Goal: Task Accomplishment & Management: Complete application form

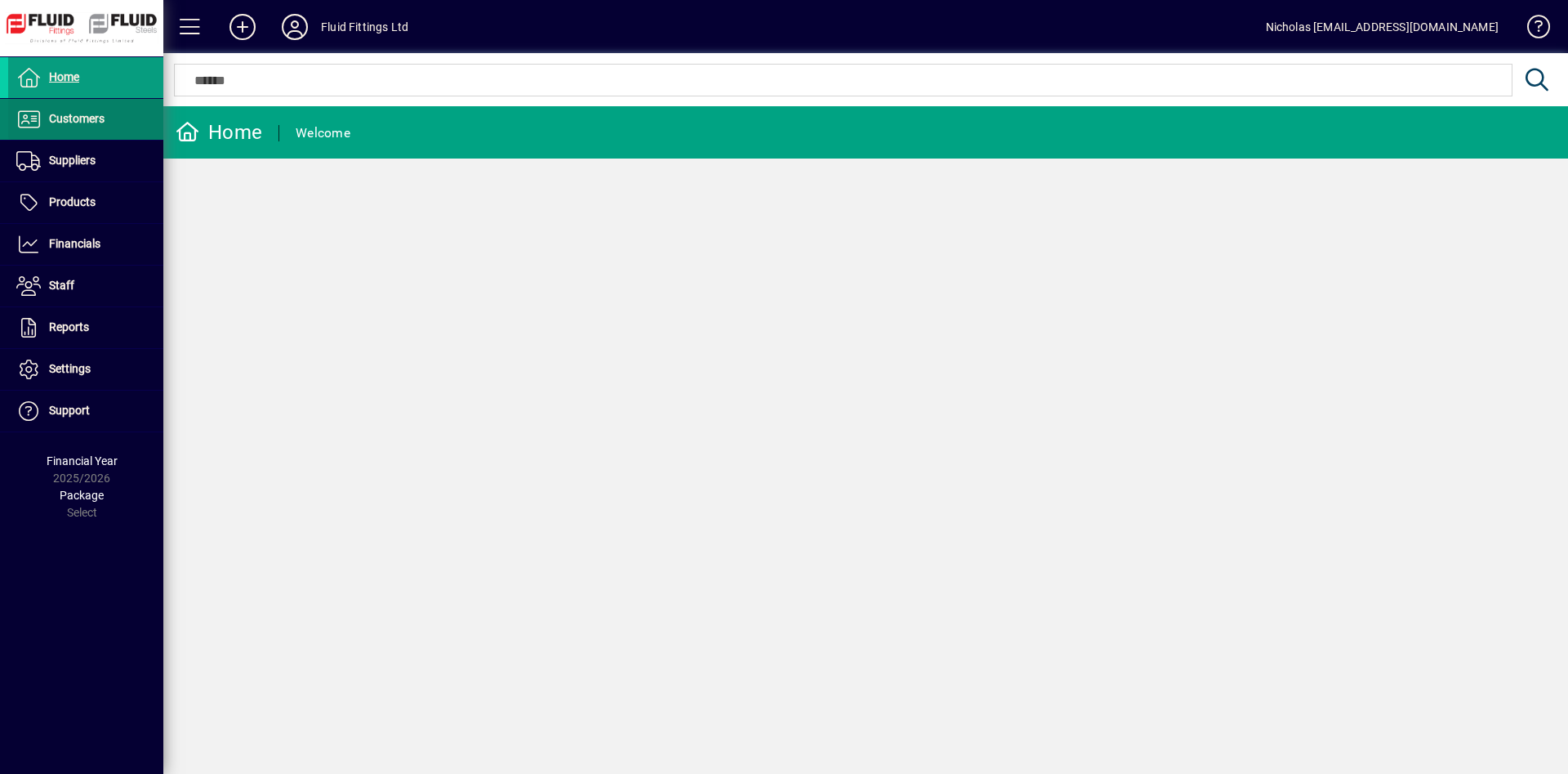
click at [407, 87] on input "text" at bounding box center [843, 80] width 1313 height 20
click at [97, 119] on span "Customers" at bounding box center [76, 118] width 56 height 13
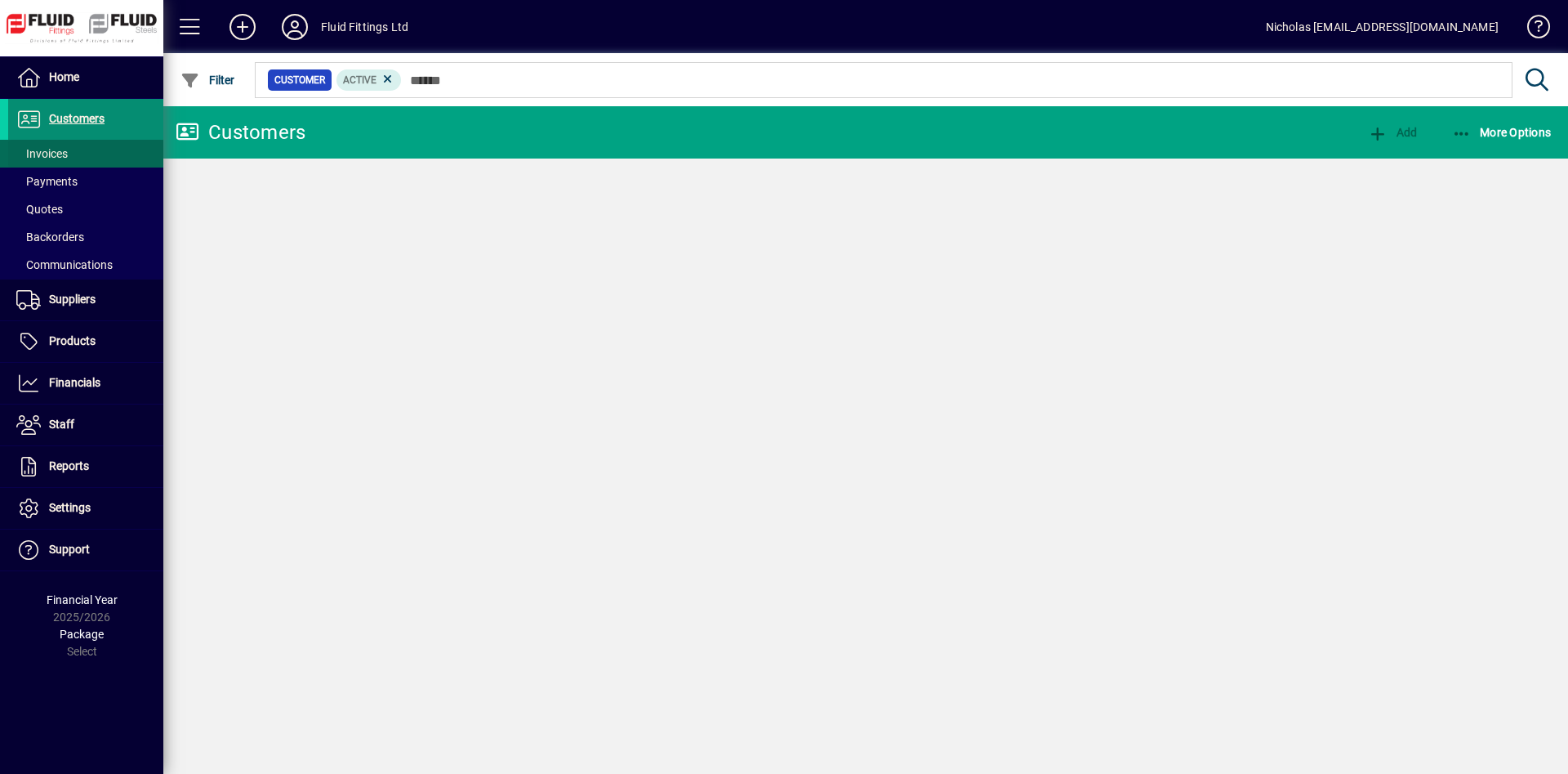
click at [97, 151] on span at bounding box center [86, 153] width 156 height 39
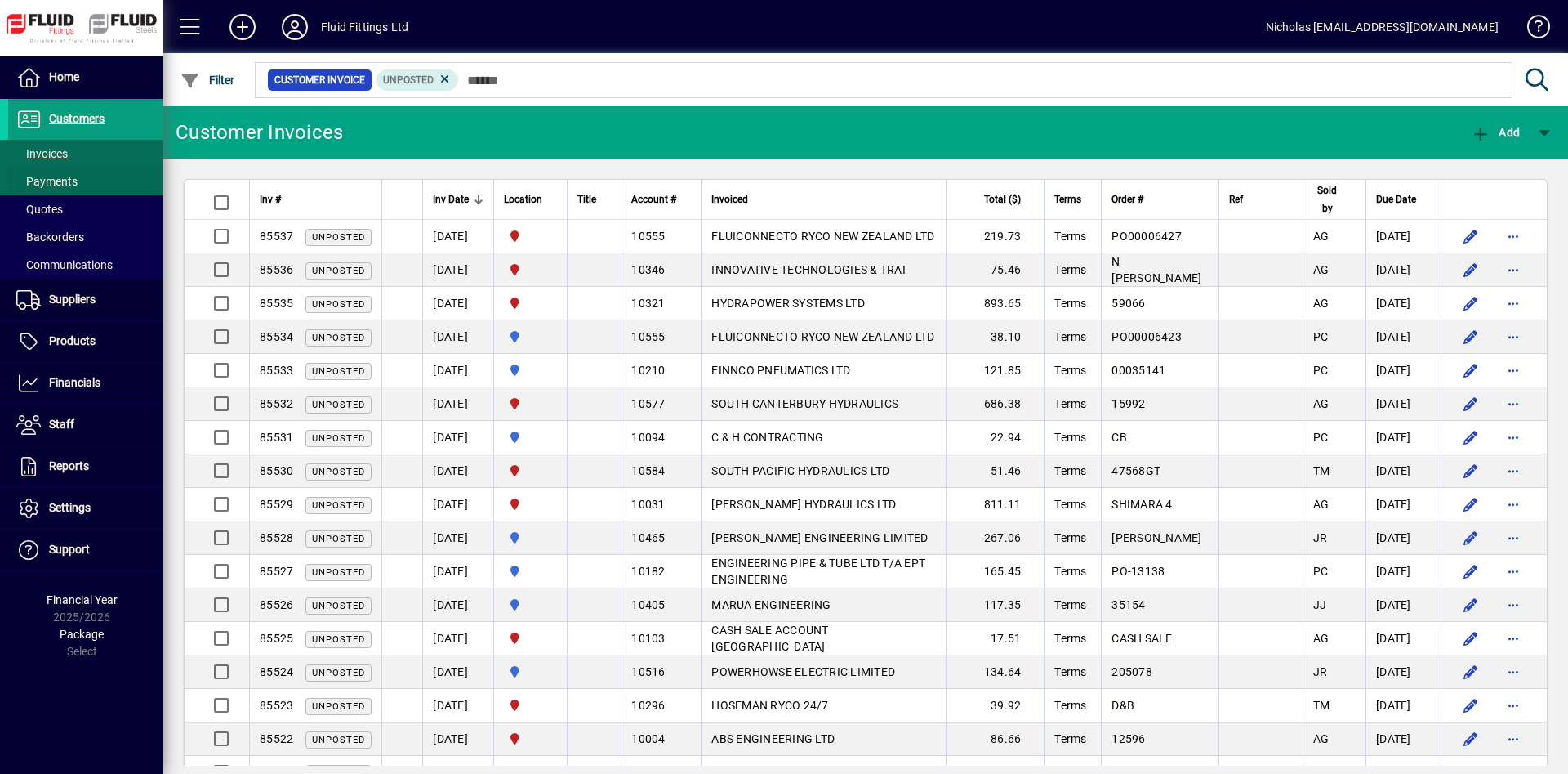
click at [110, 169] on span at bounding box center [86, 181] width 156 height 39
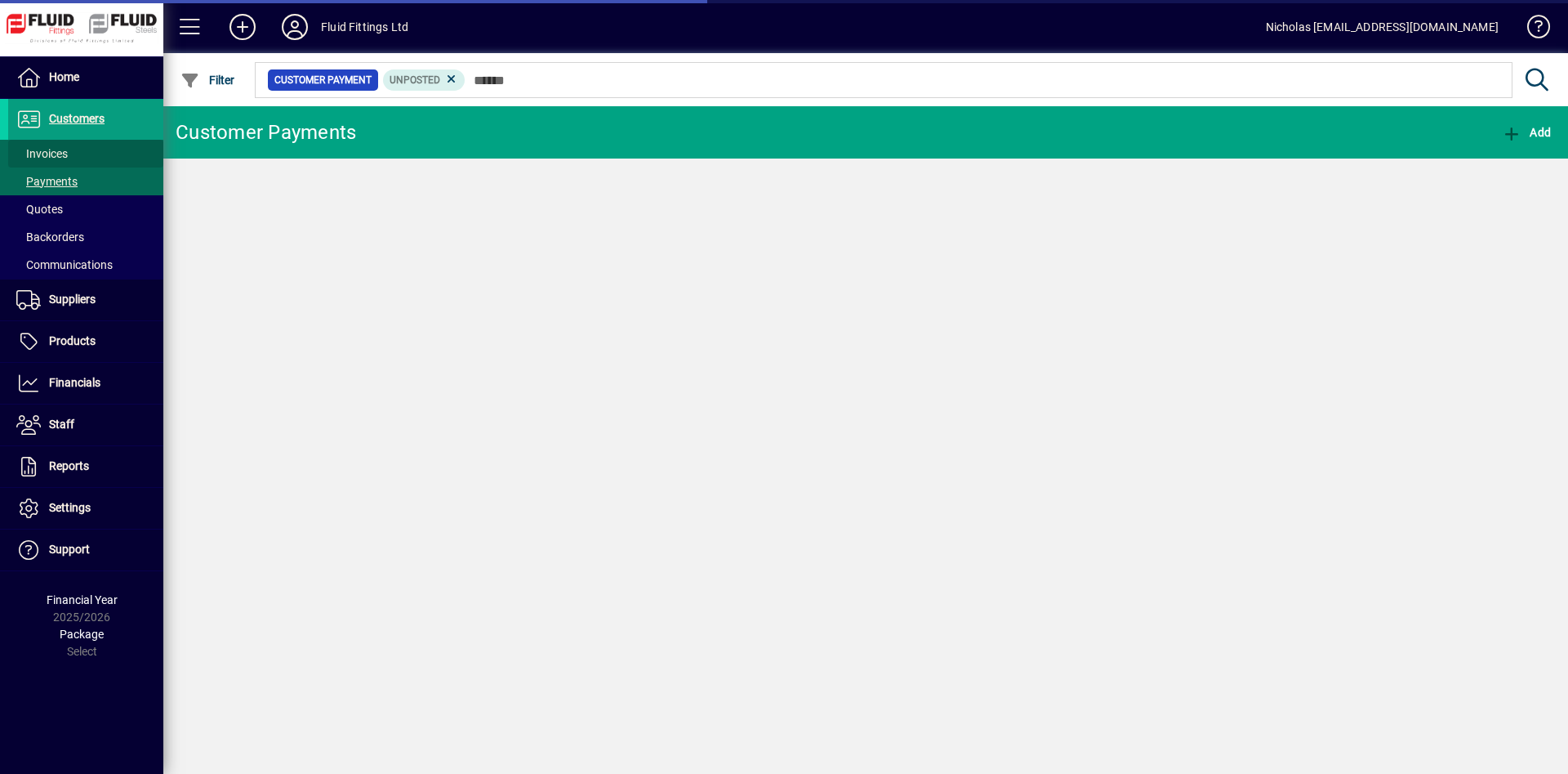
click at [107, 151] on span at bounding box center [86, 153] width 156 height 39
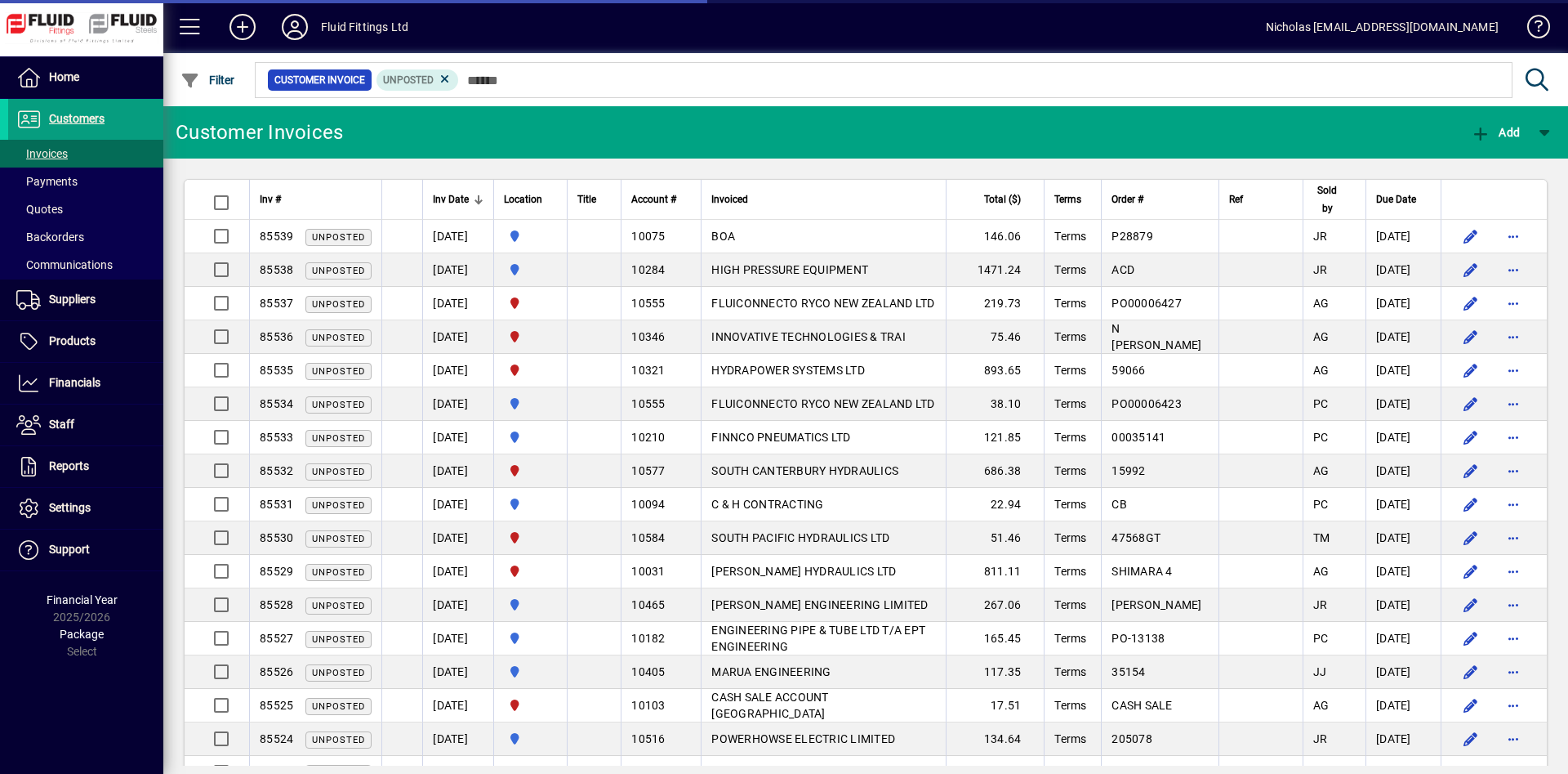
click at [580, 92] on mat-chip-set "Customer Invoice Unposted" at bounding box center [884, 80] width 1256 height 35
click at [557, 195] on div "Location" at bounding box center [531, 199] width 53 height 18
click at [557, 195] on div at bounding box center [551, 196] width 10 height 2
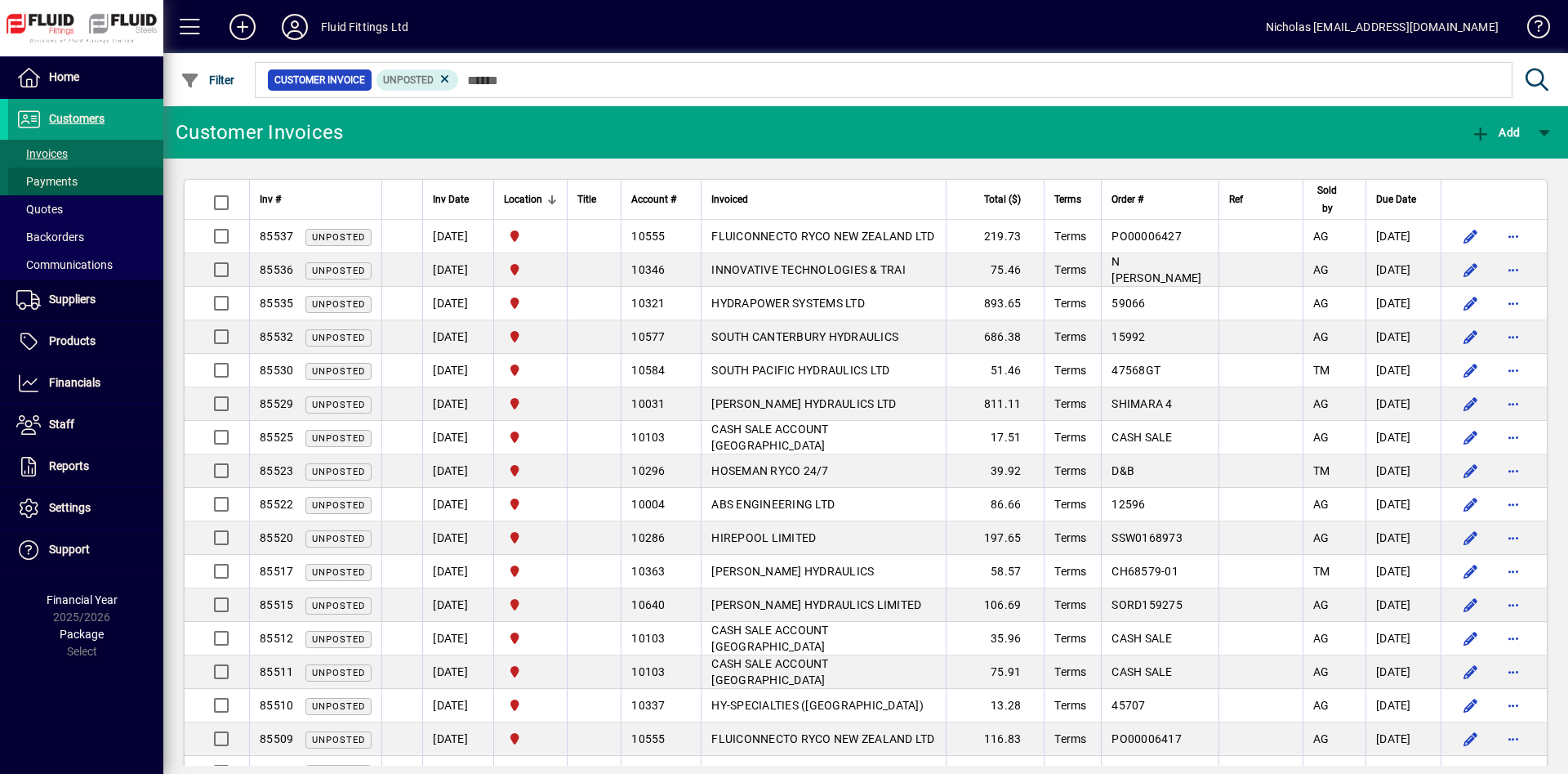
click at [124, 168] on span at bounding box center [86, 181] width 156 height 39
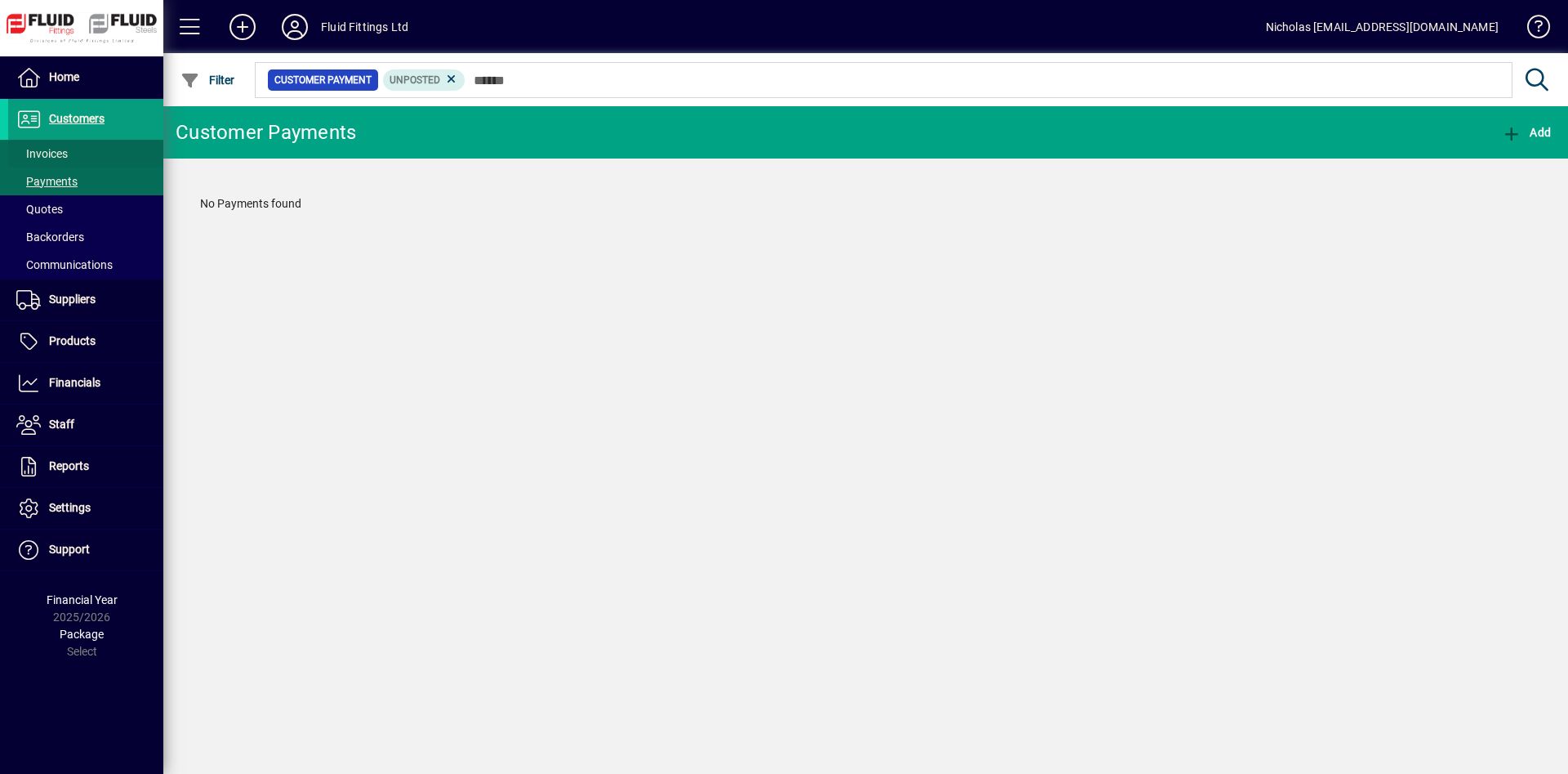
click at [124, 156] on span at bounding box center [86, 153] width 156 height 39
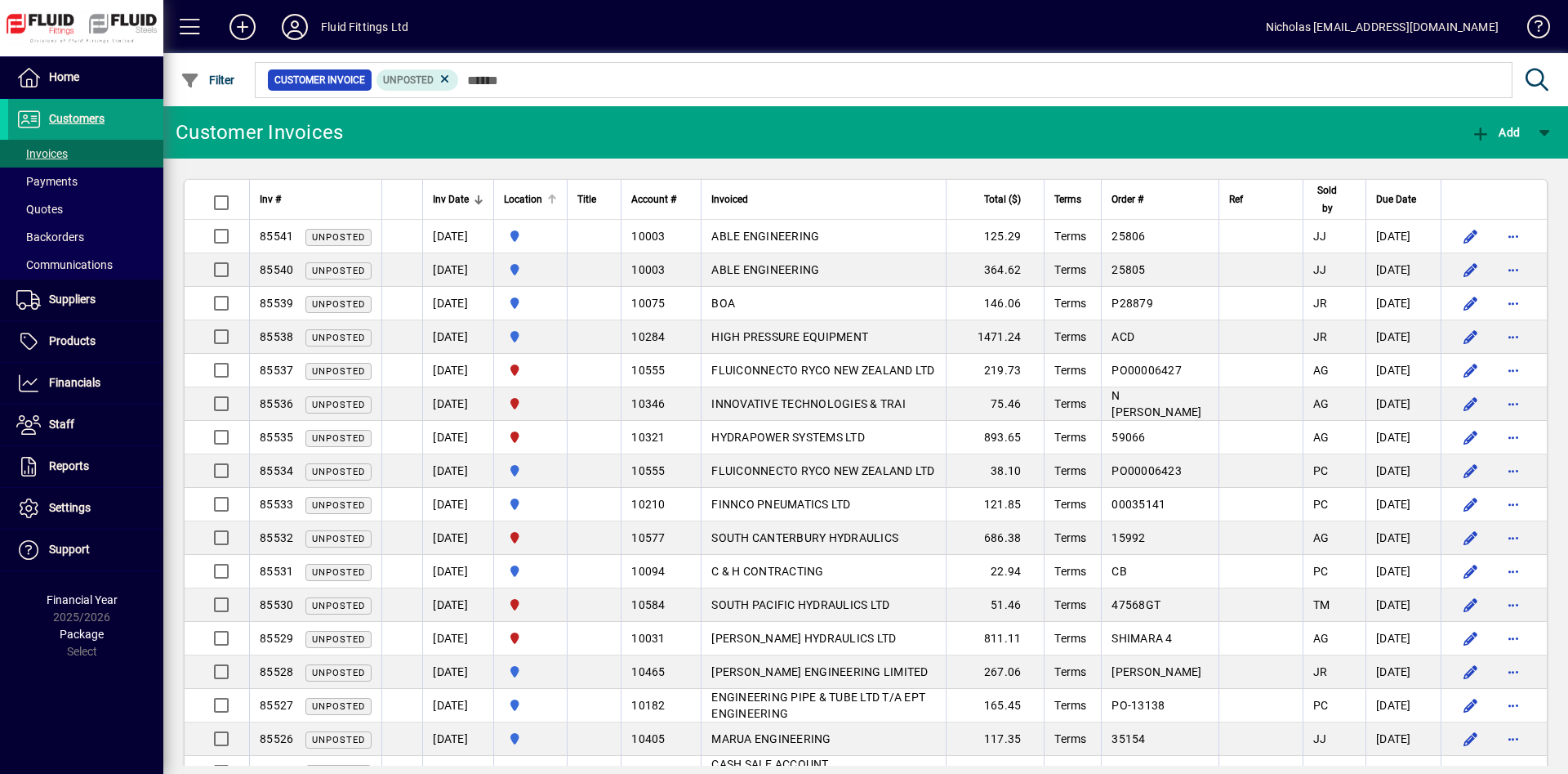
click at [557, 196] on div "Location" at bounding box center [531, 199] width 53 height 18
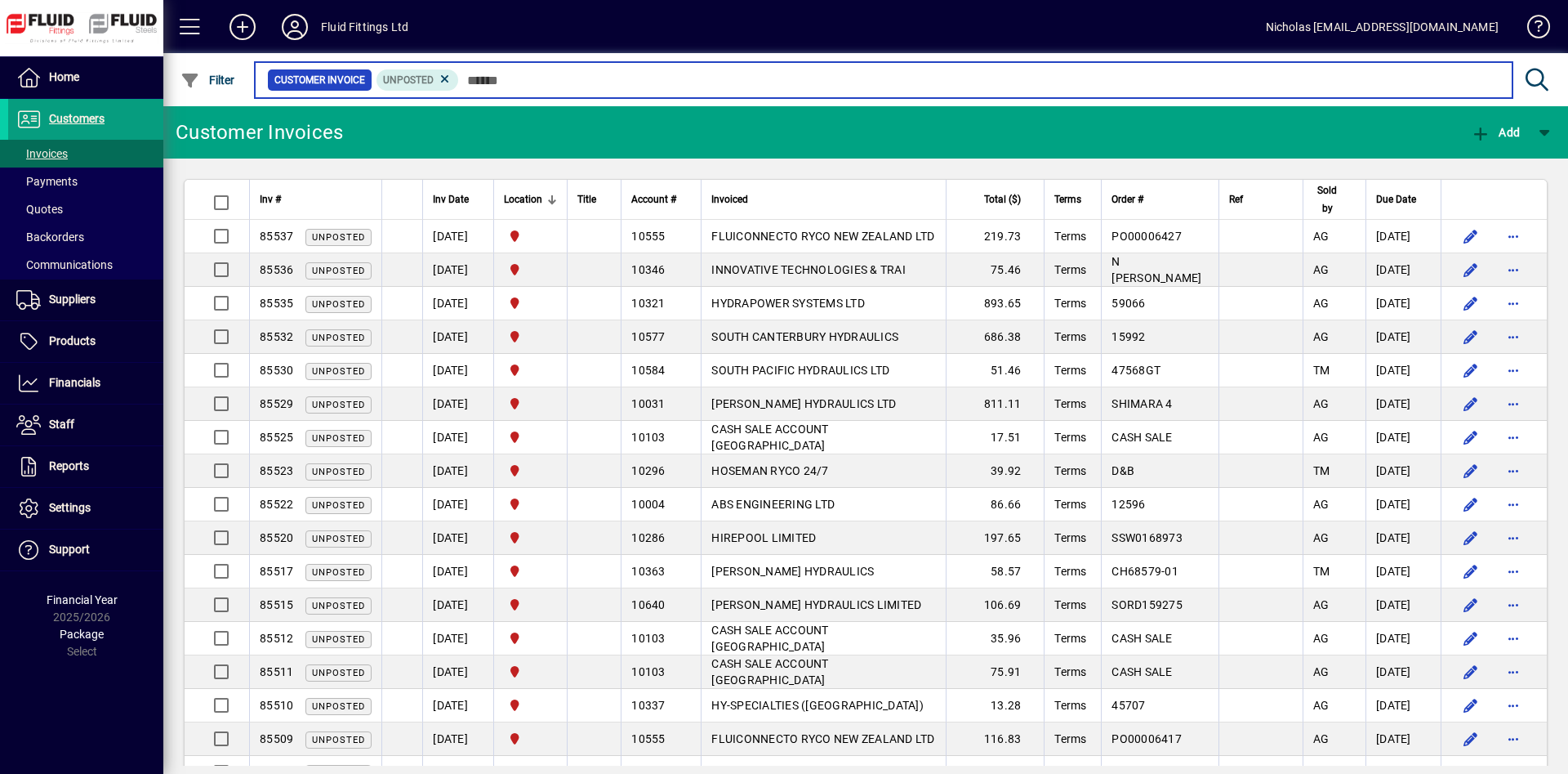
click at [630, 83] on input "text" at bounding box center [978, 79] width 1040 height 23
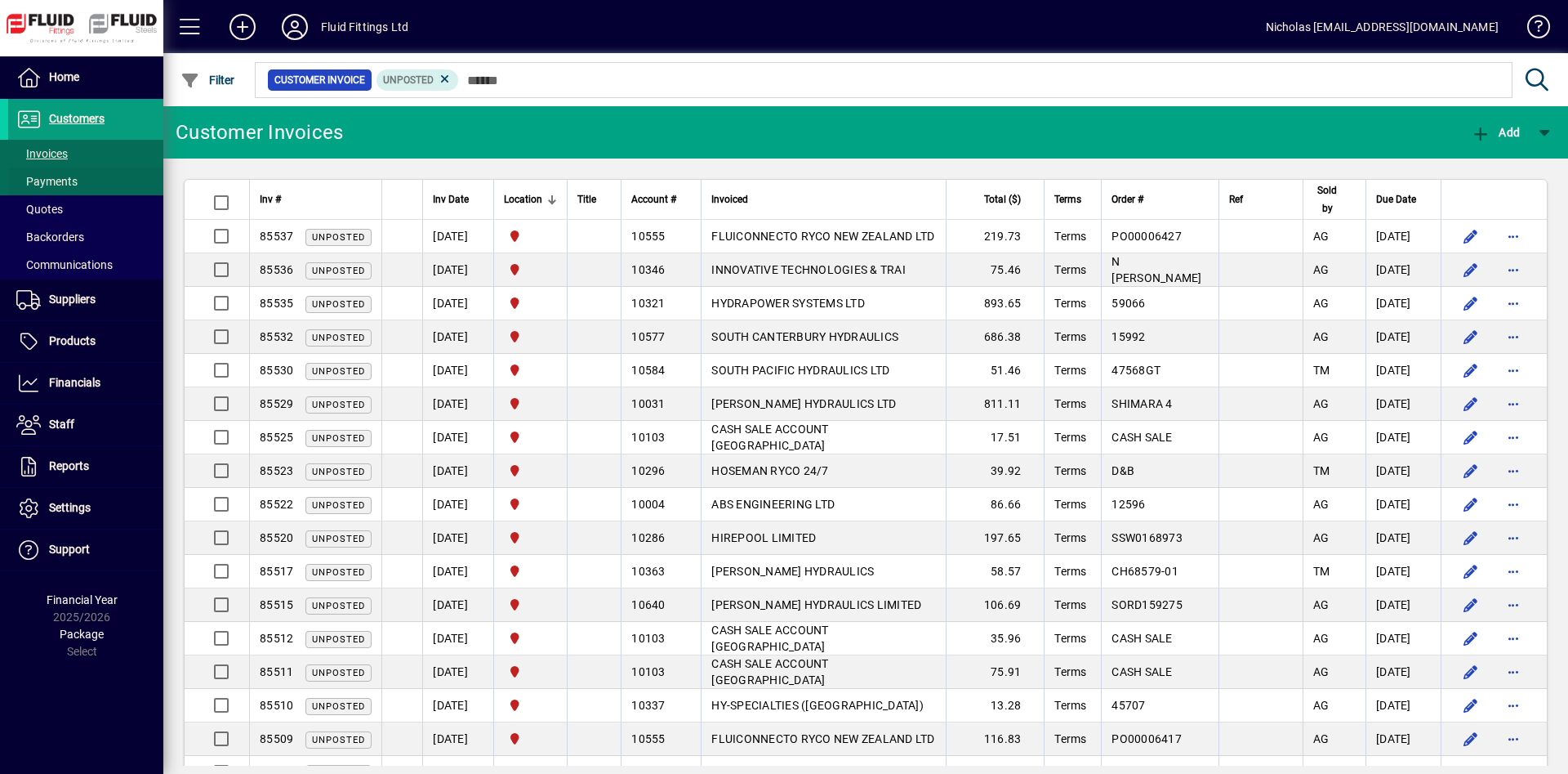
click at [122, 178] on span at bounding box center [86, 181] width 156 height 39
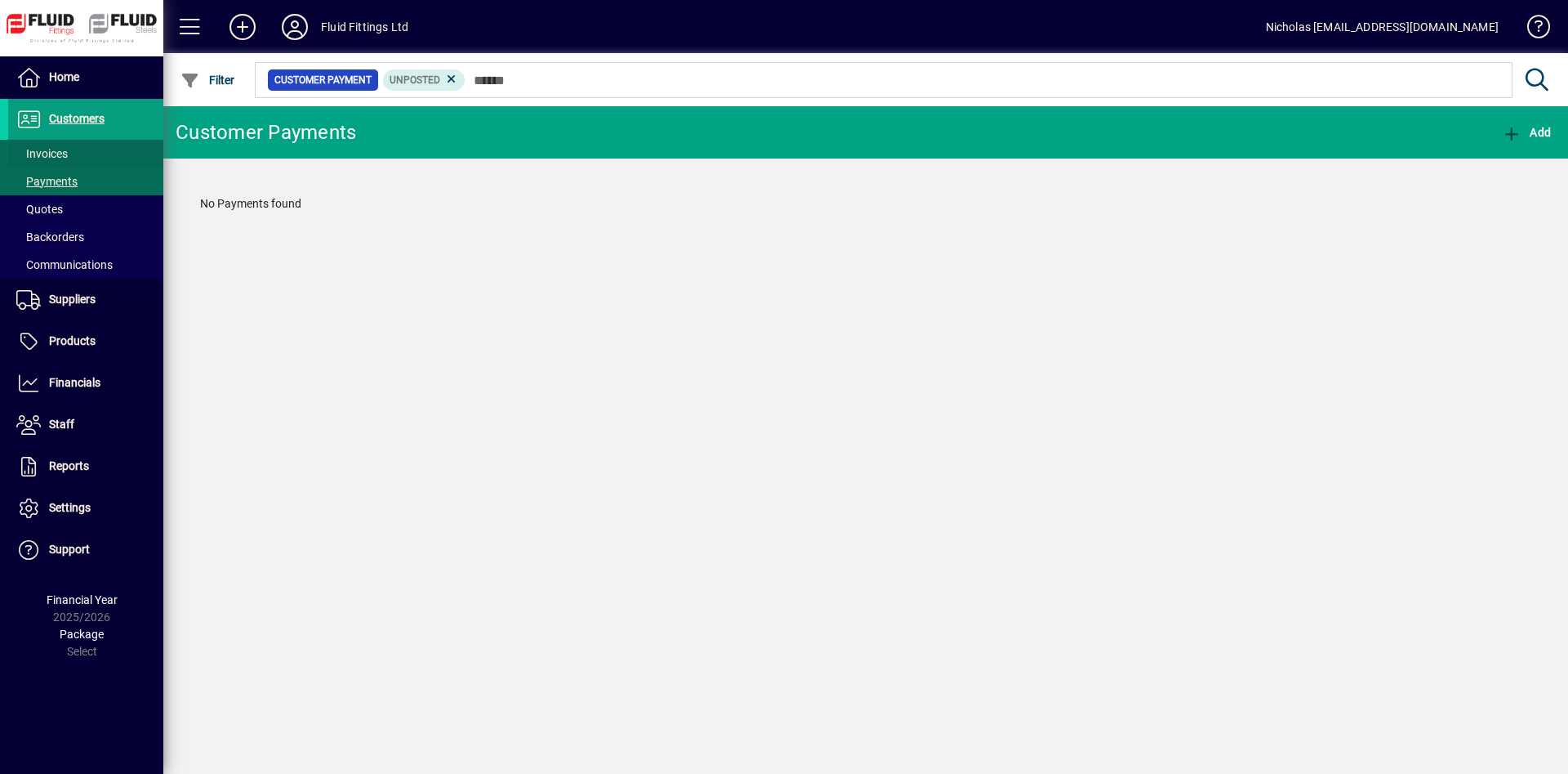
click at [117, 158] on span at bounding box center [86, 153] width 156 height 39
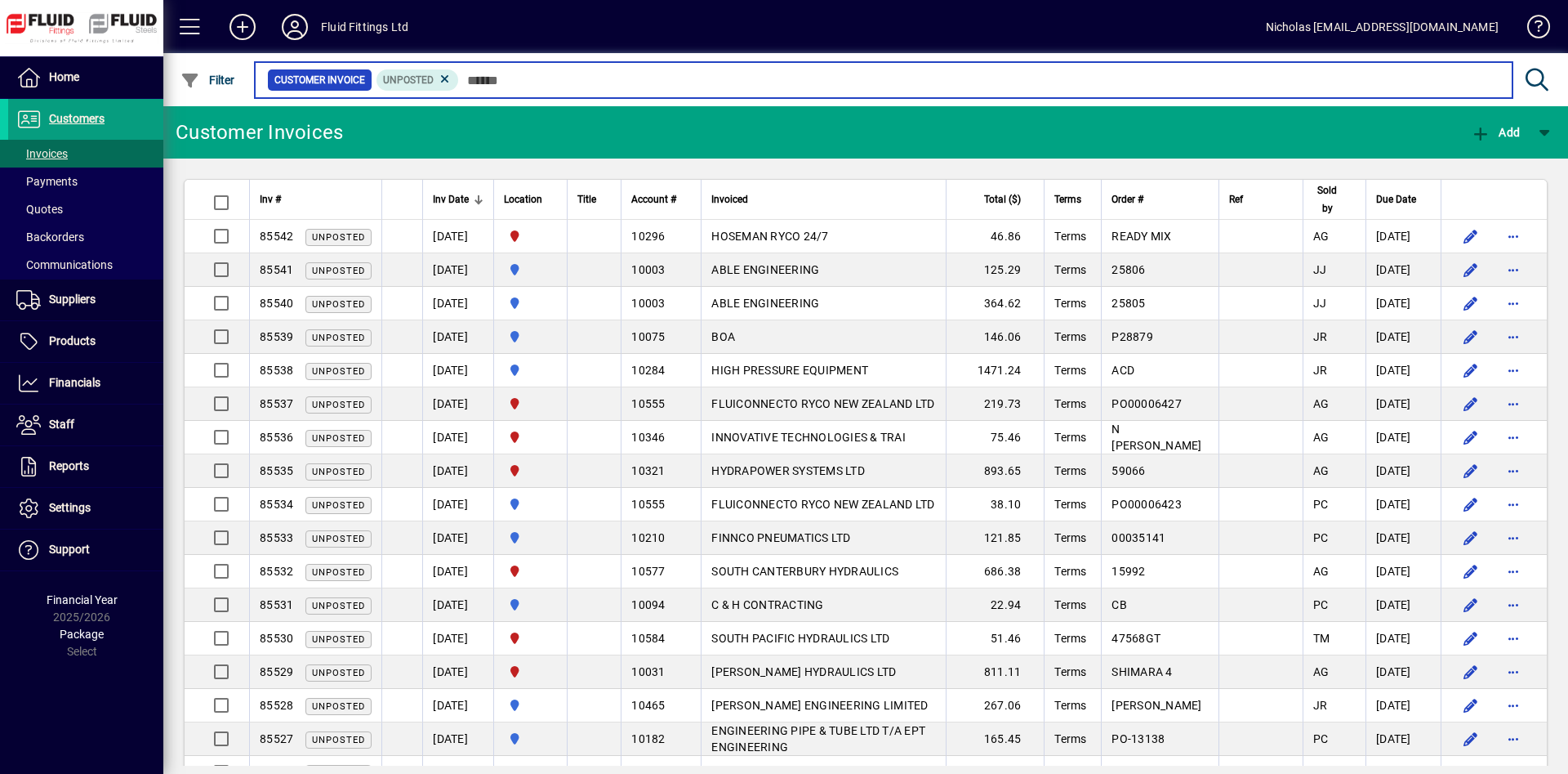
click at [548, 80] on input "text" at bounding box center [978, 79] width 1040 height 23
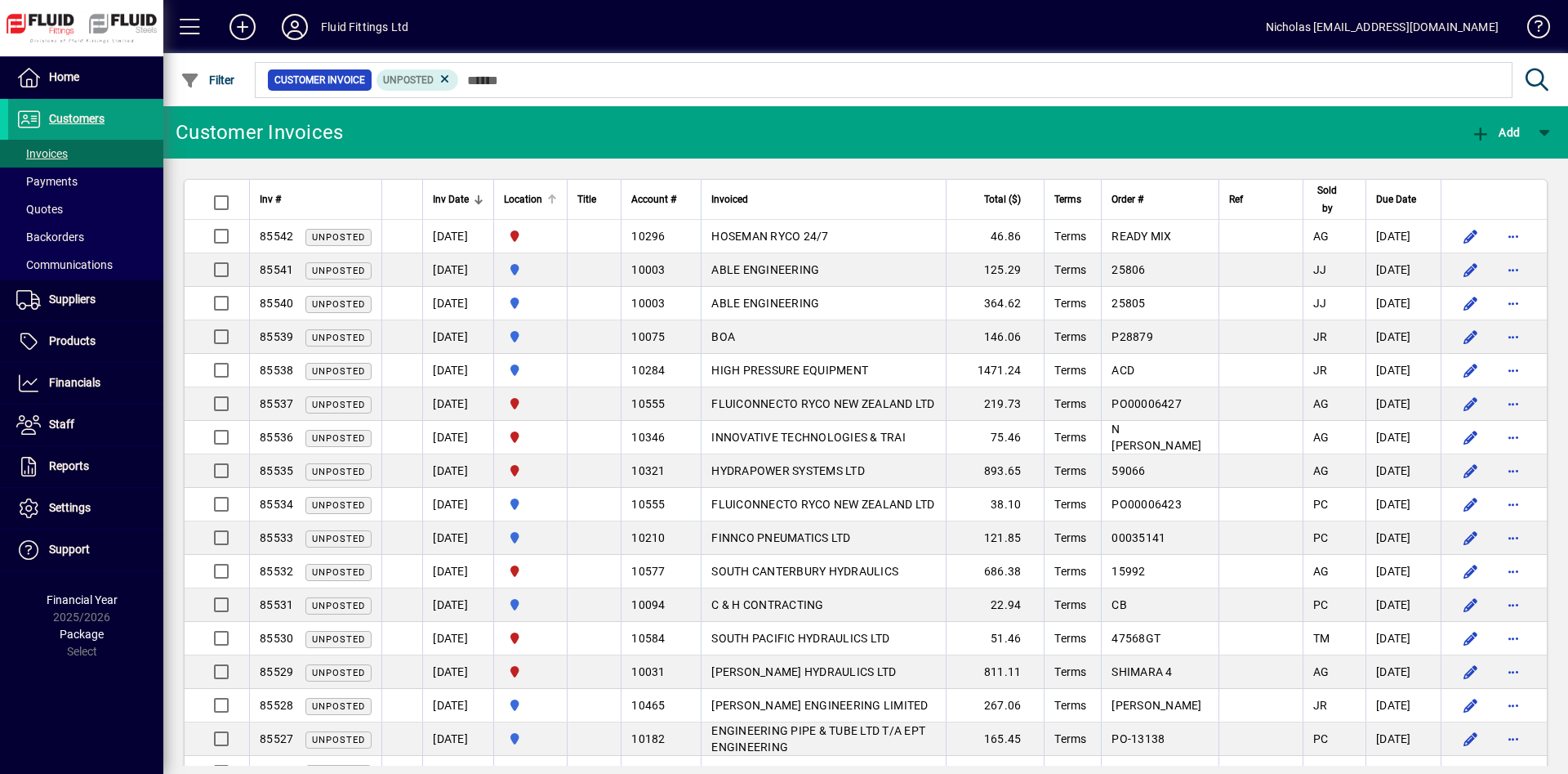
click at [557, 201] on div at bounding box center [551, 199] width 10 height 10
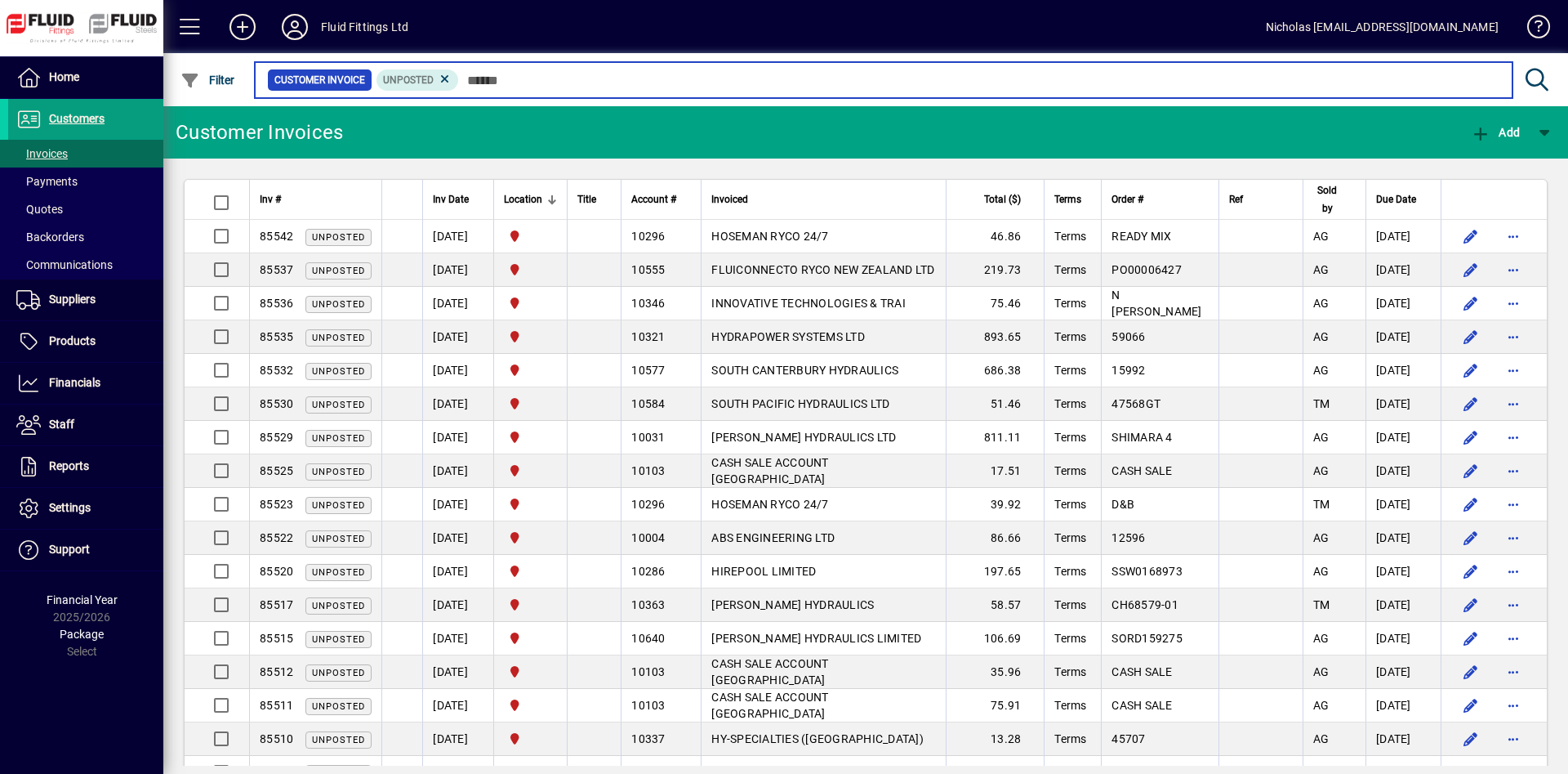
click at [768, 82] on input "text" at bounding box center [978, 79] width 1040 height 23
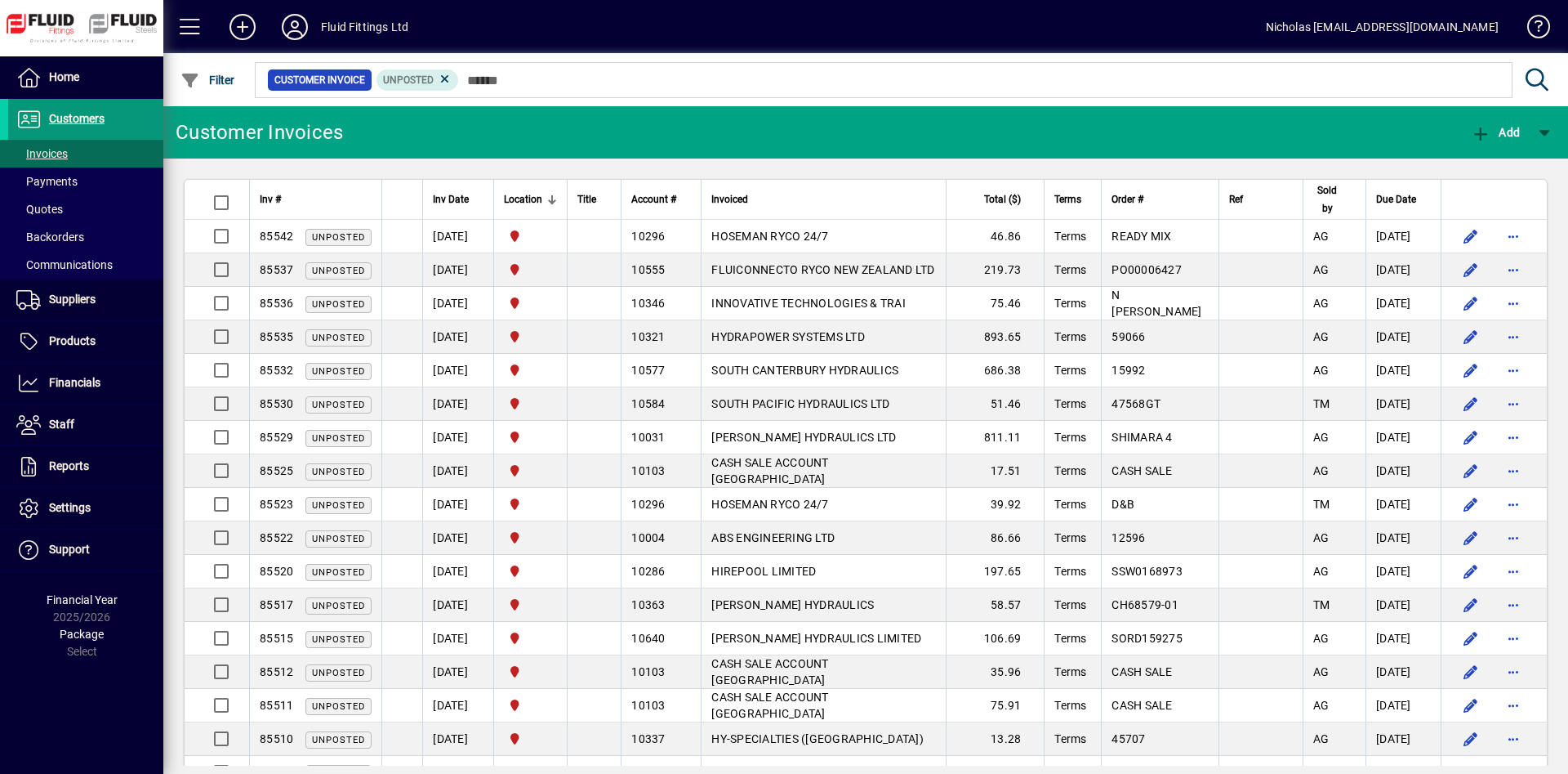
click at [127, 110] on span at bounding box center [86, 118] width 156 height 39
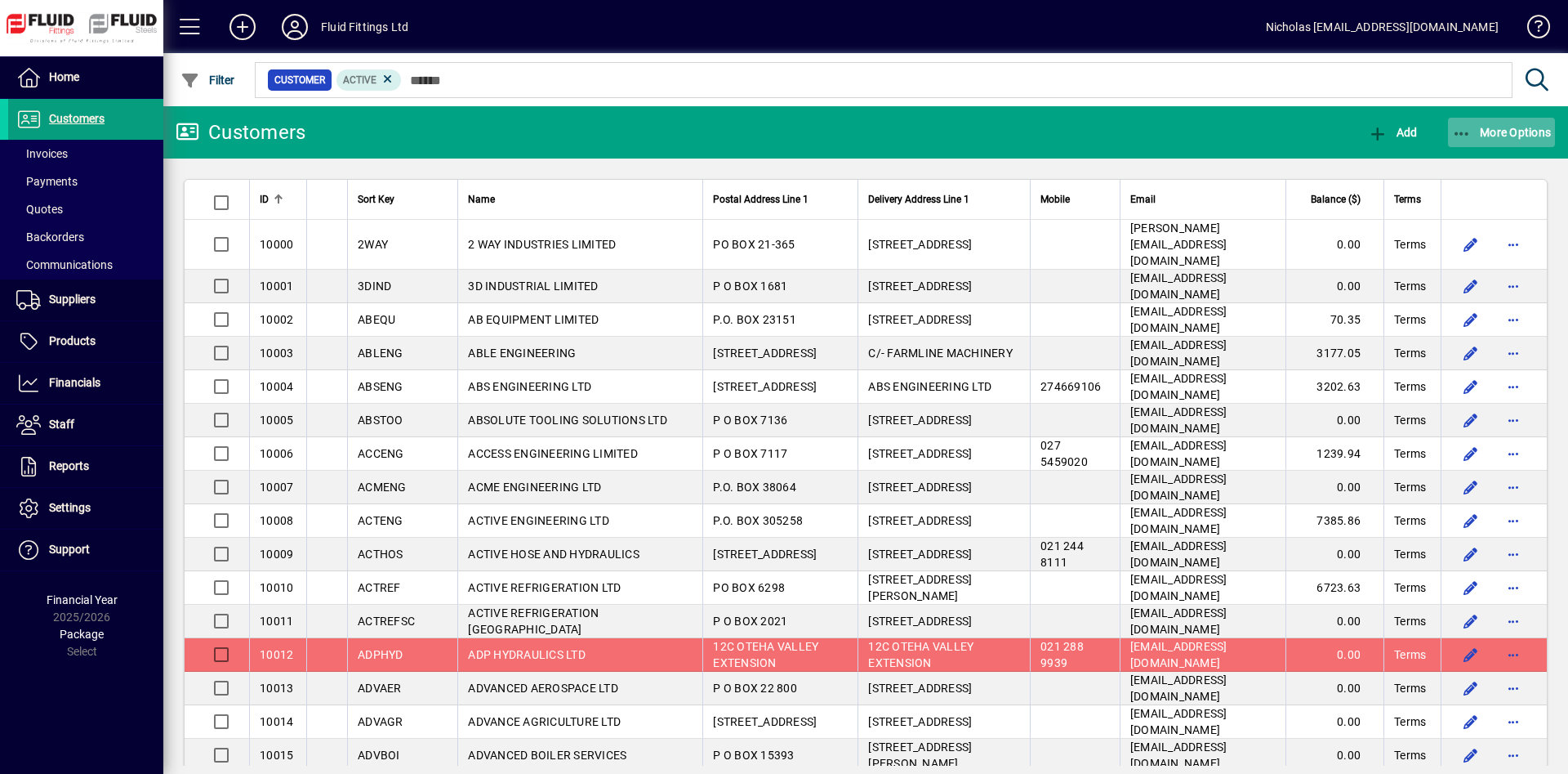
click at [1548, 131] on span "More Options" at bounding box center [1502, 132] width 99 height 13
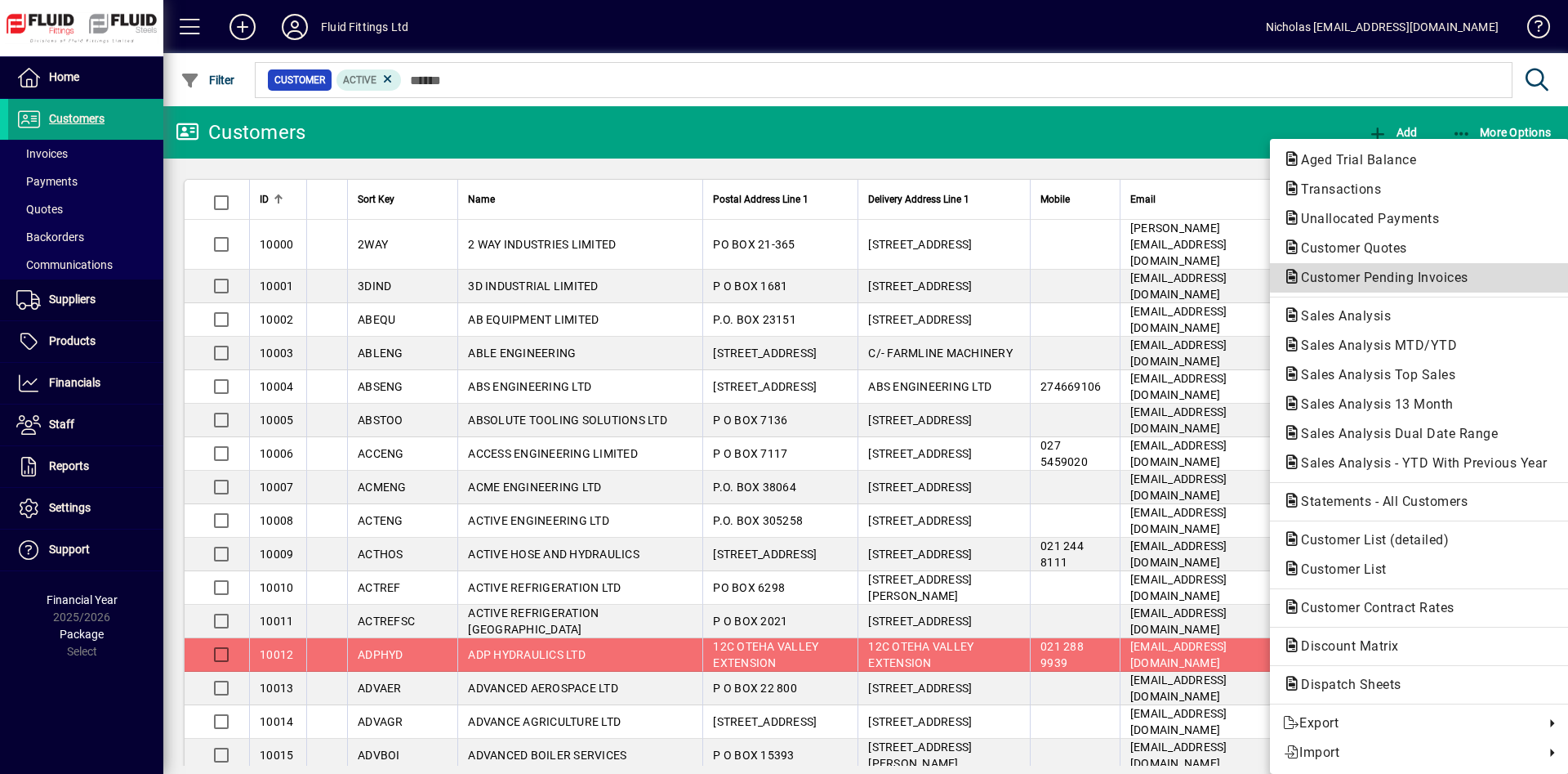
click at [1471, 271] on span "Customer Pending Invoices" at bounding box center [1380, 277] width 194 height 15
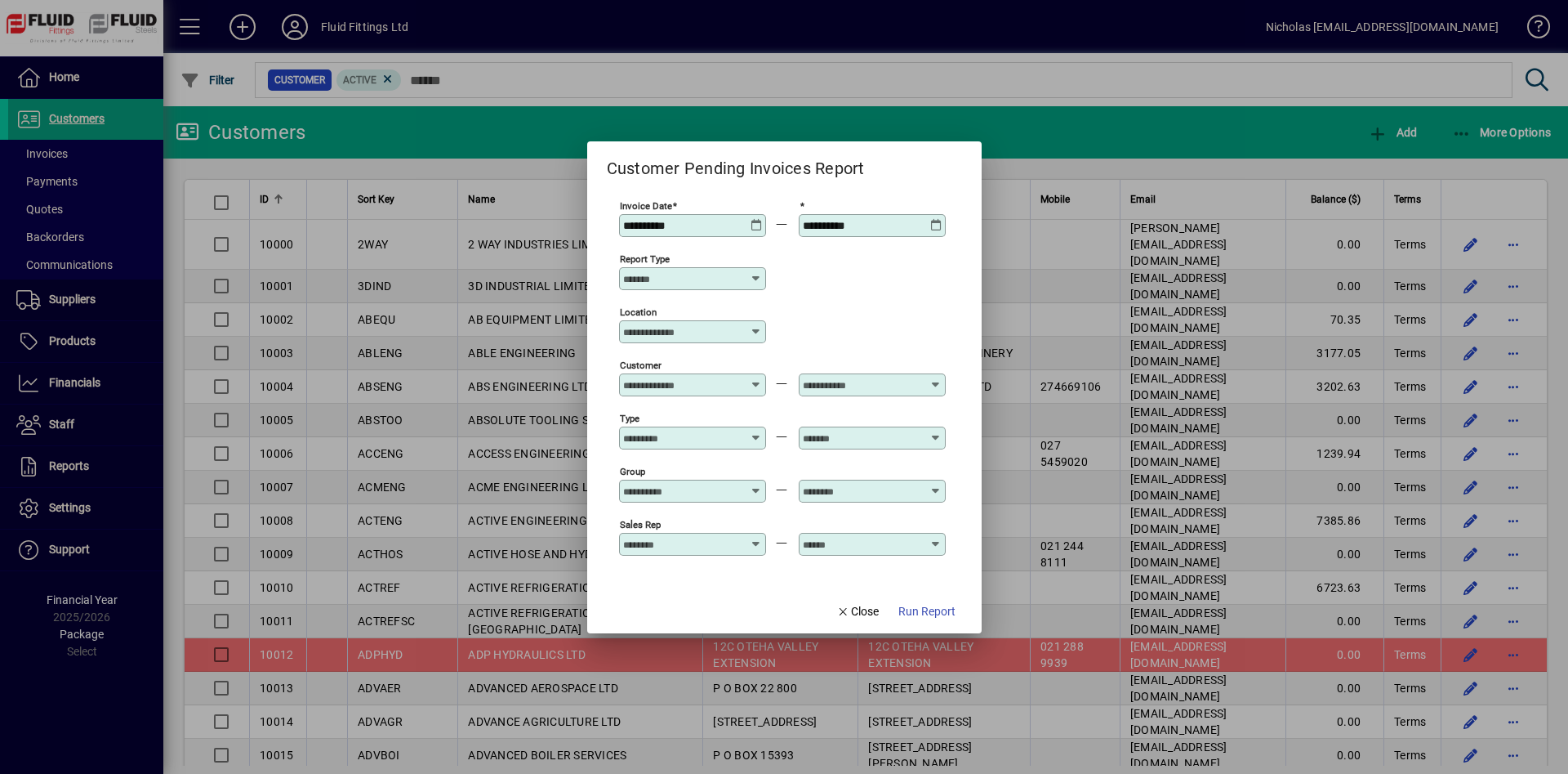
click at [690, 326] on input "Location" at bounding box center [686, 331] width 126 height 13
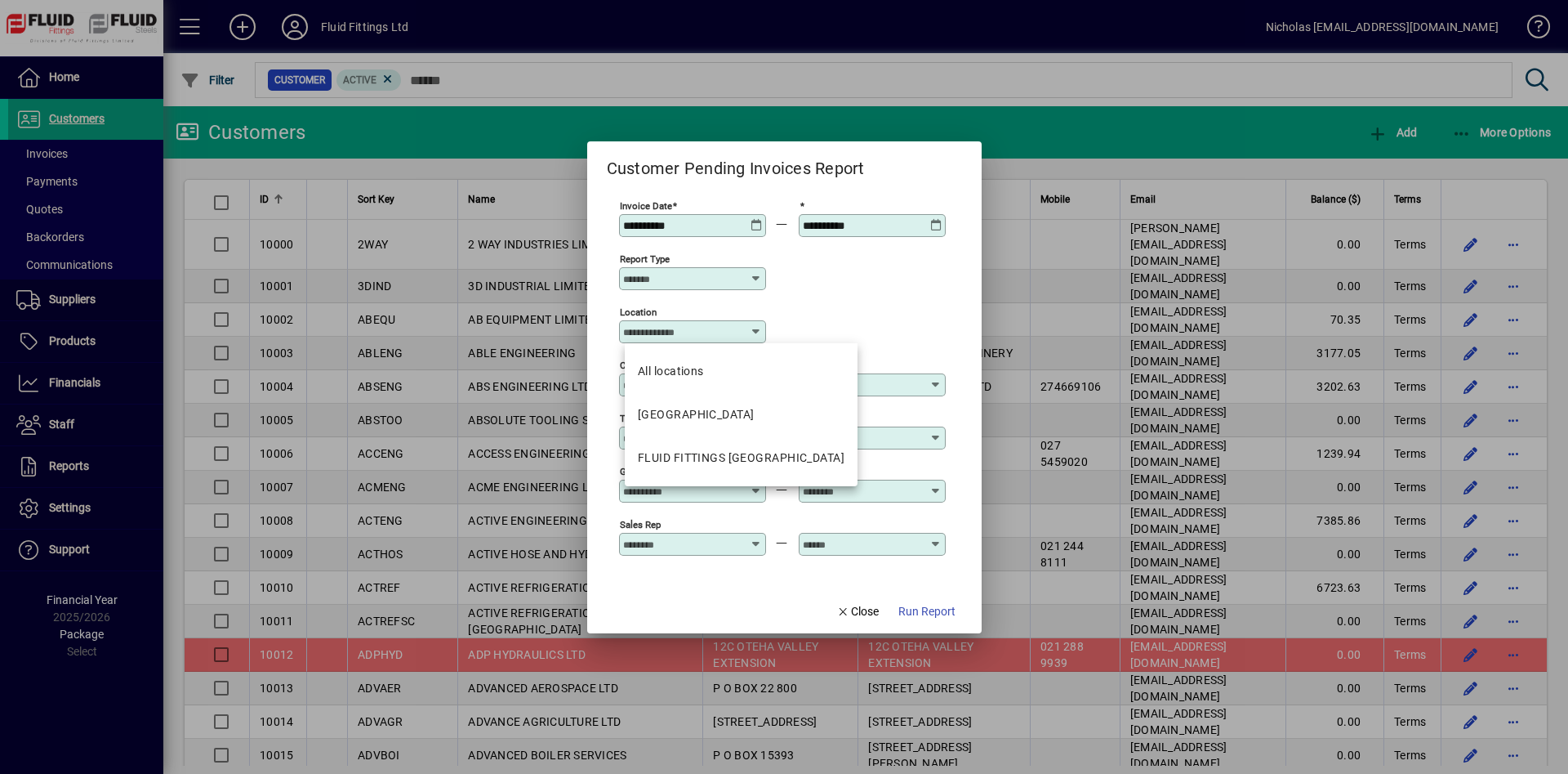
drag, startPoint x: 722, startPoint y: 453, endPoint x: 804, endPoint y: 504, distance: 96.6
click at [722, 453] on div "FLUID FITTINGS [GEOGRAPHIC_DATA]" at bounding box center [741, 458] width 207 height 17
type input "**********"
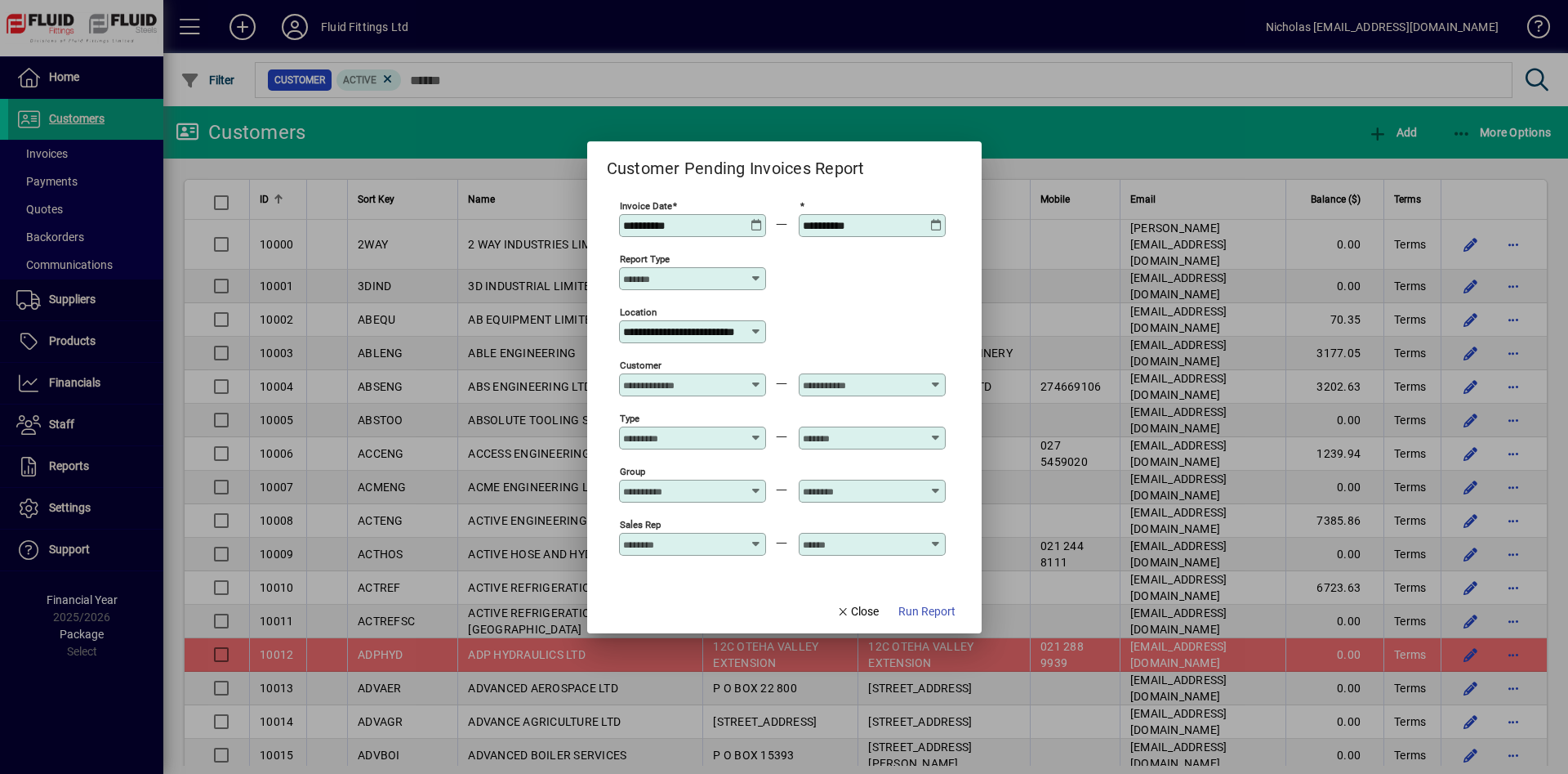
scroll to position [0, 49]
click at [908, 623] on span "button" at bounding box center [926, 612] width 70 height 39
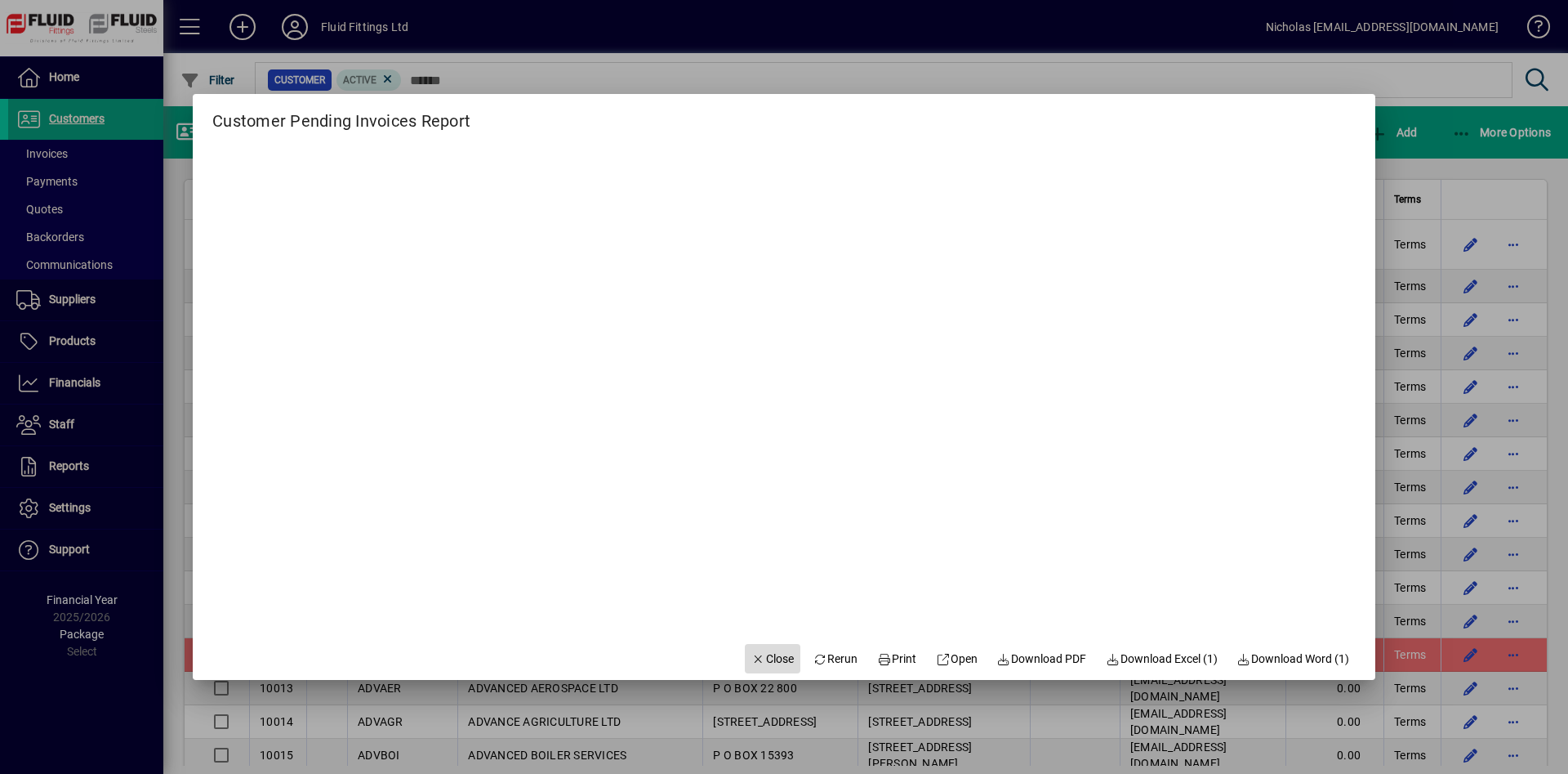
click at [777, 652] on span "Close" at bounding box center [773, 658] width 43 height 17
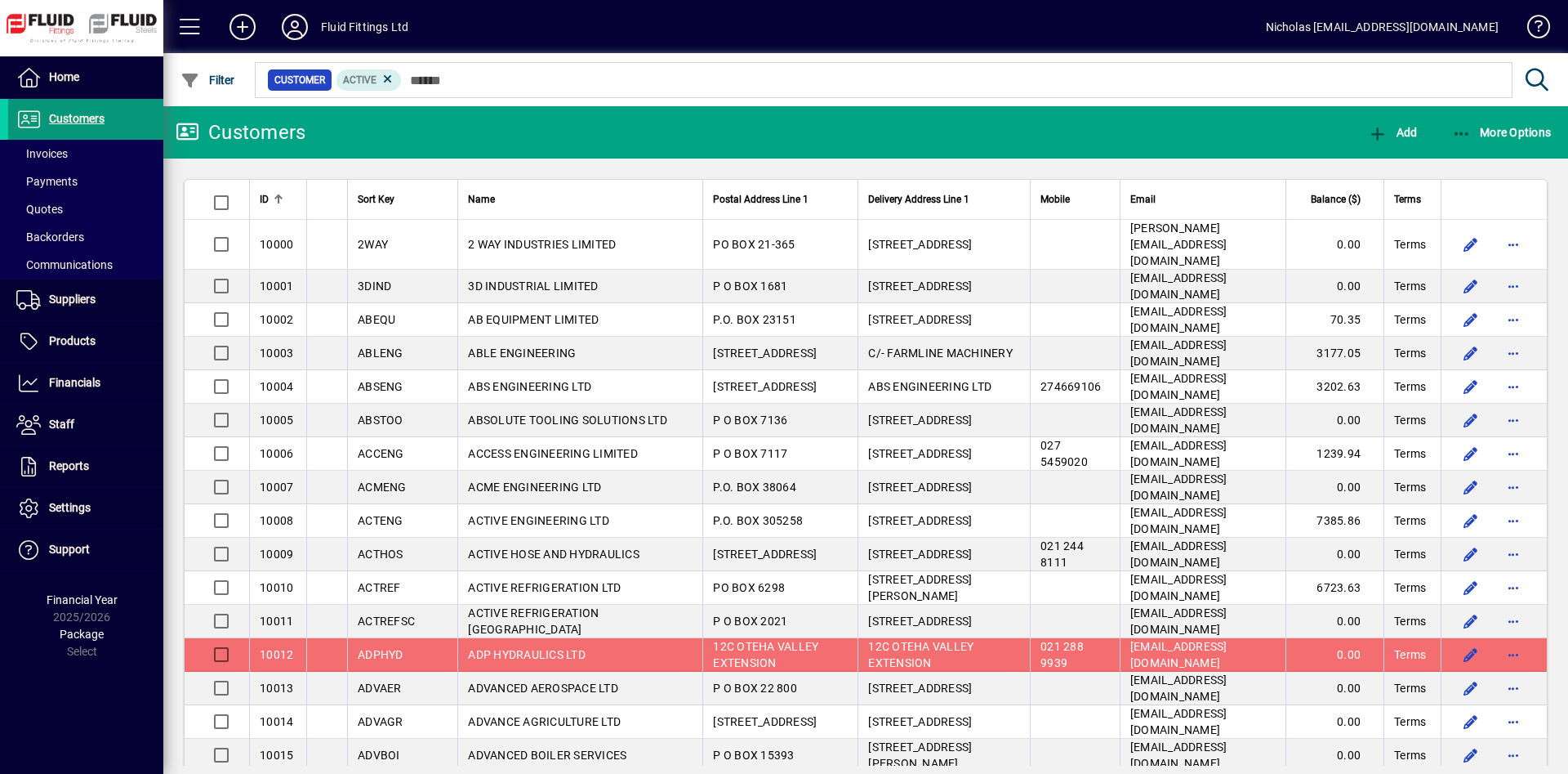
click at [133, 128] on span at bounding box center [86, 118] width 156 height 39
click at [1514, 124] on span "button" at bounding box center [1502, 132] width 107 height 39
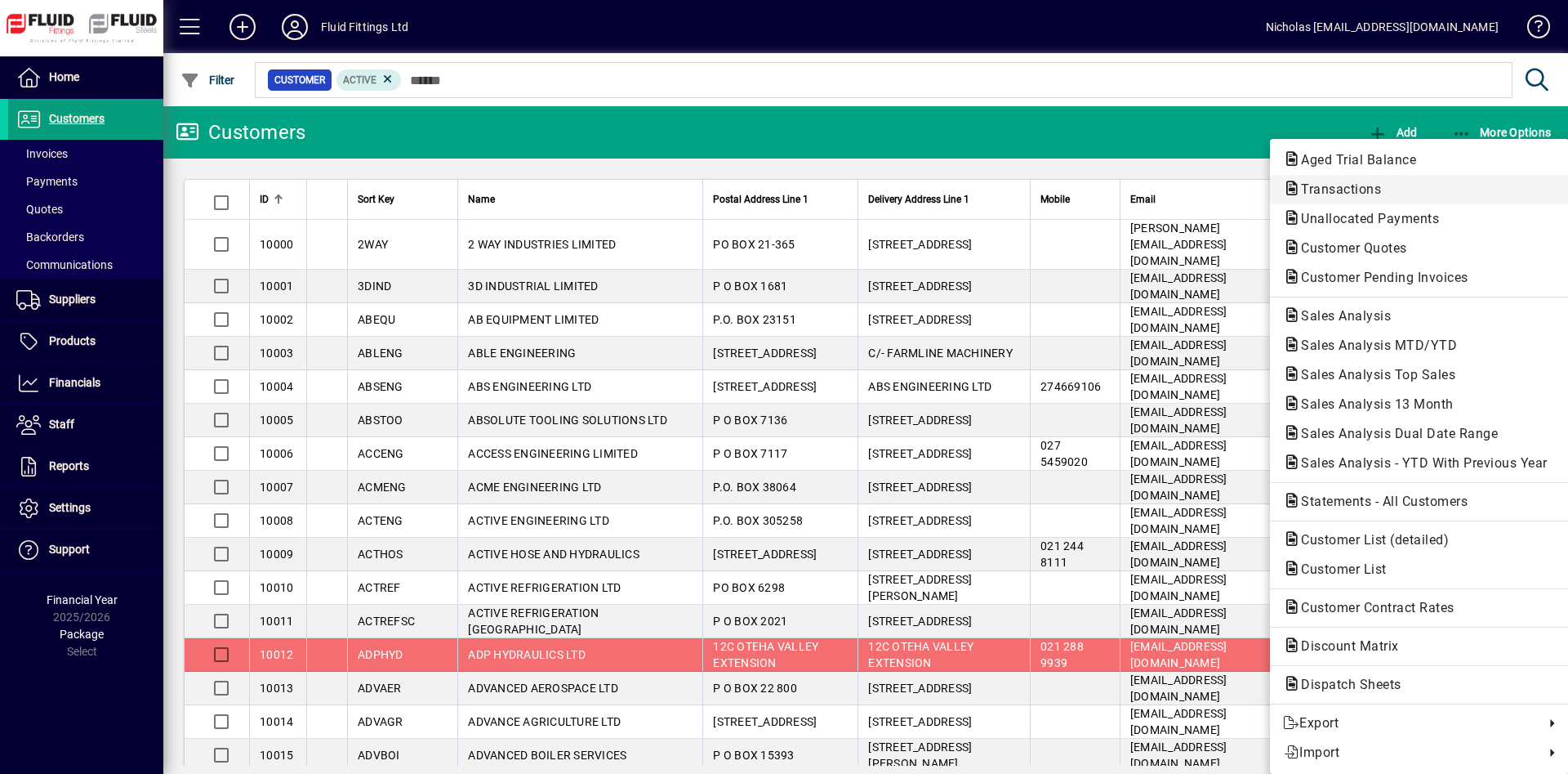
click at [1423, 187] on span "Transactions" at bounding box center [1420, 189] width 273 height 20
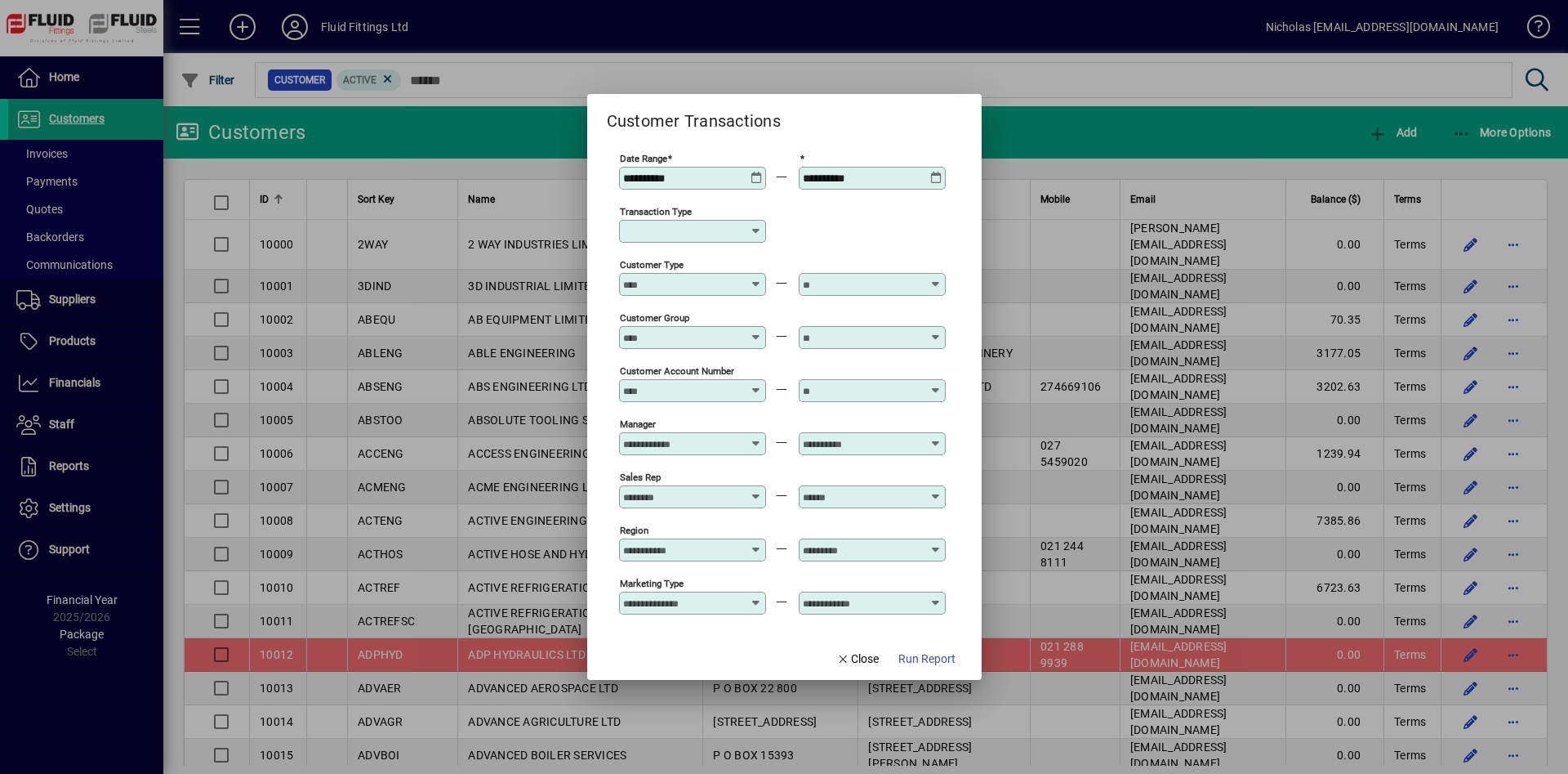
click at [699, 235] on input "Transaction Type" at bounding box center [686, 231] width 126 height 13
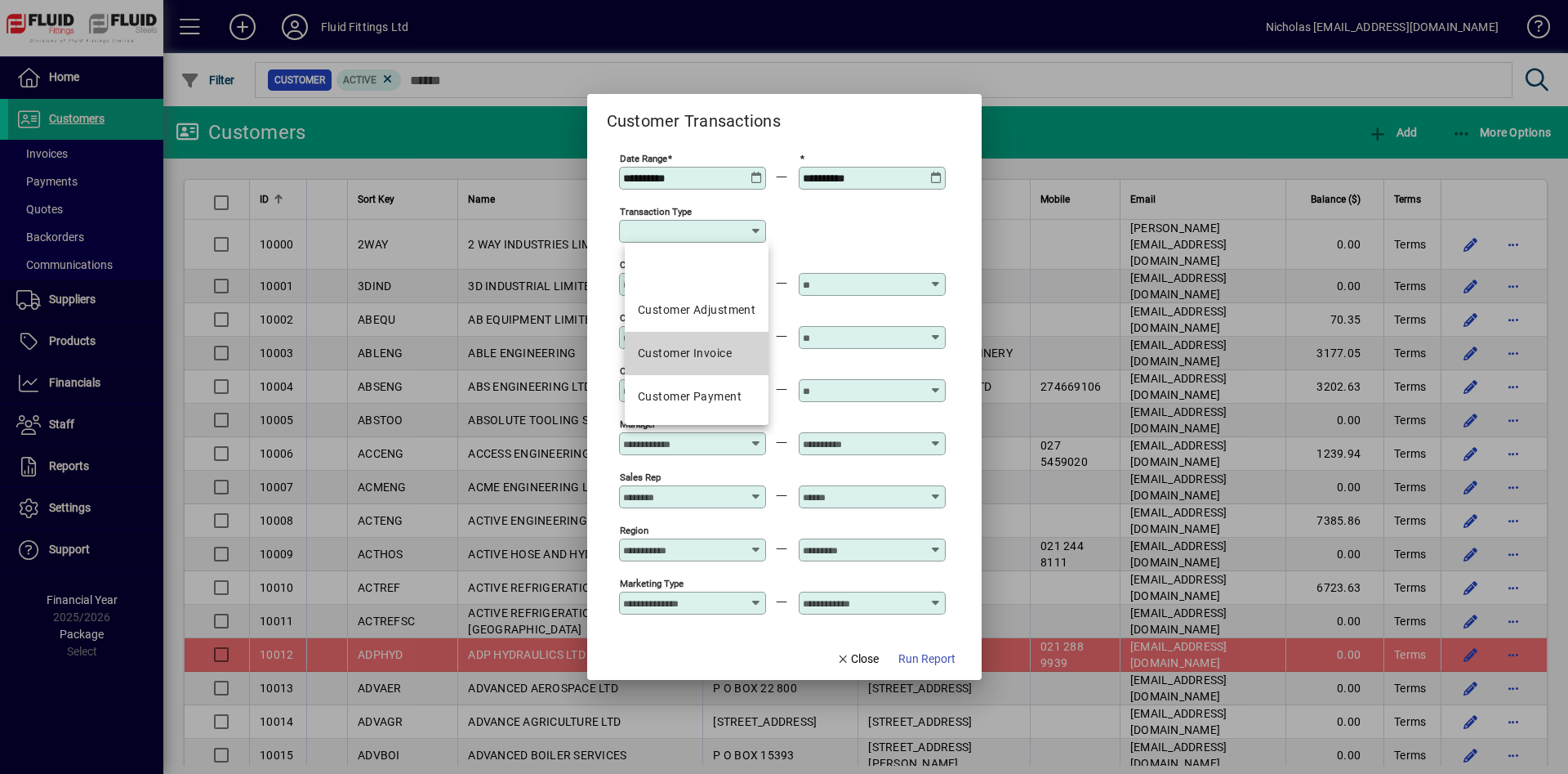
click at [721, 358] on div "Customer Invoice" at bounding box center [684, 353] width 94 height 17
type input "**********"
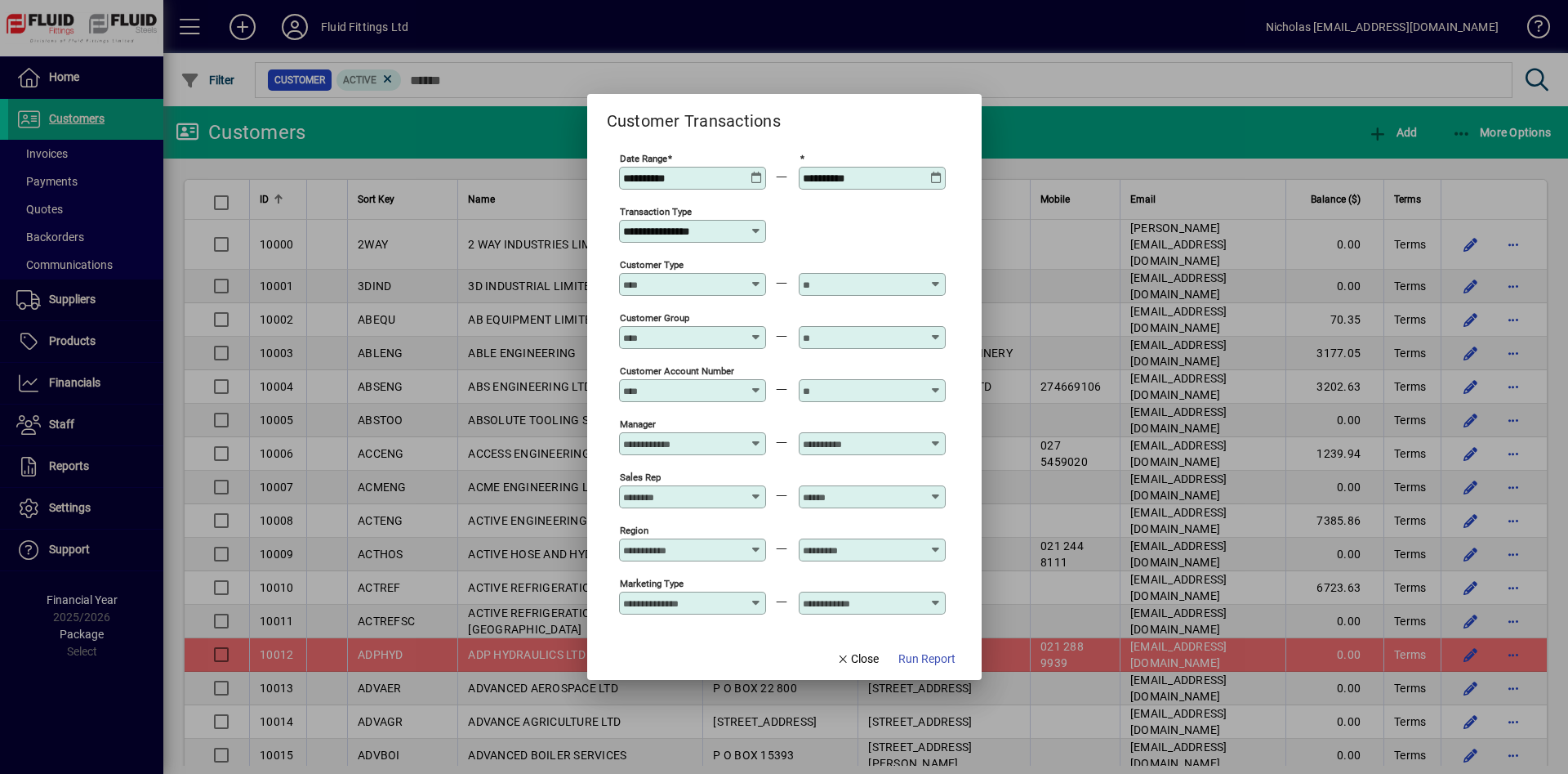
scroll to position [118, 0]
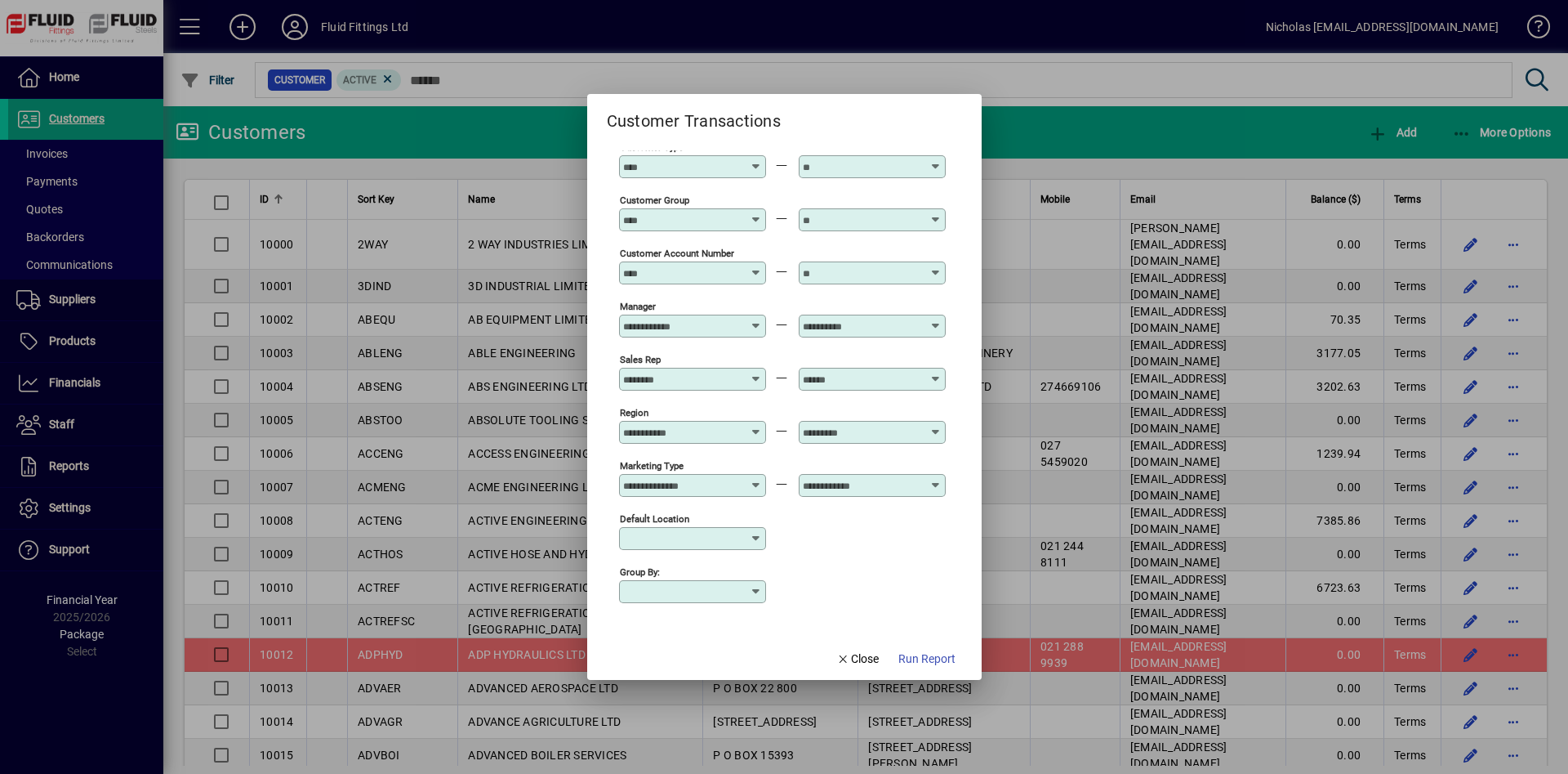
click at [692, 545] on div "Default Location" at bounding box center [693, 538] width 147 height 23
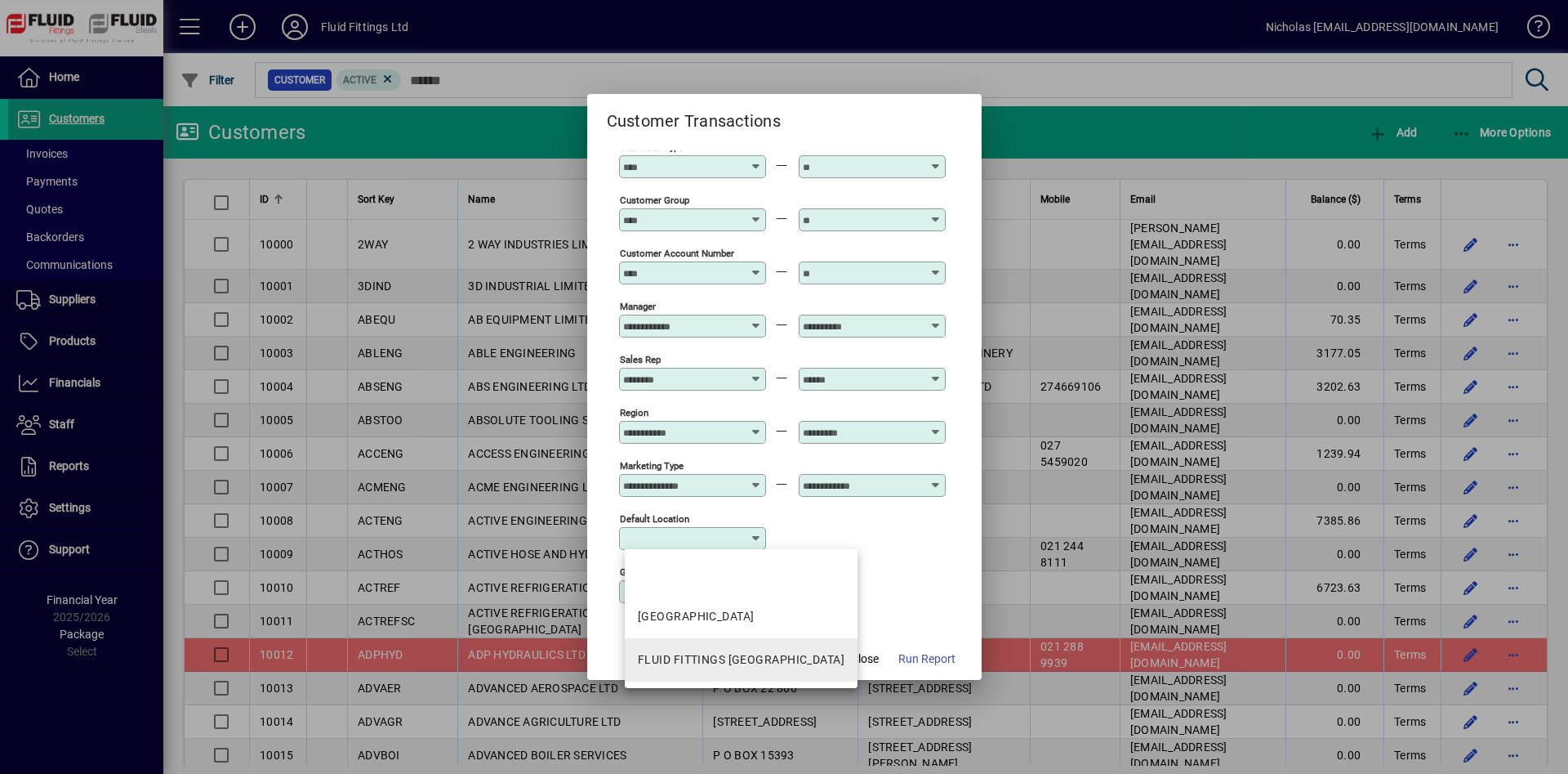
click at [768, 658] on div "FLUID FITTINGS [GEOGRAPHIC_DATA]" at bounding box center [741, 659] width 207 height 17
type input "**********"
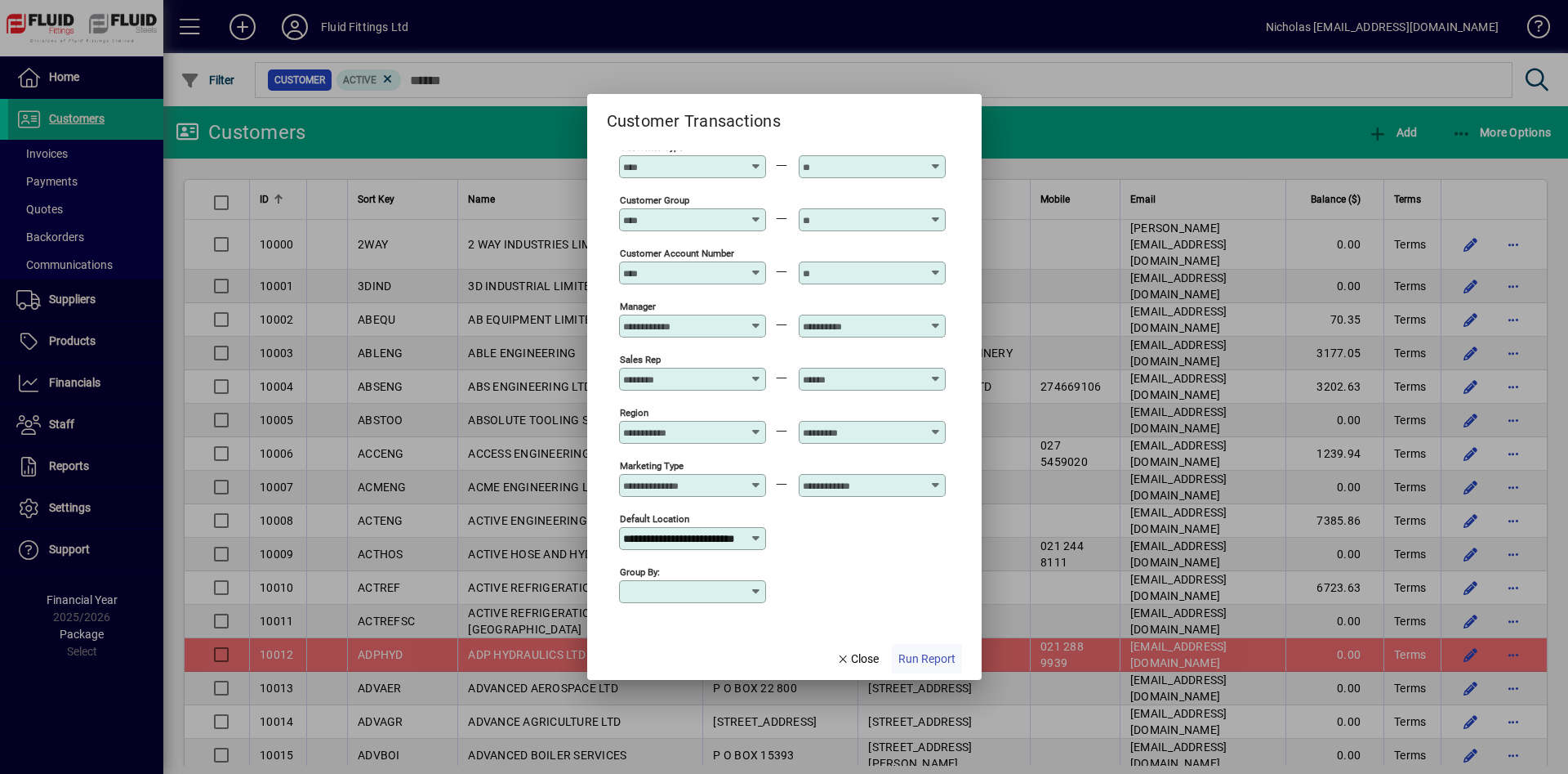
click at [914, 658] on span "Run Report" at bounding box center [926, 658] width 57 height 17
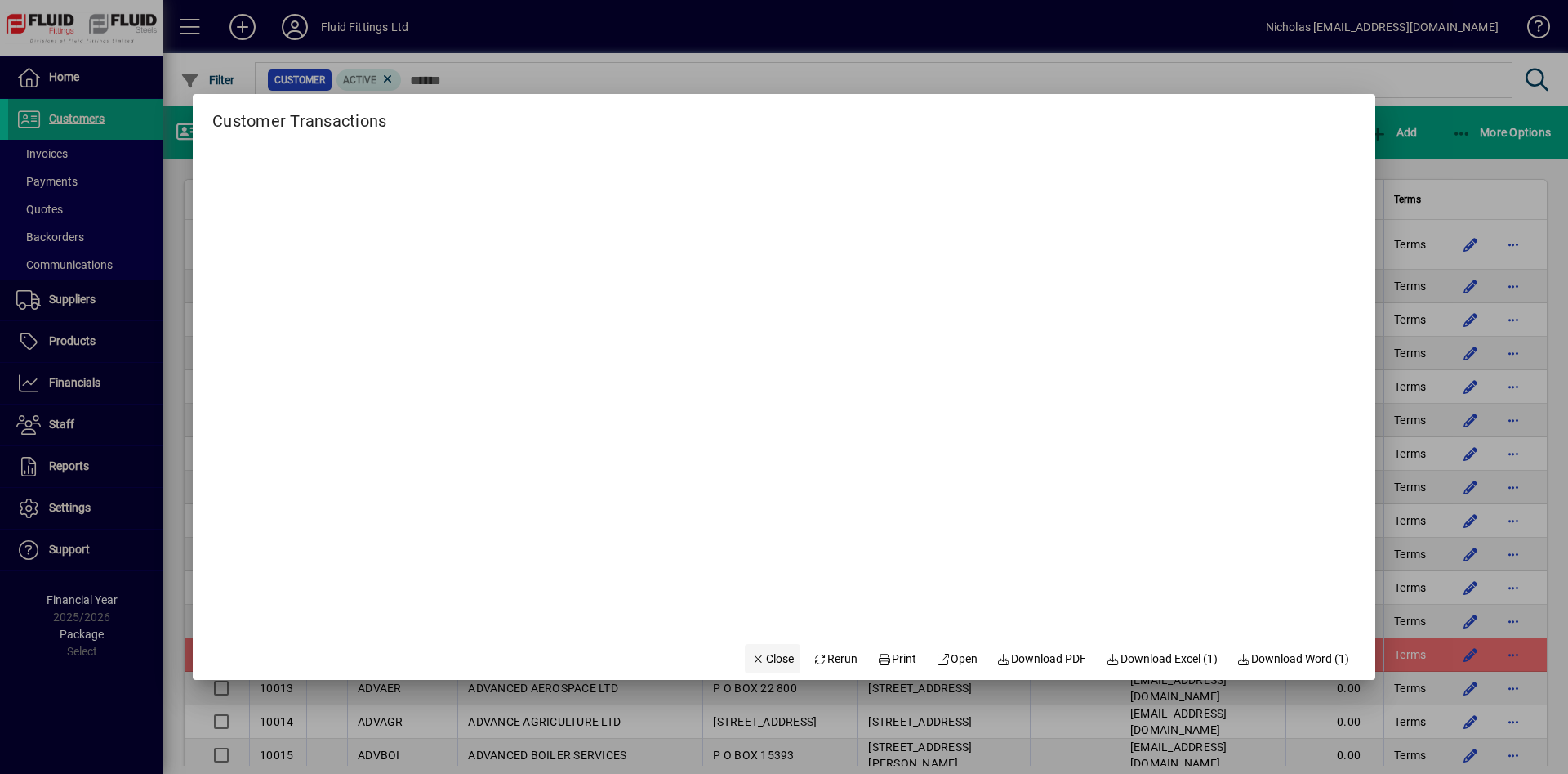
click at [755, 657] on span "Close" at bounding box center [773, 658] width 43 height 17
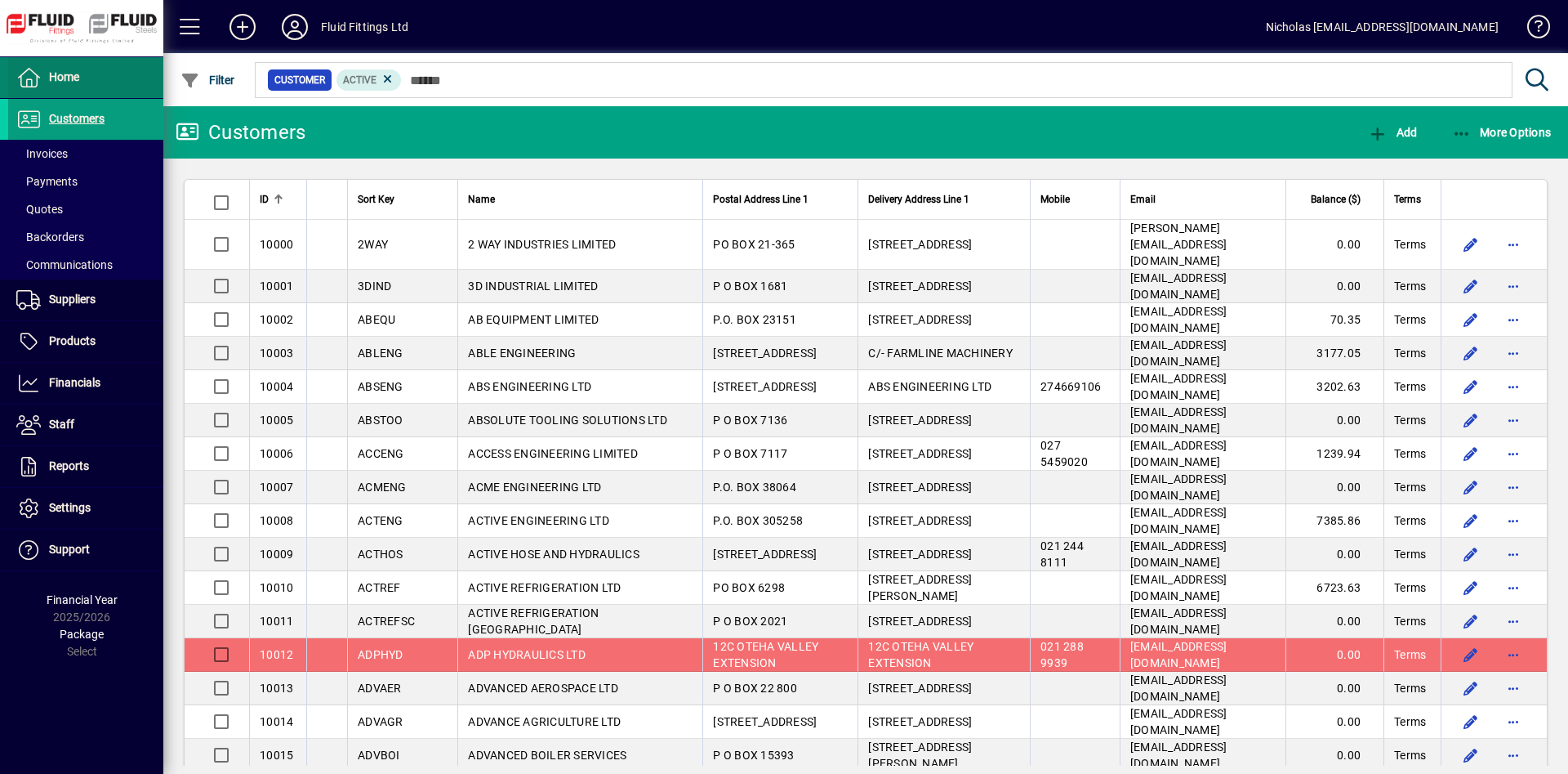
click at [142, 93] on span at bounding box center [86, 77] width 156 height 39
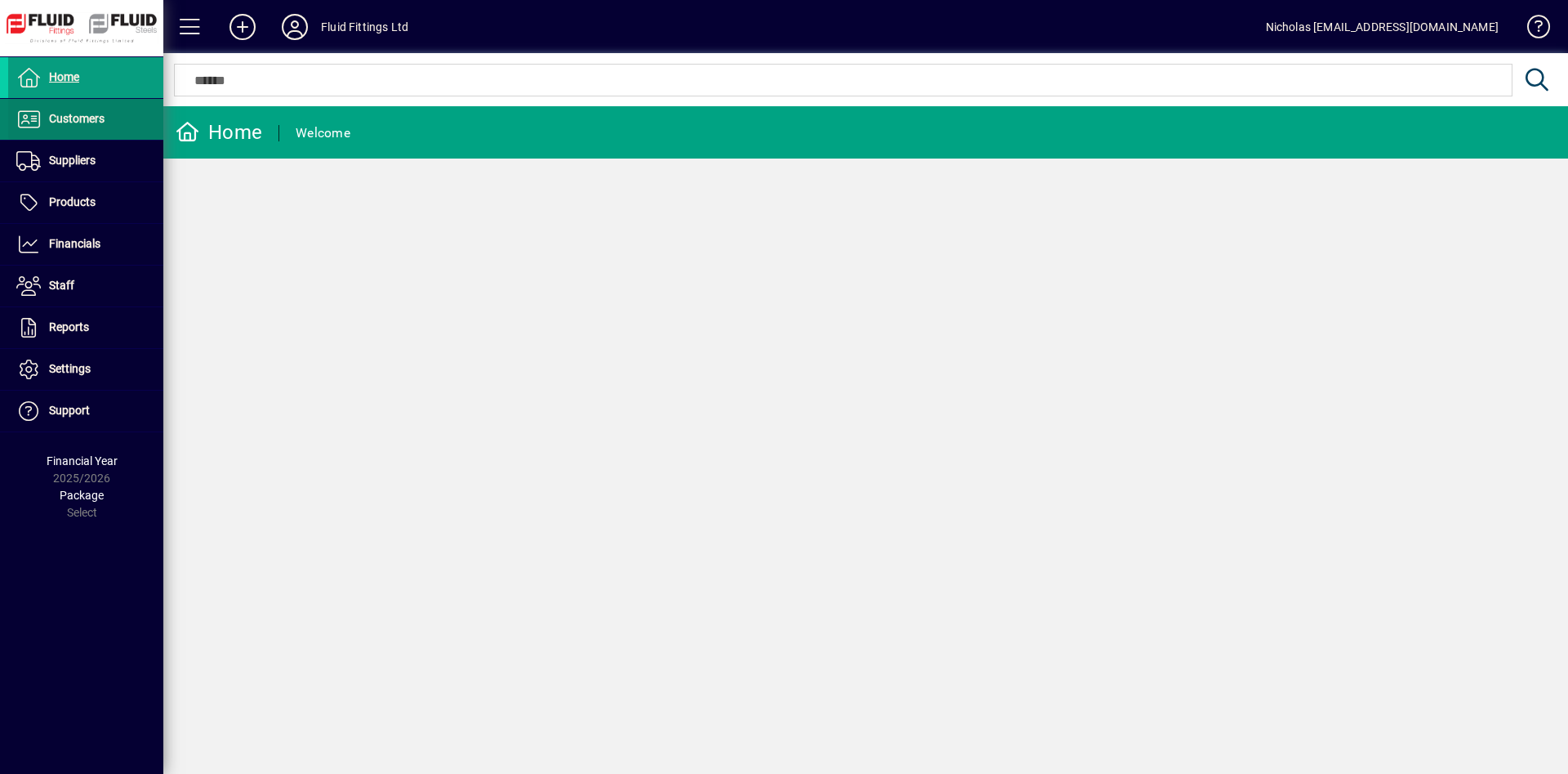
click at [135, 114] on span at bounding box center [86, 118] width 156 height 39
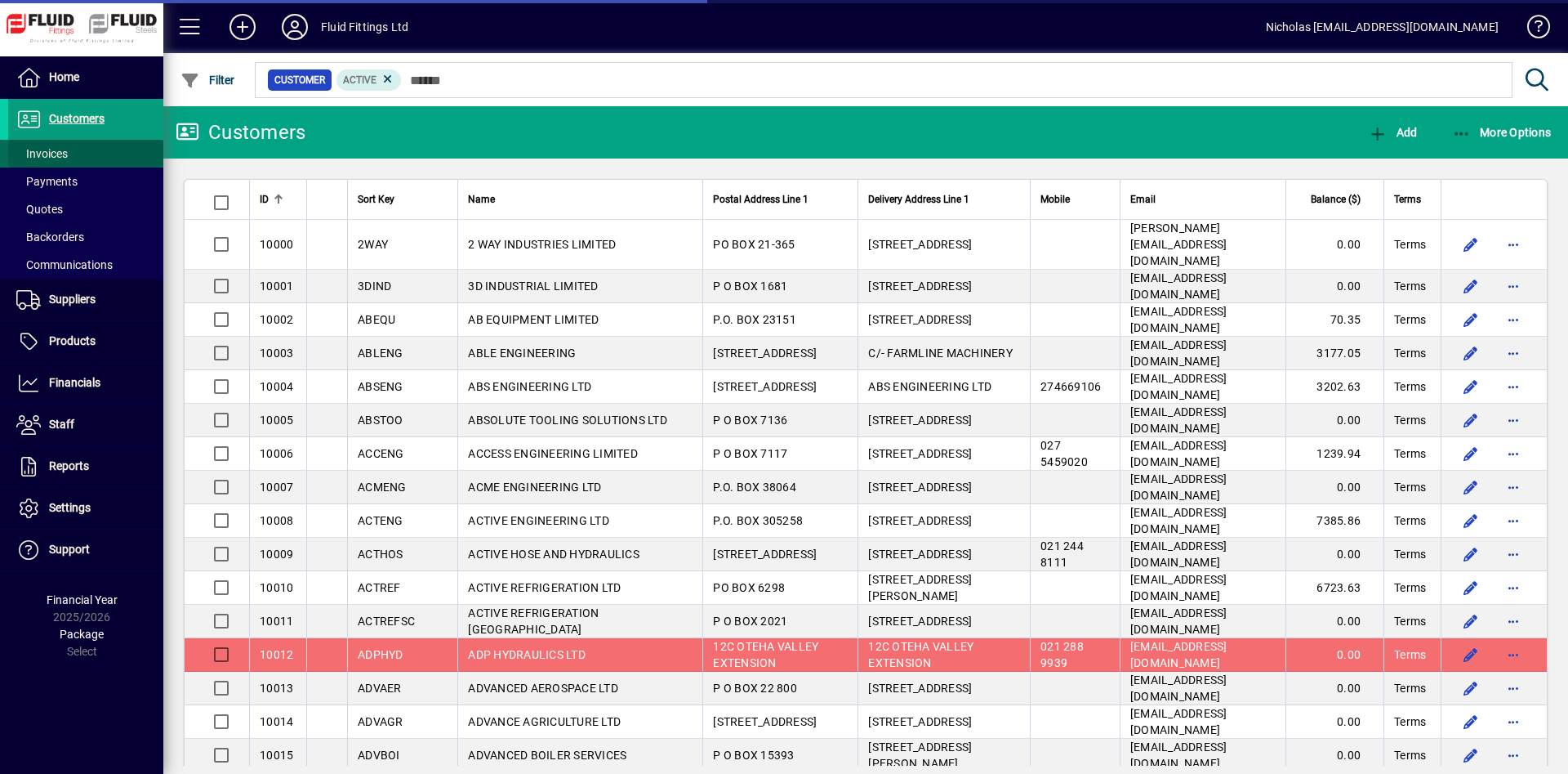
click at [137, 148] on span at bounding box center [86, 153] width 156 height 39
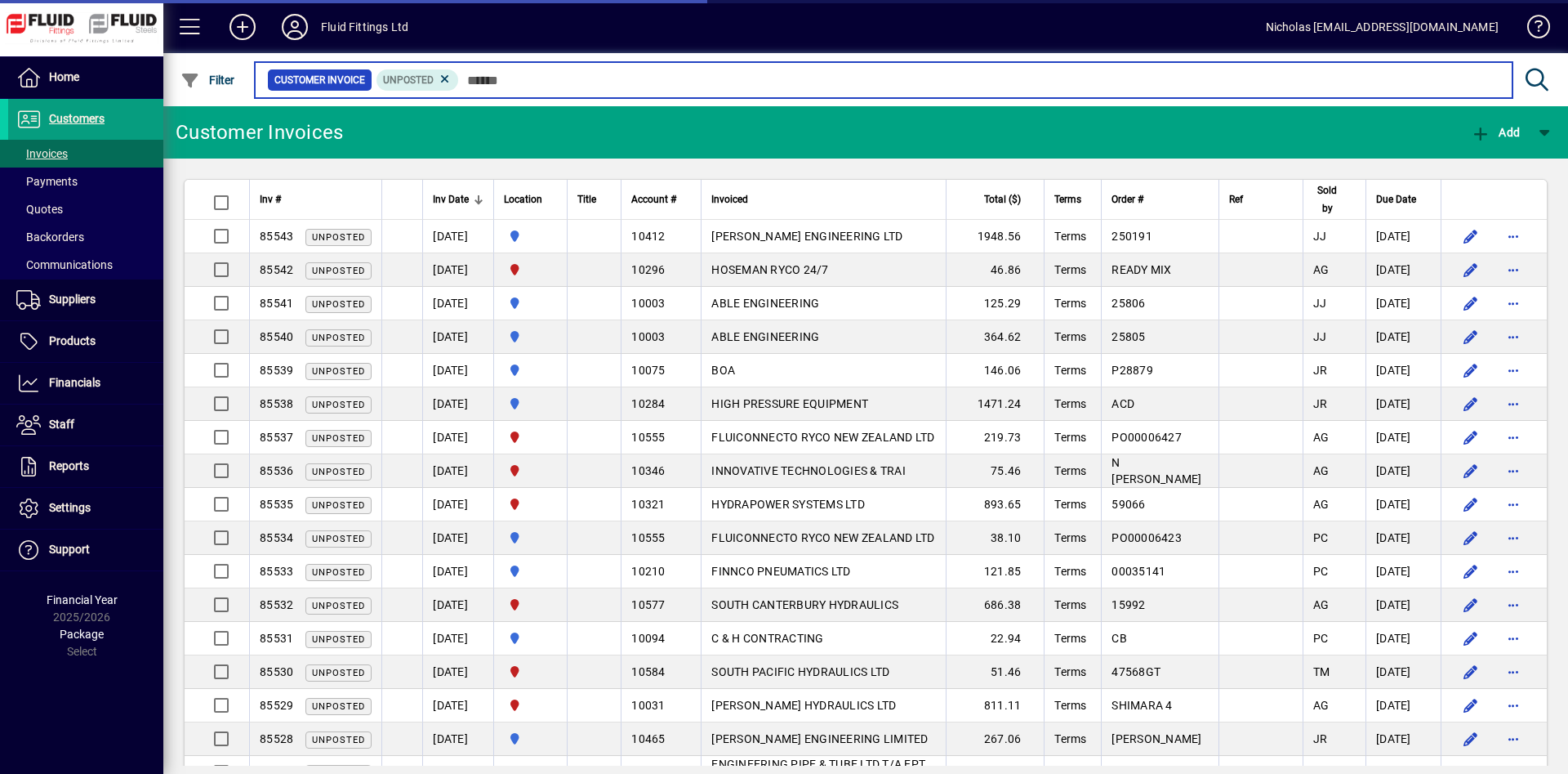
click at [507, 77] on input "text" at bounding box center [978, 79] width 1040 height 23
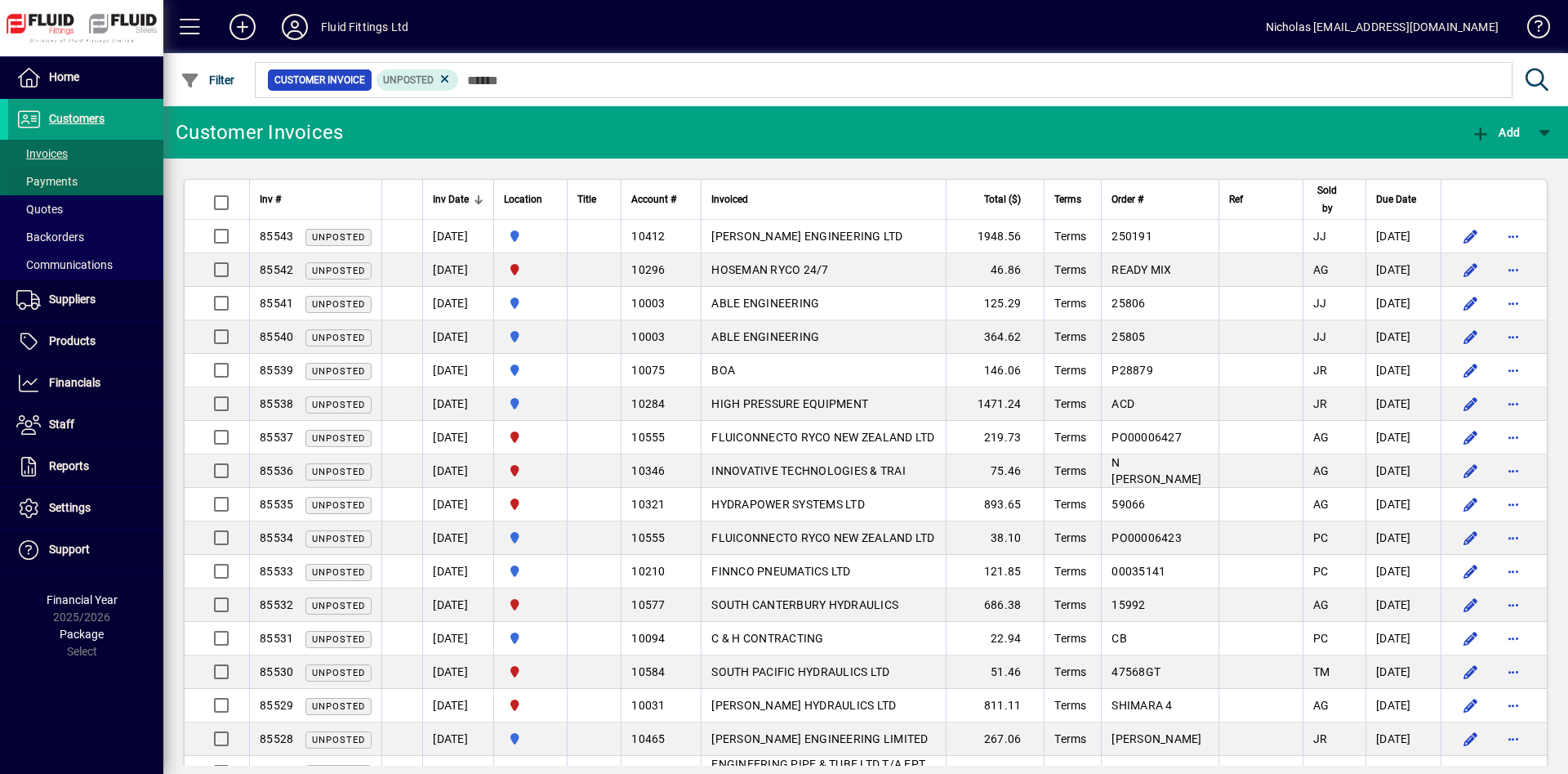
click at [97, 171] on span at bounding box center [86, 181] width 156 height 39
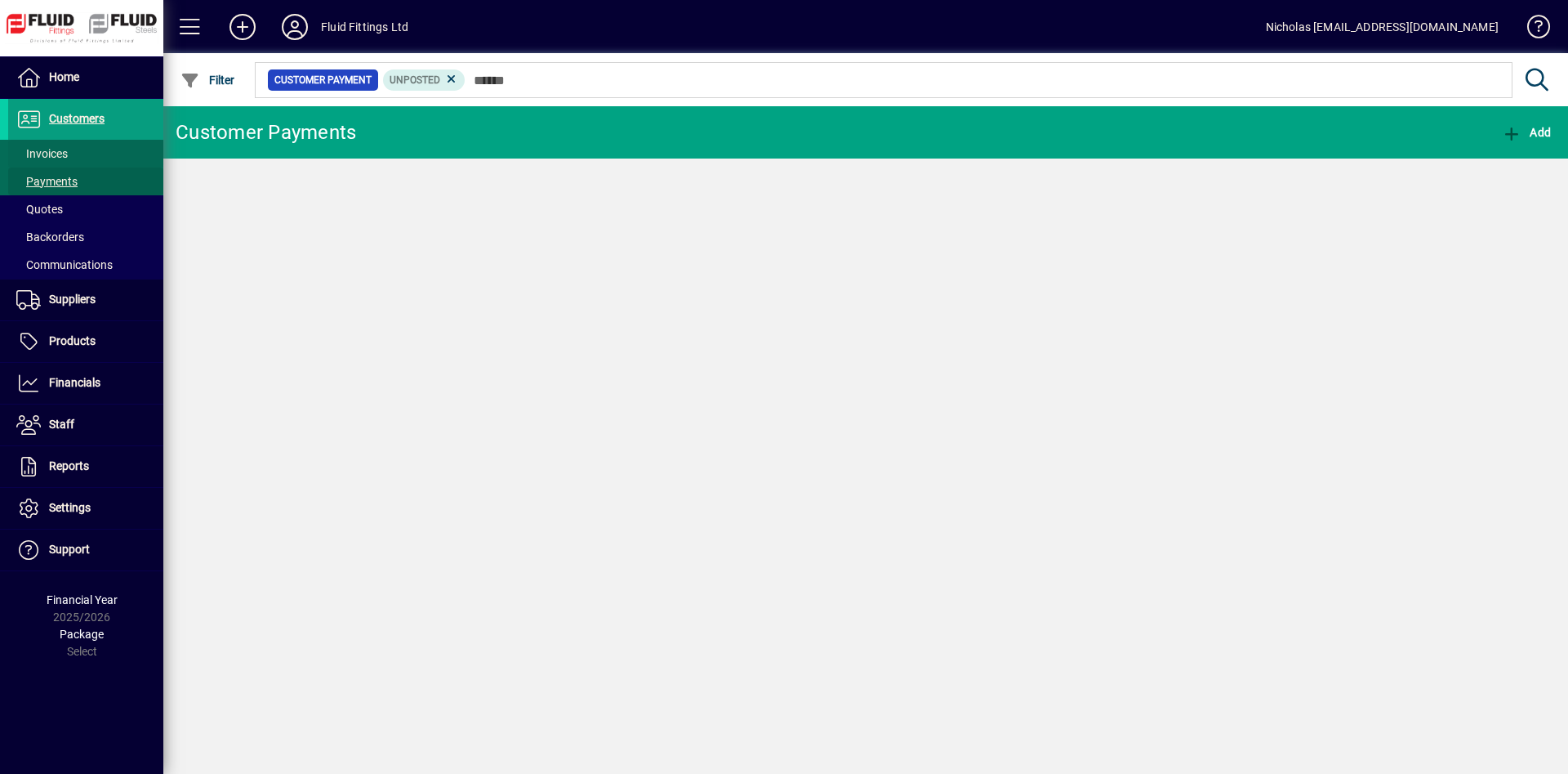
click at [99, 149] on span at bounding box center [86, 153] width 156 height 39
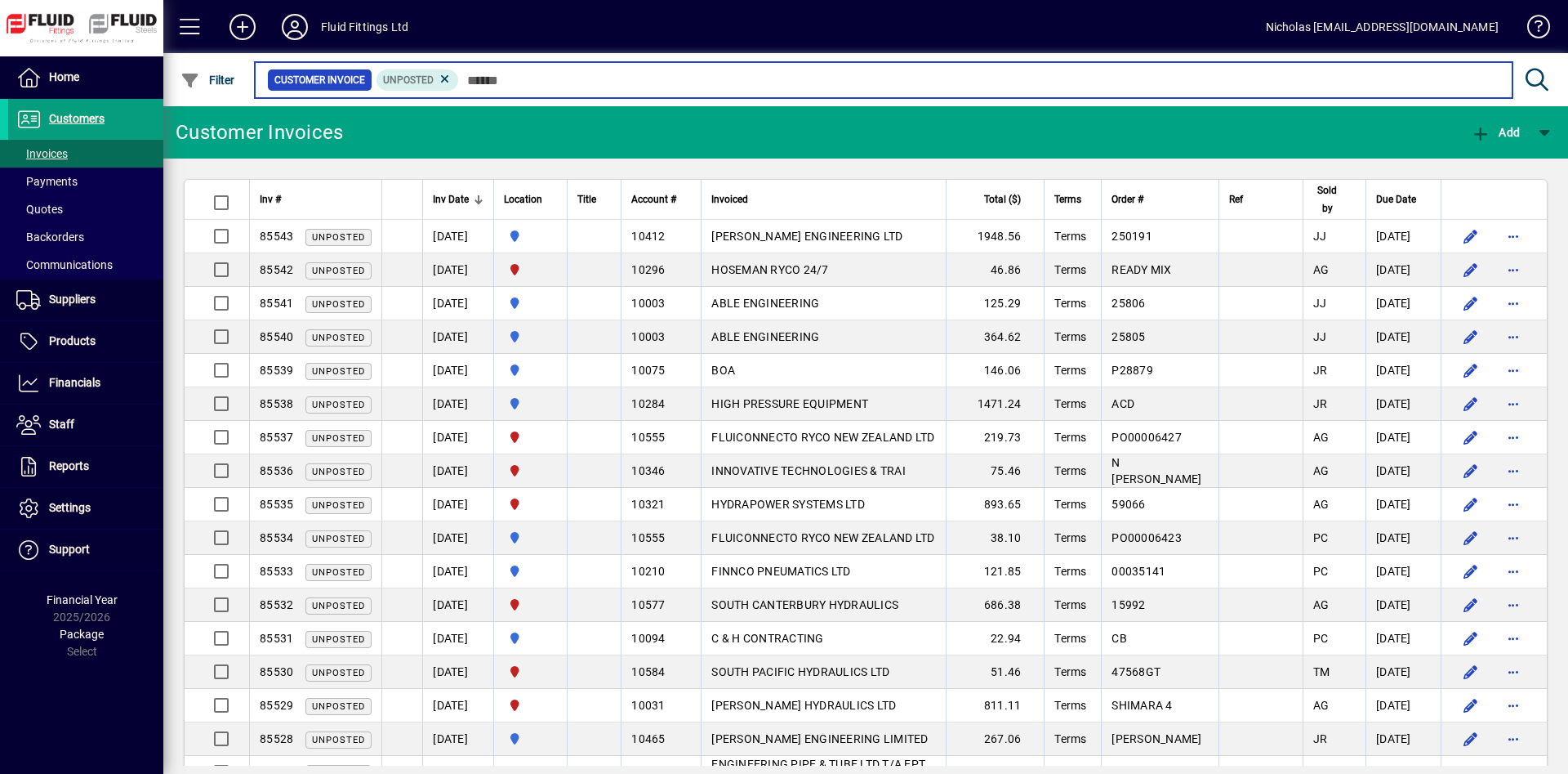
click at [579, 77] on input "text" at bounding box center [978, 79] width 1040 height 23
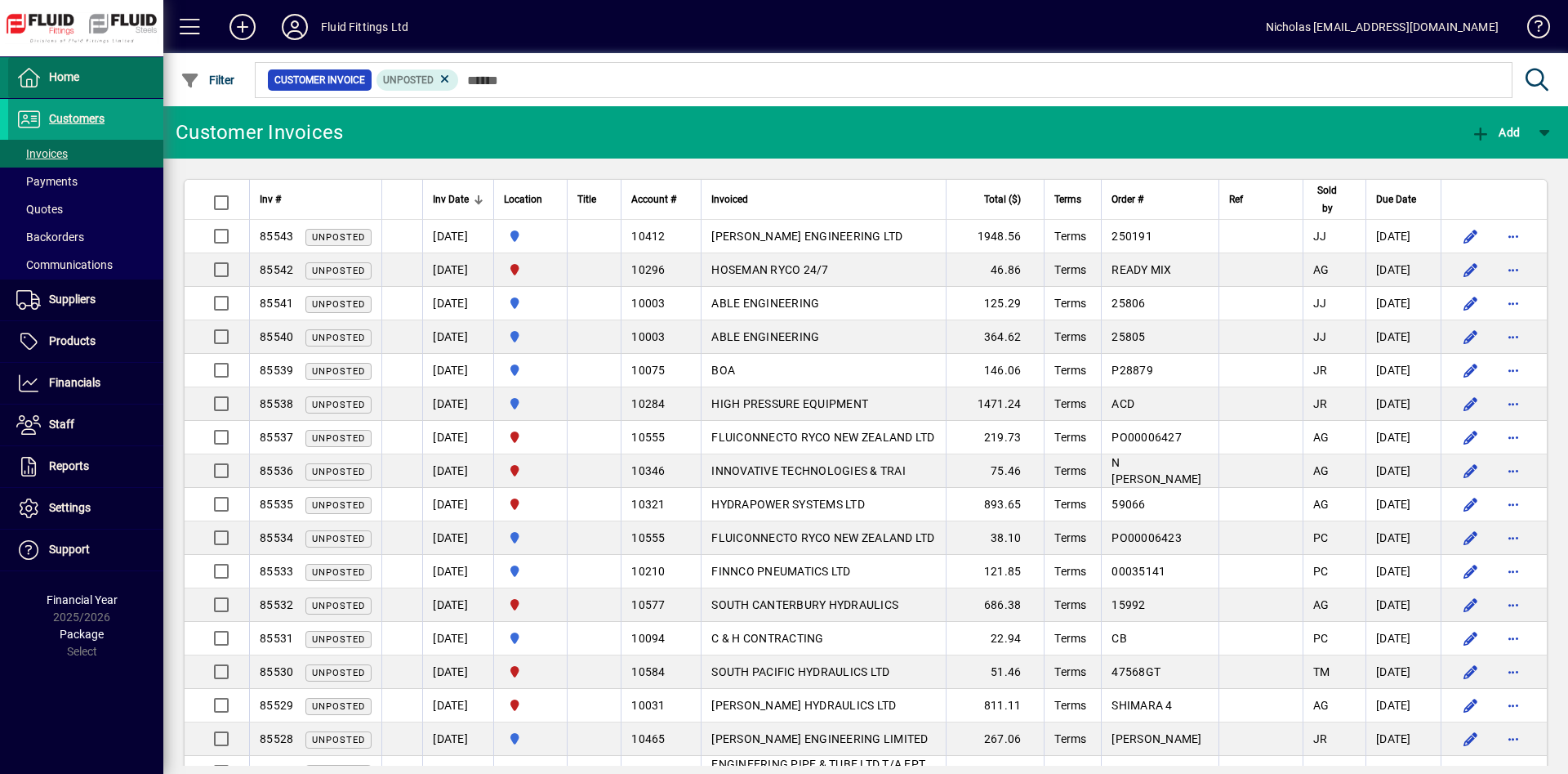
click at [111, 81] on span at bounding box center [86, 77] width 156 height 39
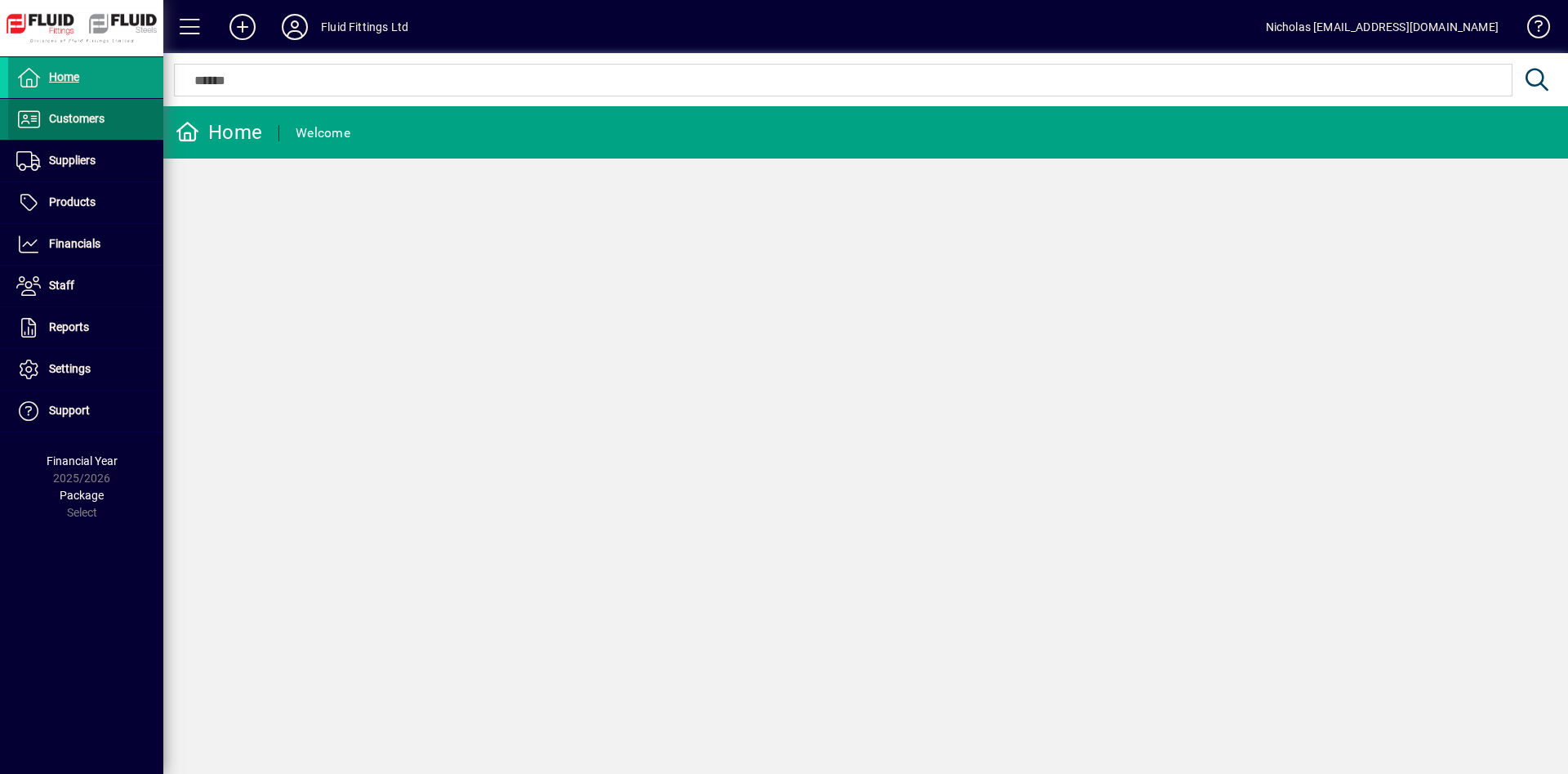
click at [110, 125] on span at bounding box center [86, 118] width 156 height 39
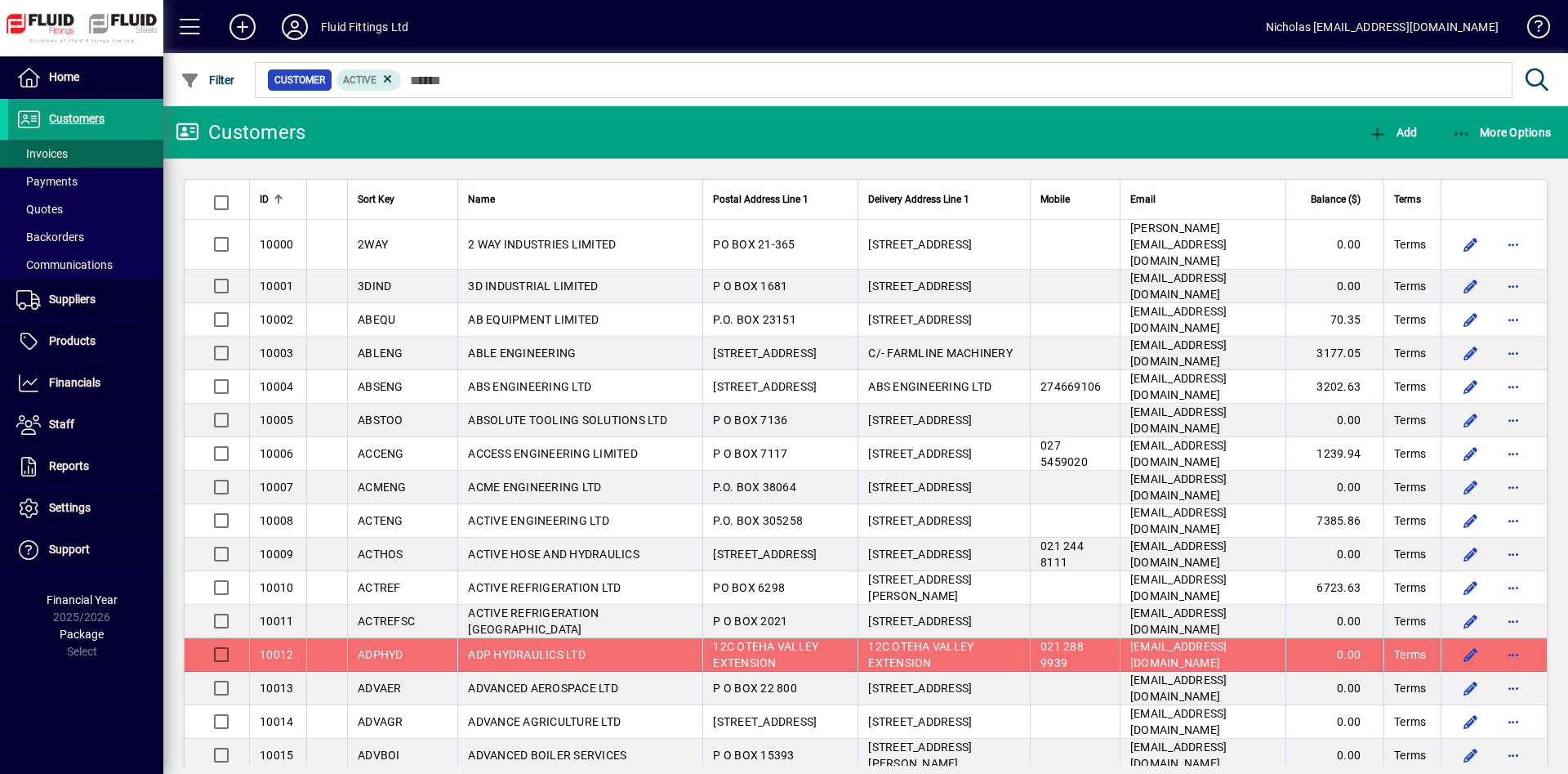
click at [96, 148] on span at bounding box center [86, 153] width 156 height 39
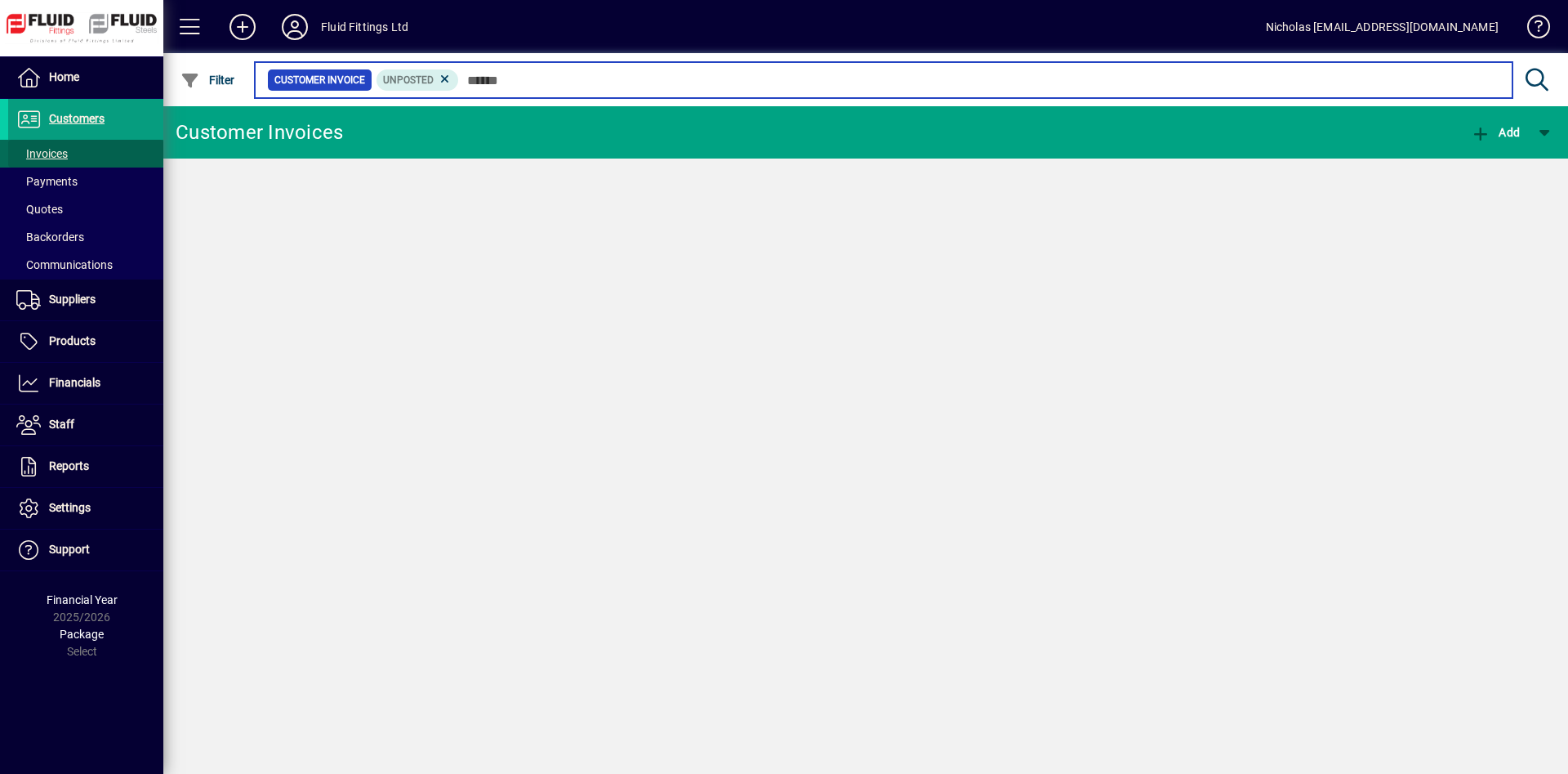
click at [527, 83] on input "text" at bounding box center [978, 79] width 1040 height 23
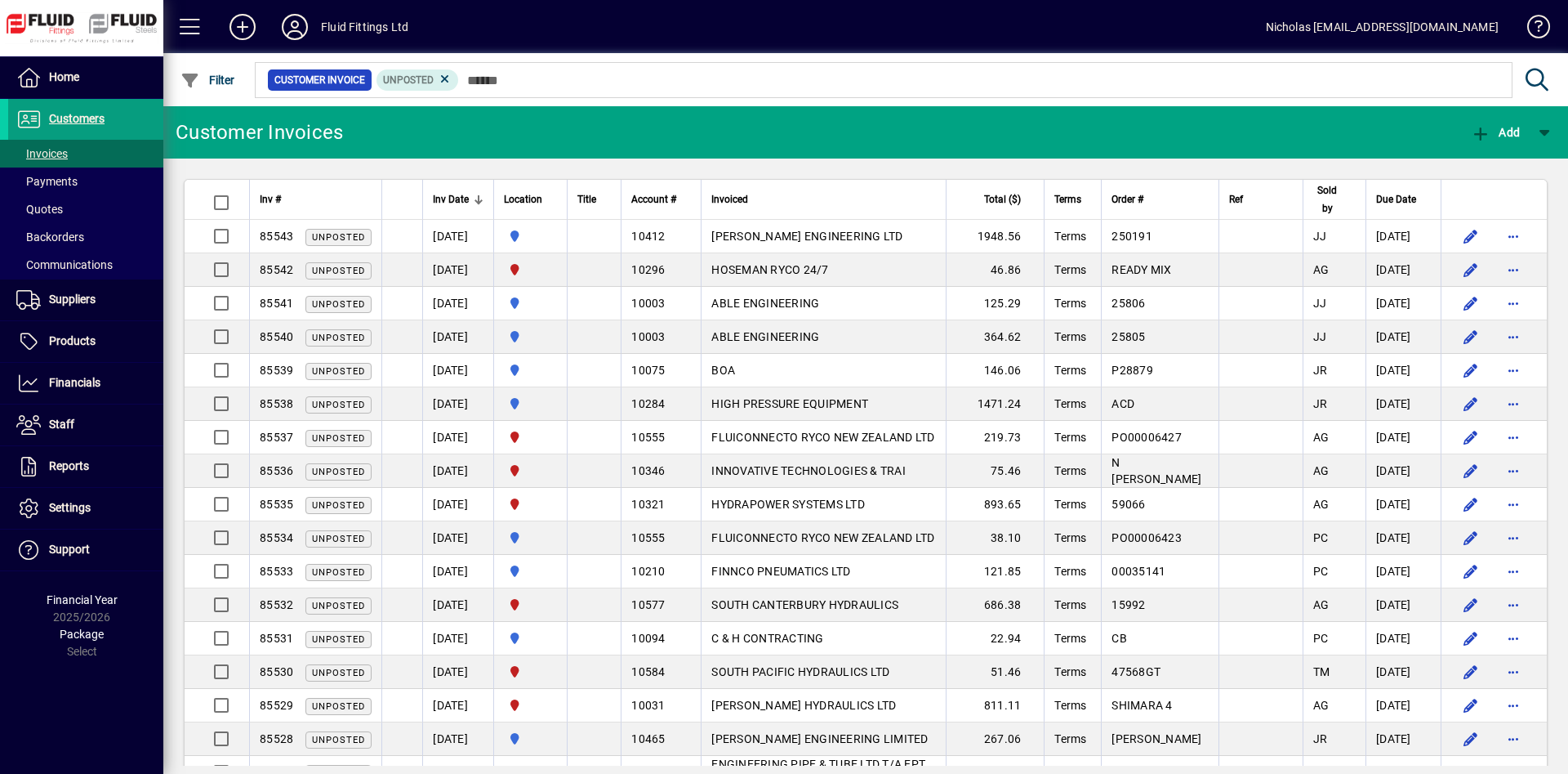
click at [557, 199] on div at bounding box center [551, 199] width 10 height 10
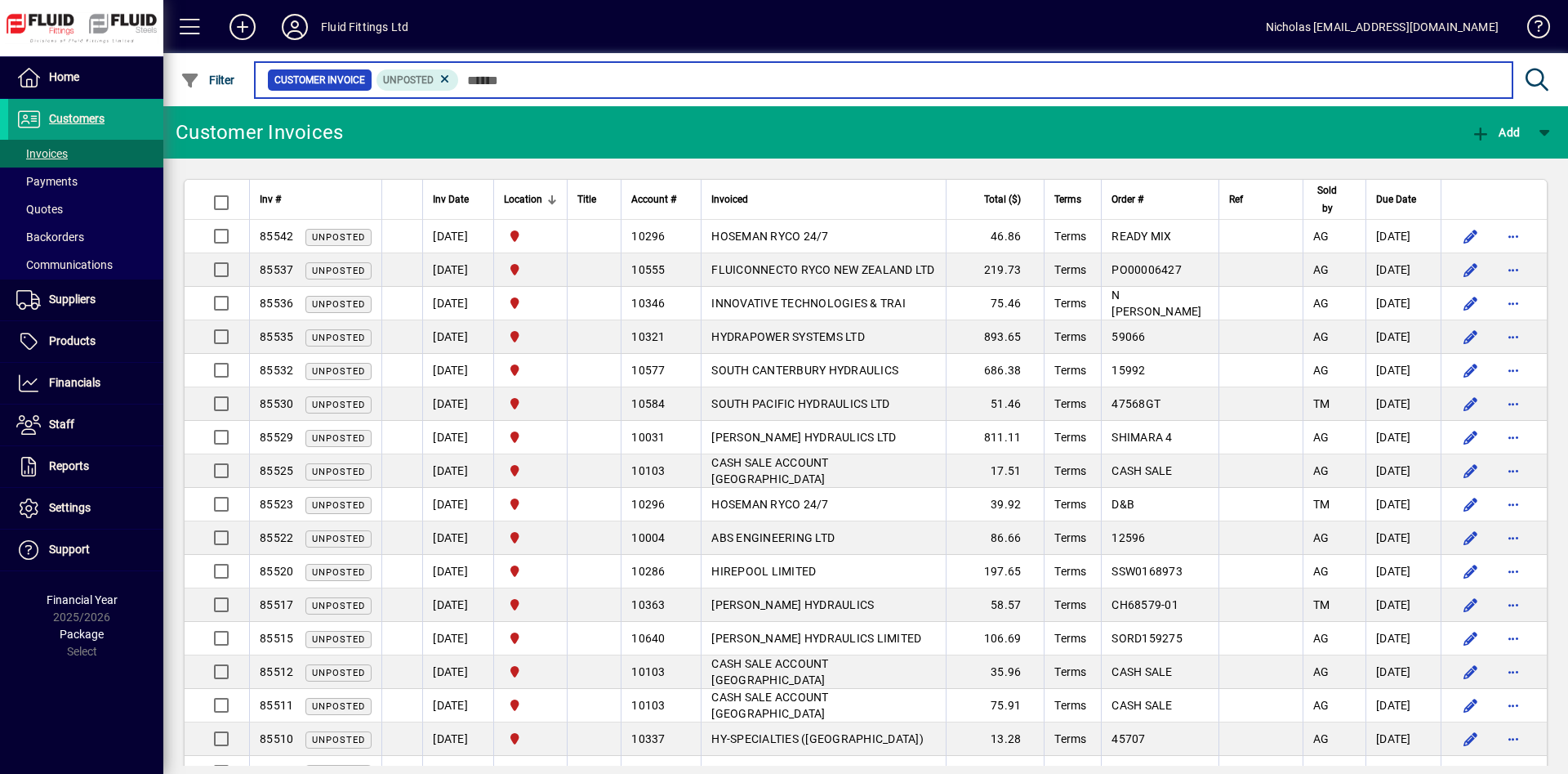
click at [881, 83] on input "text" at bounding box center [978, 79] width 1040 height 23
click at [538, 88] on input "text" at bounding box center [978, 79] width 1040 height 23
click at [1180, 88] on input "text" at bounding box center [978, 79] width 1040 height 23
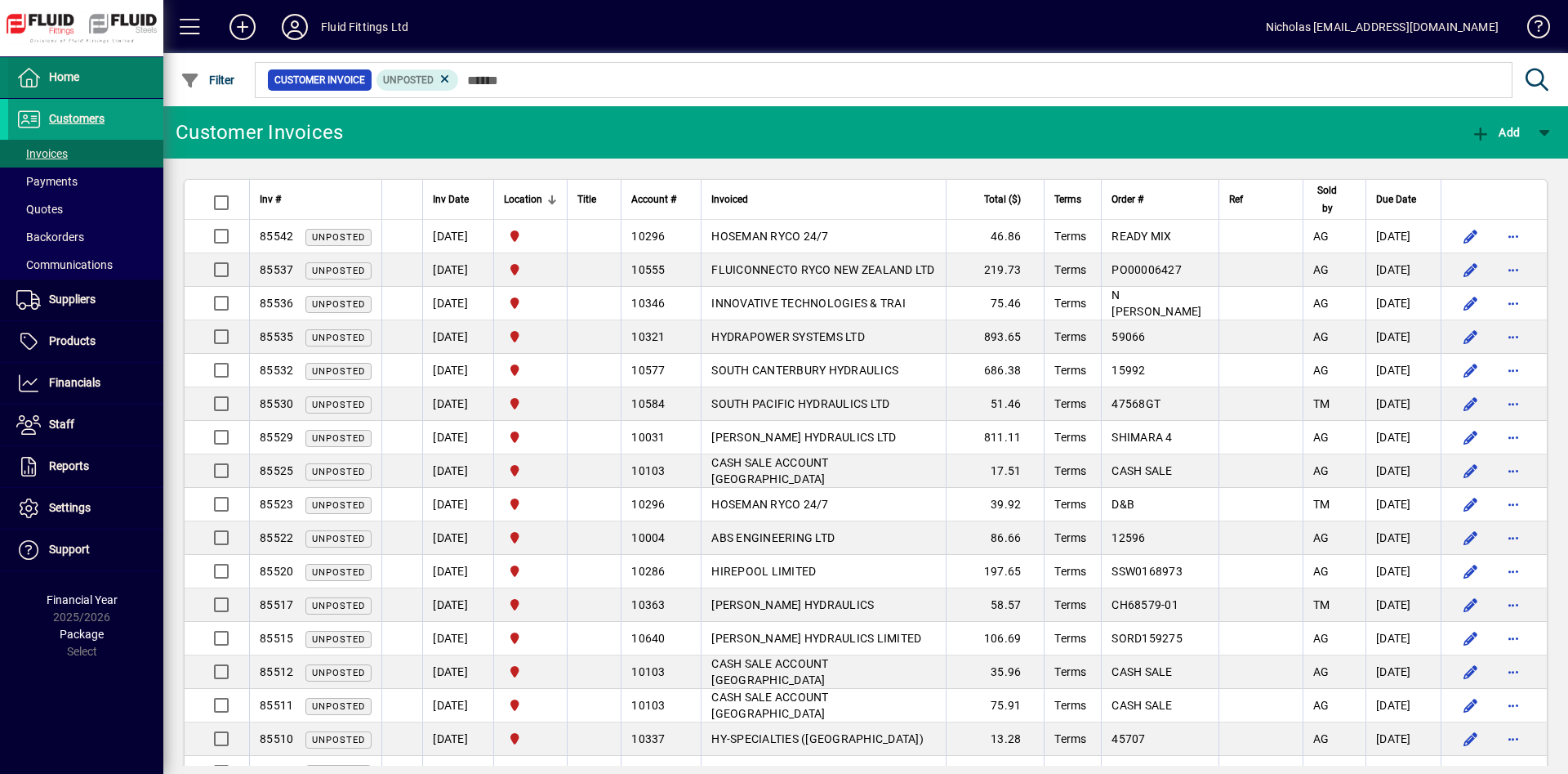
click at [106, 84] on span at bounding box center [86, 77] width 156 height 39
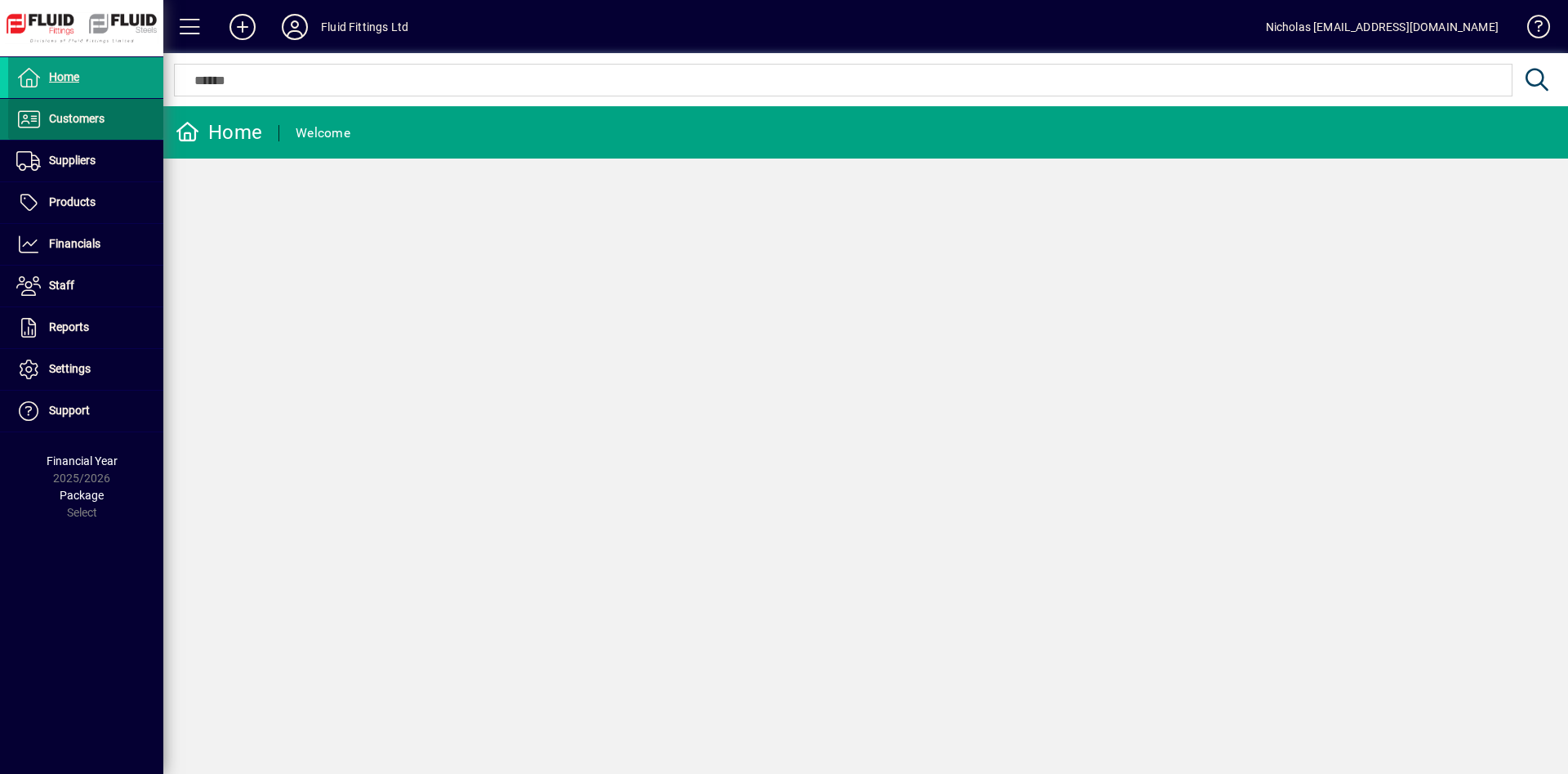
click at [123, 117] on span at bounding box center [86, 118] width 156 height 39
click at [124, 144] on span at bounding box center [86, 153] width 156 height 39
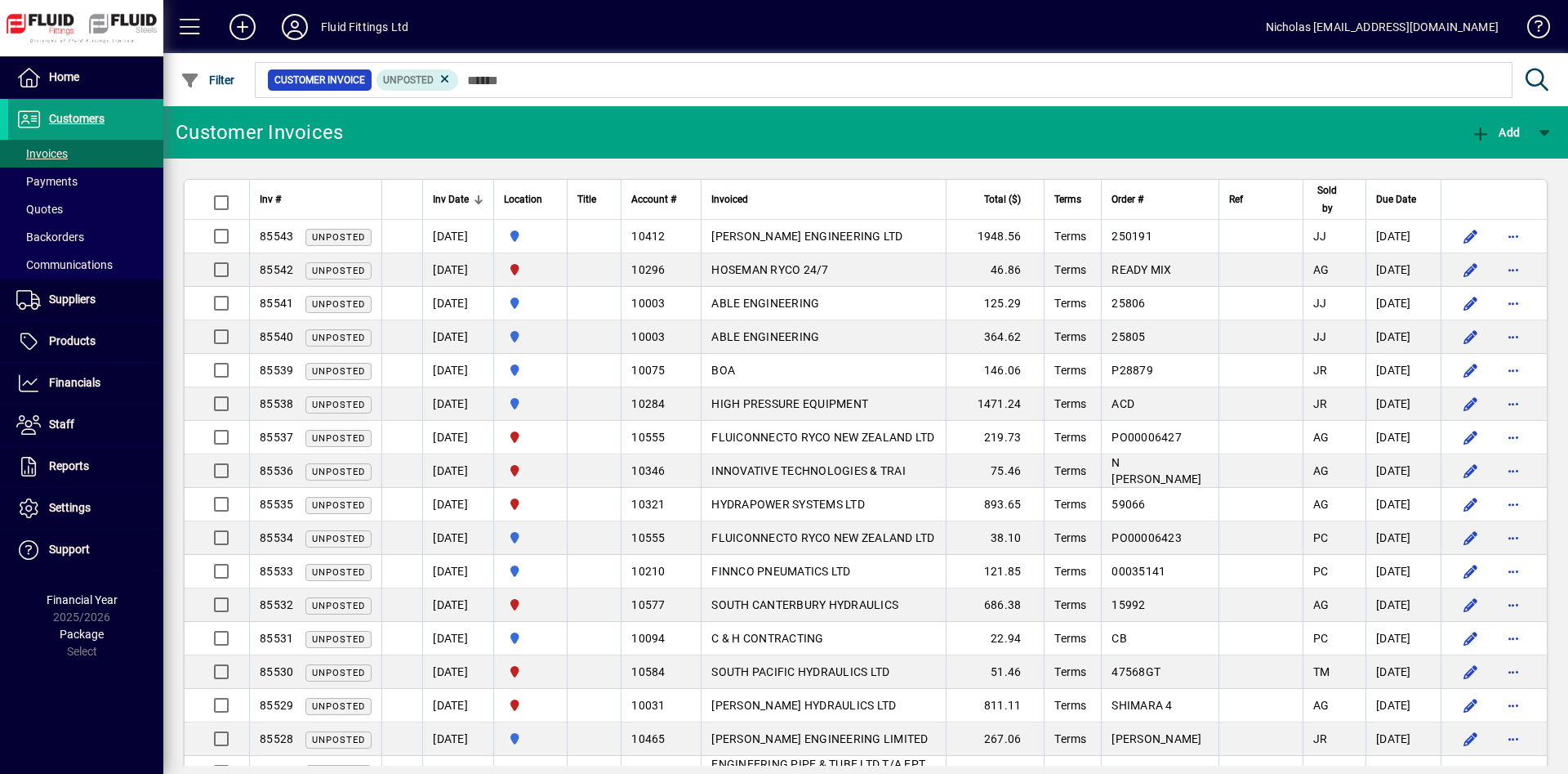
click at [521, 67] on div at bounding box center [955, 62] width 1405 height 18
click at [567, 197] on th "Location" at bounding box center [530, 199] width 74 height 40
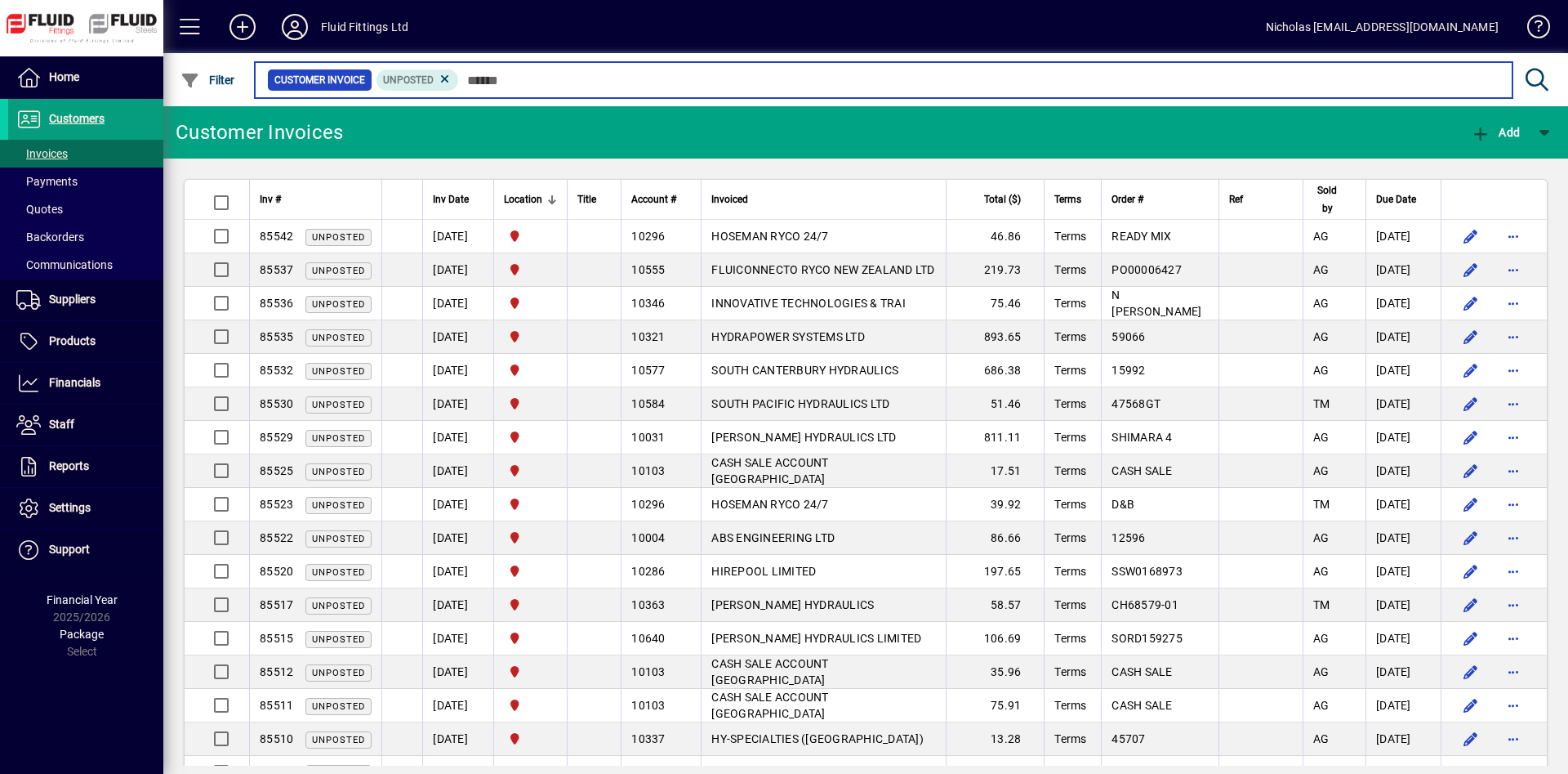
click at [690, 81] on input "text" at bounding box center [978, 79] width 1040 height 23
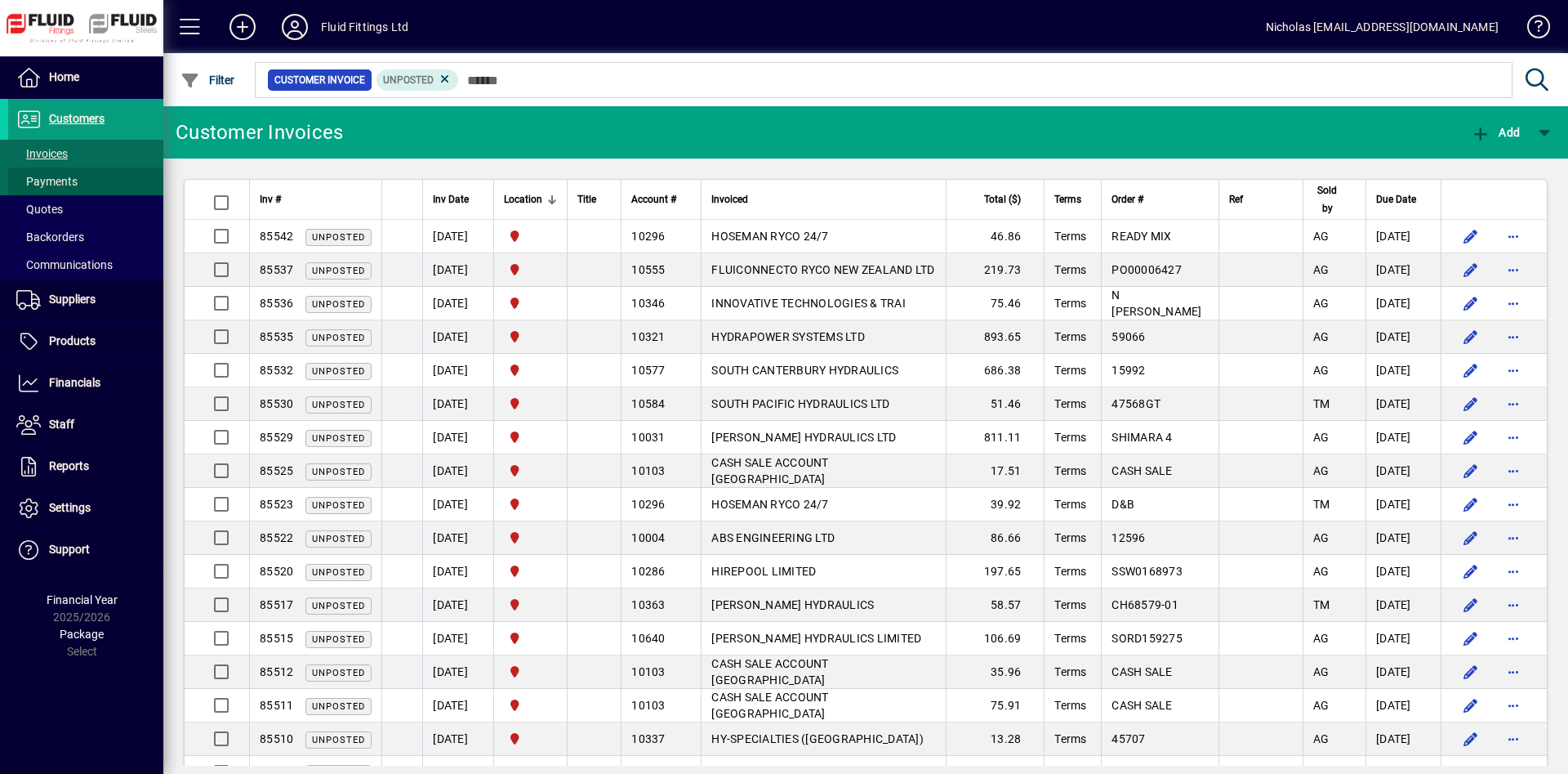
click at [116, 180] on span at bounding box center [86, 181] width 156 height 39
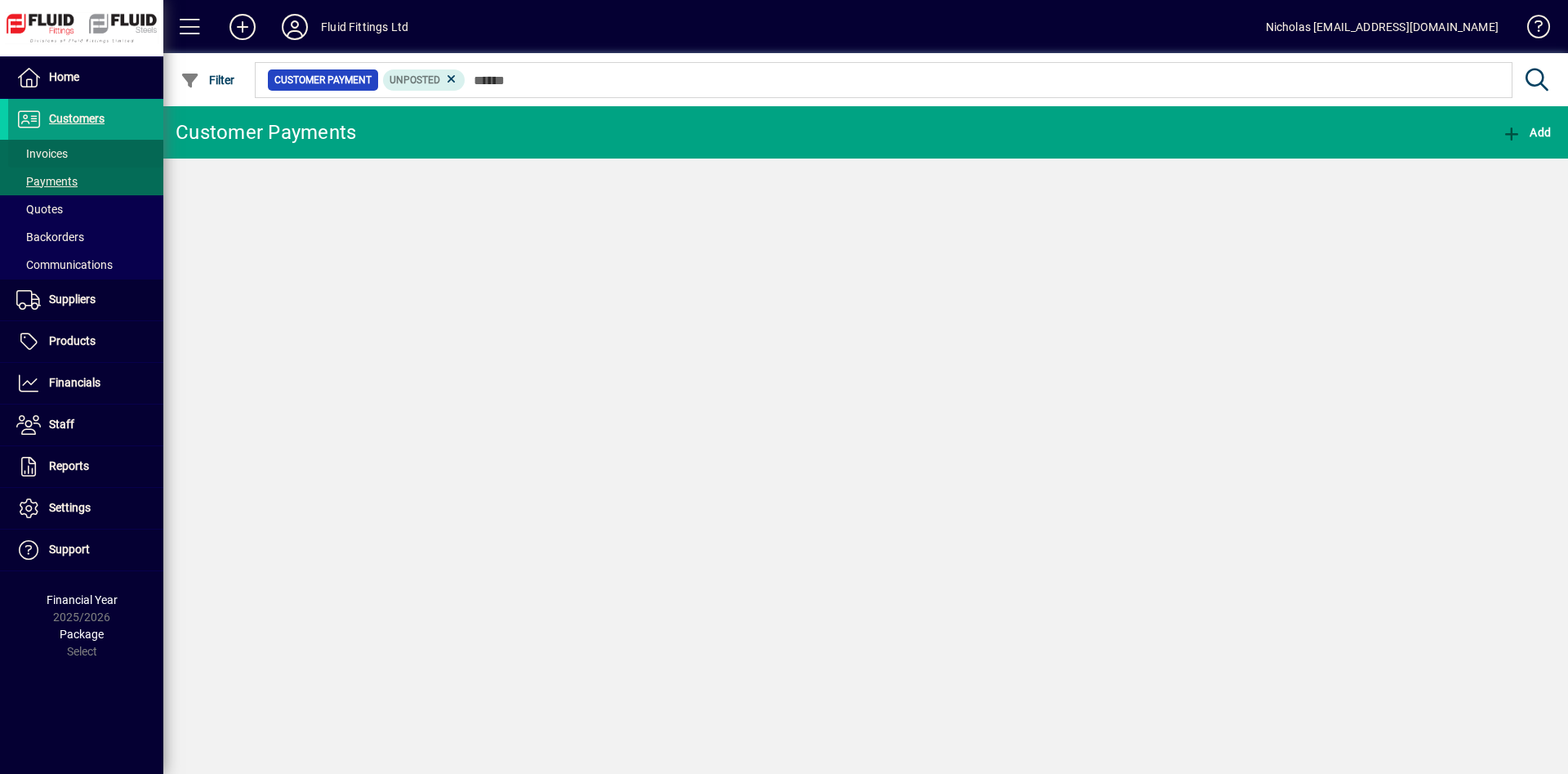
click at [95, 156] on span at bounding box center [86, 153] width 156 height 39
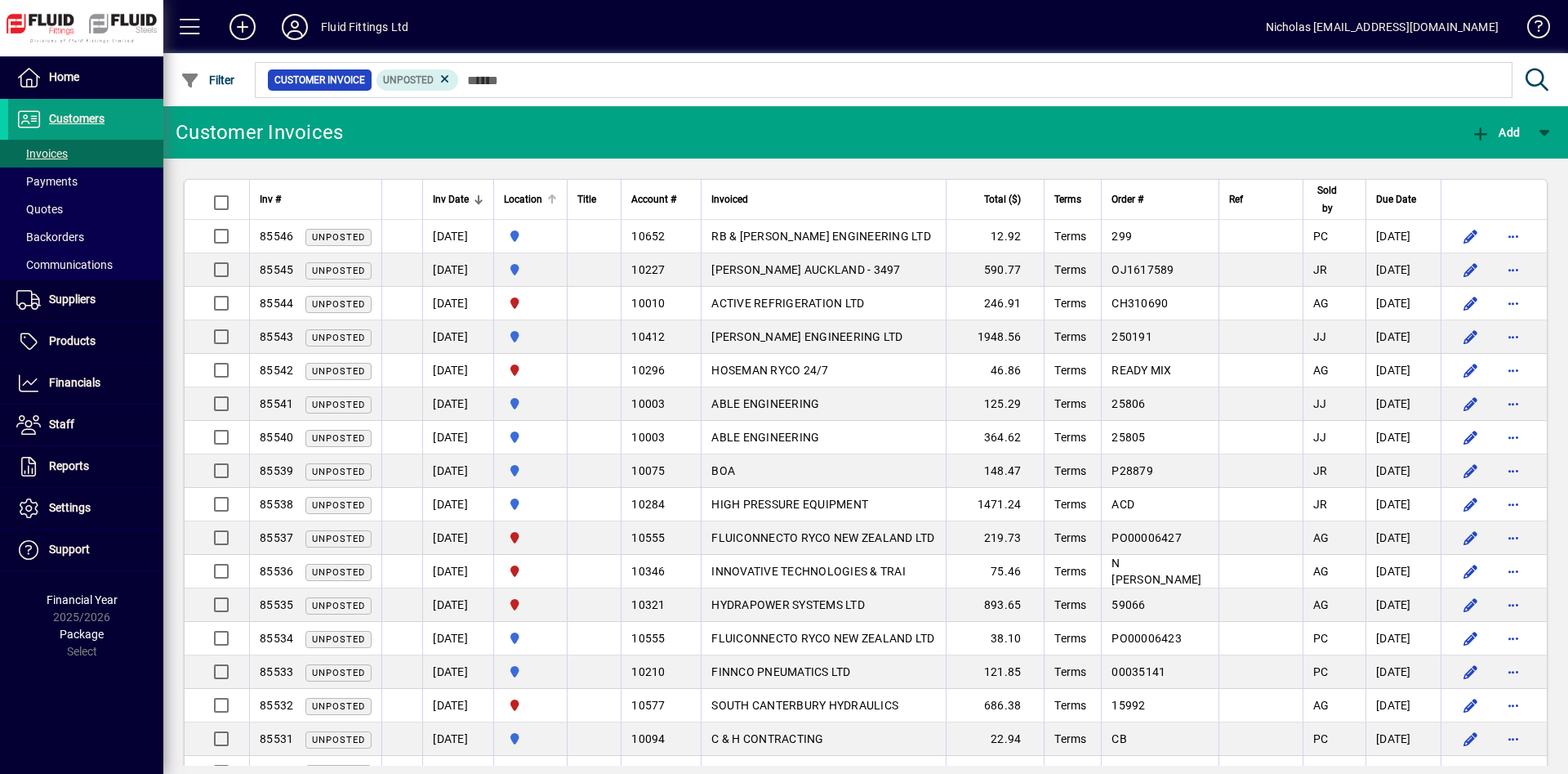
click at [557, 196] on div at bounding box center [551, 199] width 10 height 10
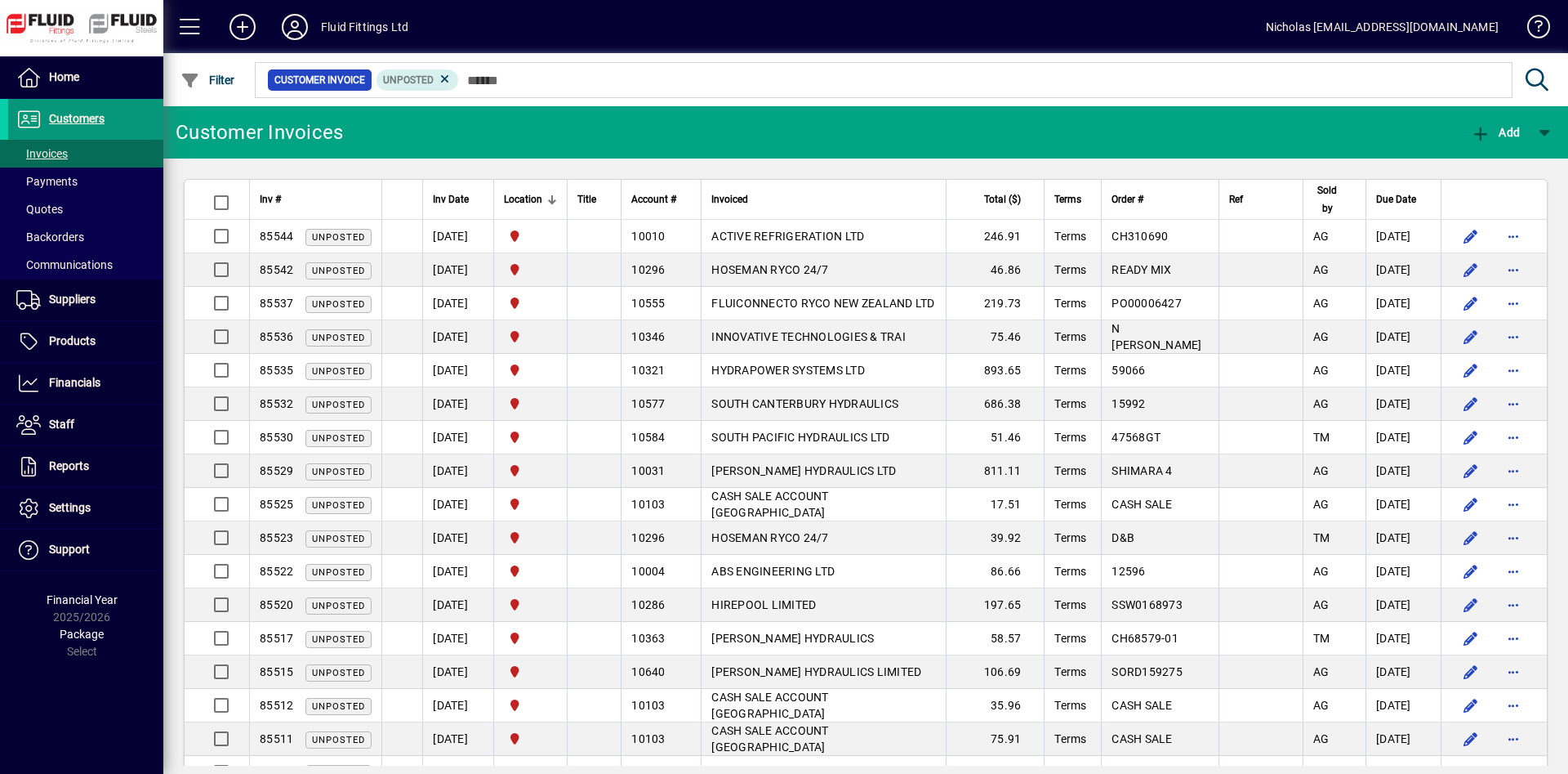
click at [132, 104] on span at bounding box center [86, 118] width 156 height 39
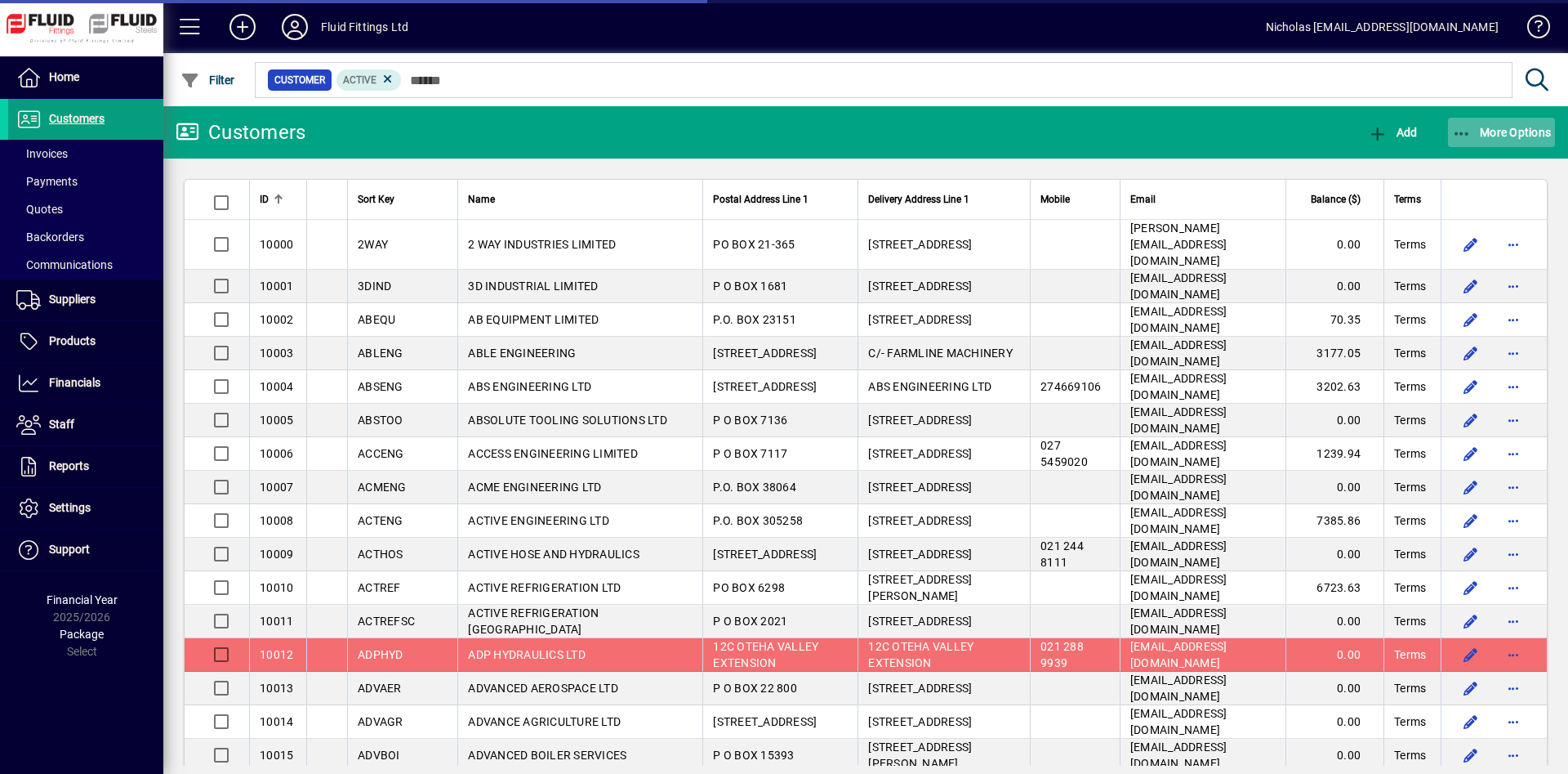
click at [1500, 135] on span "More Options" at bounding box center [1502, 132] width 99 height 13
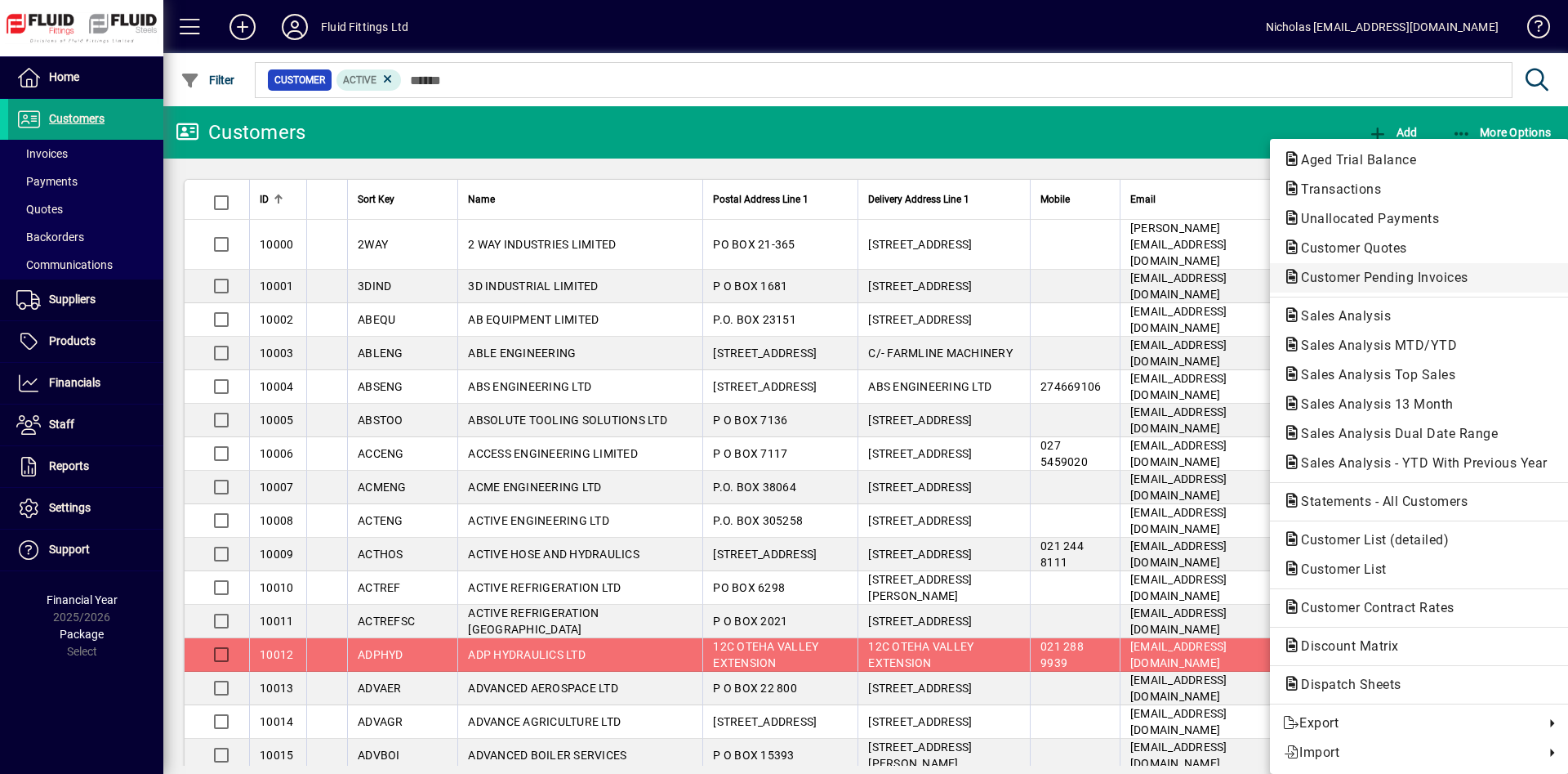
click at [1421, 286] on span "Customer Pending Invoices" at bounding box center [1420, 278] width 273 height 20
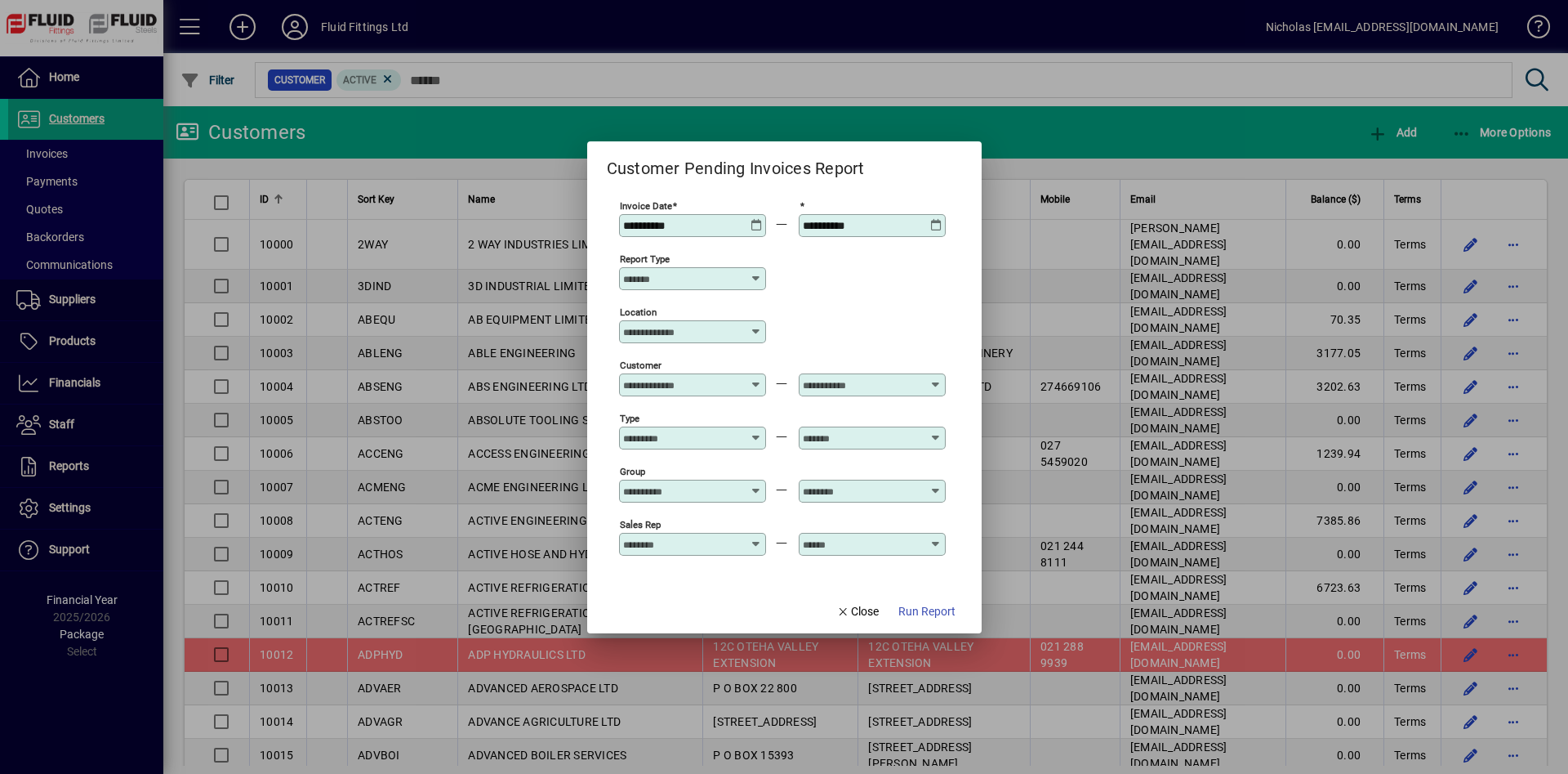
click at [721, 335] on input "Location" at bounding box center [686, 331] width 126 height 13
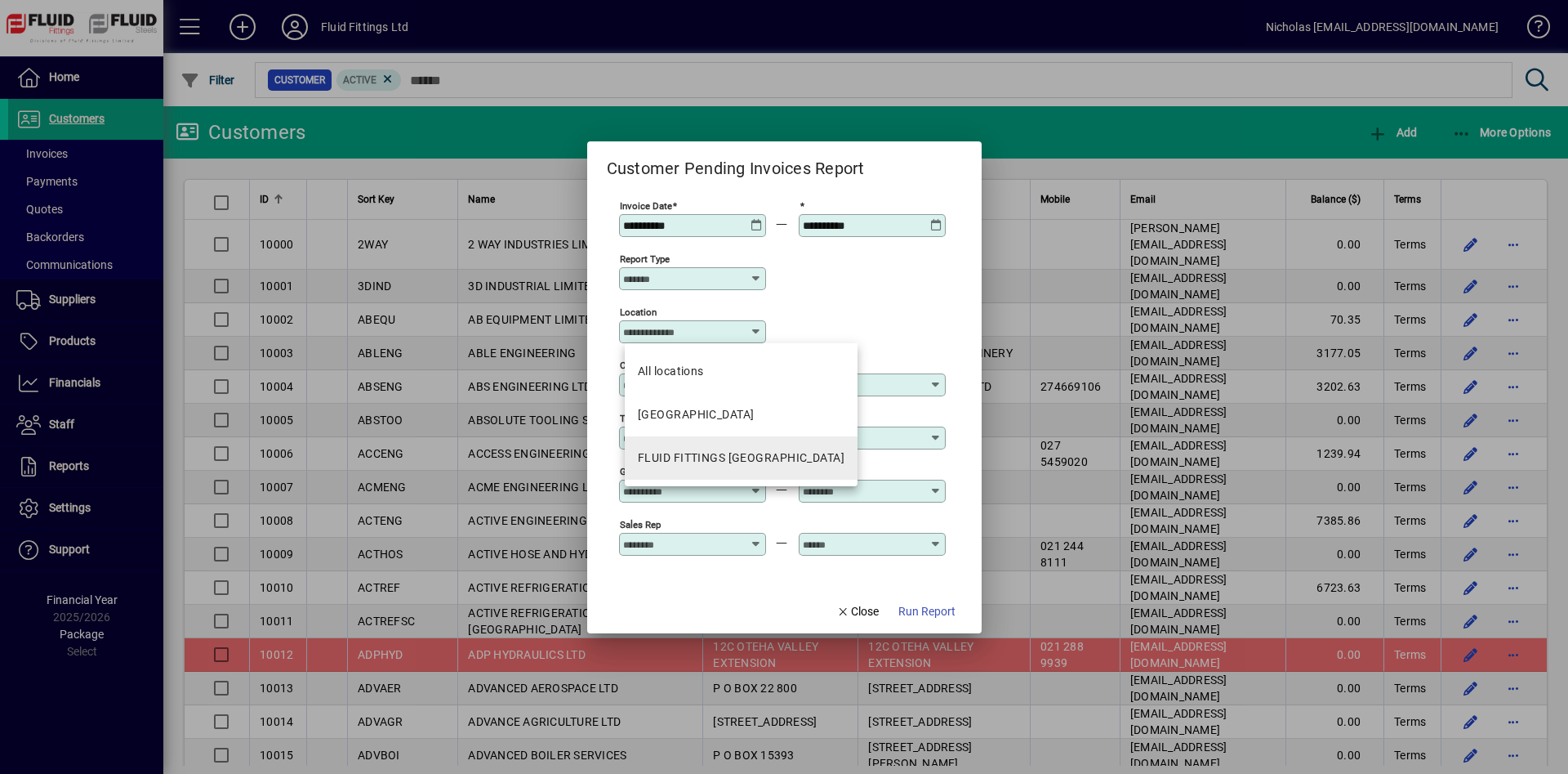
click at [738, 449] on mat-option "FLUID FITTINGS [GEOGRAPHIC_DATA]" at bounding box center [742, 458] width 233 height 44
type input "**********"
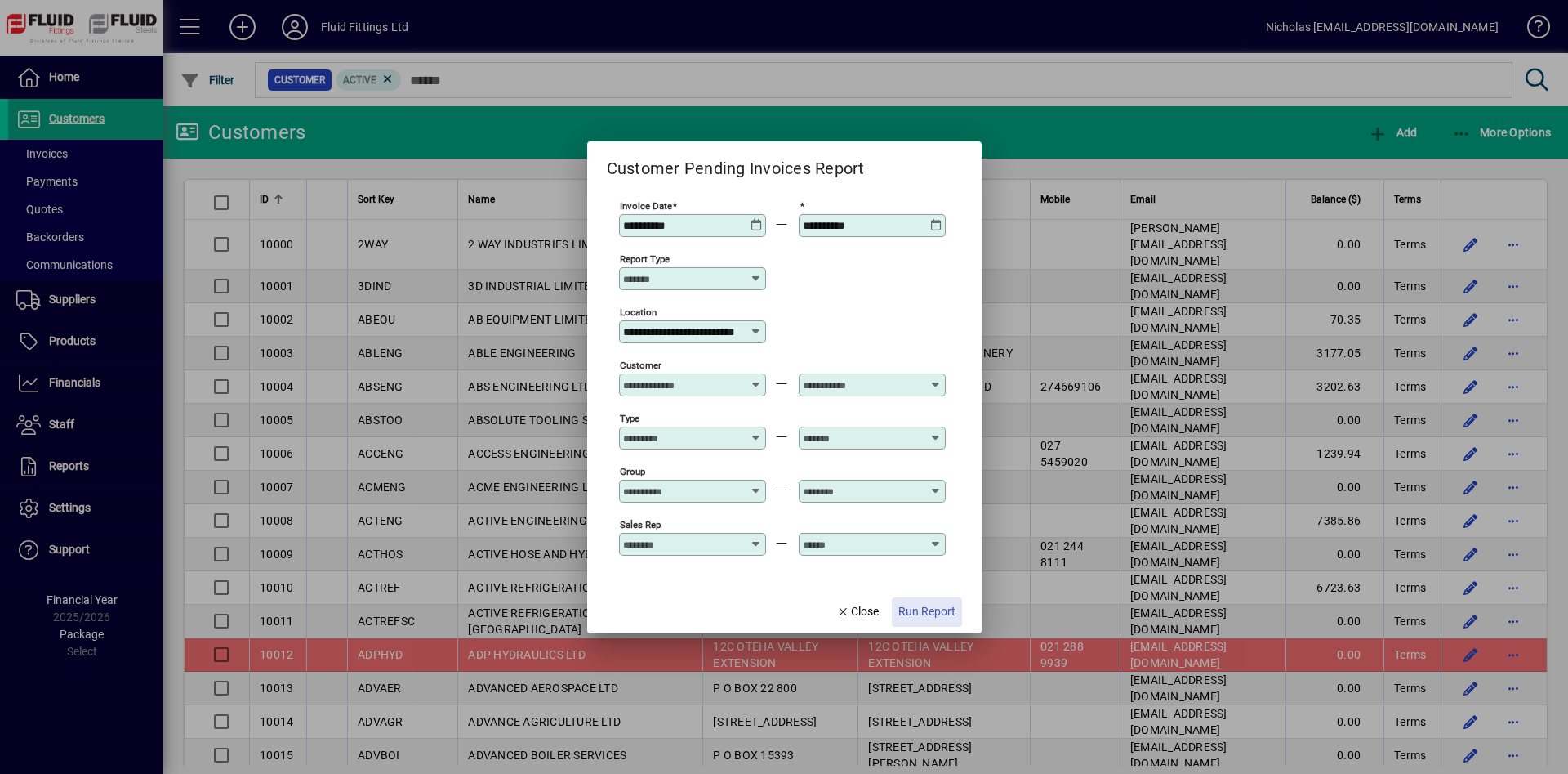
click at [936, 605] on span "Run Report" at bounding box center [926, 611] width 57 height 17
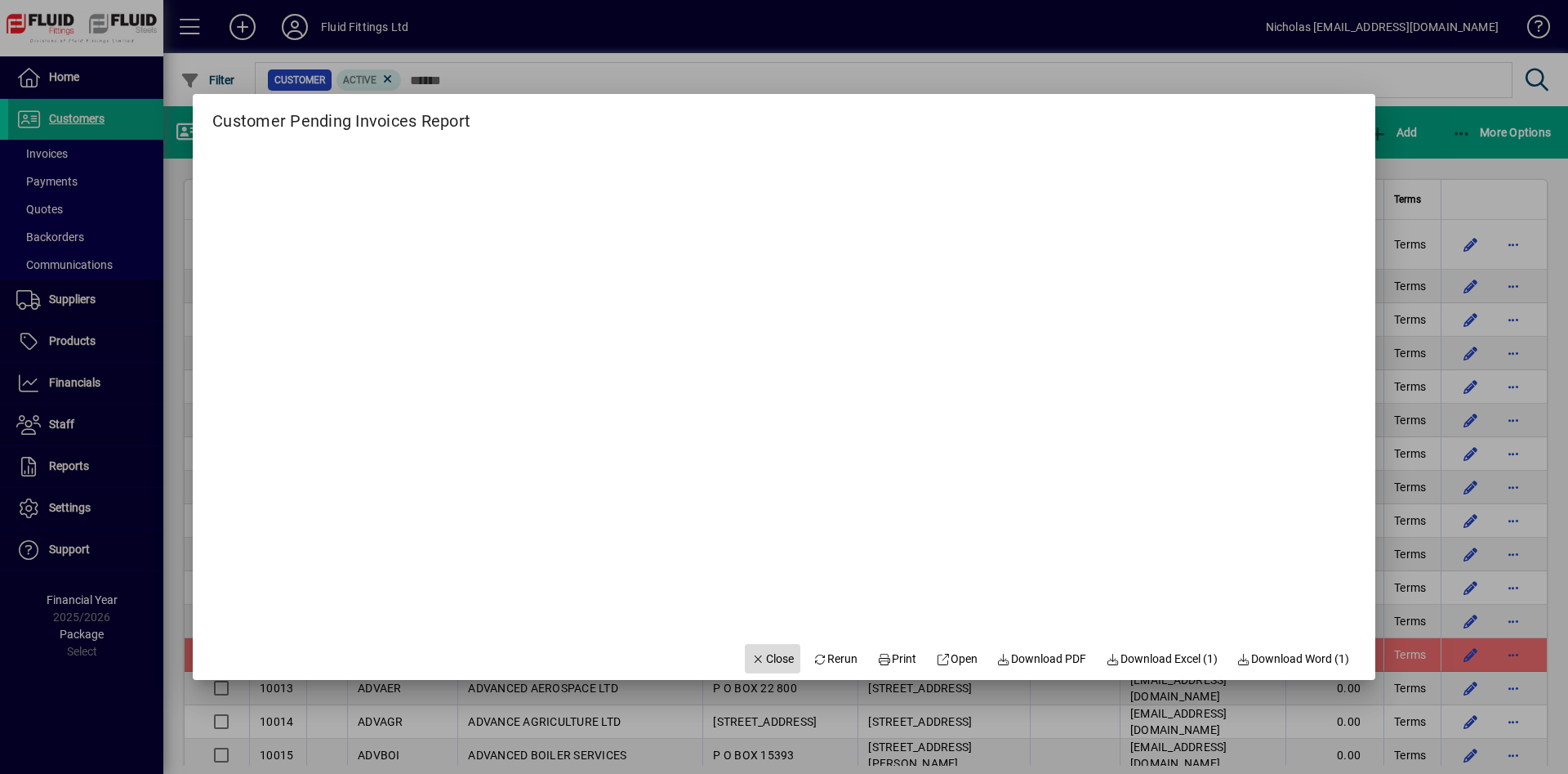
click at [765, 660] on span "Close" at bounding box center [773, 658] width 43 height 17
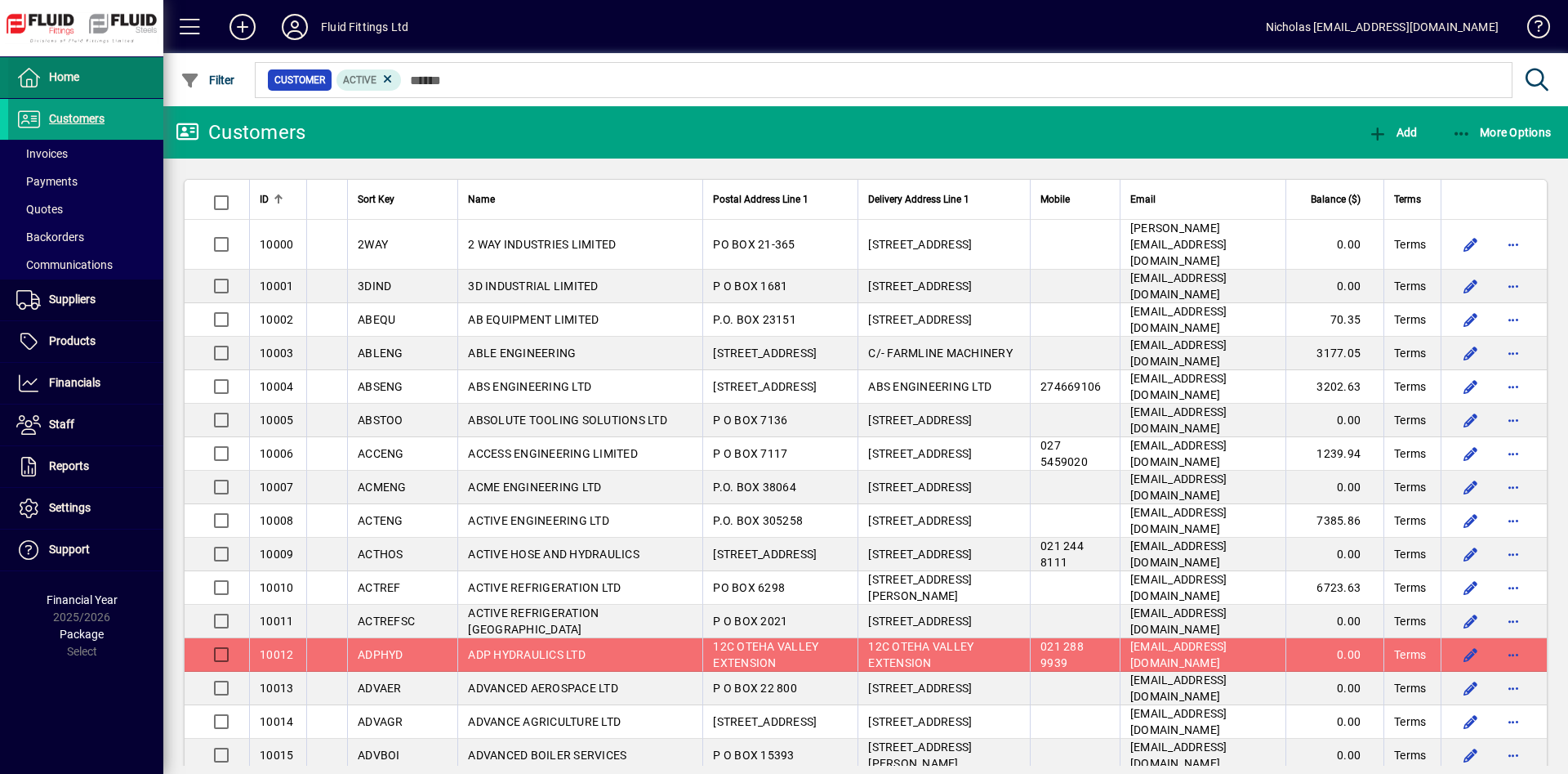
click at [106, 72] on span at bounding box center [86, 77] width 156 height 39
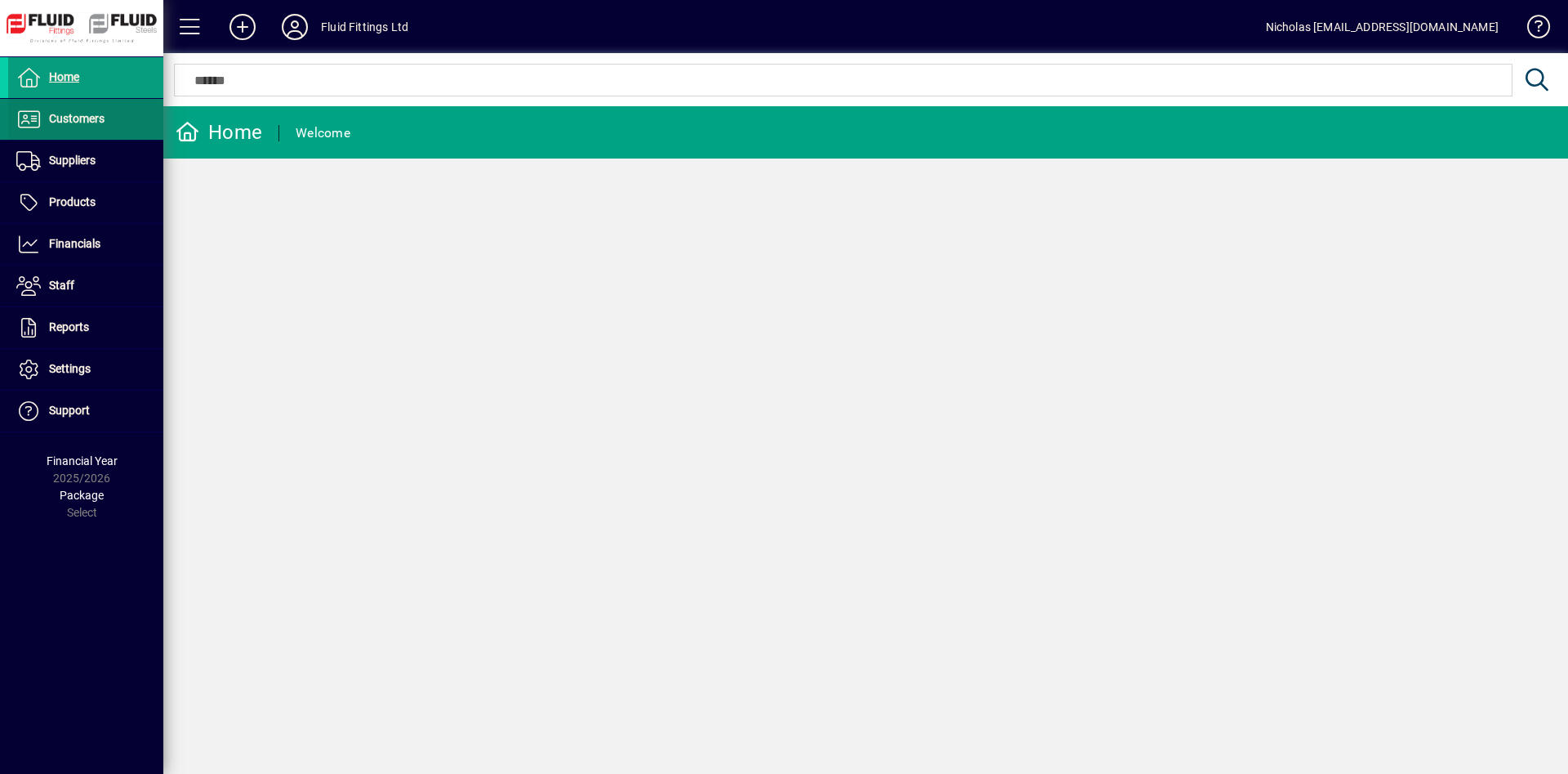
click at [96, 116] on span "Customers" at bounding box center [76, 118] width 56 height 13
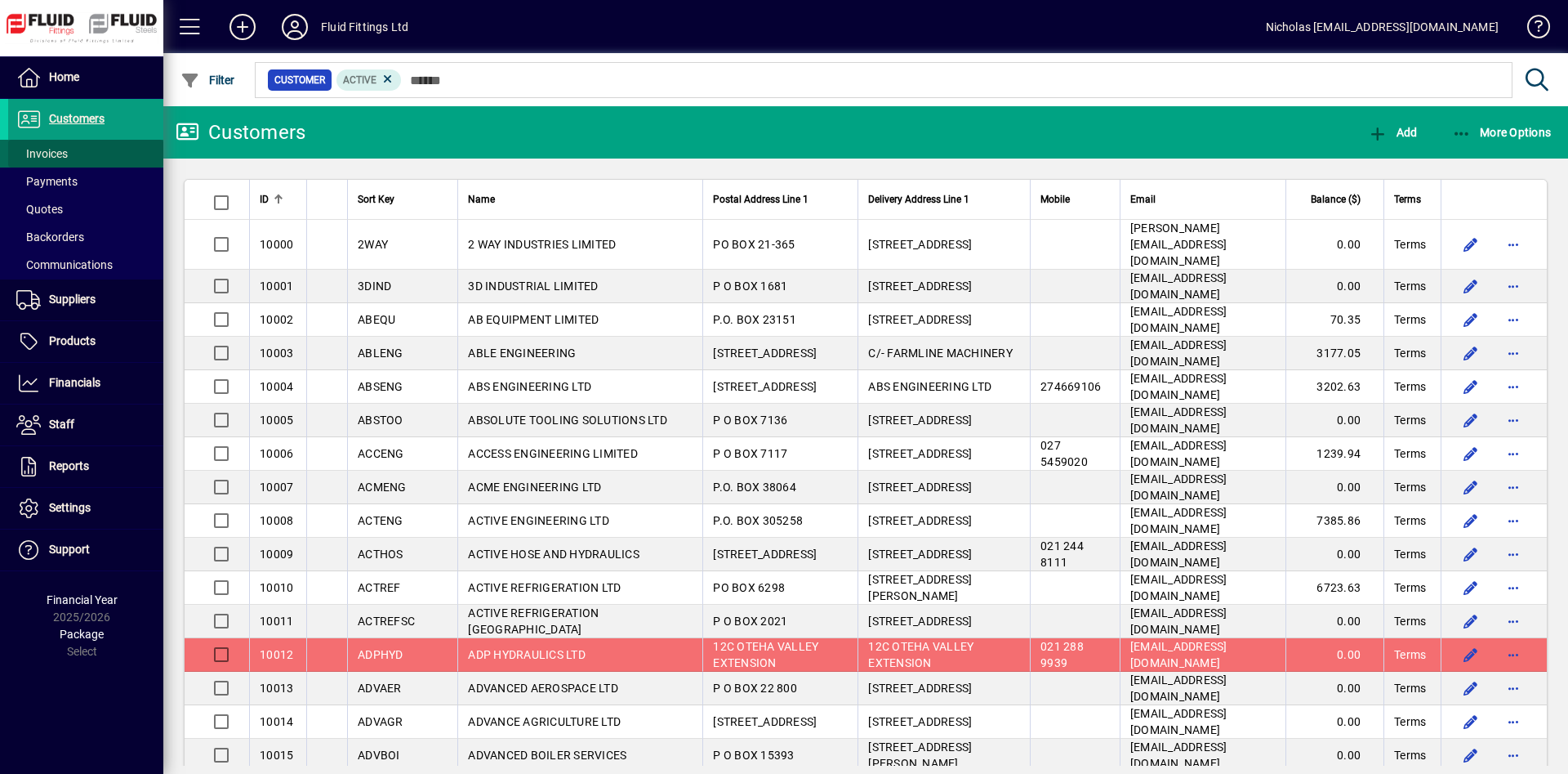
click at [102, 148] on span at bounding box center [86, 153] width 156 height 39
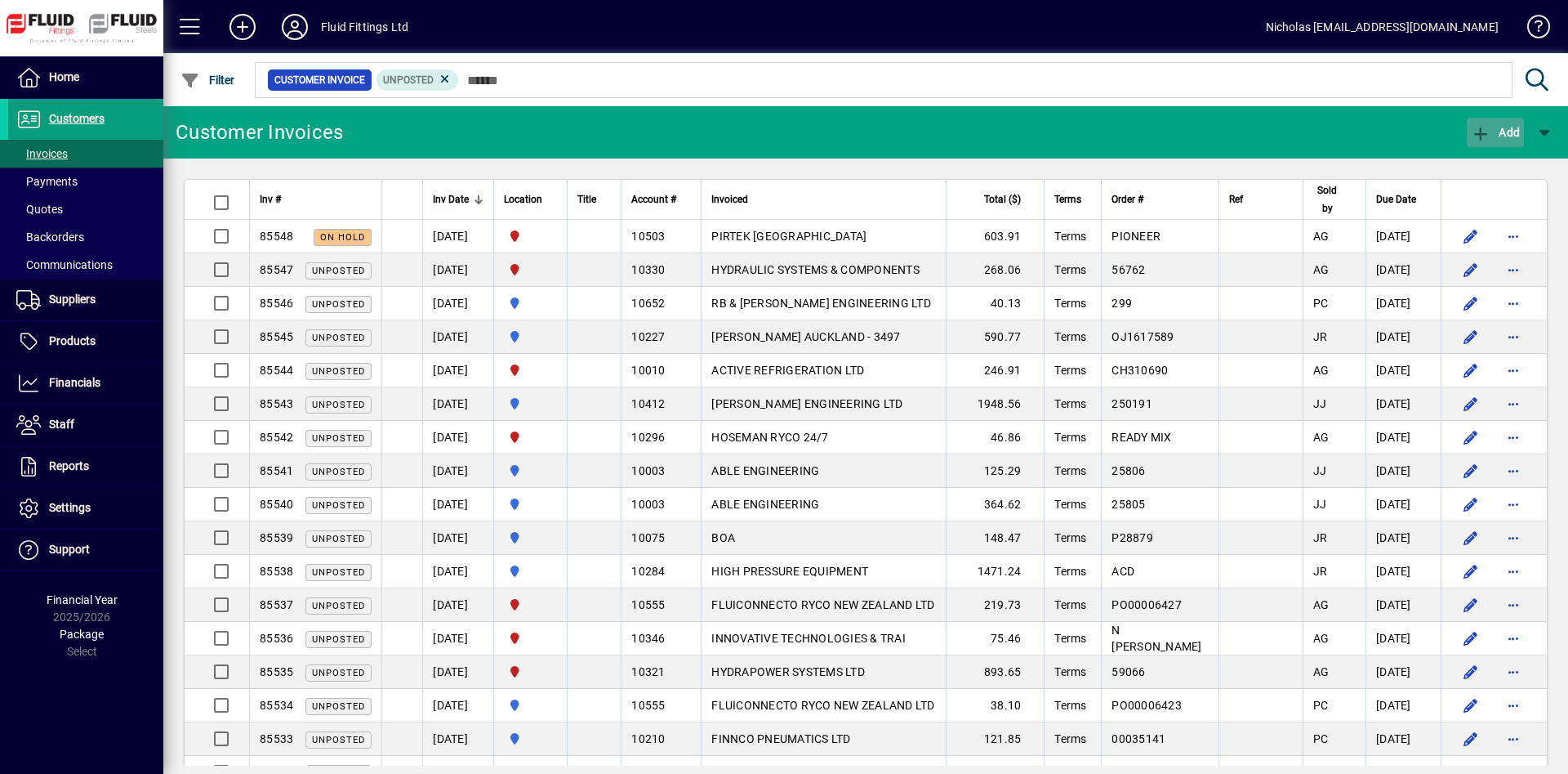
click at [1488, 142] on span "button" at bounding box center [1495, 132] width 57 height 39
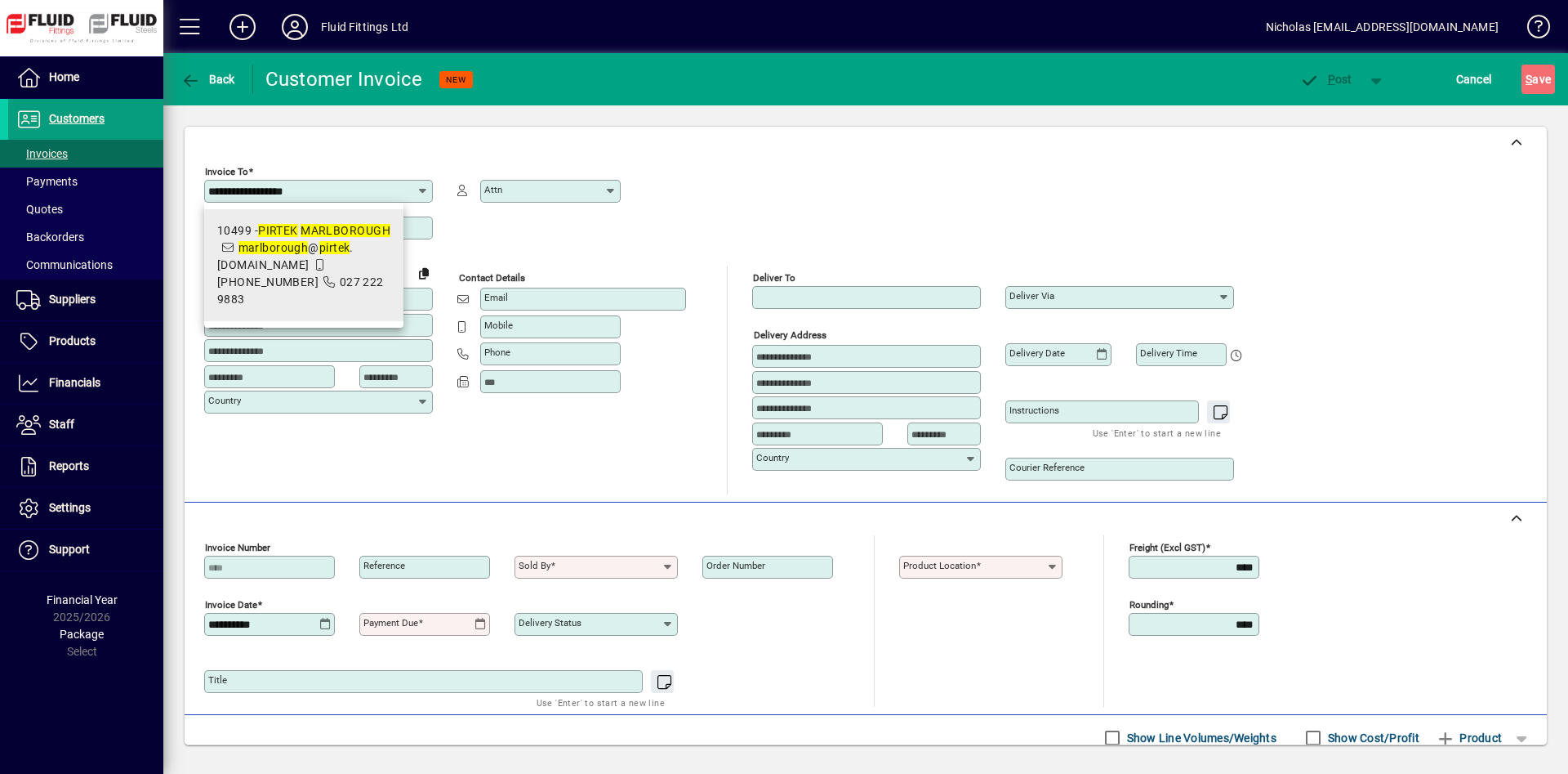
click at [364, 288] on span "10499 - PIRTEK MARLBOROUGH marlborough @ pirtek .[DOMAIN_NAME] 03-579 4261 027 …" at bounding box center [304, 265] width 173 height 86
type input "**********"
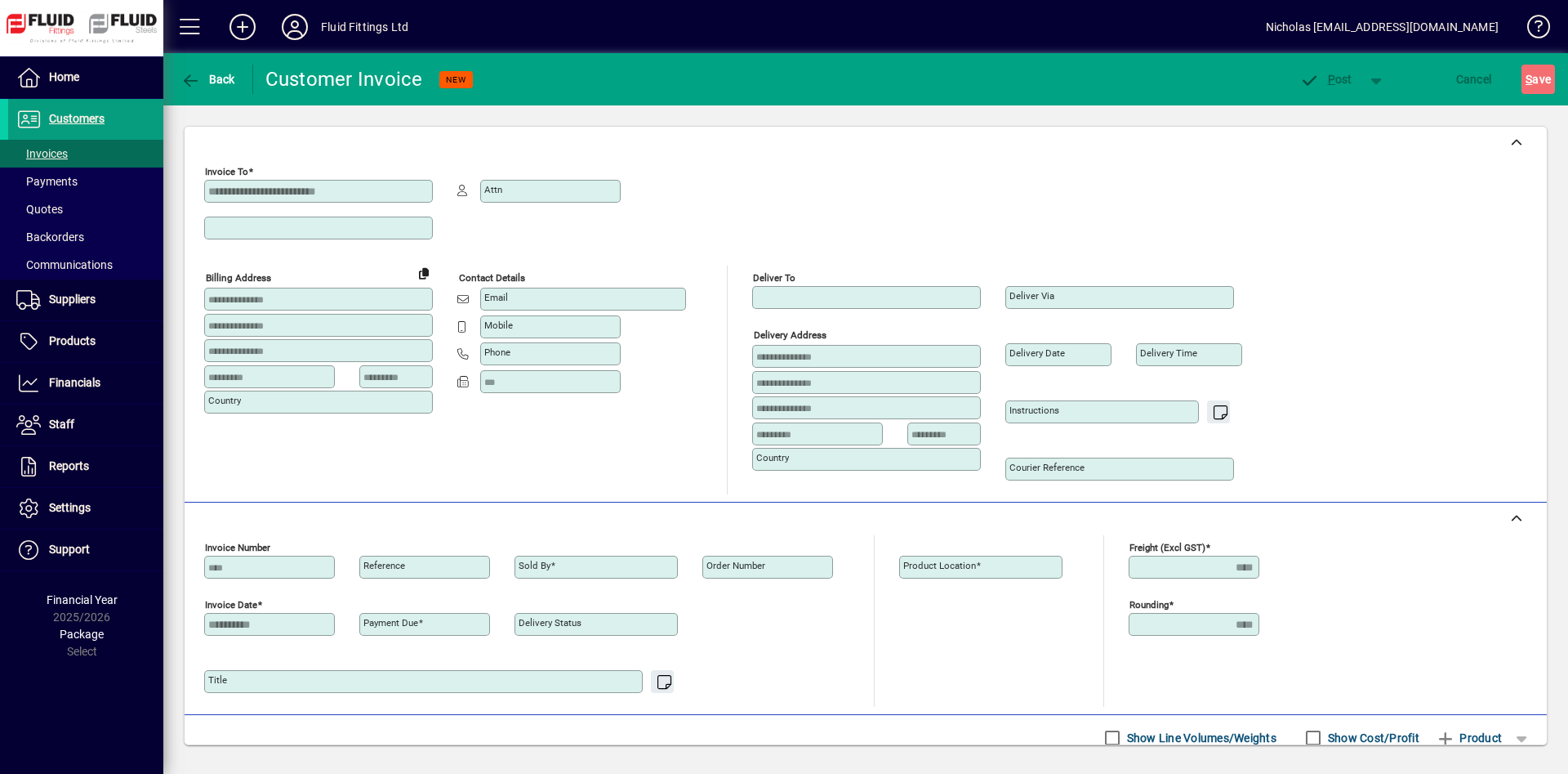
type input "**********"
type input "********"
type input "**********"
type input "****"
type input "**********"
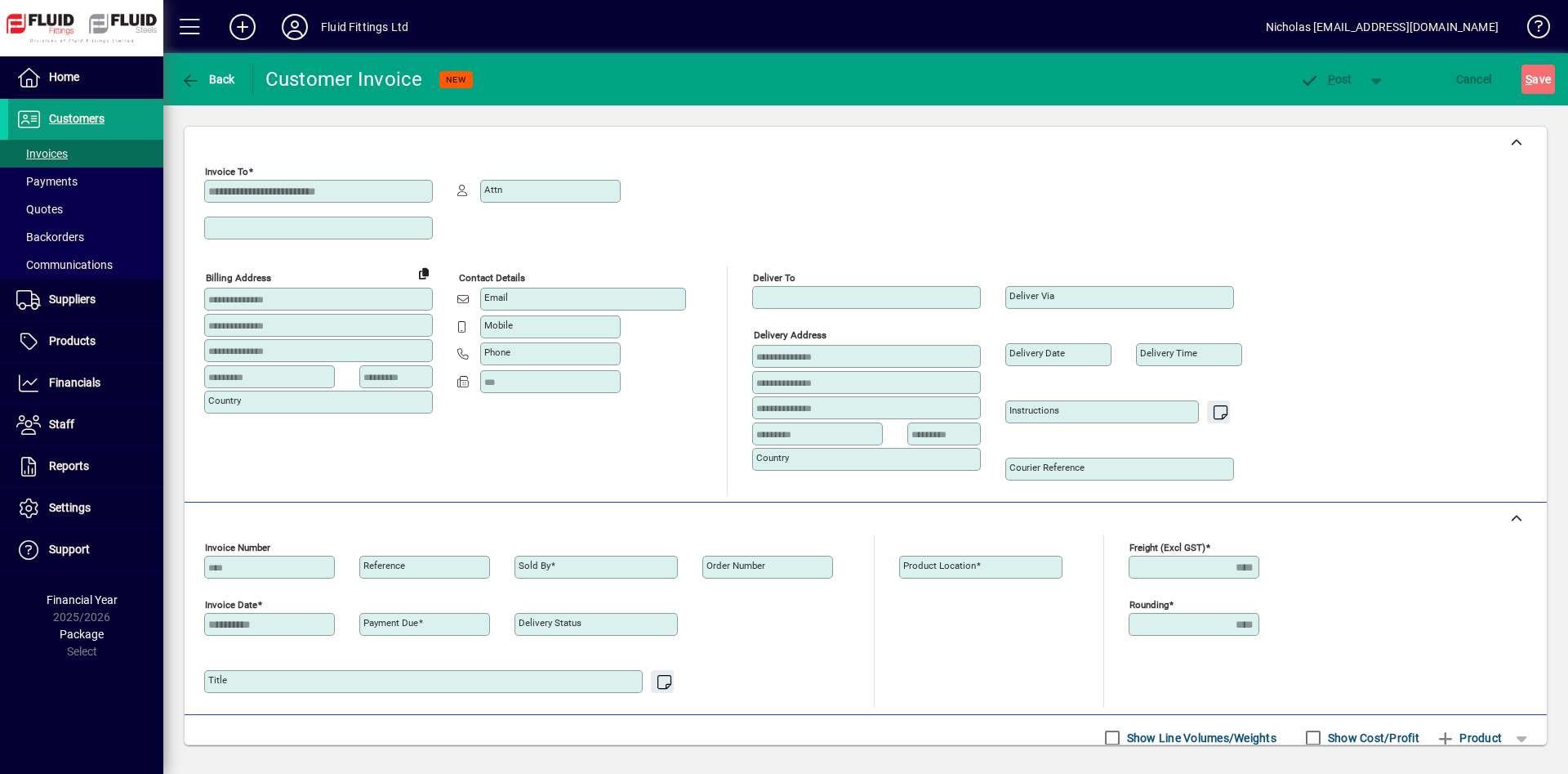
type input "**********"
type input "********"
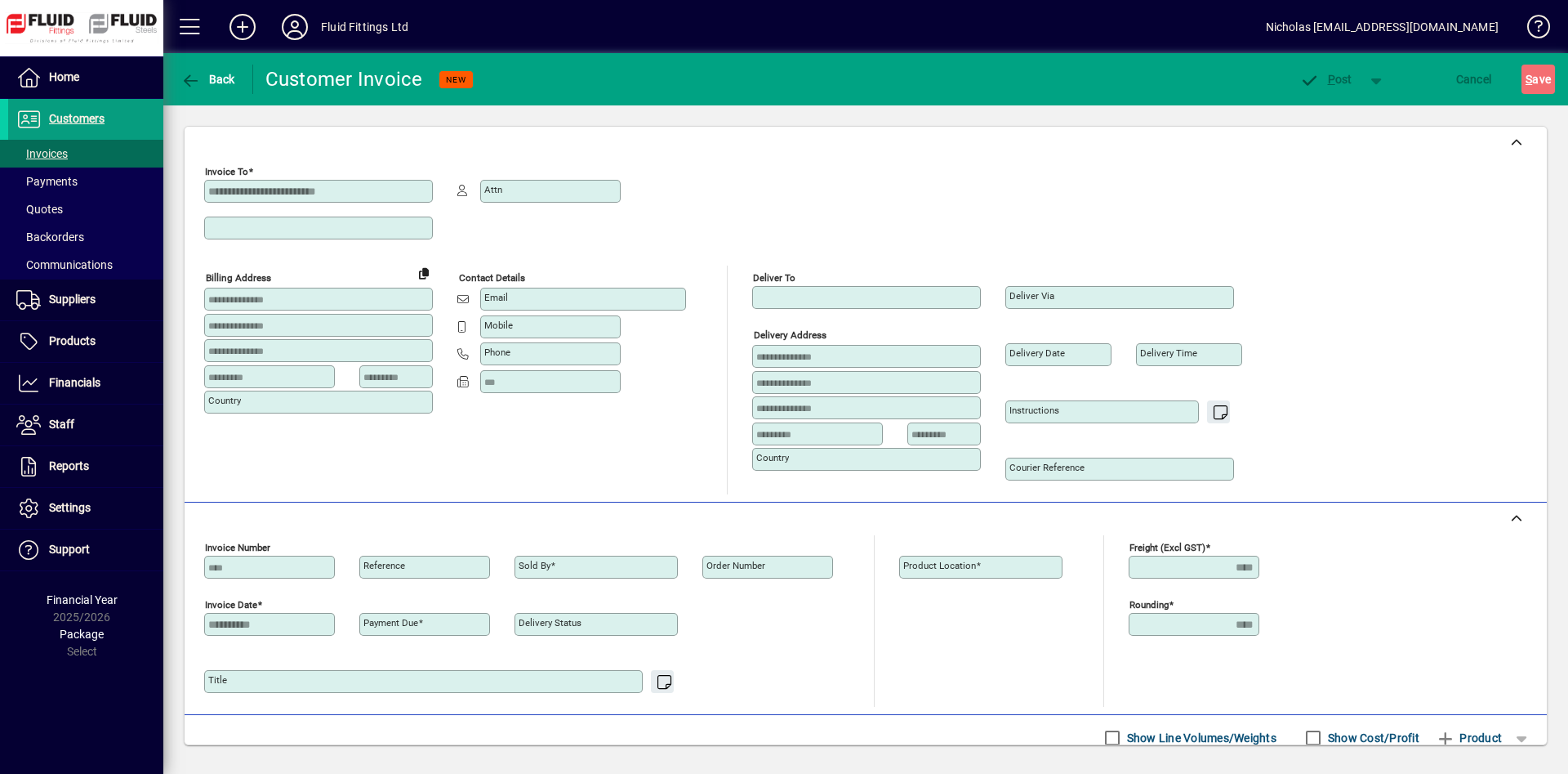
type input "********"
type input "***"
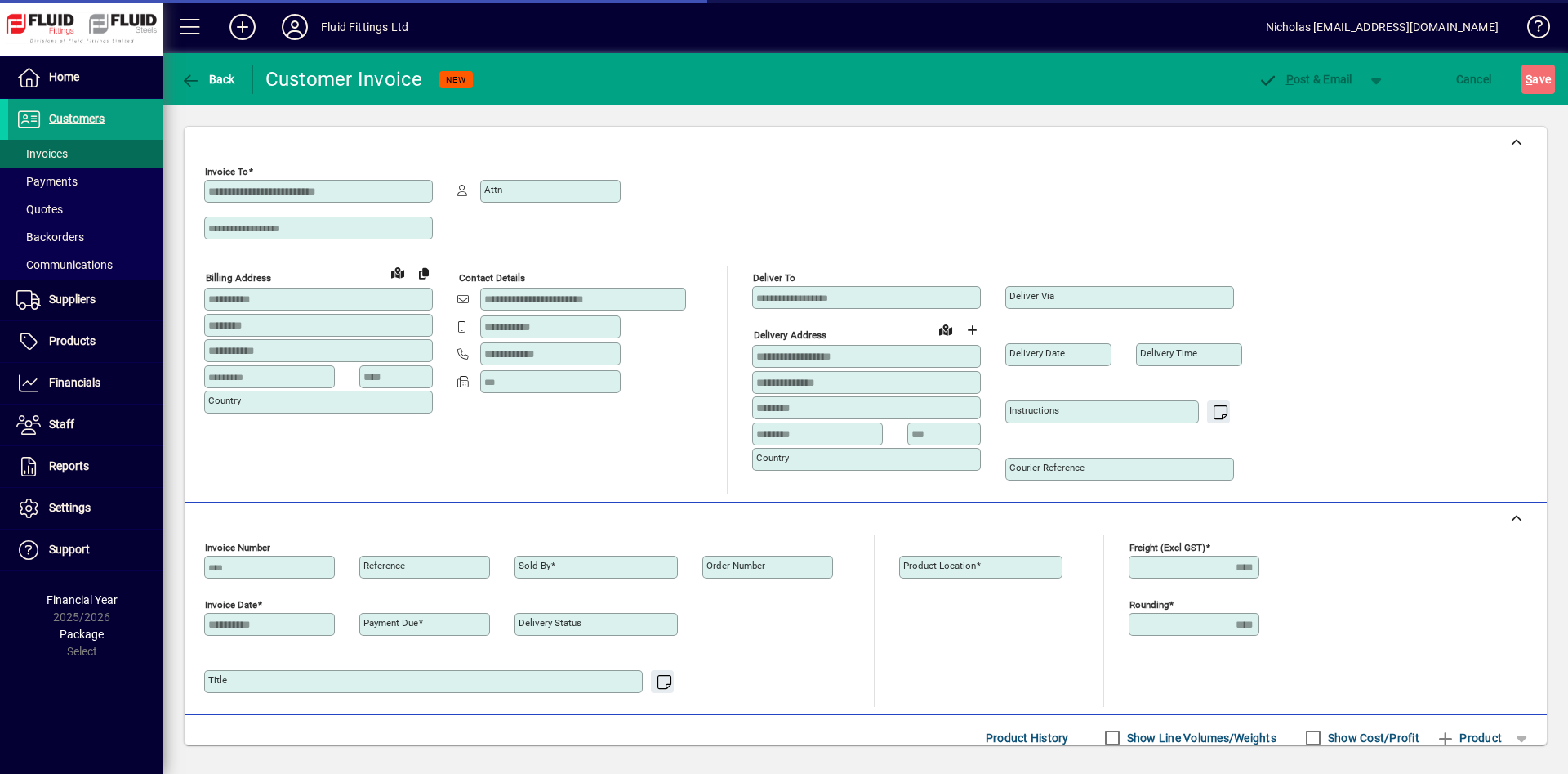
type input "**********"
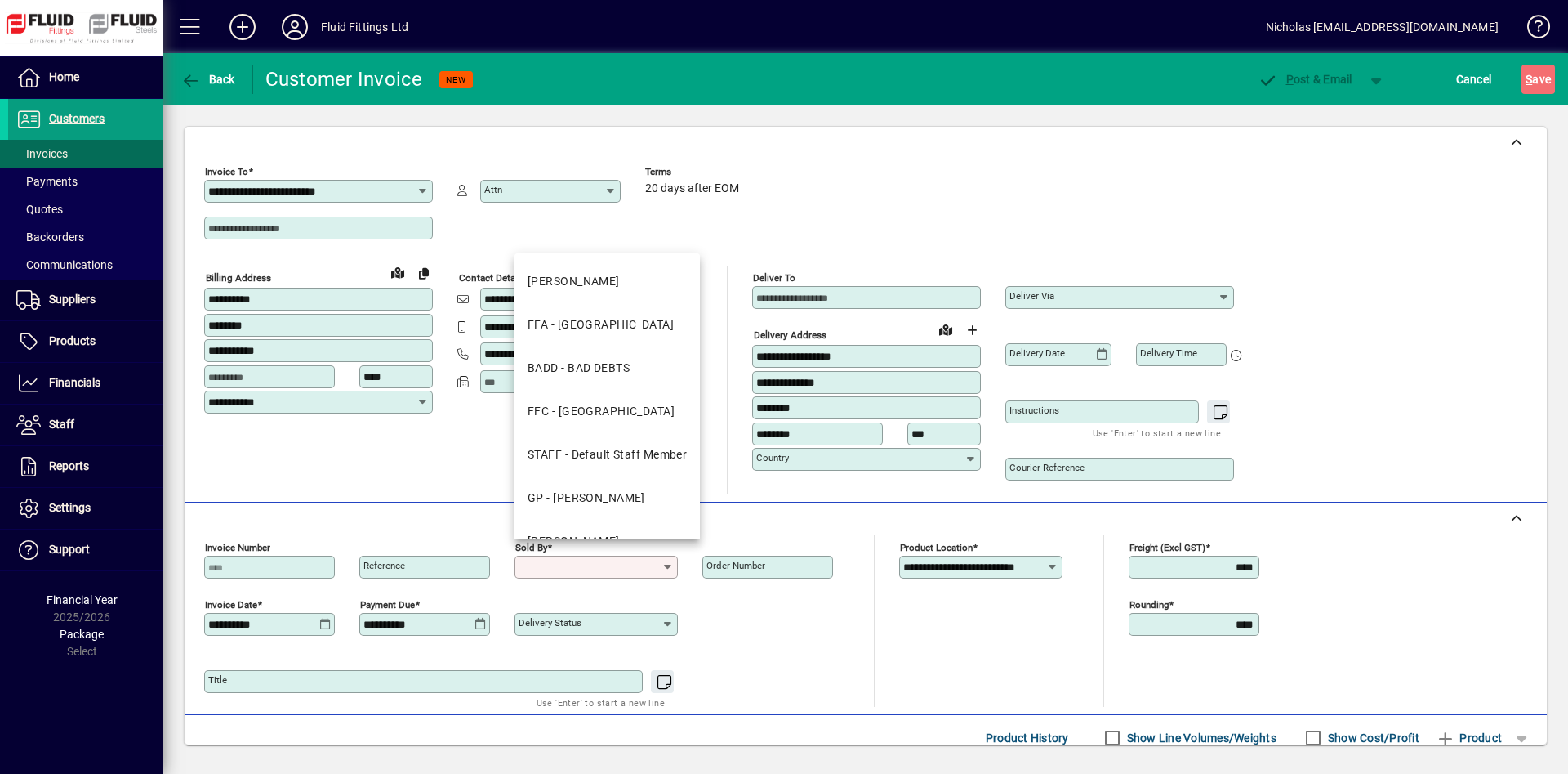
click at [628, 568] on input "Sold by" at bounding box center [590, 567] width 143 height 13
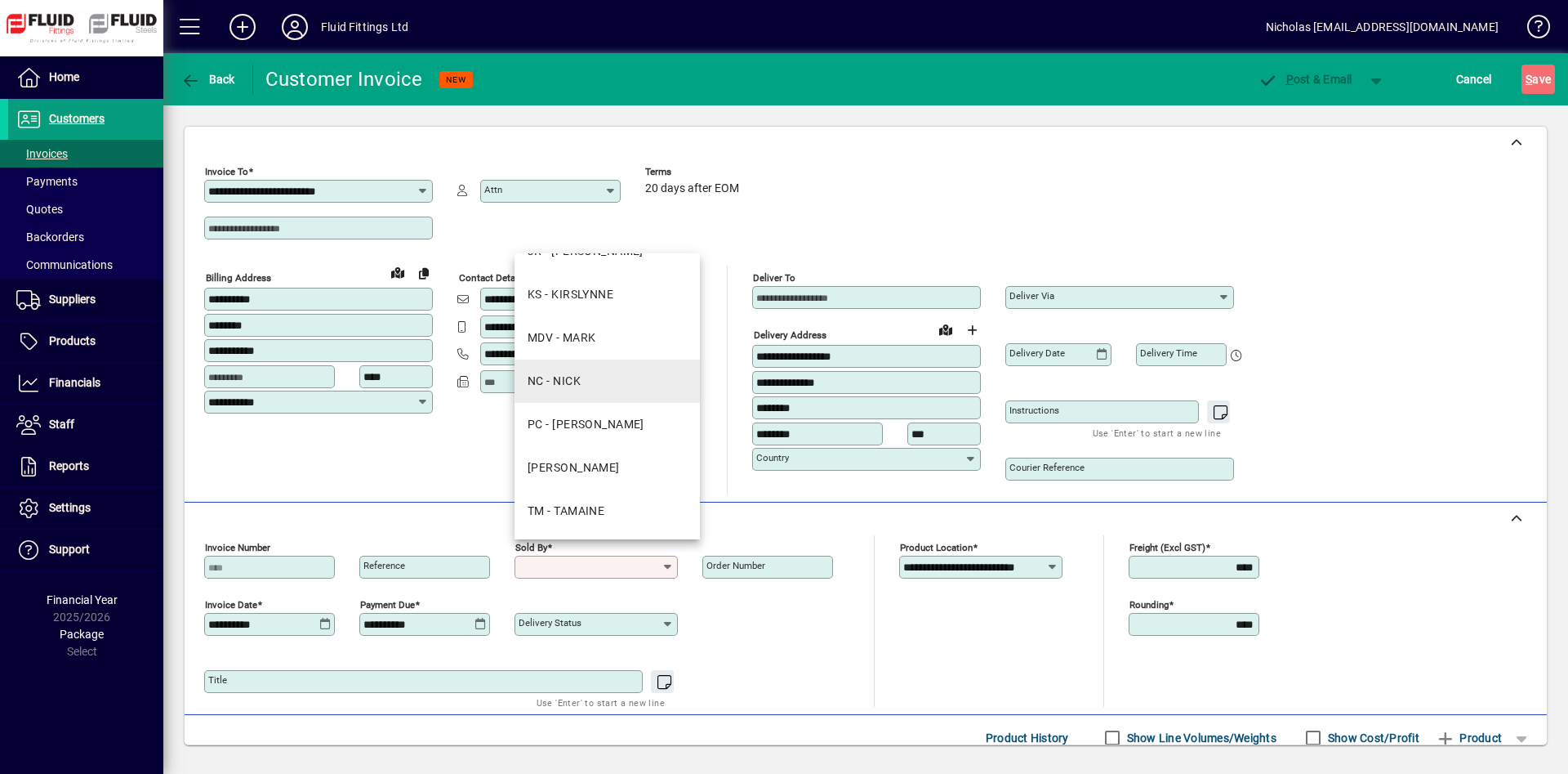
click at [602, 375] on mat-option "NC - NICK" at bounding box center [607, 382] width 186 height 44
type input "*********"
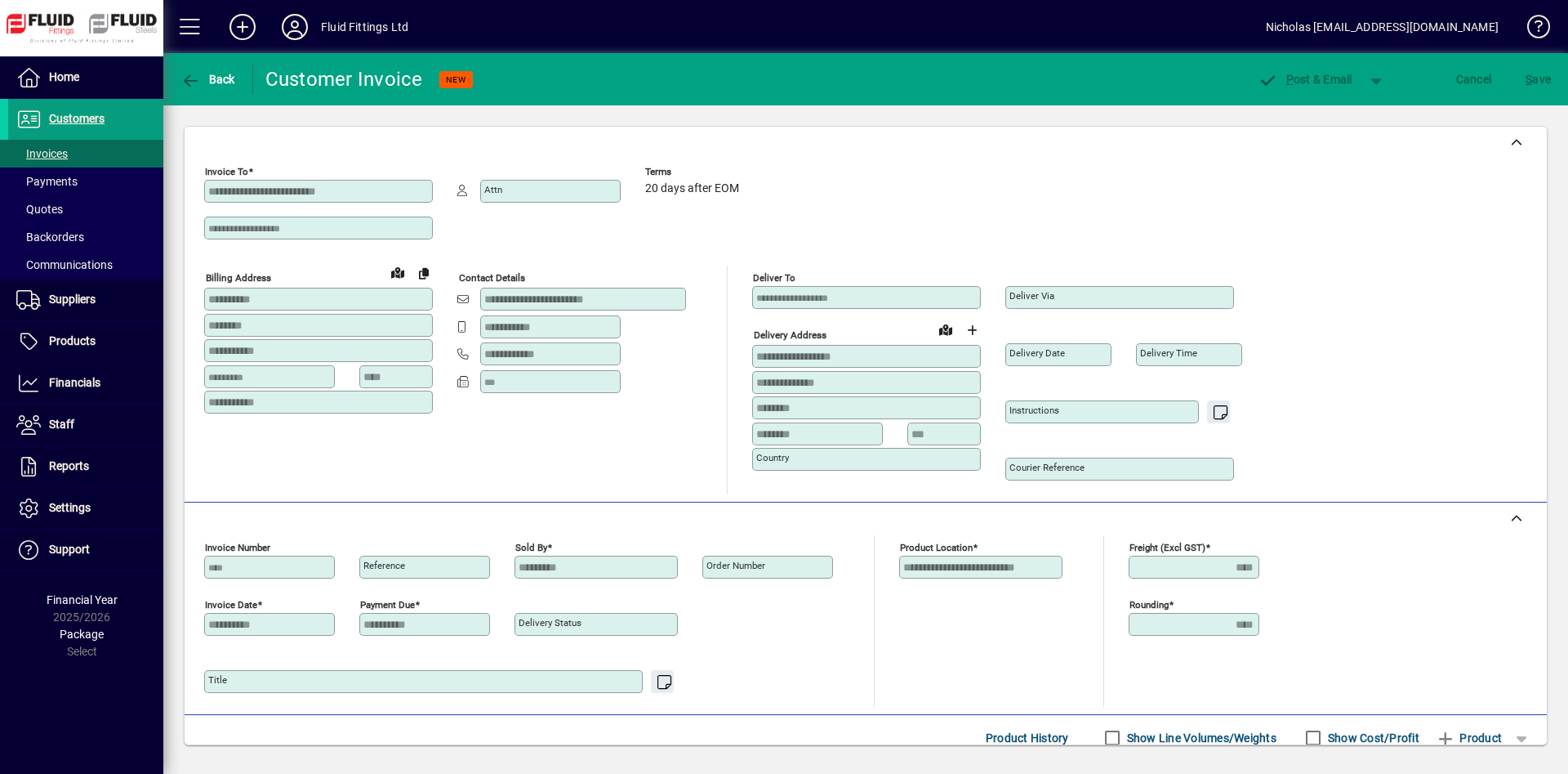
scroll to position [158, 0]
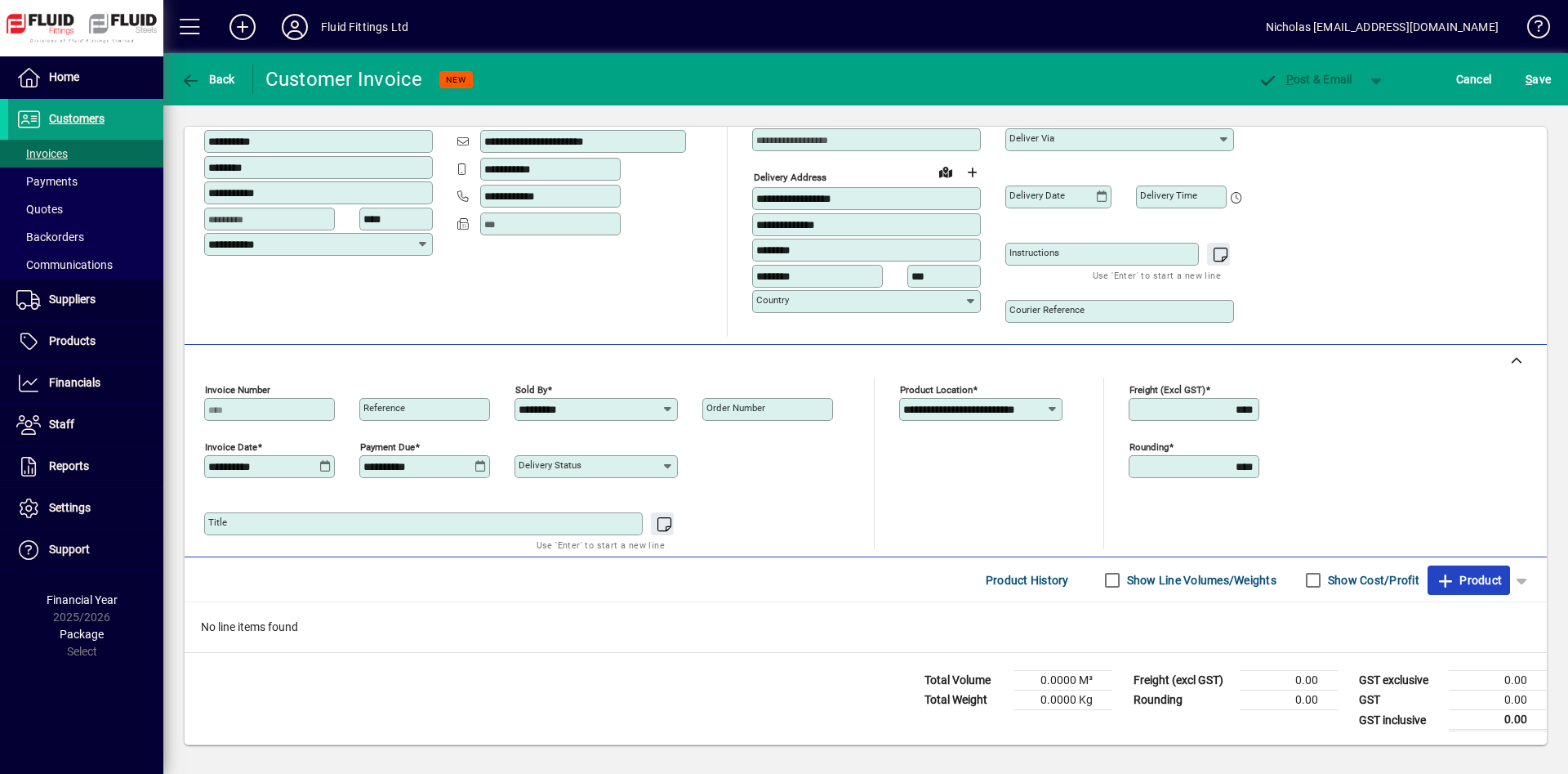
click at [1439, 575] on icon "button" at bounding box center [1446, 581] width 20 height 16
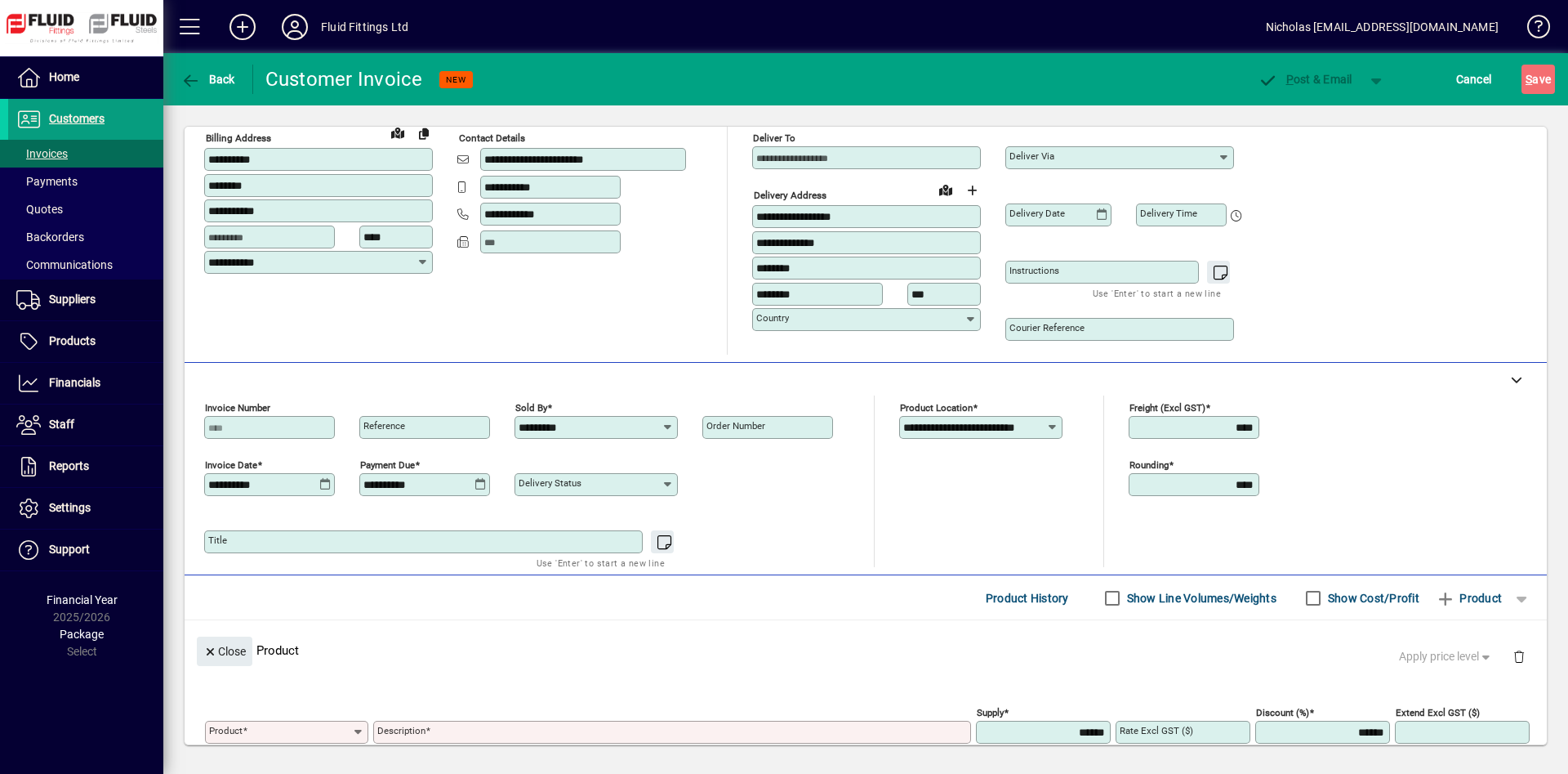
scroll to position [0, 0]
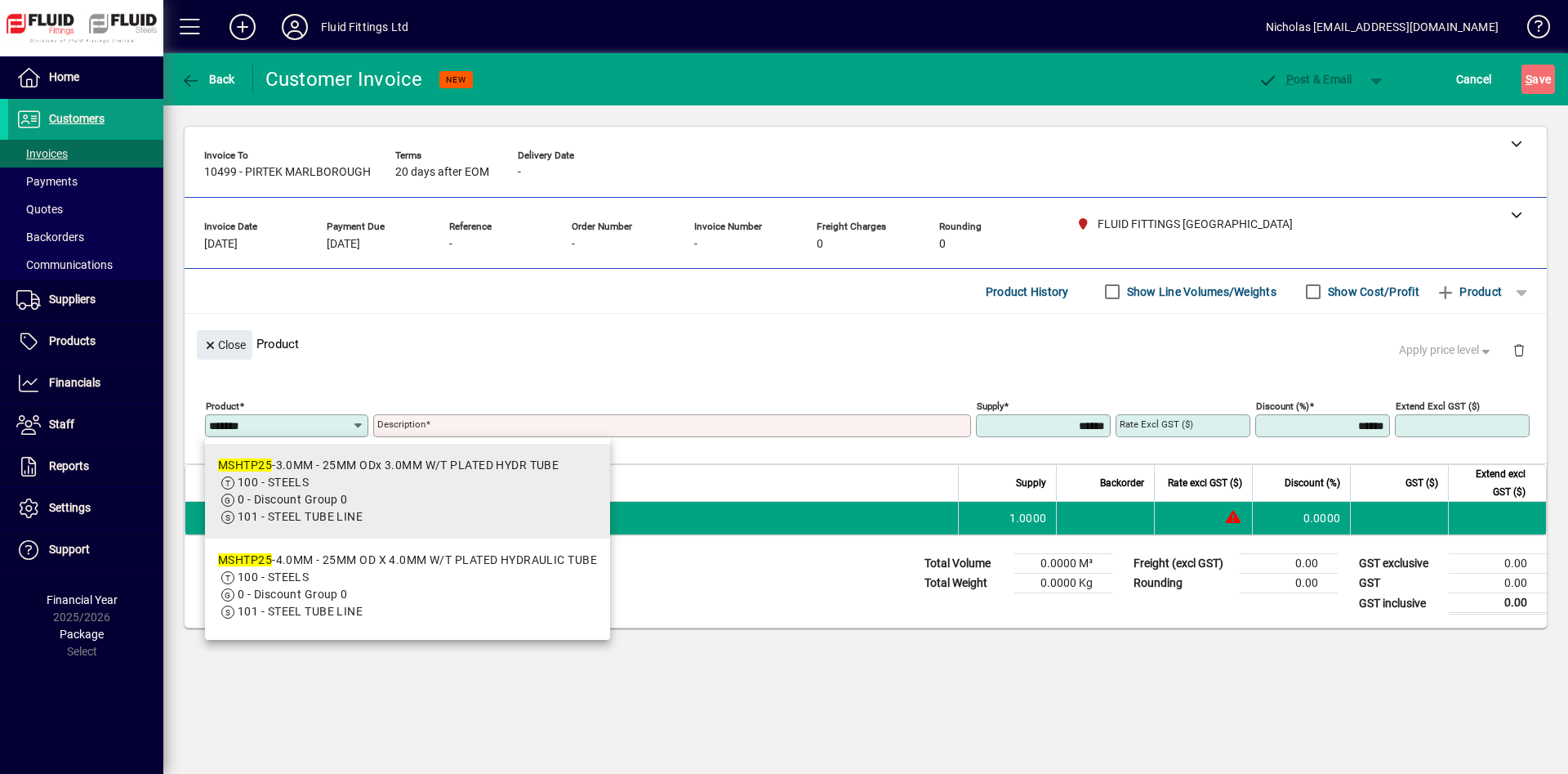
click at [510, 491] on span "100 - STEELS" at bounding box center [389, 483] width 340 height 17
type input "**********"
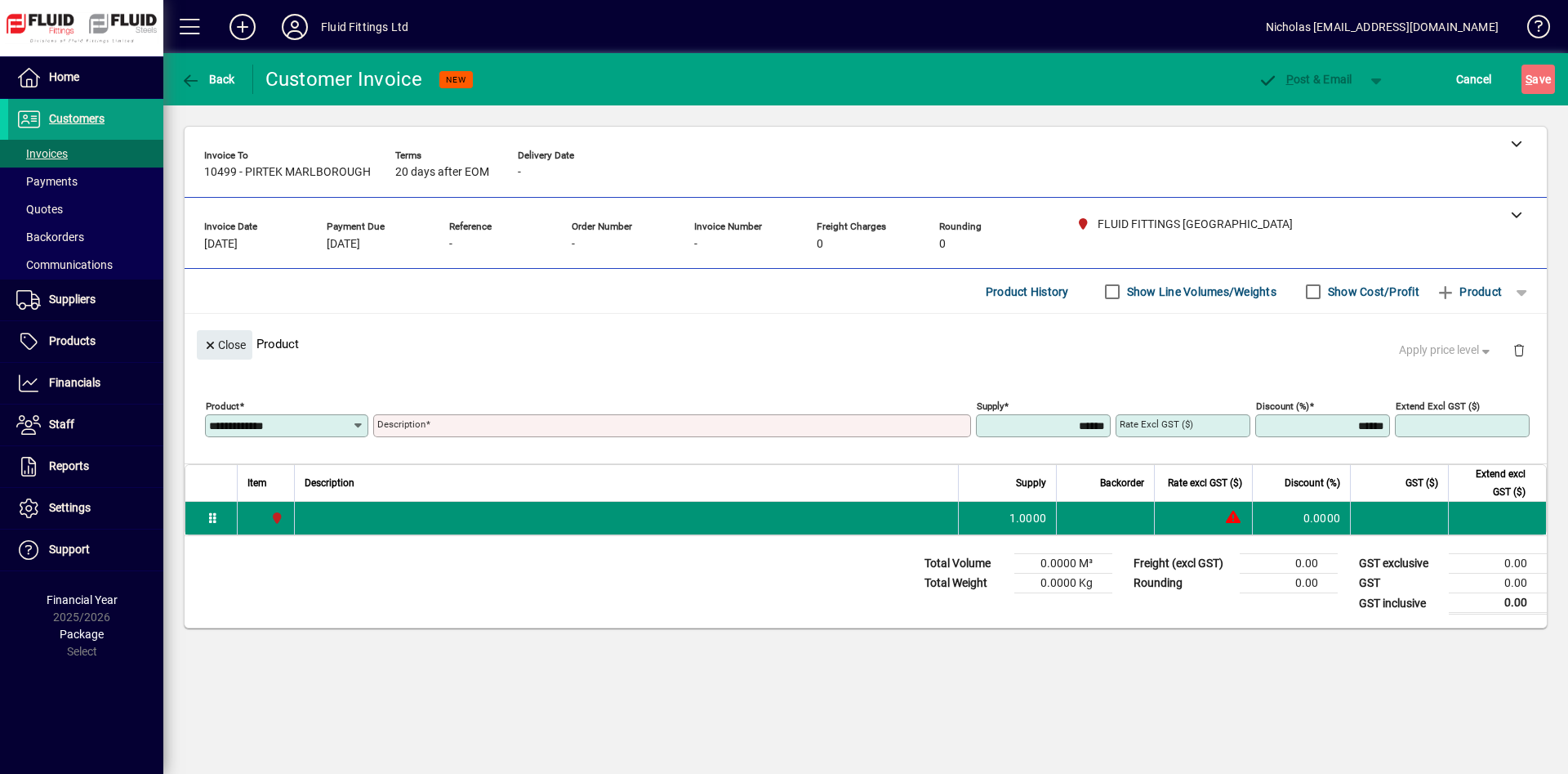
type input "**********"
type input "*******"
type input "*****"
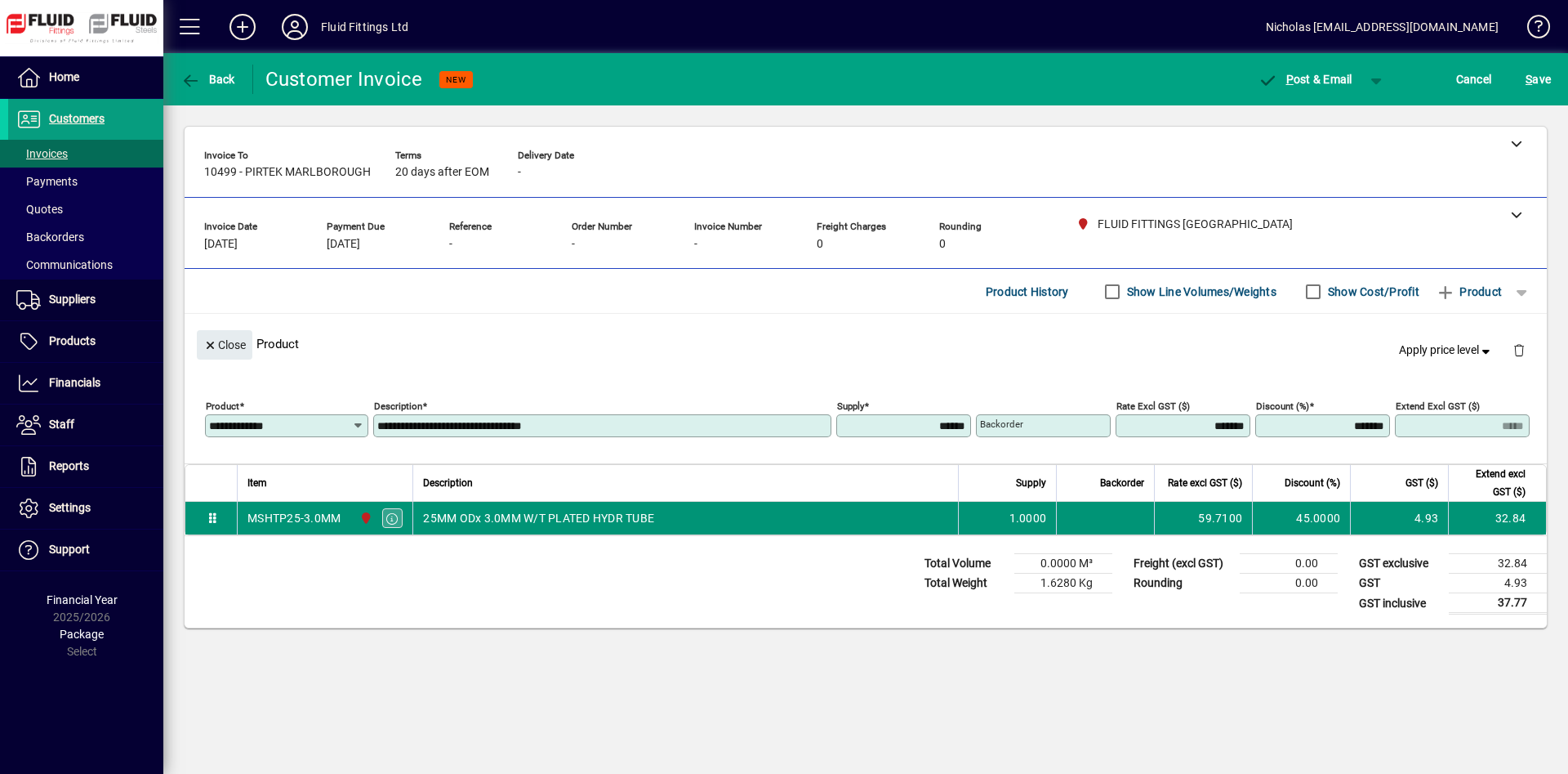
click at [390, 519] on icon "button" at bounding box center [393, 519] width 15 height 12
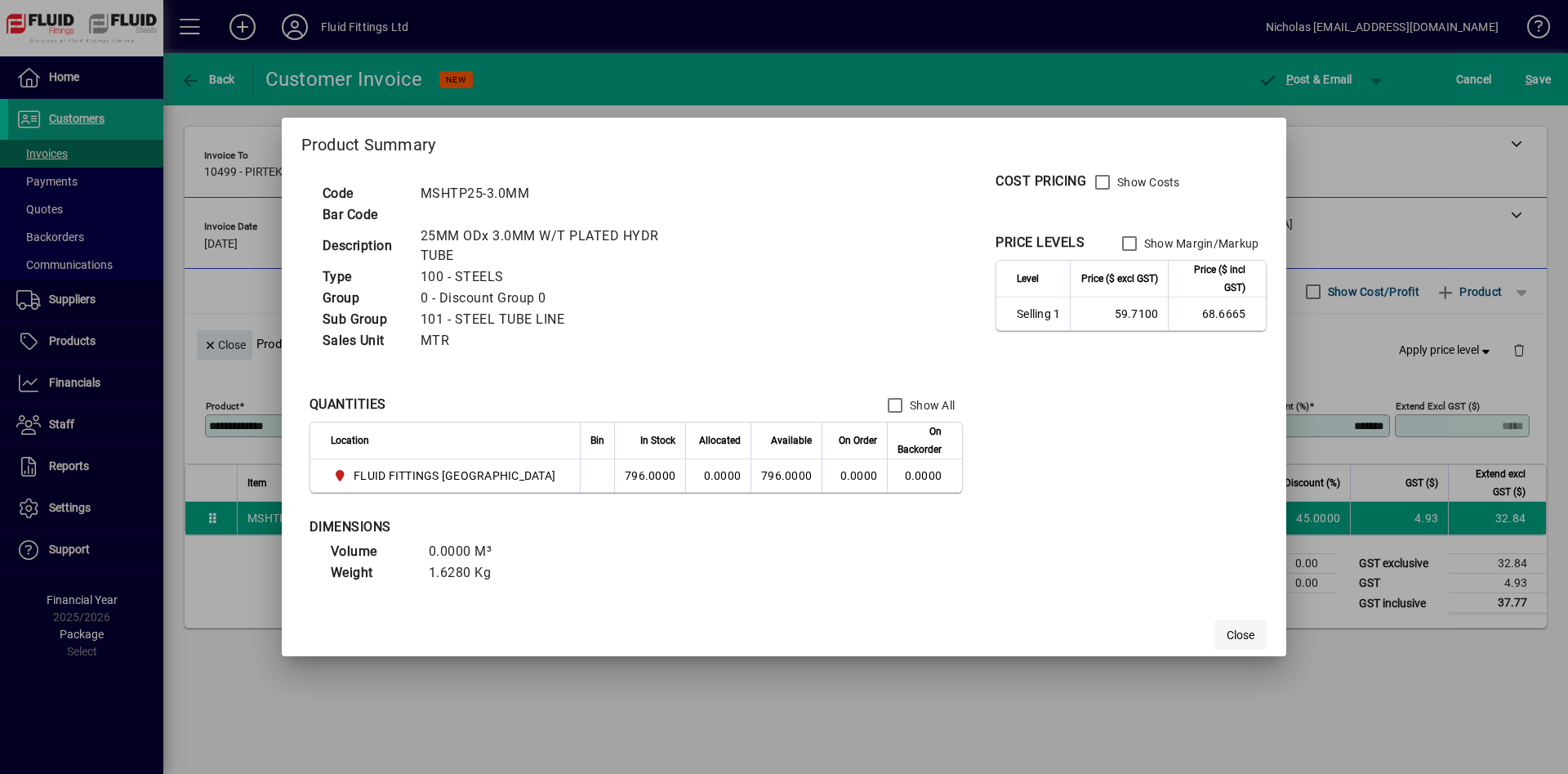
click at [1215, 626] on span "button" at bounding box center [1240, 635] width 52 height 39
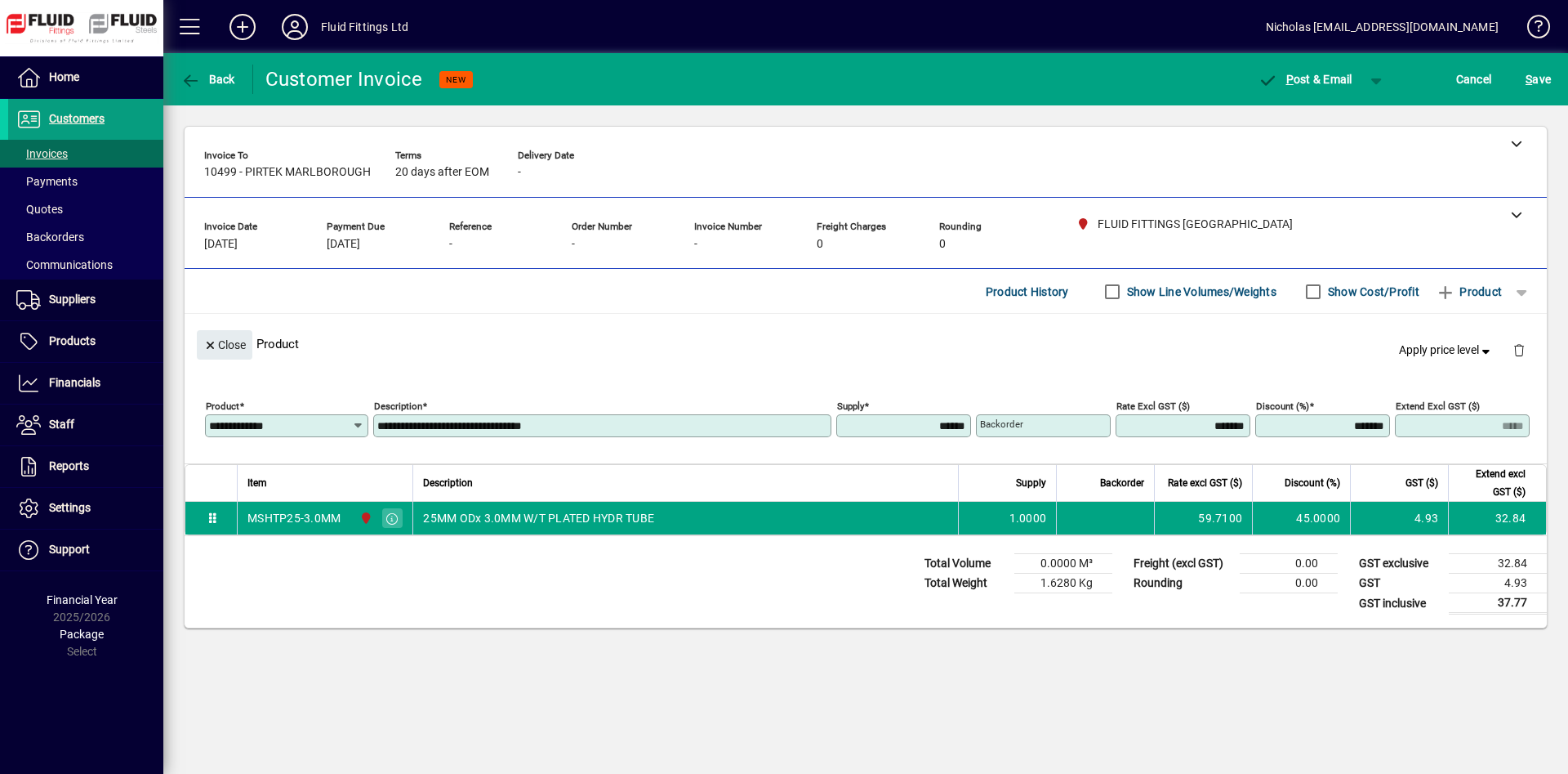
drag, startPoint x: 308, startPoint y: 422, endPoint x: 316, endPoint y: 420, distance: 8.2
click at [309, 422] on input "**********" at bounding box center [280, 425] width 143 height 13
type input "*******"
type input "******"
click at [1516, 141] on icon at bounding box center [1516, 143] width 12 height 12
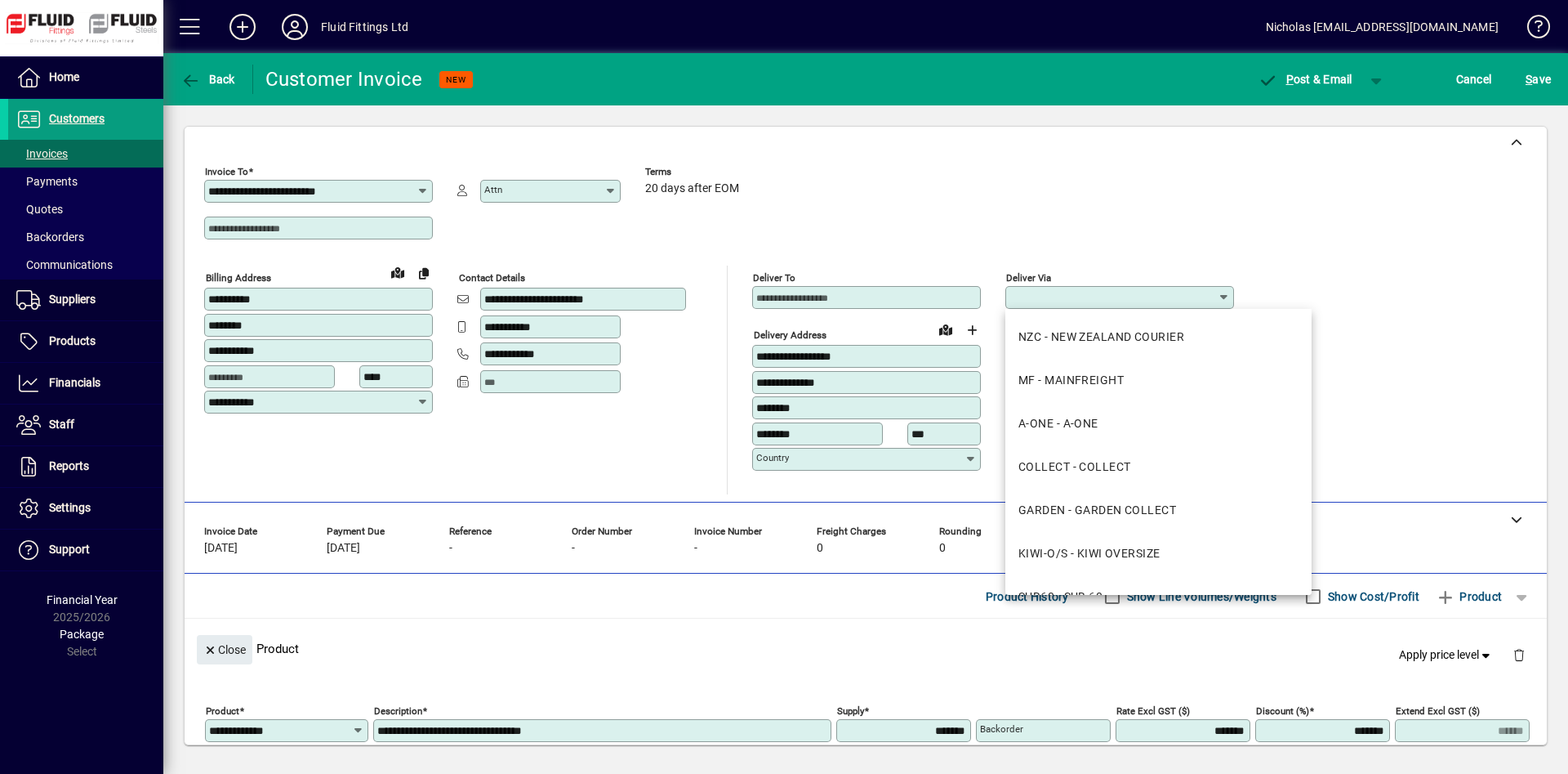
click at [1104, 300] on input "Deliver via" at bounding box center [1113, 298] width 208 height 13
click at [1163, 387] on mat-option "MF - MAINFREIGHT" at bounding box center [1158, 381] width 307 height 44
type input "**********"
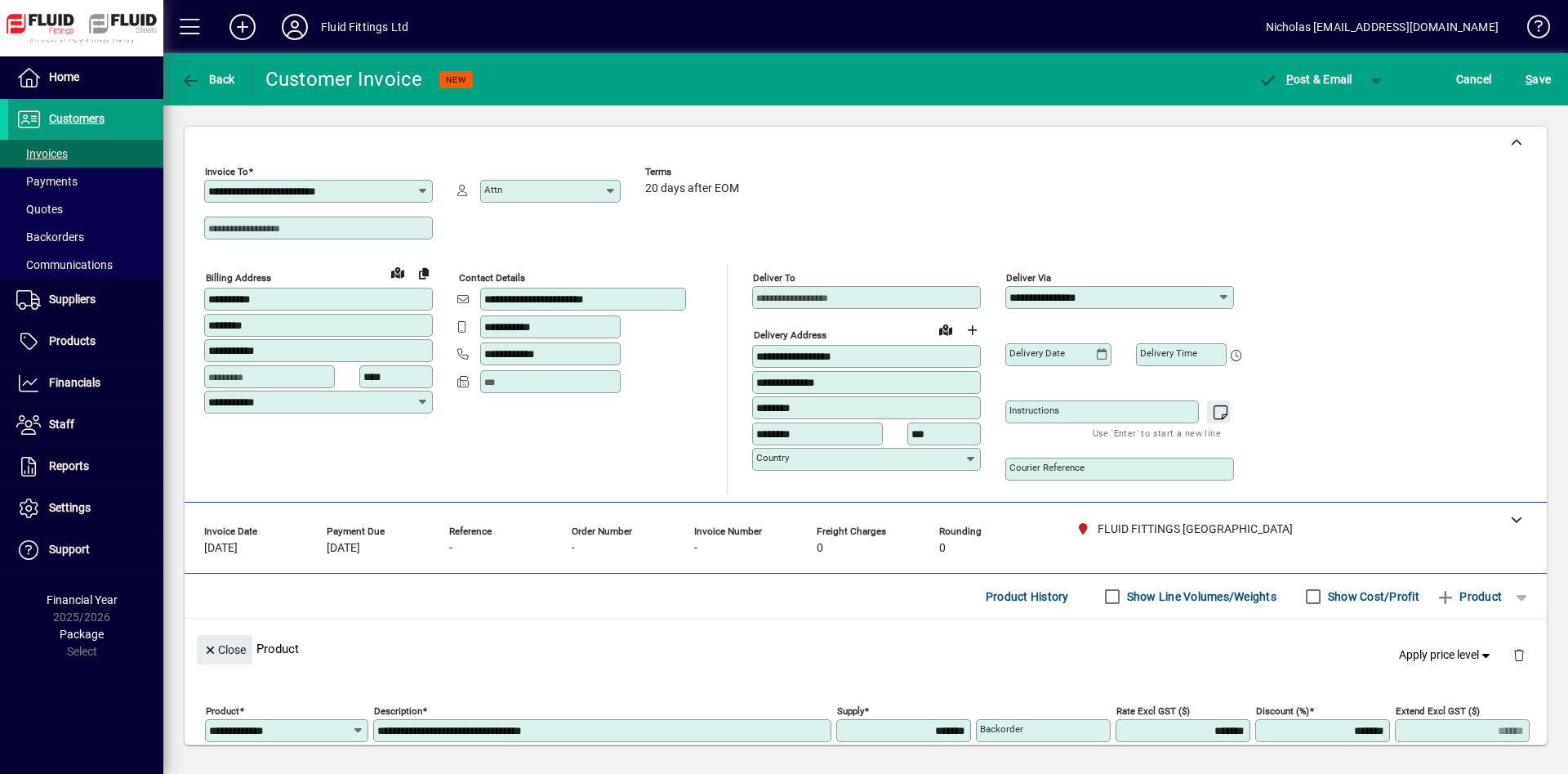
drag, startPoint x: 859, startPoint y: 437, endPoint x: 801, endPoint y: 438, distance: 58.0
click at [912, 438] on input "***" at bounding box center [946, 433] width 68 height 13
type input "**"
click at [604, 540] on div "-" at bounding box center [621, 548] width 98 height 18
click at [602, 533] on div at bounding box center [865, 519] width 1362 height 33
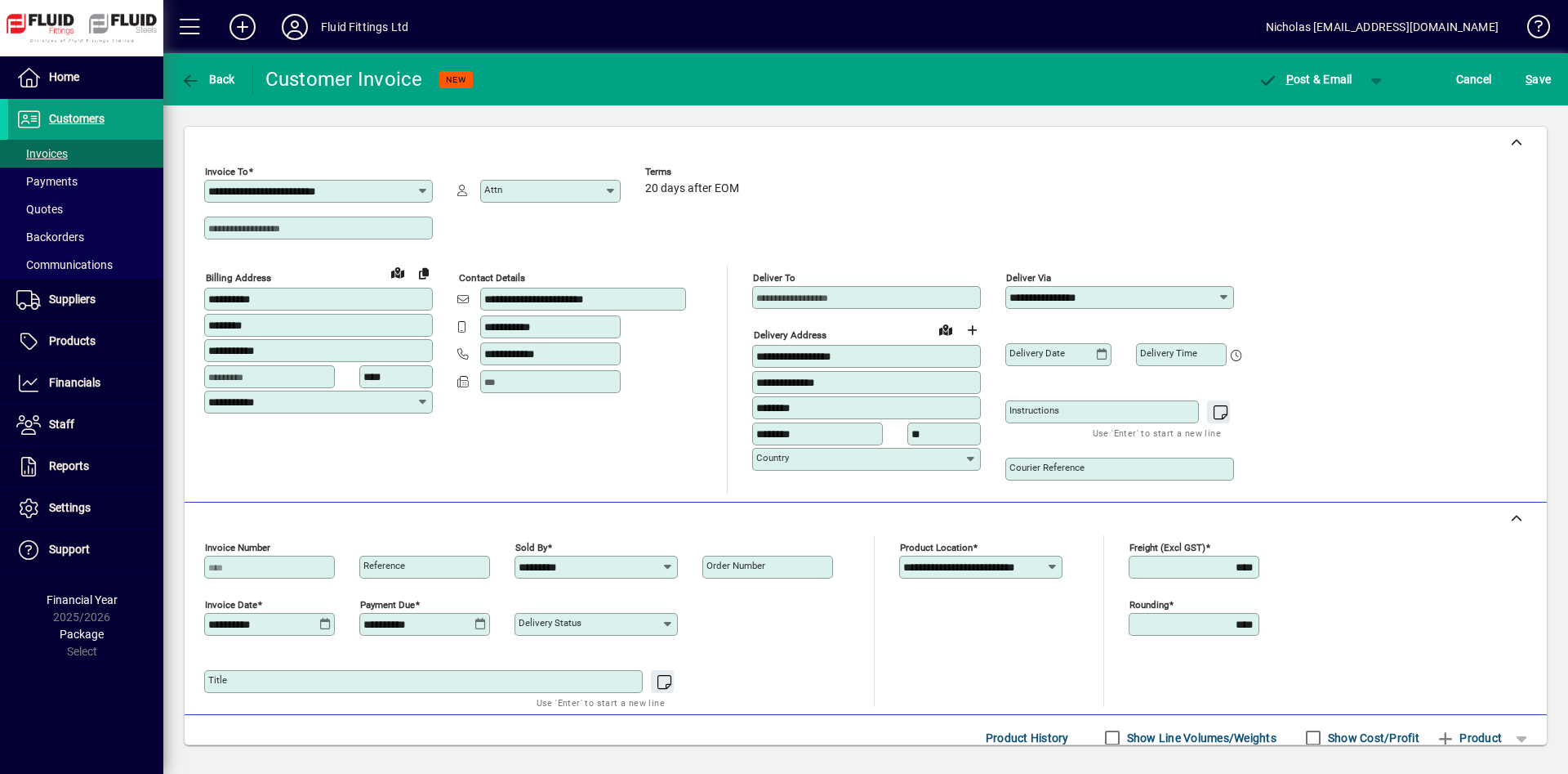
click at [747, 563] on mat-label "Order number" at bounding box center [735, 565] width 59 height 12
click at [747, 563] on input "Order number" at bounding box center [769, 567] width 126 height 13
type input "*****"
click at [1544, 81] on span "S ave" at bounding box center [1539, 79] width 25 height 26
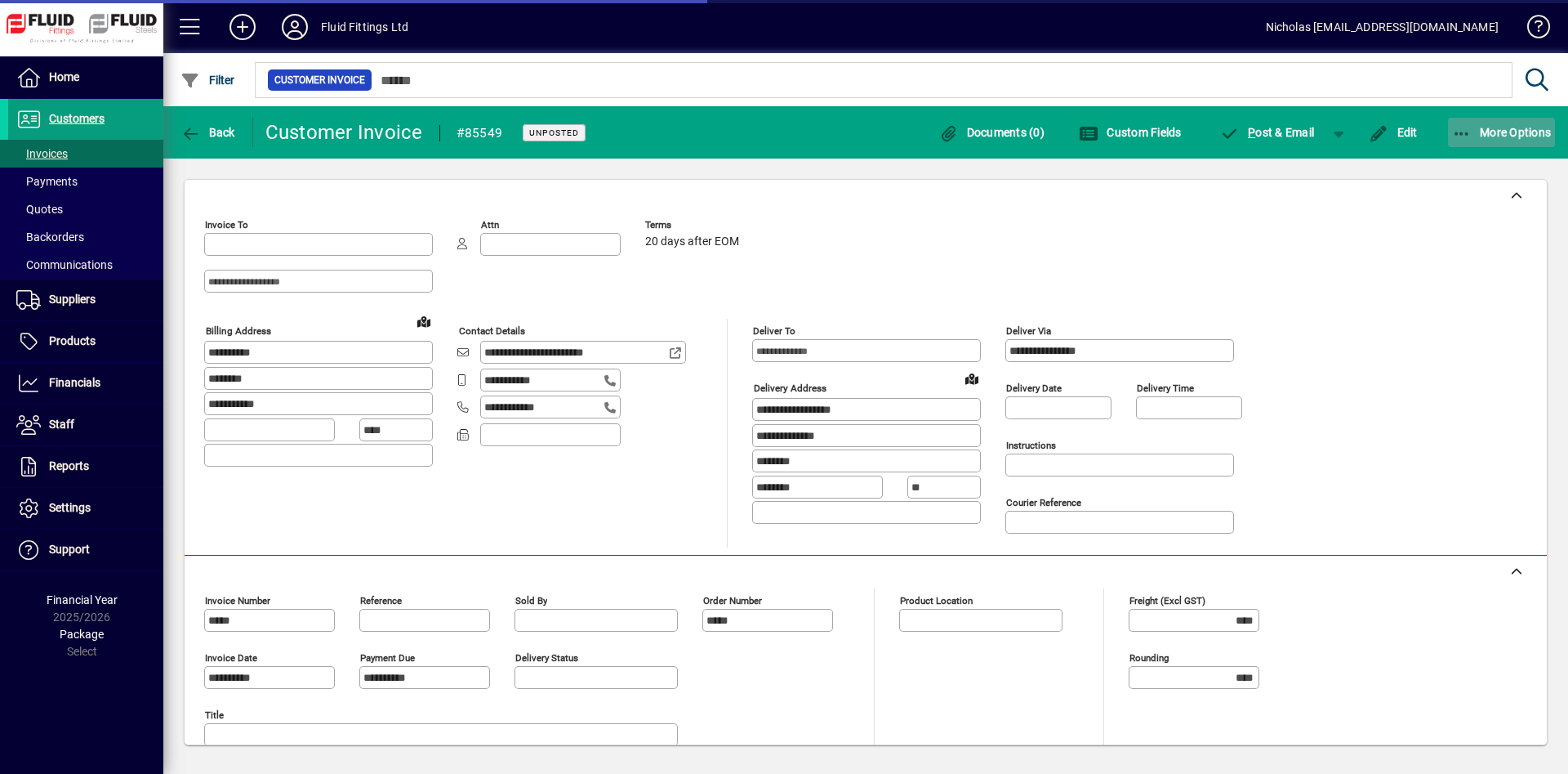
click at [1478, 137] on span "More Options" at bounding box center [1502, 132] width 99 height 13
type input "**********"
type input "*********"
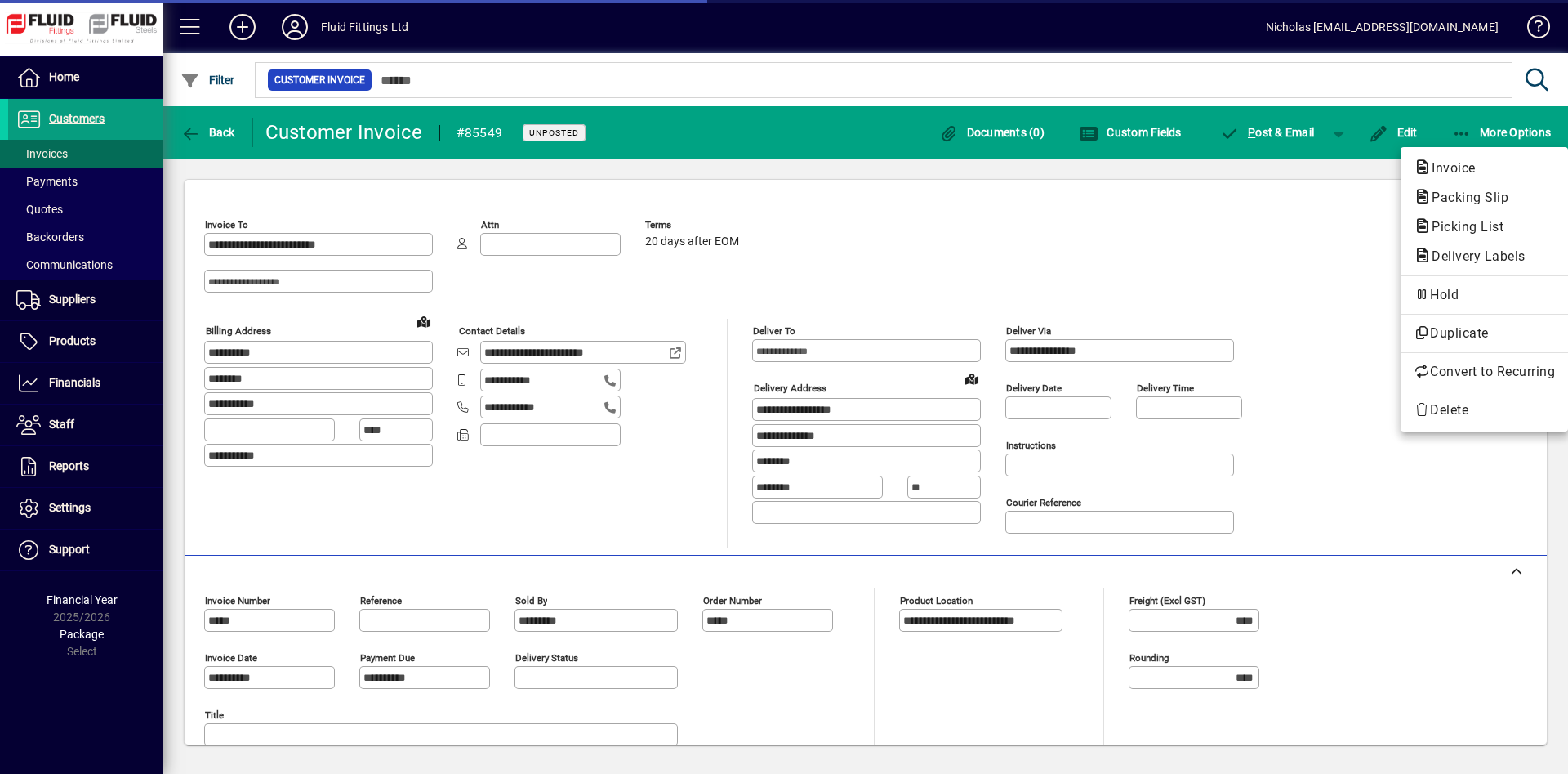
click at [1494, 170] on span "Invoice" at bounding box center [1484, 168] width 141 height 20
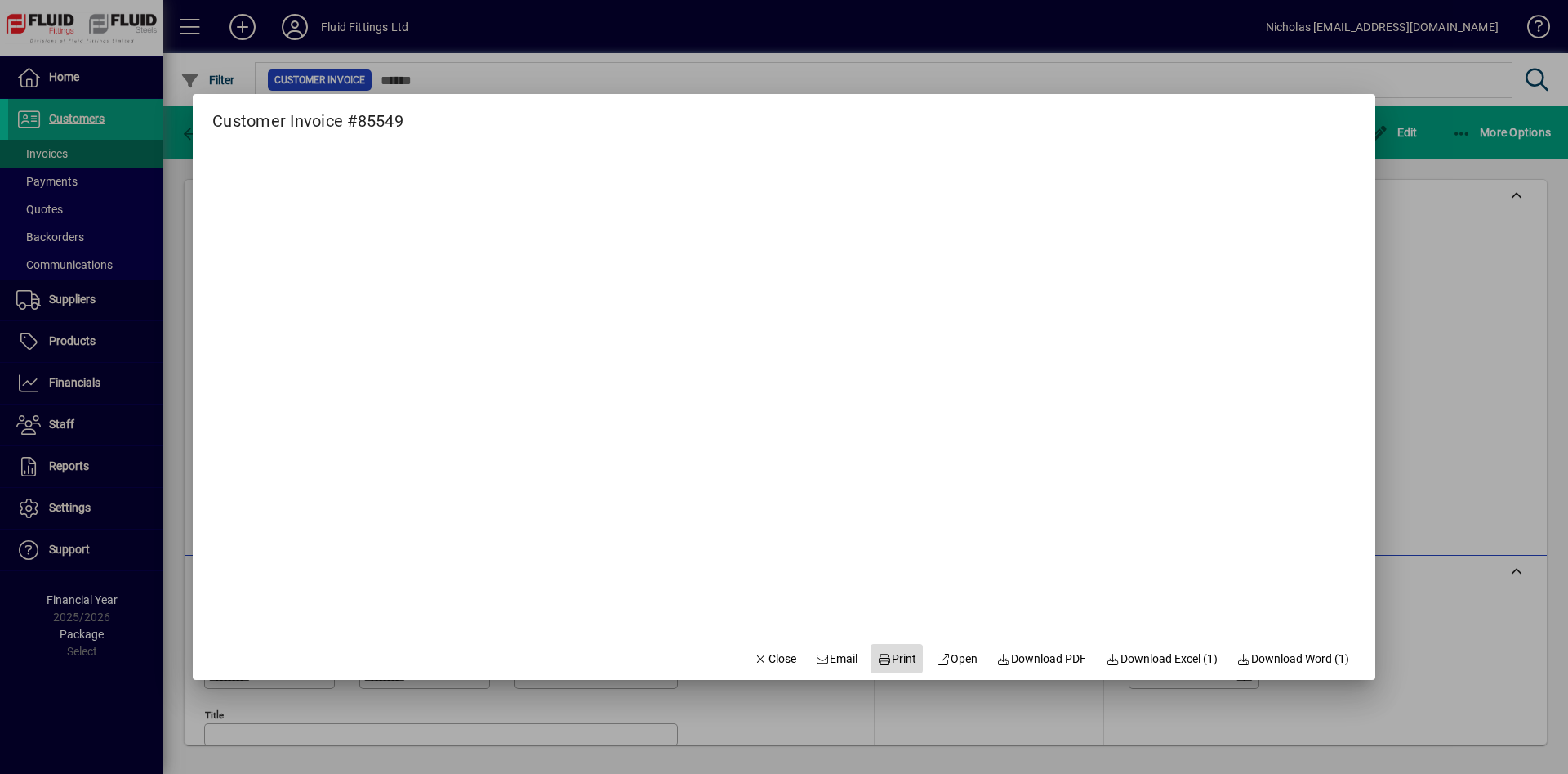
click at [881, 660] on span "Print" at bounding box center [896, 658] width 39 height 17
click at [763, 670] on span "button" at bounding box center [774, 658] width 56 height 39
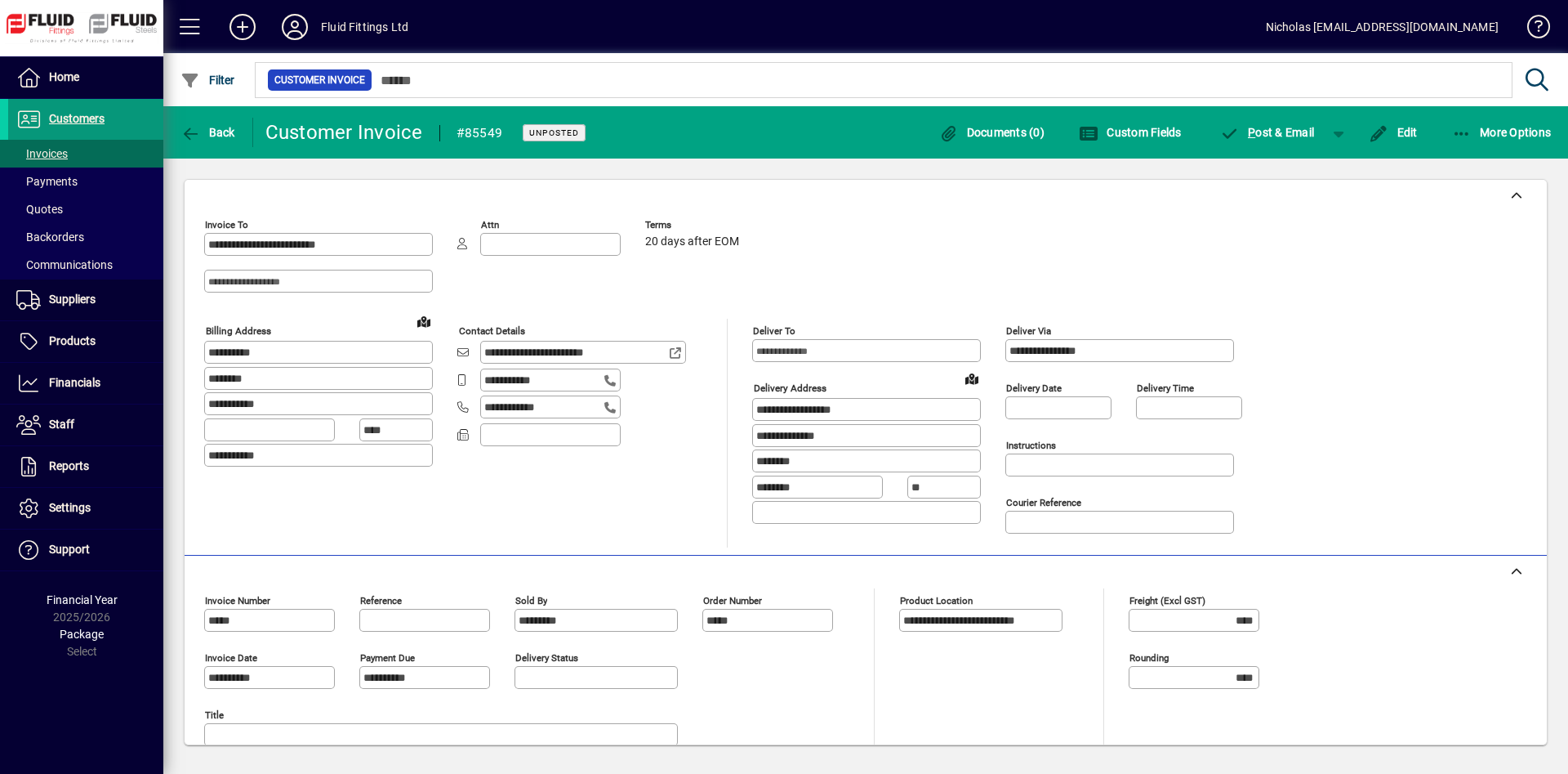
click at [124, 123] on span at bounding box center [86, 118] width 156 height 39
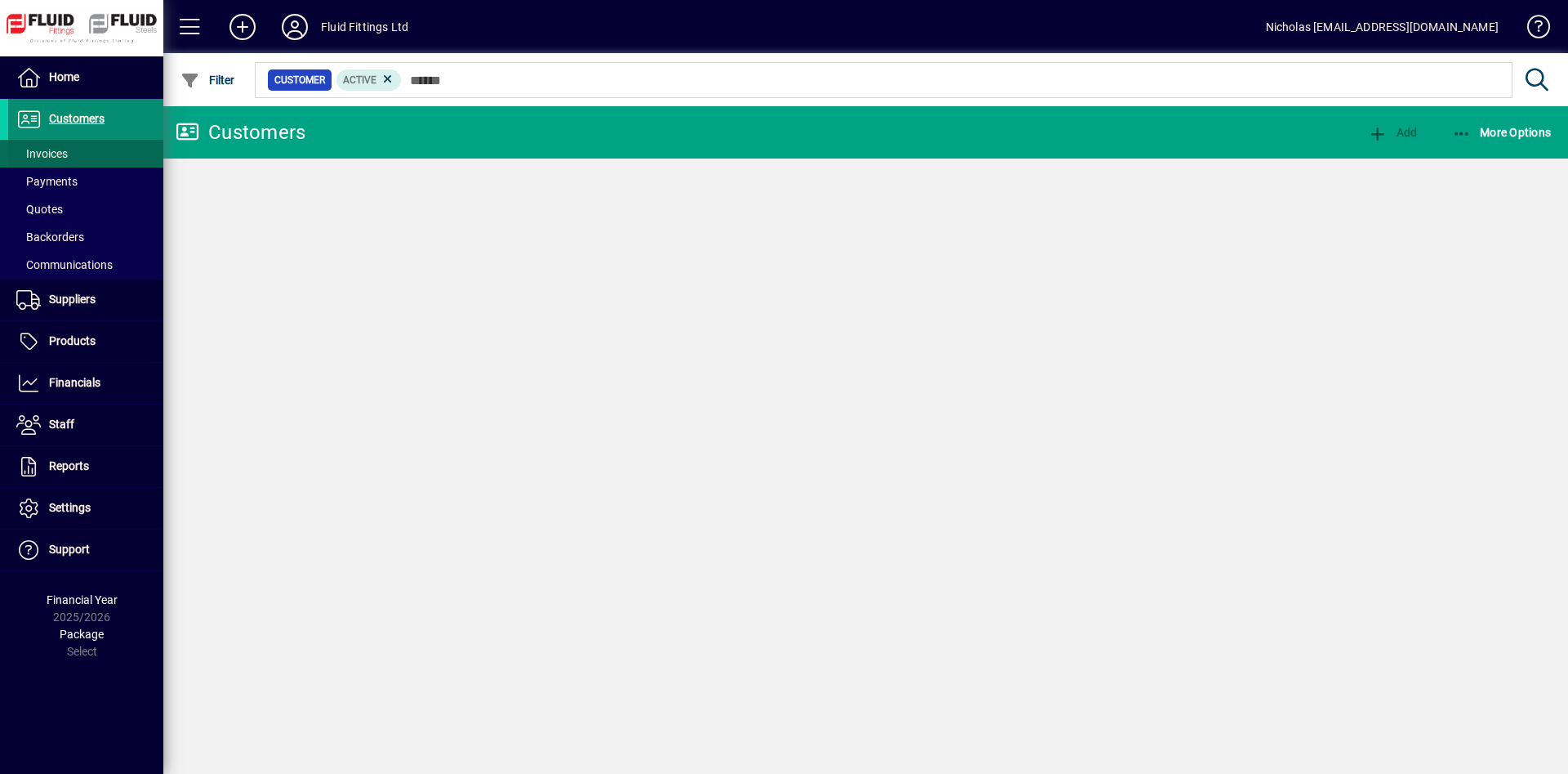
click at [113, 153] on span at bounding box center [86, 153] width 156 height 39
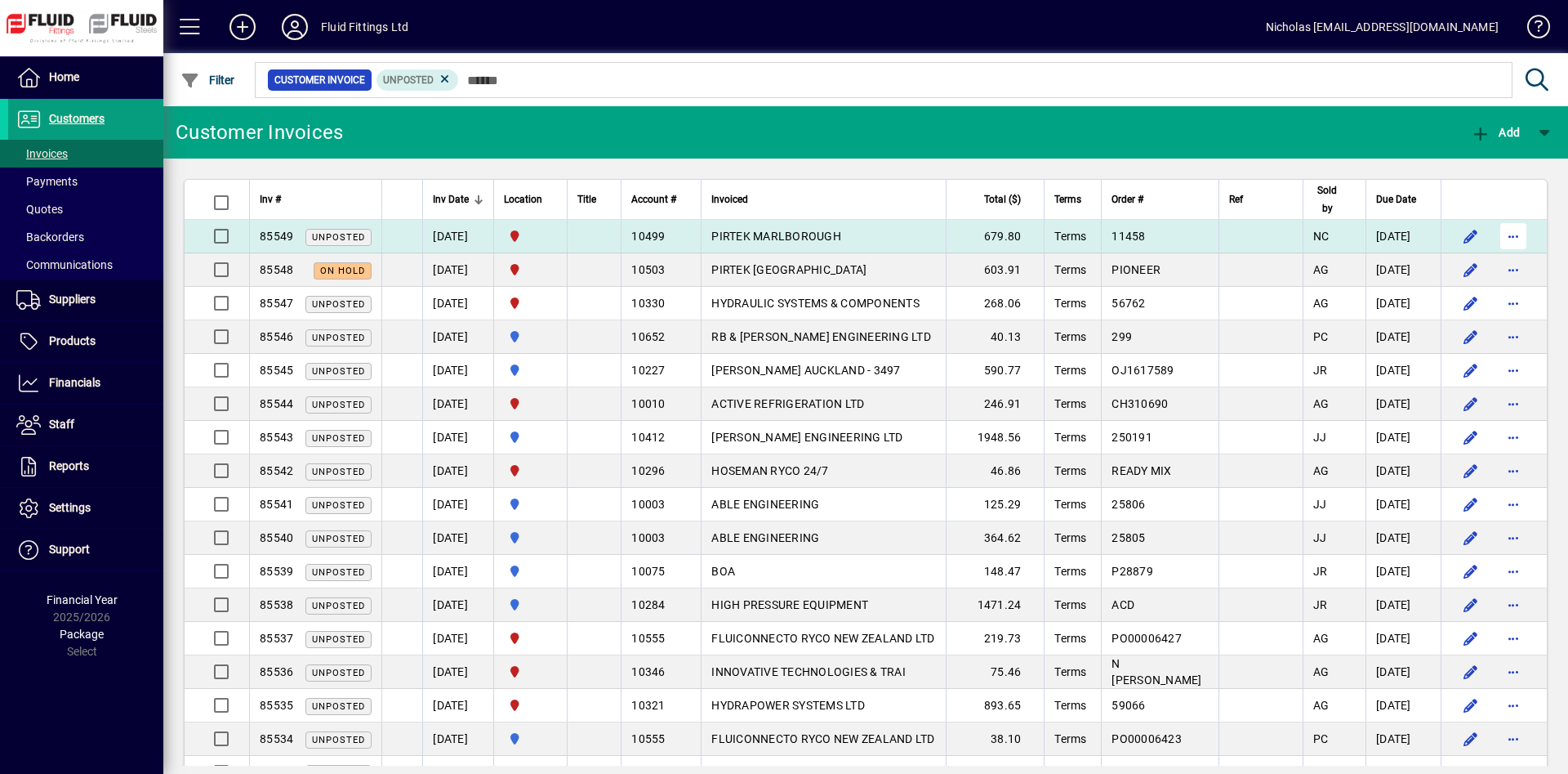
click at [1516, 237] on span "button" at bounding box center [1513, 236] width 39 height 39
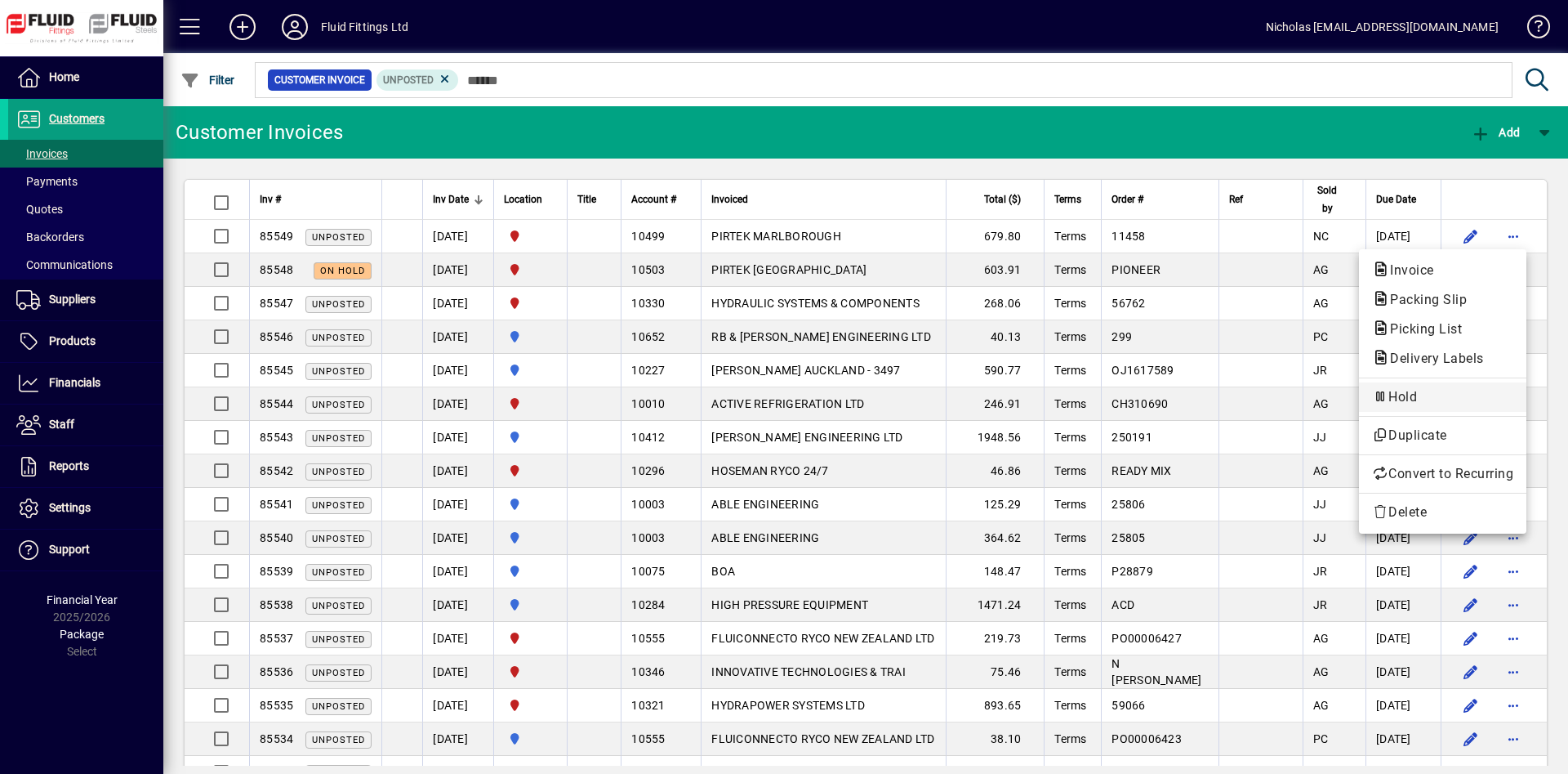
click at [1461, 397] on span "Hold" at bounding box center [1442, 397] width 141 height 20
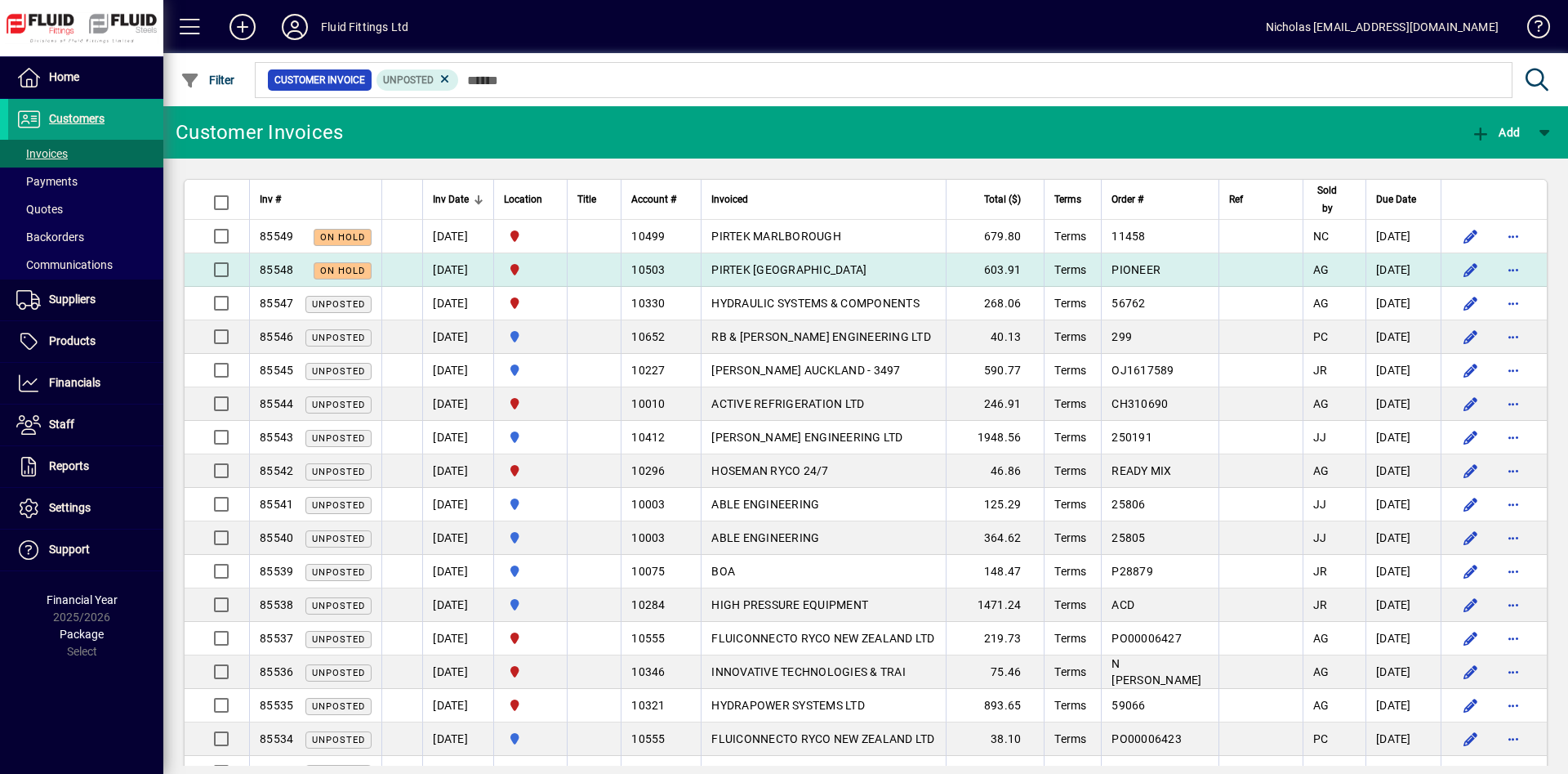
click at [945, 265] on td "PIRTEK [GEOGRAPHIC_DATA]" at bounding box center [823, 270] width 245 height 34
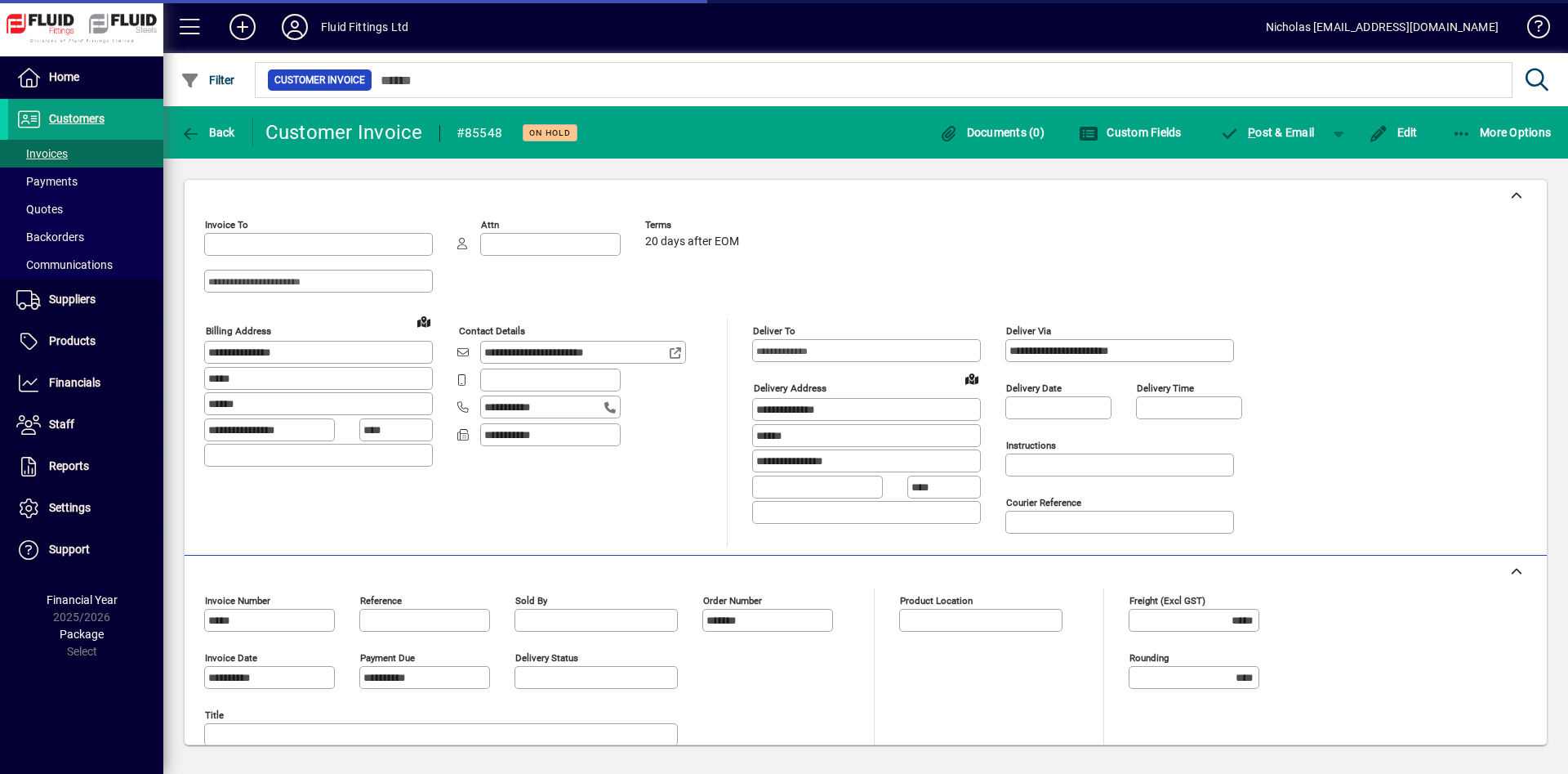
type input "**********"
type input "*********"
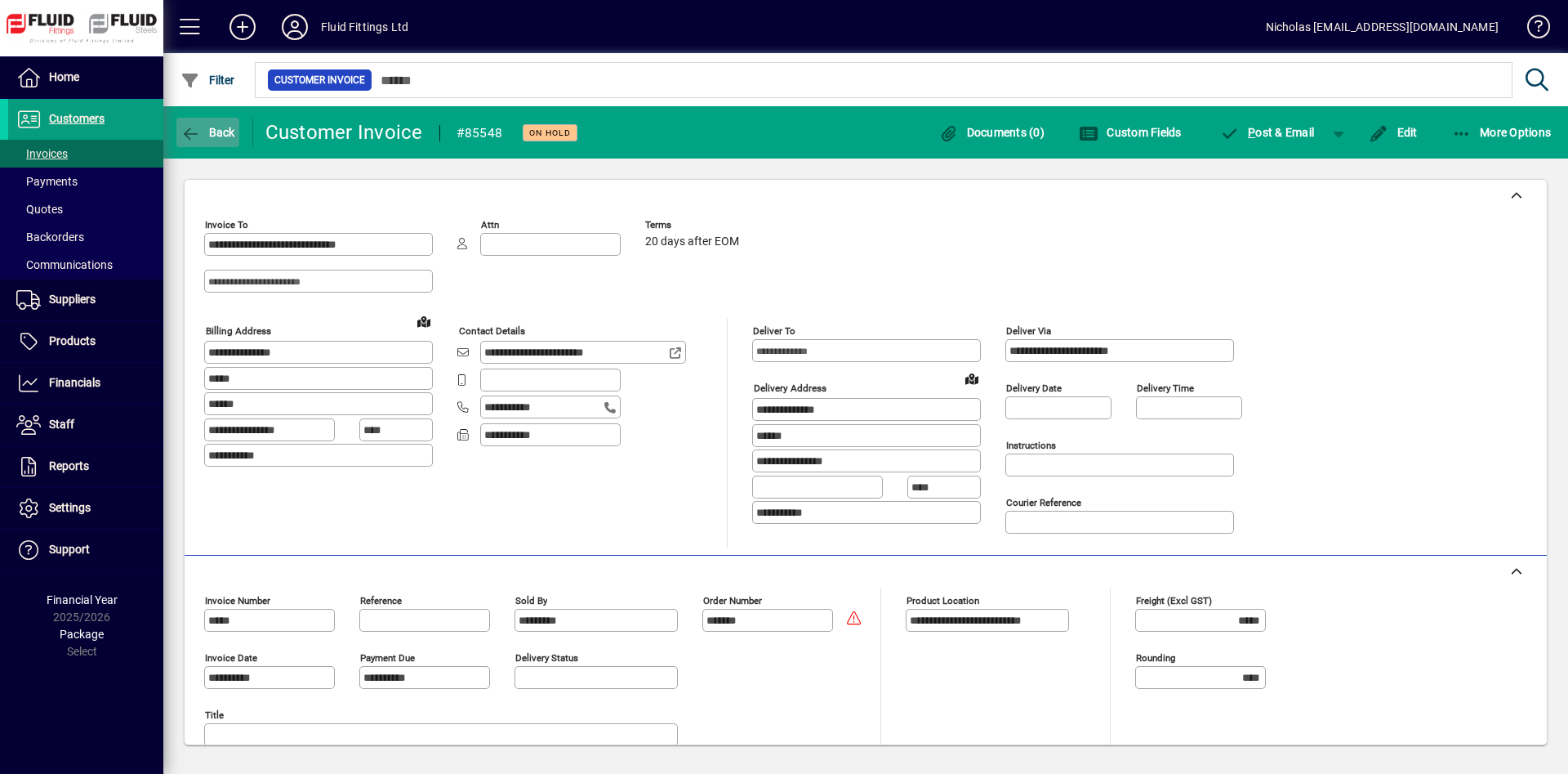
click at [215, 114] on span "button" at bounding box center [207, 132] width 63 height 39
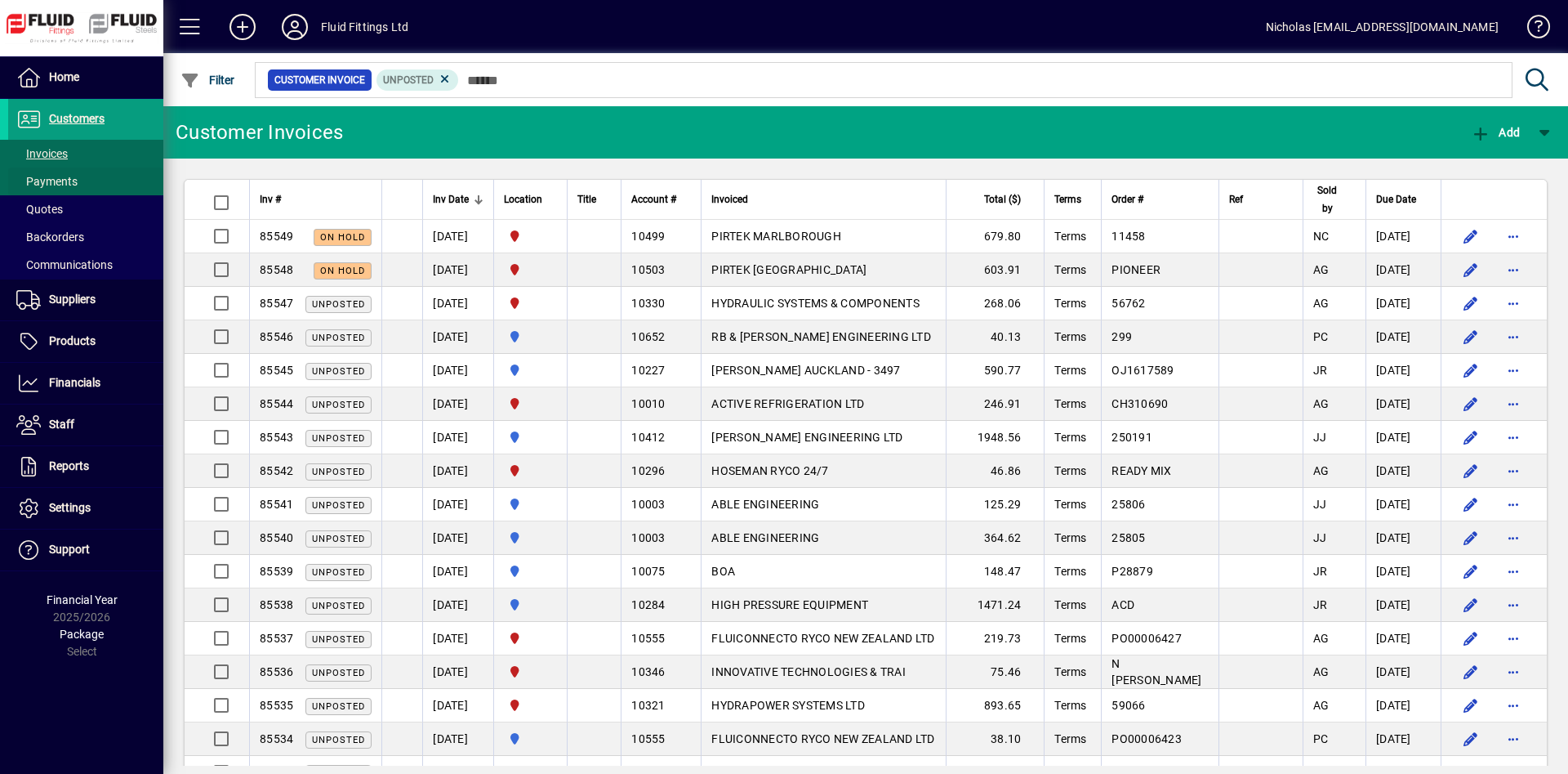
click at [74, 188] on span "Payments" at bounding box center [46, 181] width 61 height 13
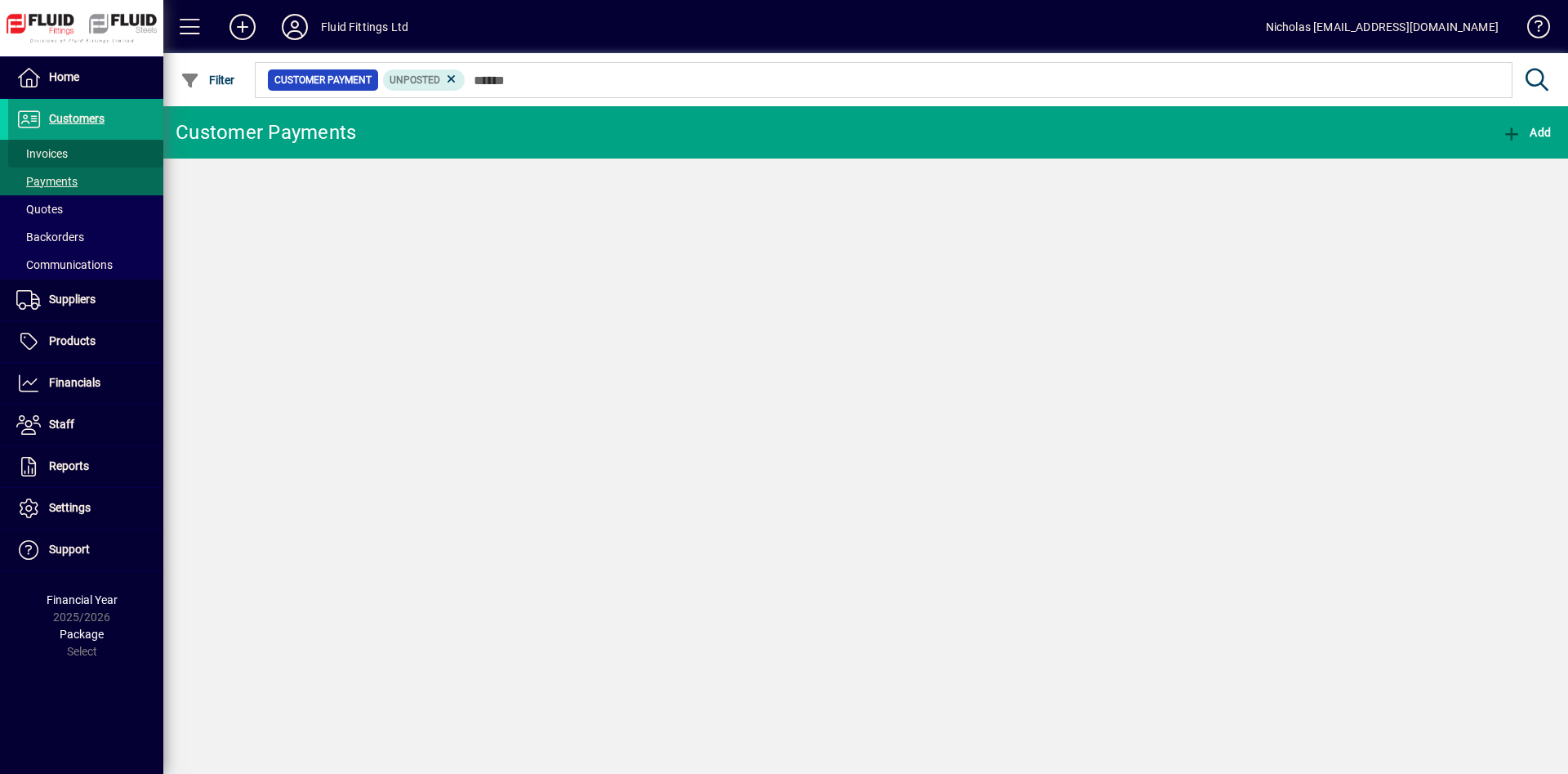
click at [79, 156] on span at bounding box center [86, 153] width 156 height 39
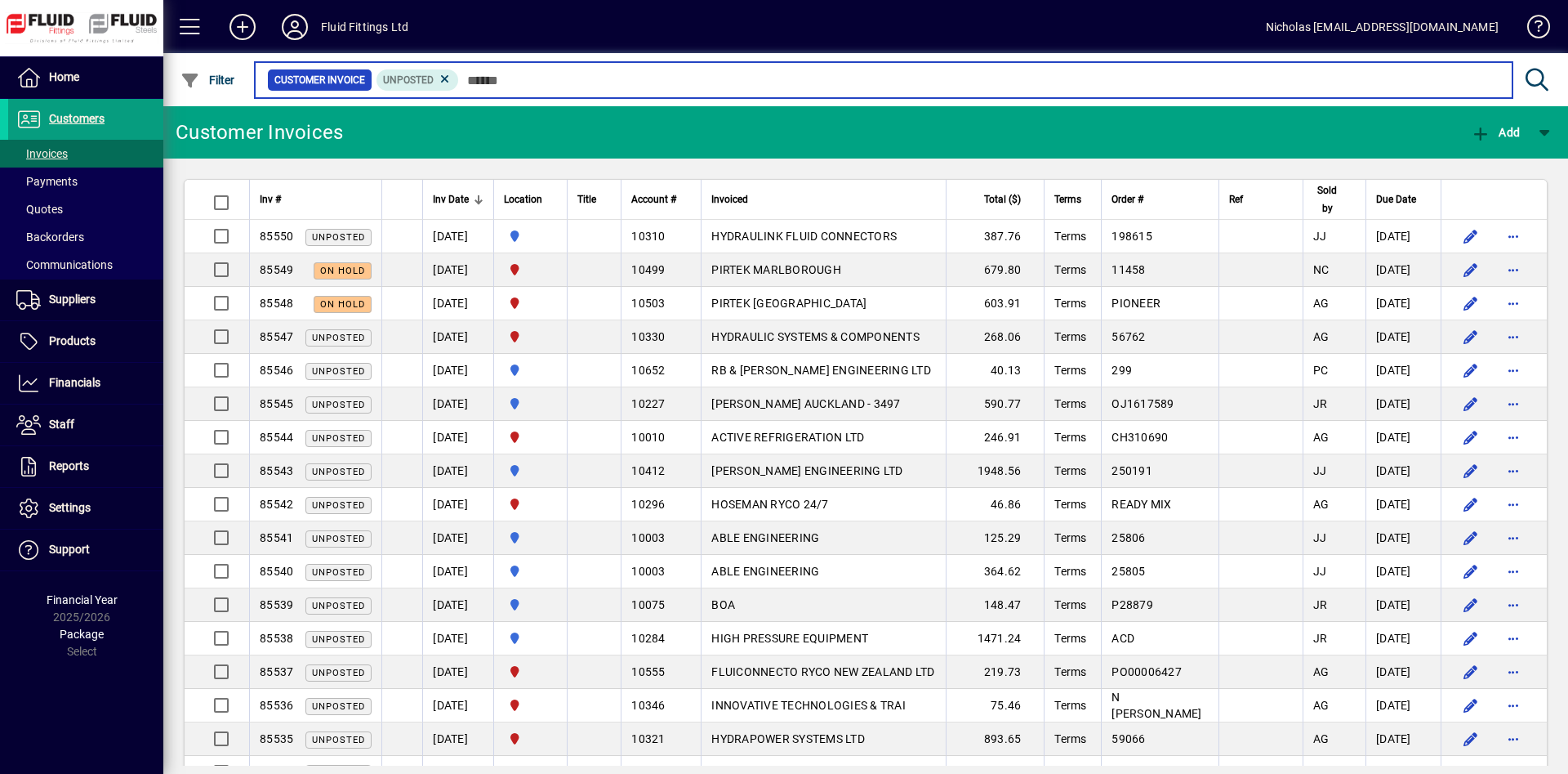
click at [551, 81] on input "text" at bounding box center [978, 79] width 1040 height 23
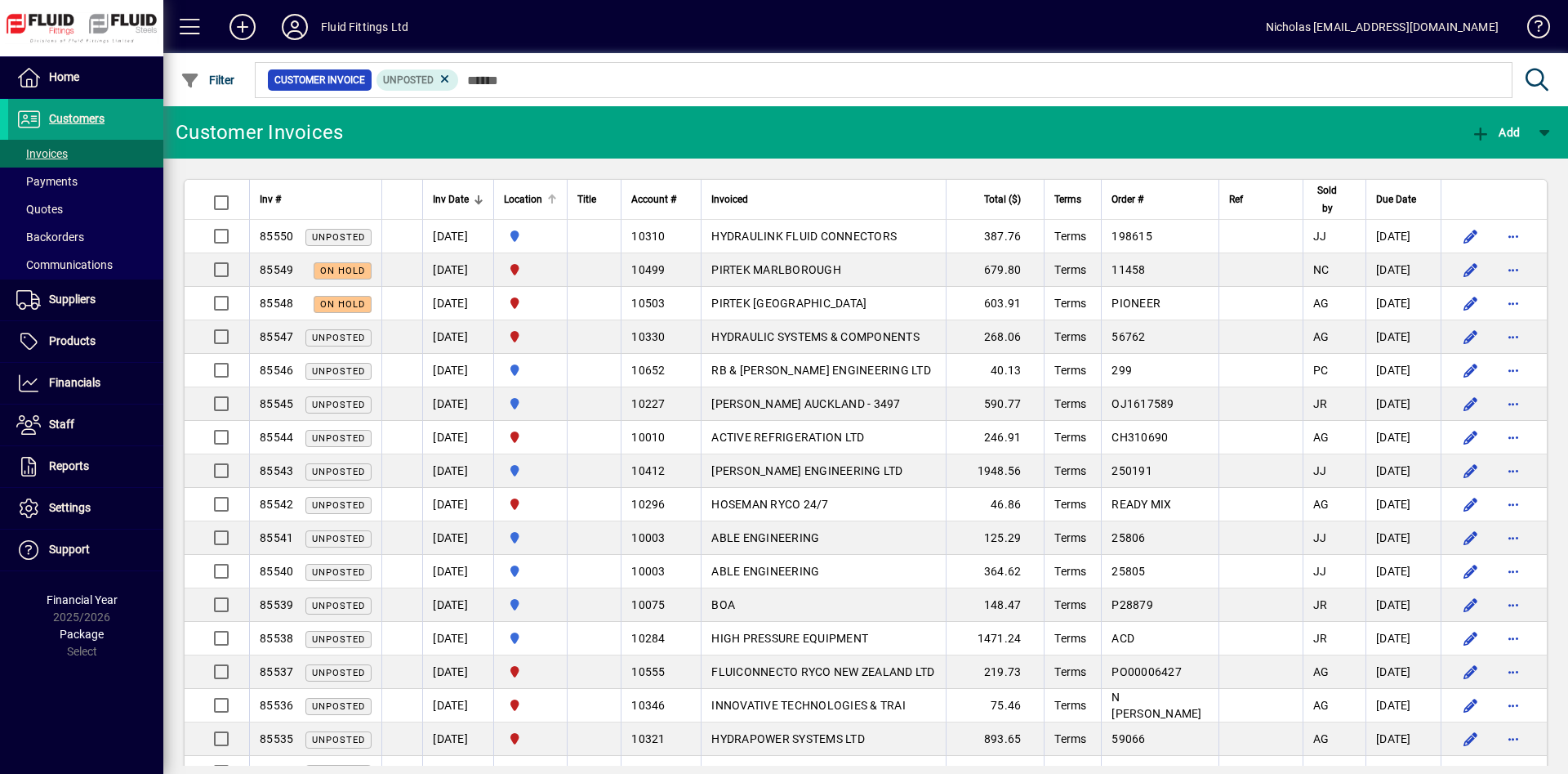
click at [557, 199] on div at bounding box center [551, 199] width 10 height 10
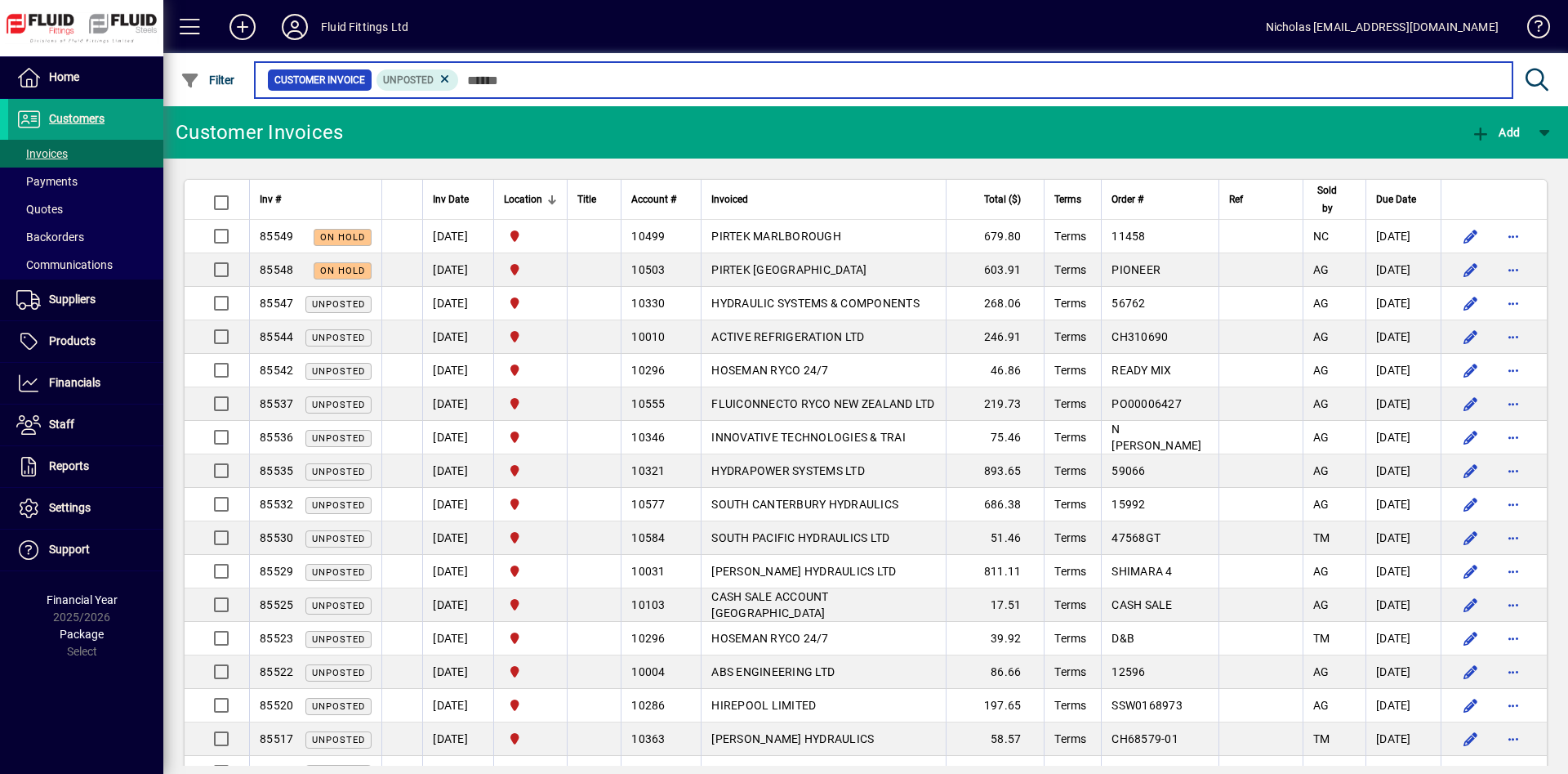
click at [626, 84] on input "text" at bounding box center [978, 79] width 1040 height 23
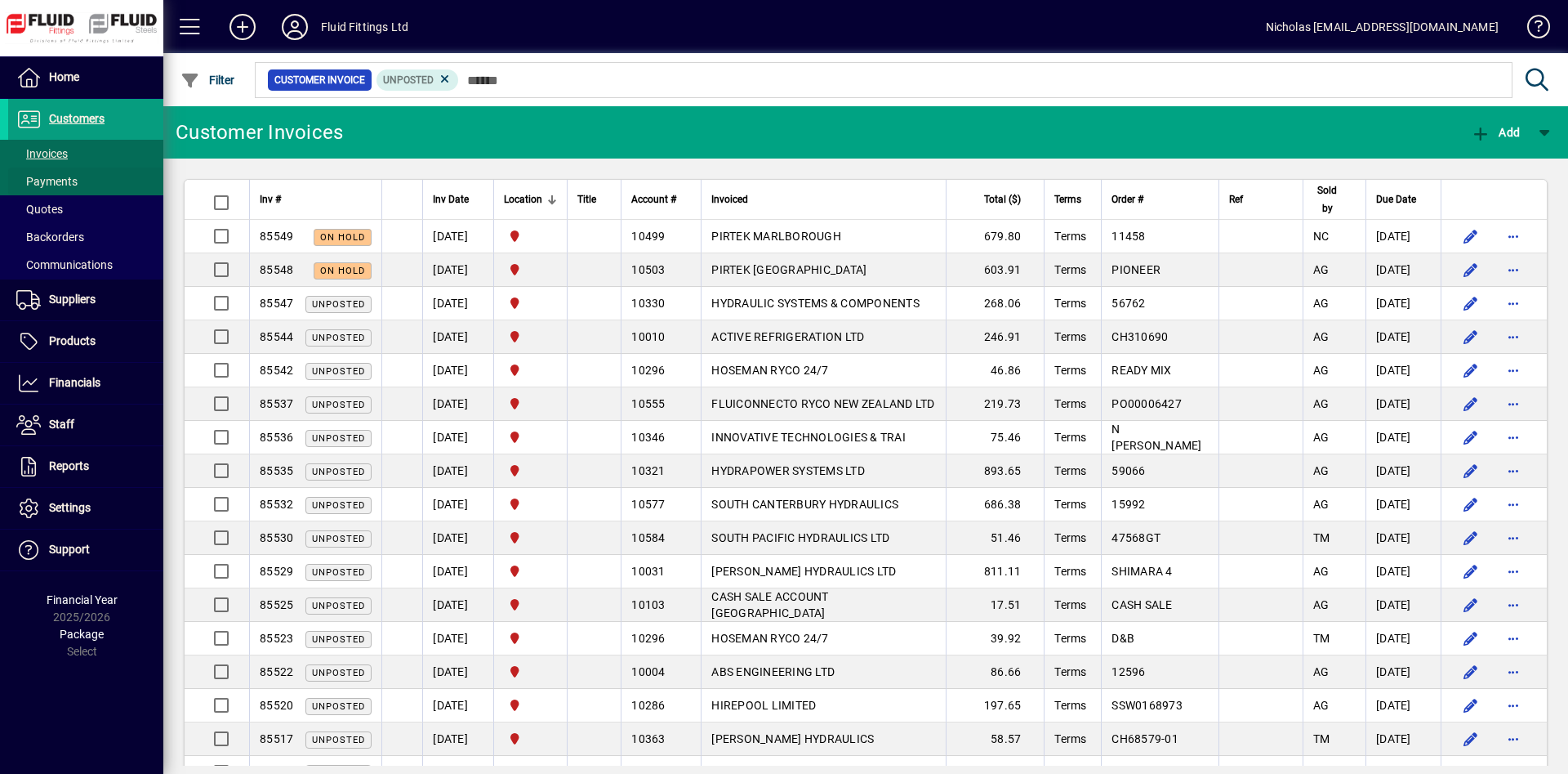
click at [91, 174] on span at bounding box center [86, 181] width 156 height 39
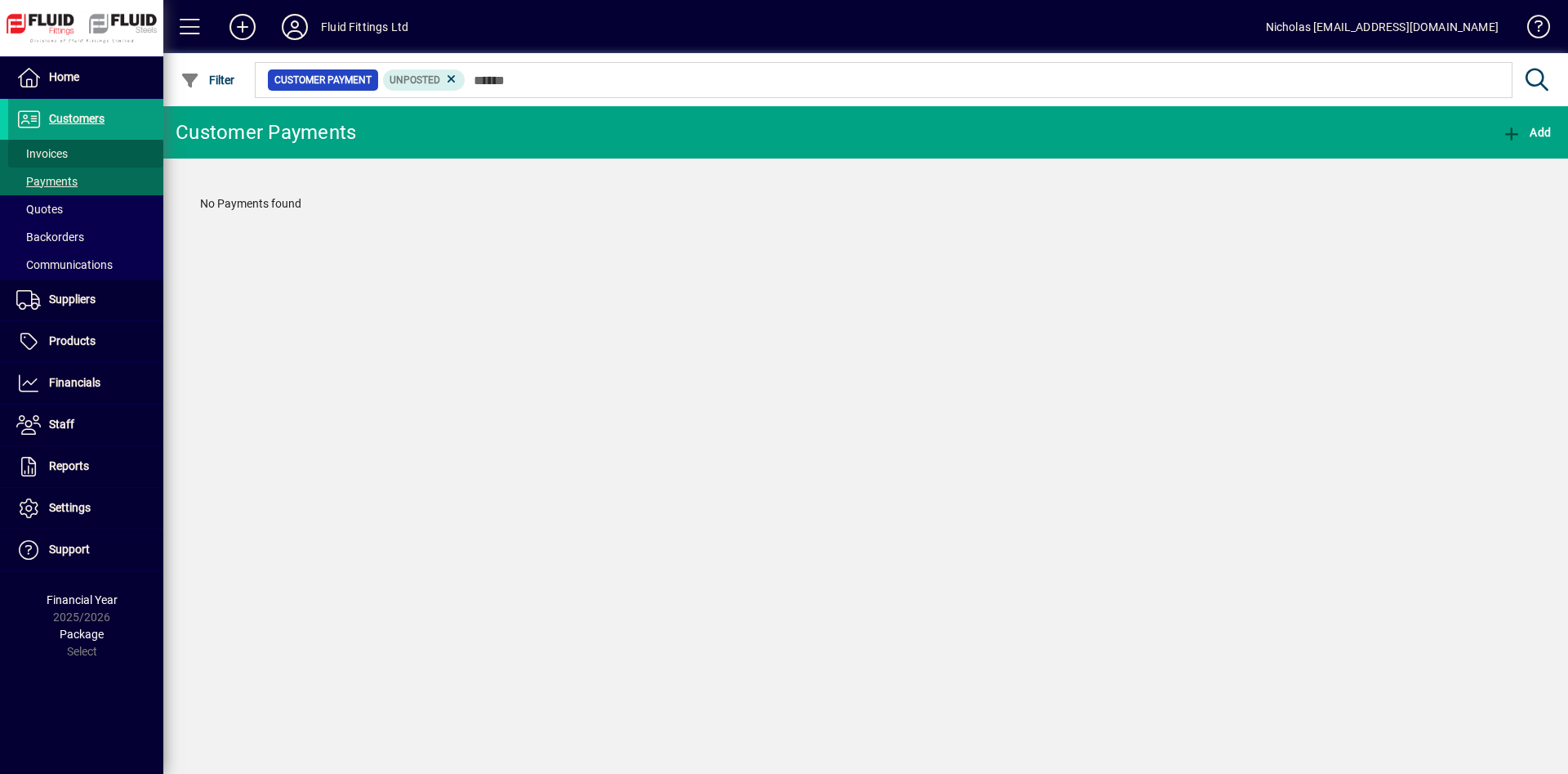
click at [91, 149] on span at bounding box center [86, 153] width 156 height 39
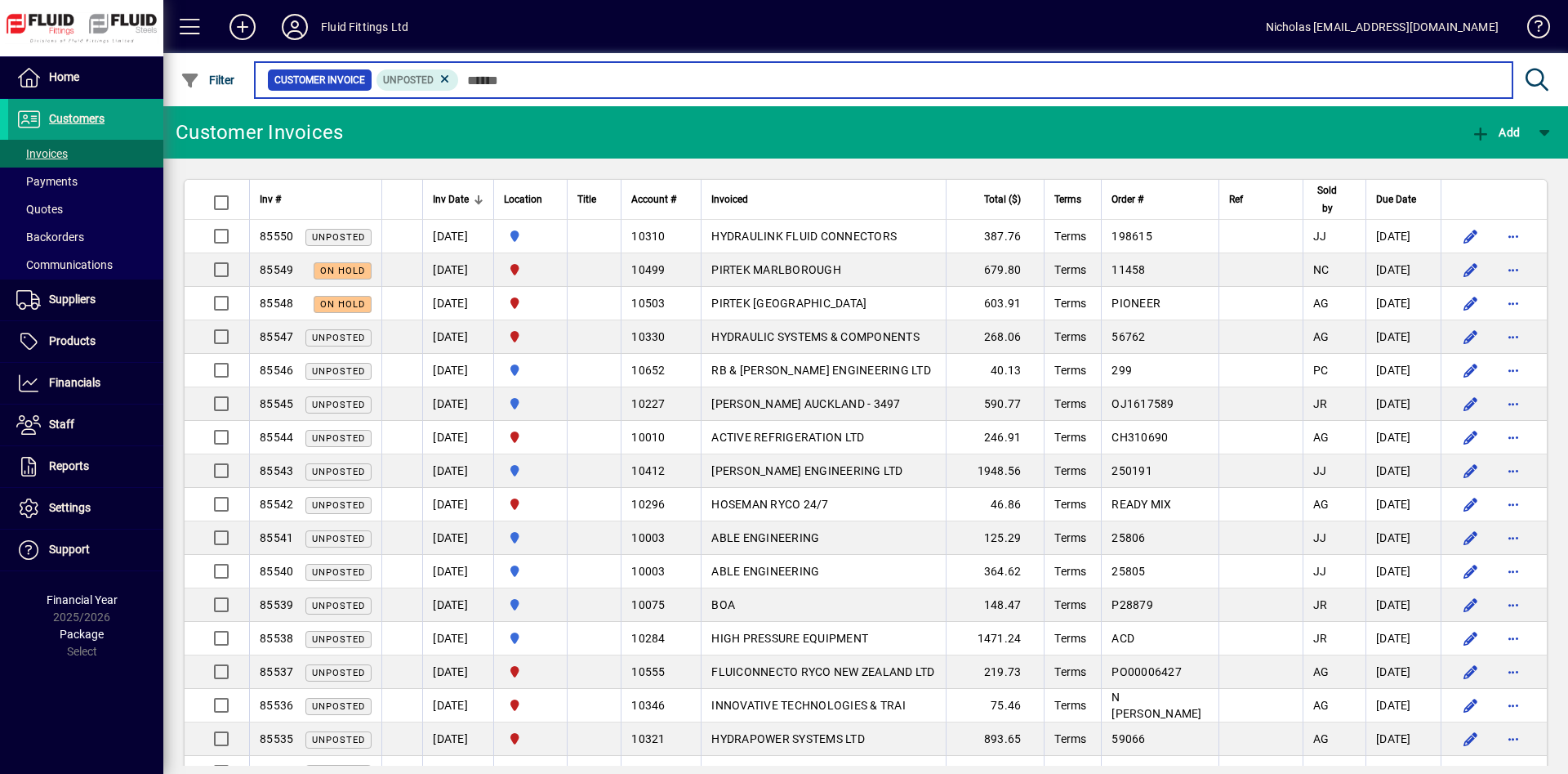
click at [743, 84] on input "text" at bounding box center [978, 79] width 1040 height 23
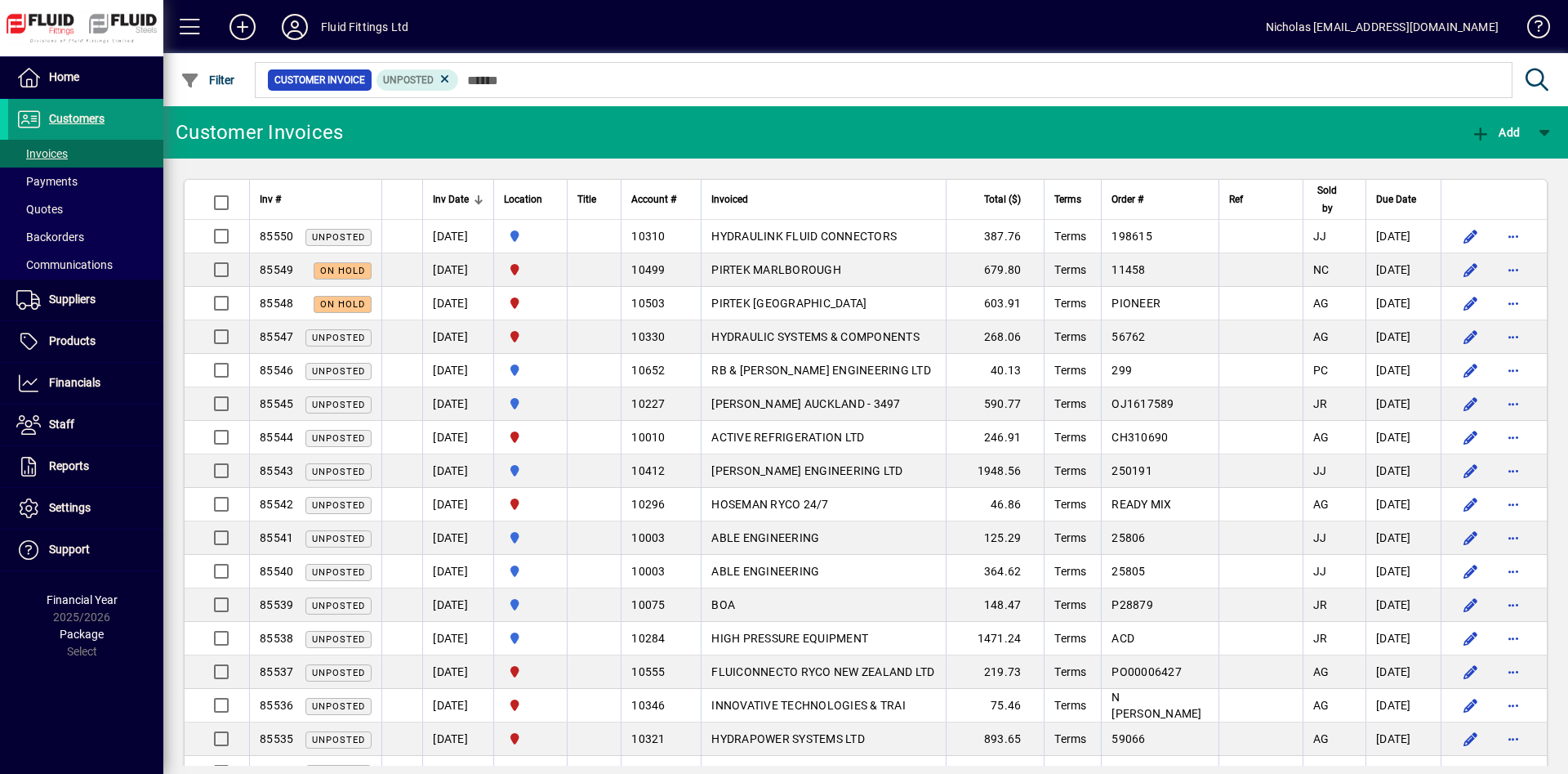
click at [140, 111] on span at bounding box center [86, 118] width 156 height 39
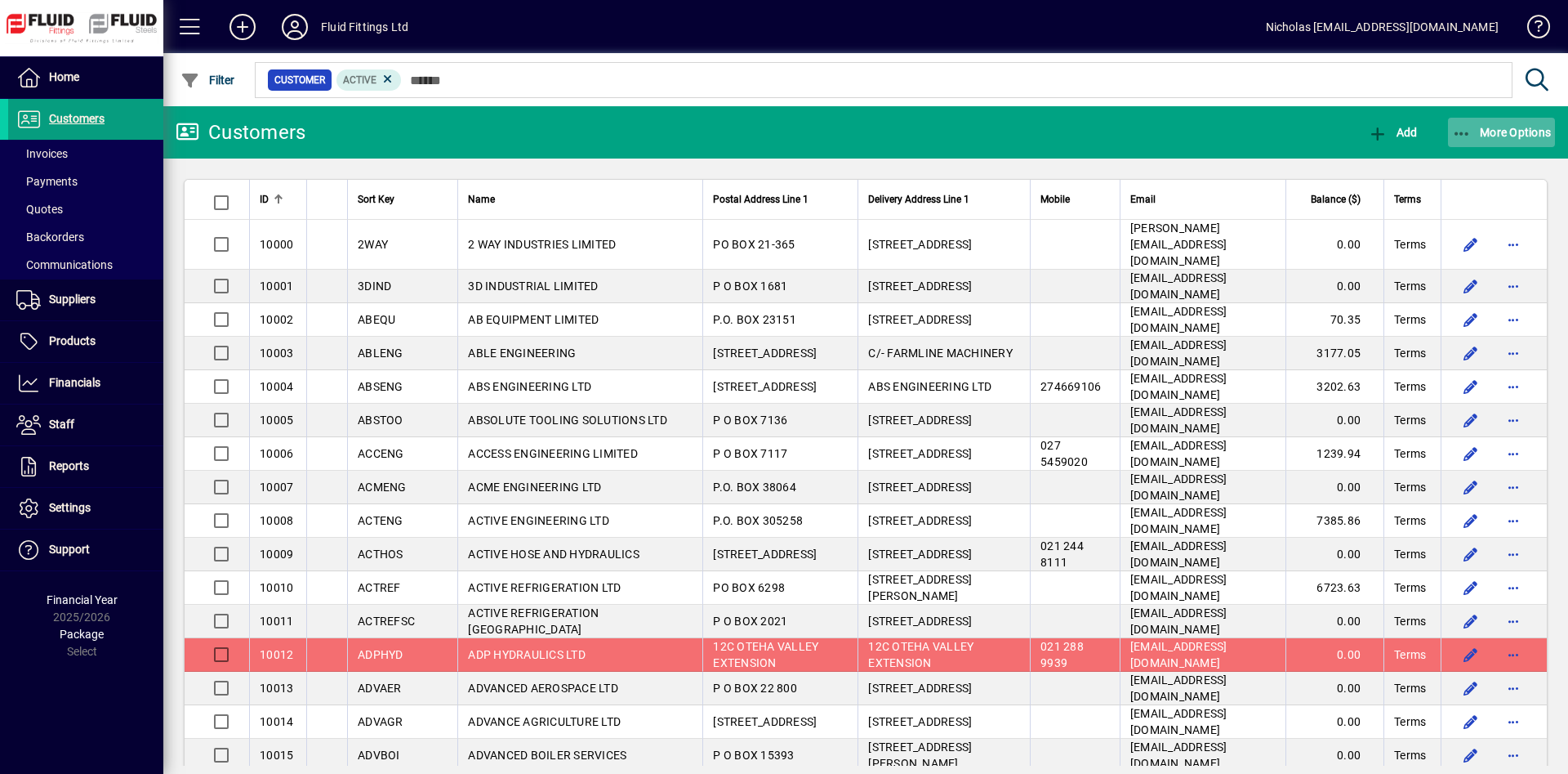
click at [1502, 133] on span "More Options" at bounding box center [1502, 132] width 99 height 13
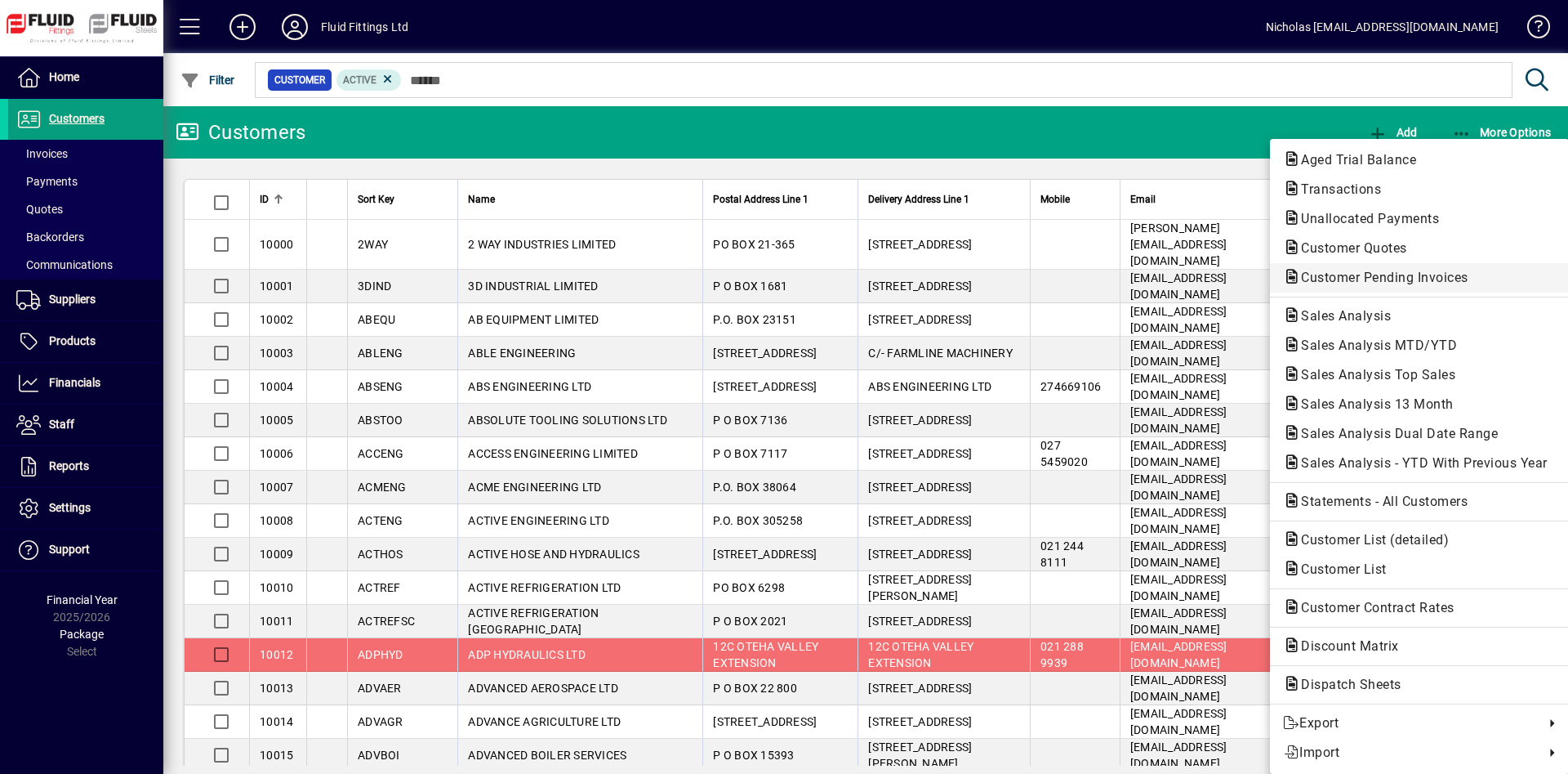
click at [1440, 279] on span "Customer Pending Invoices" at bounding box center [1380, 277] width 194 height 15
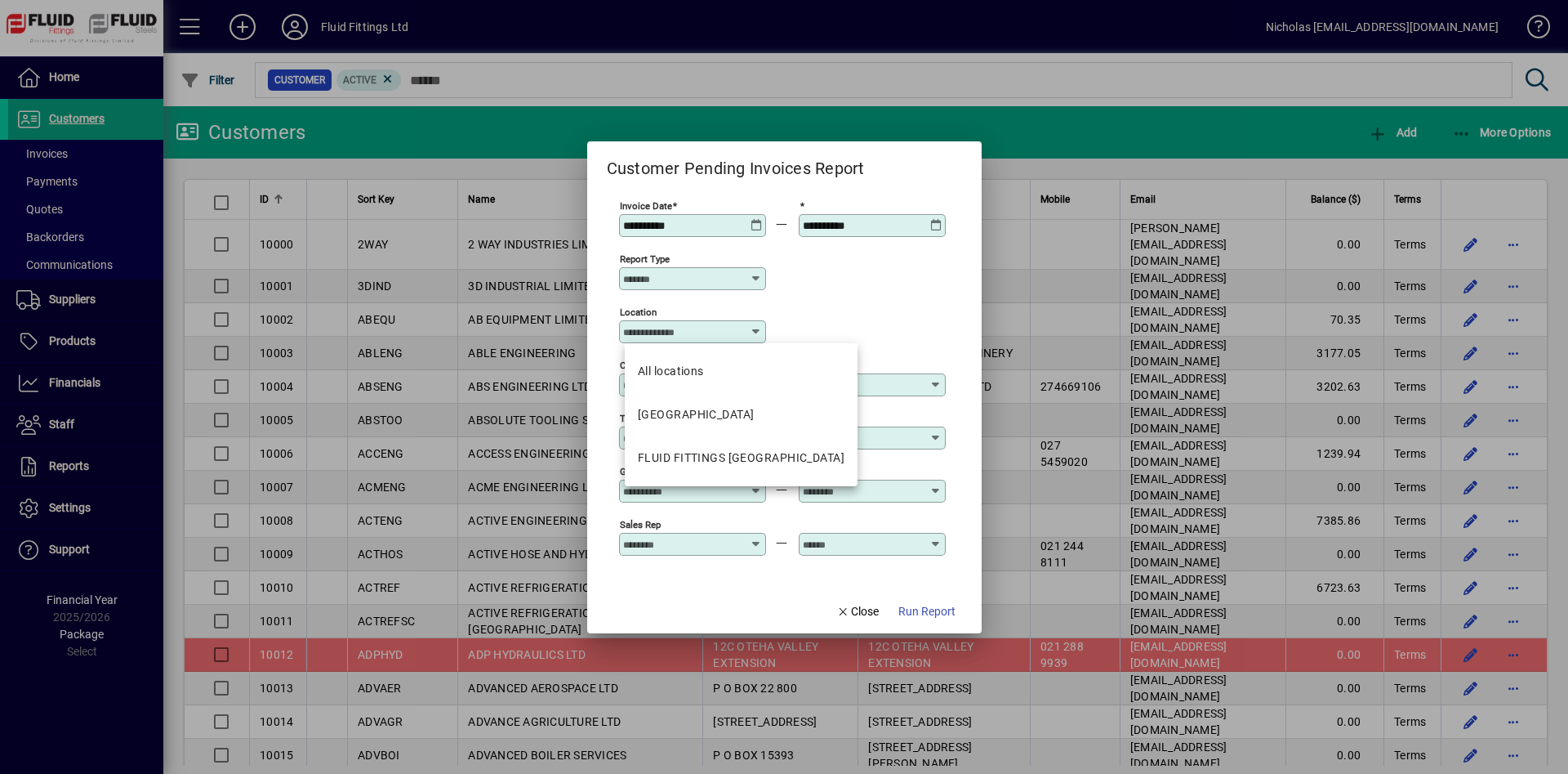
click at [698, 334] on input "Location" at bounding box center [686, 331] width 126 height 13
click at [740, 463] on div "FLUID FITTINGS [GEOGRAPHIC_DATA]" at bounding box center [741, 458] width 207 height 17
type input "**********"
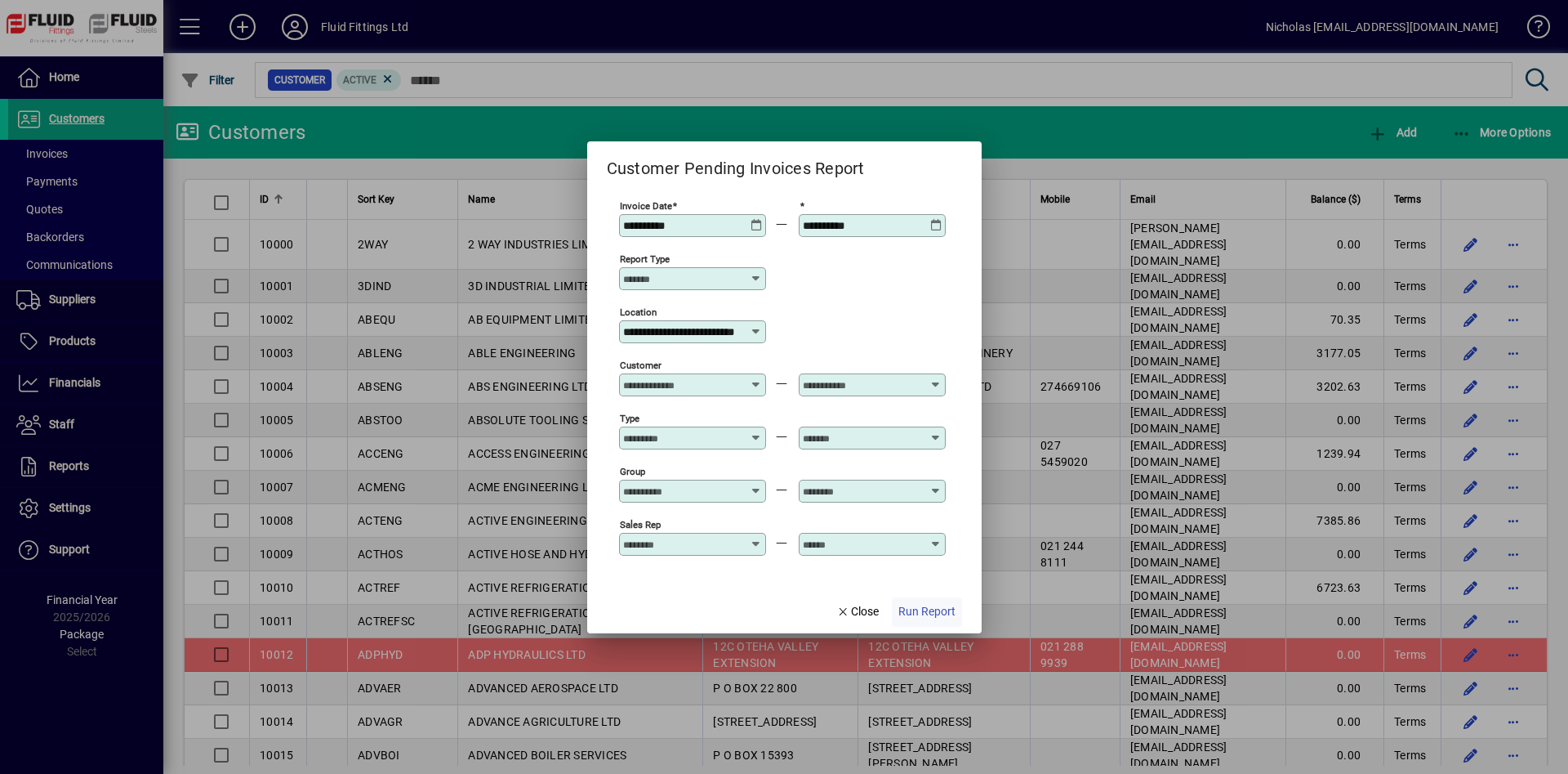
click at [919, 618] on span "Run Report" at bounding box center [926, 611] width 57 height 17
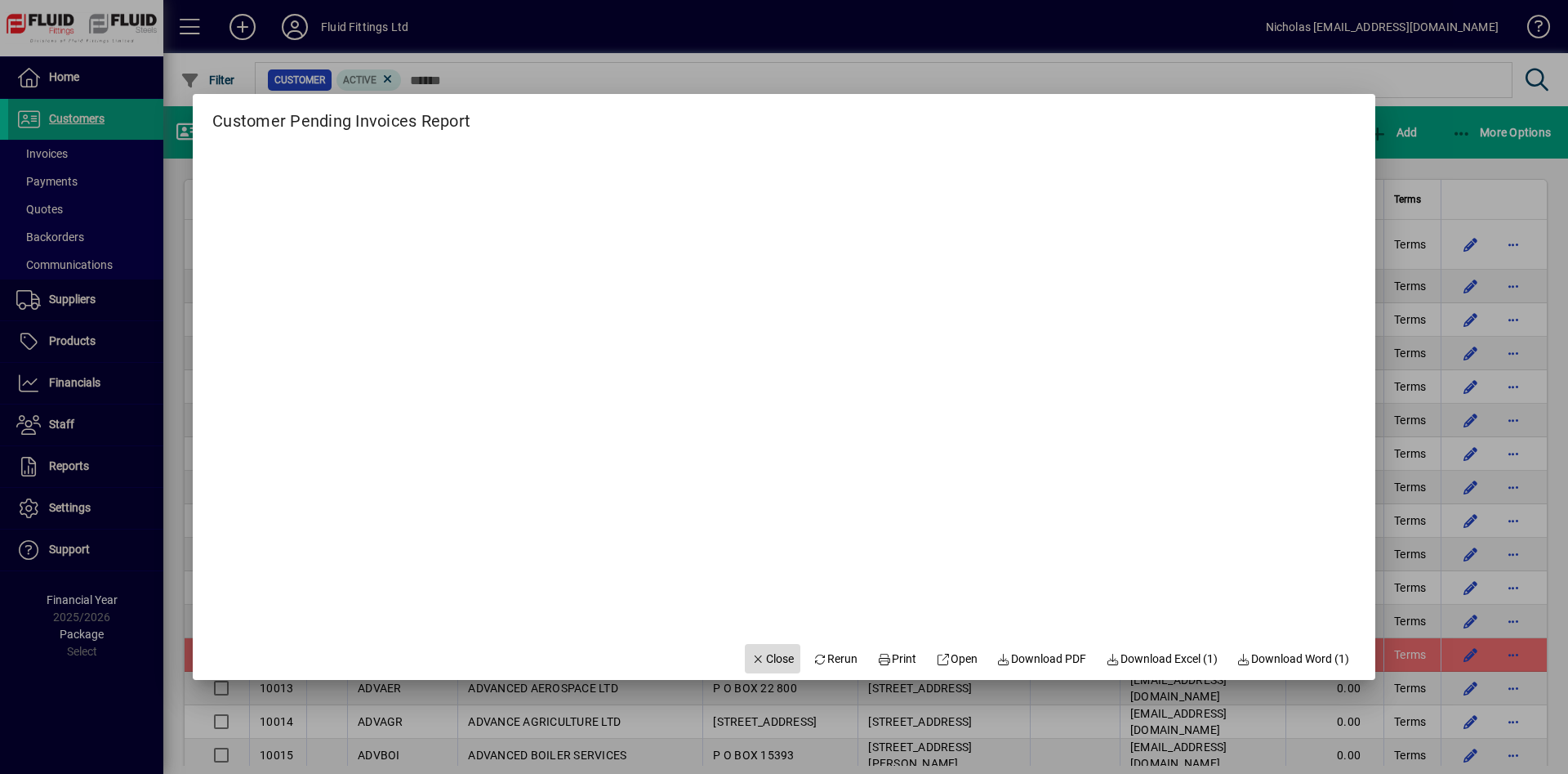
click at [752, 653] on span "Close" at bounding box center [773, 658] width 43 height 17
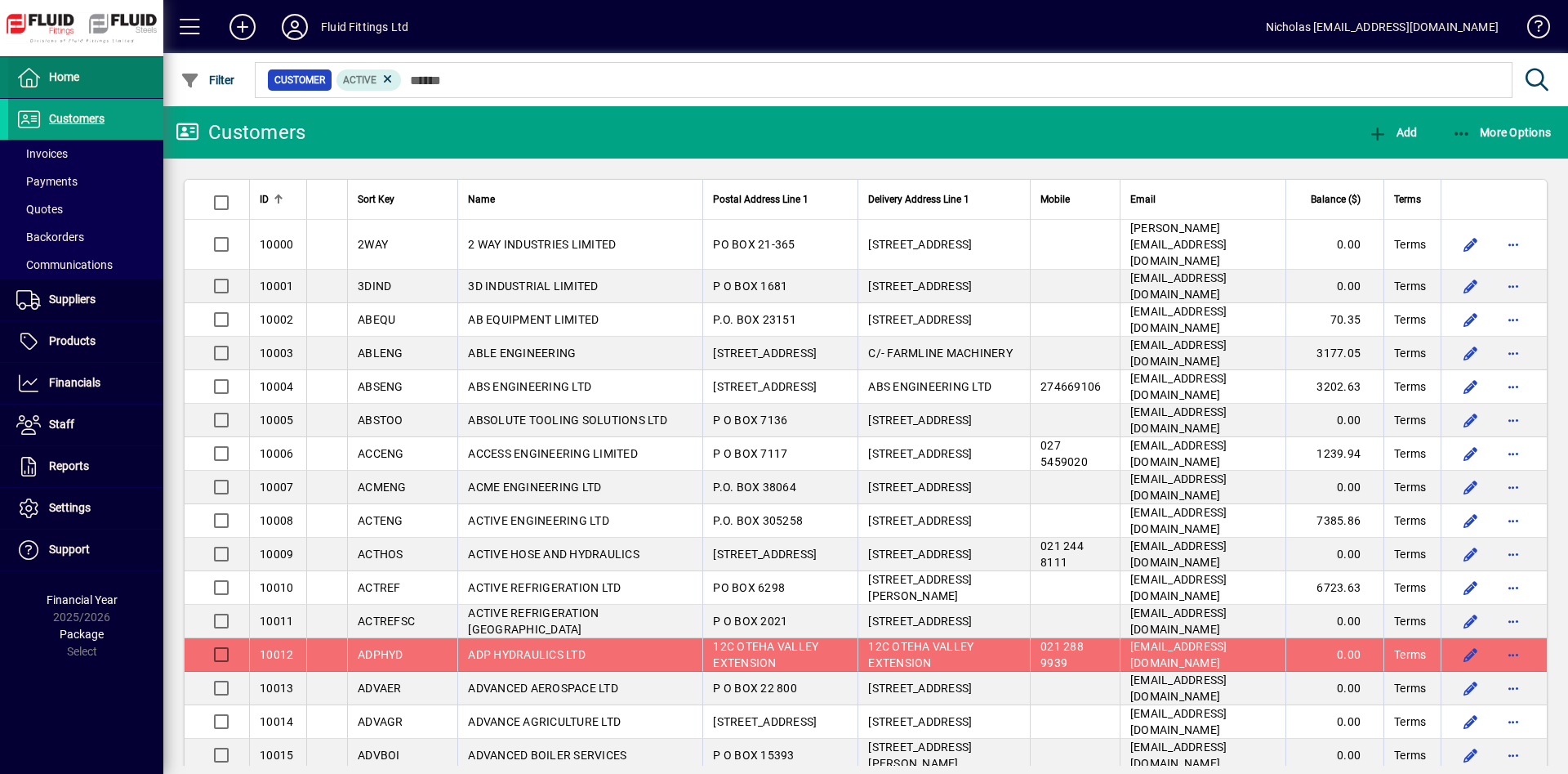
click at [64, 72] on span "Home" at bounding box center [64, 76] width 30 height 13
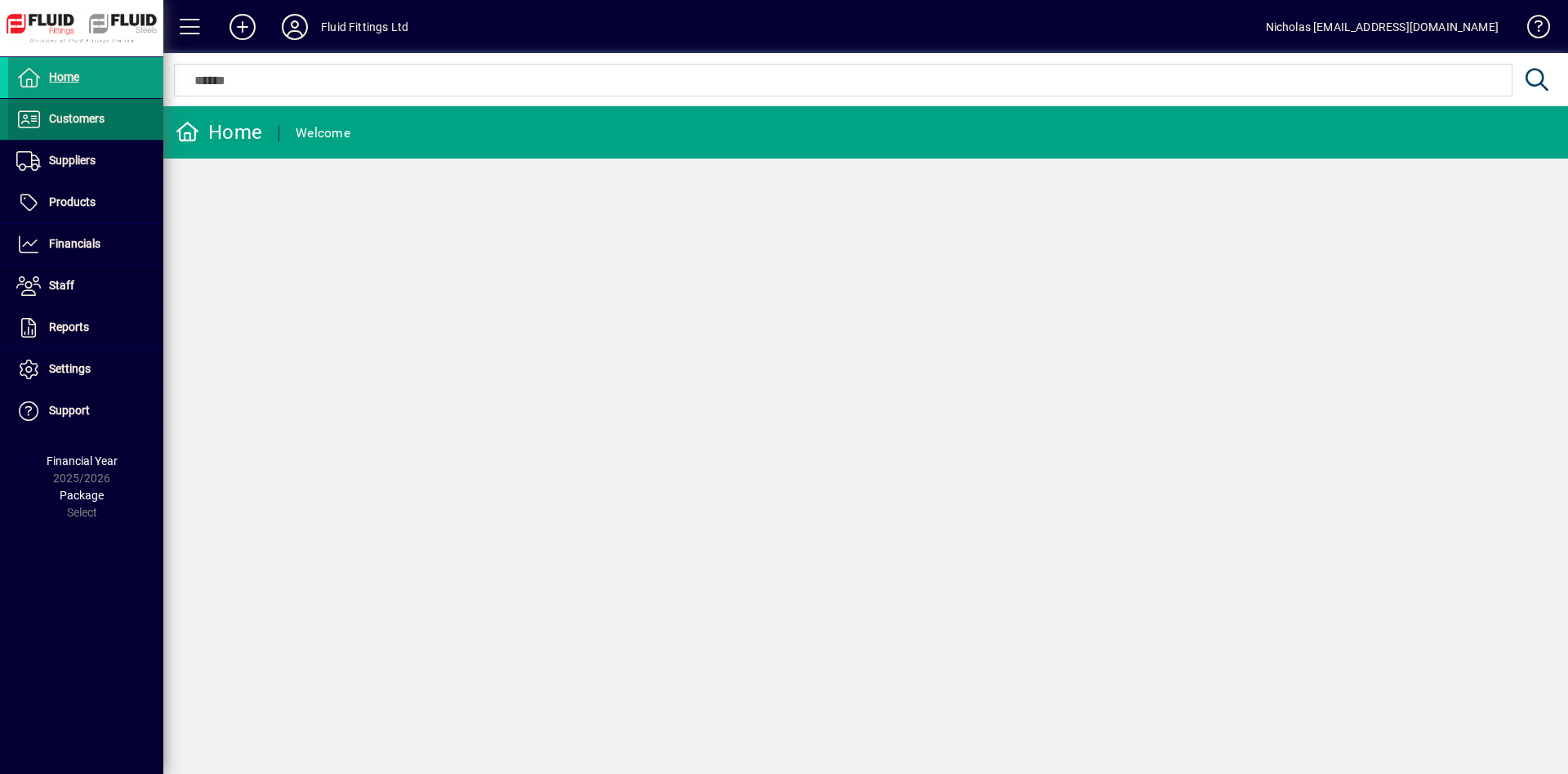
click at [102, 124] on span "Customers" at bounding box center [76, 118] width 56 height 13
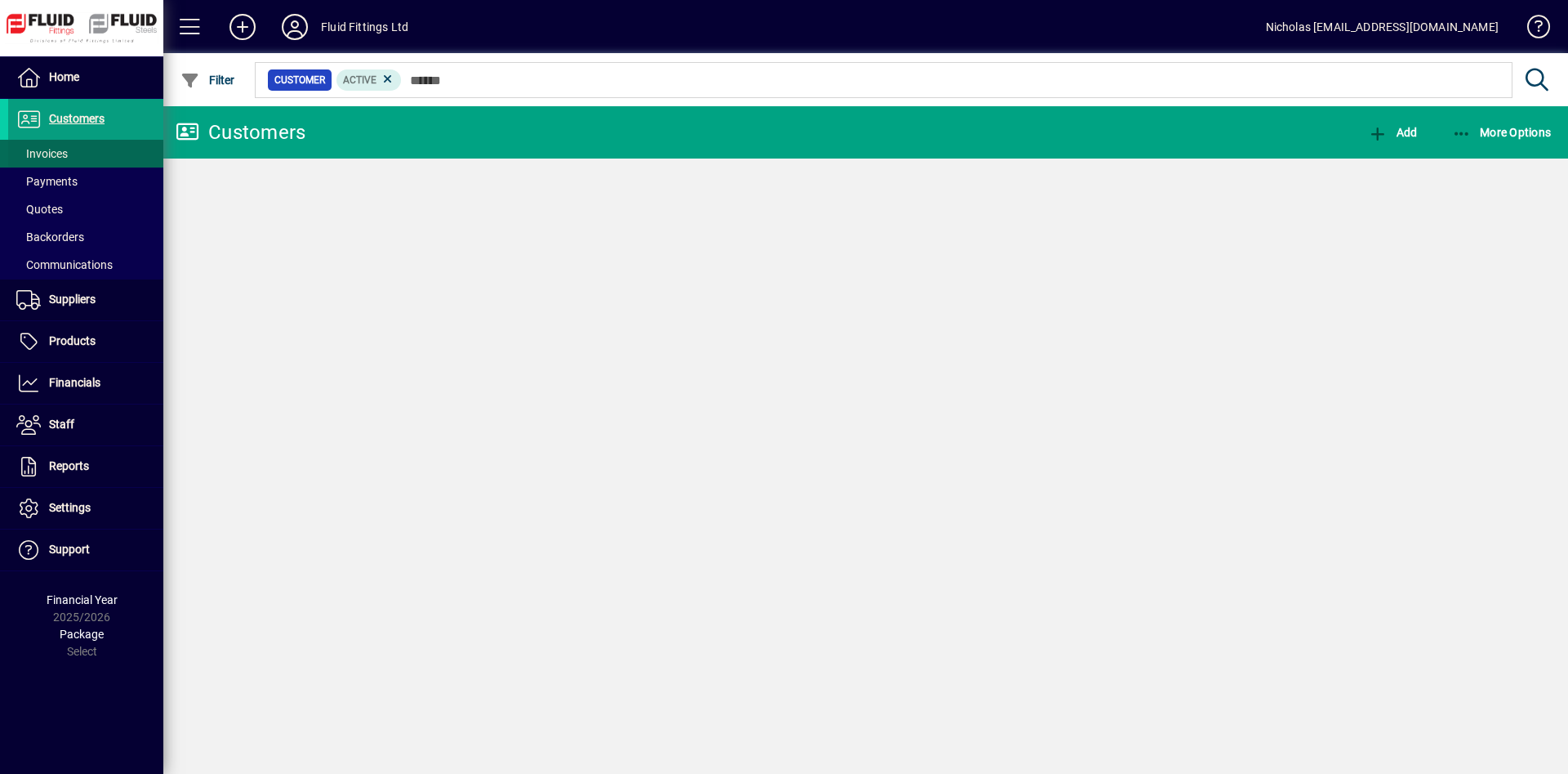
click at [84, 150] on span at bounding box center [86, 153] width 156 height 39
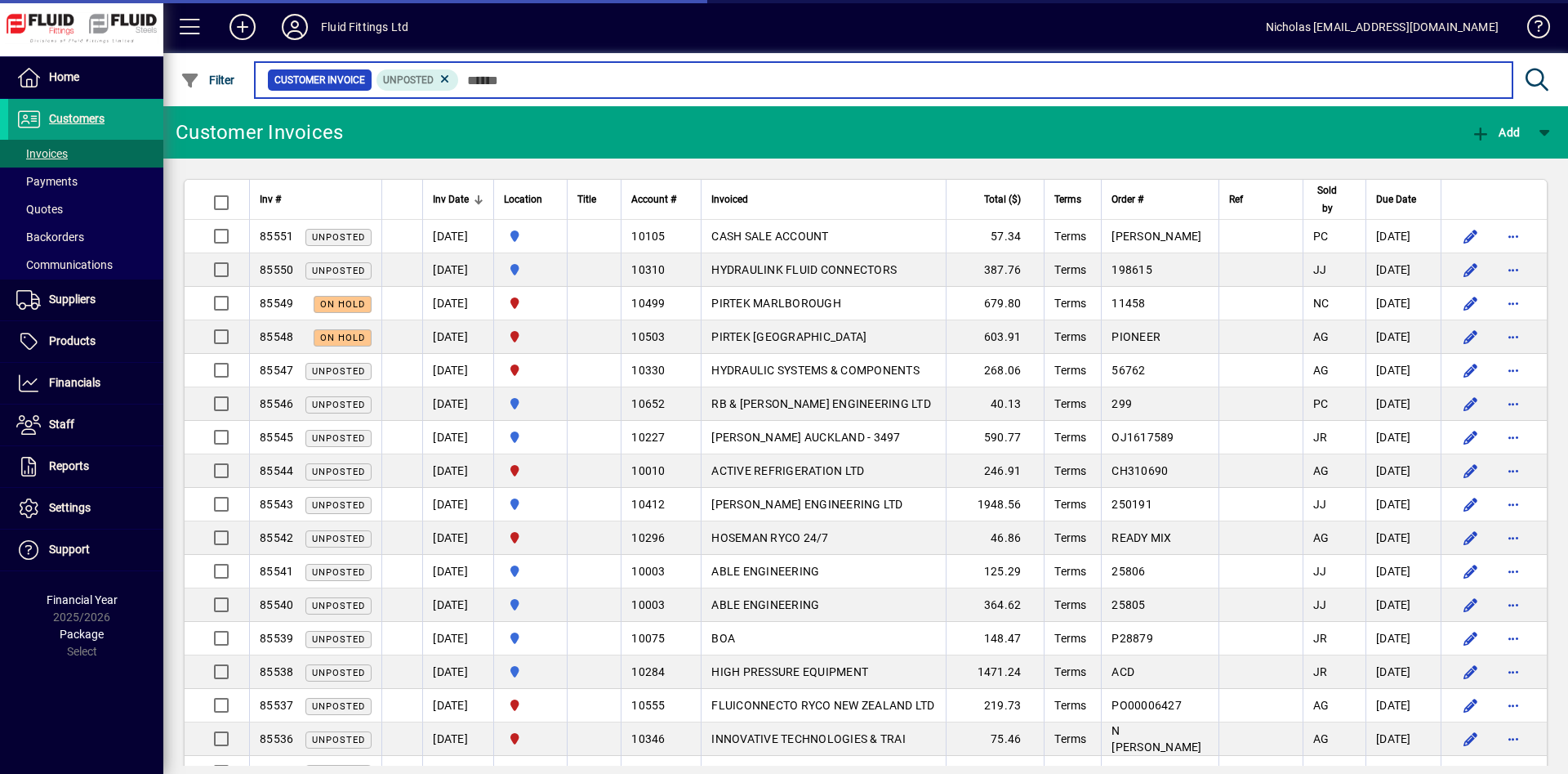
click at [581, 82] on input "text" at bounding box center [978, 79] width 1040 height 23
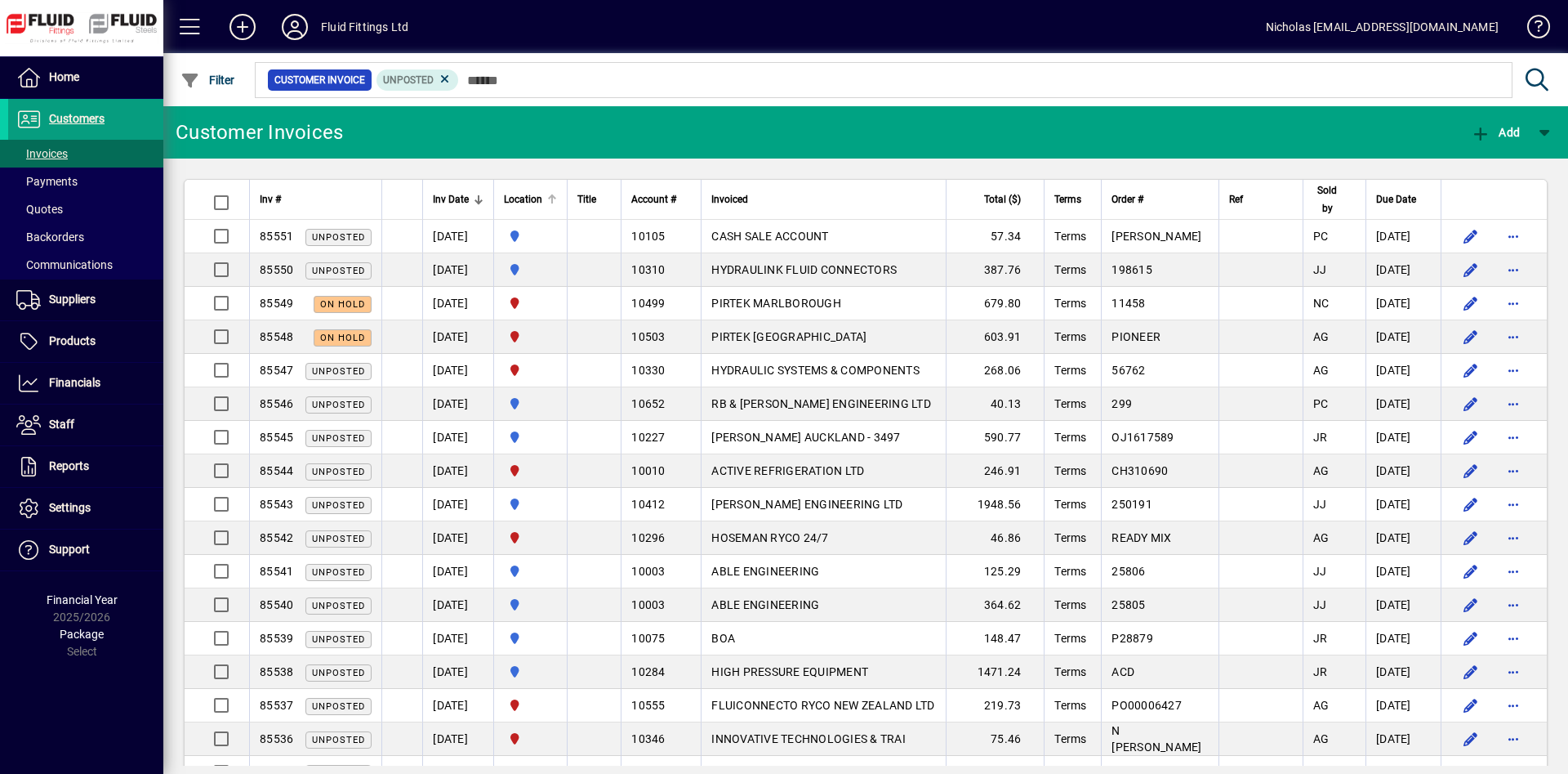
click at [557, 198] on div at bounding box center [554, 197] width 5 height 5
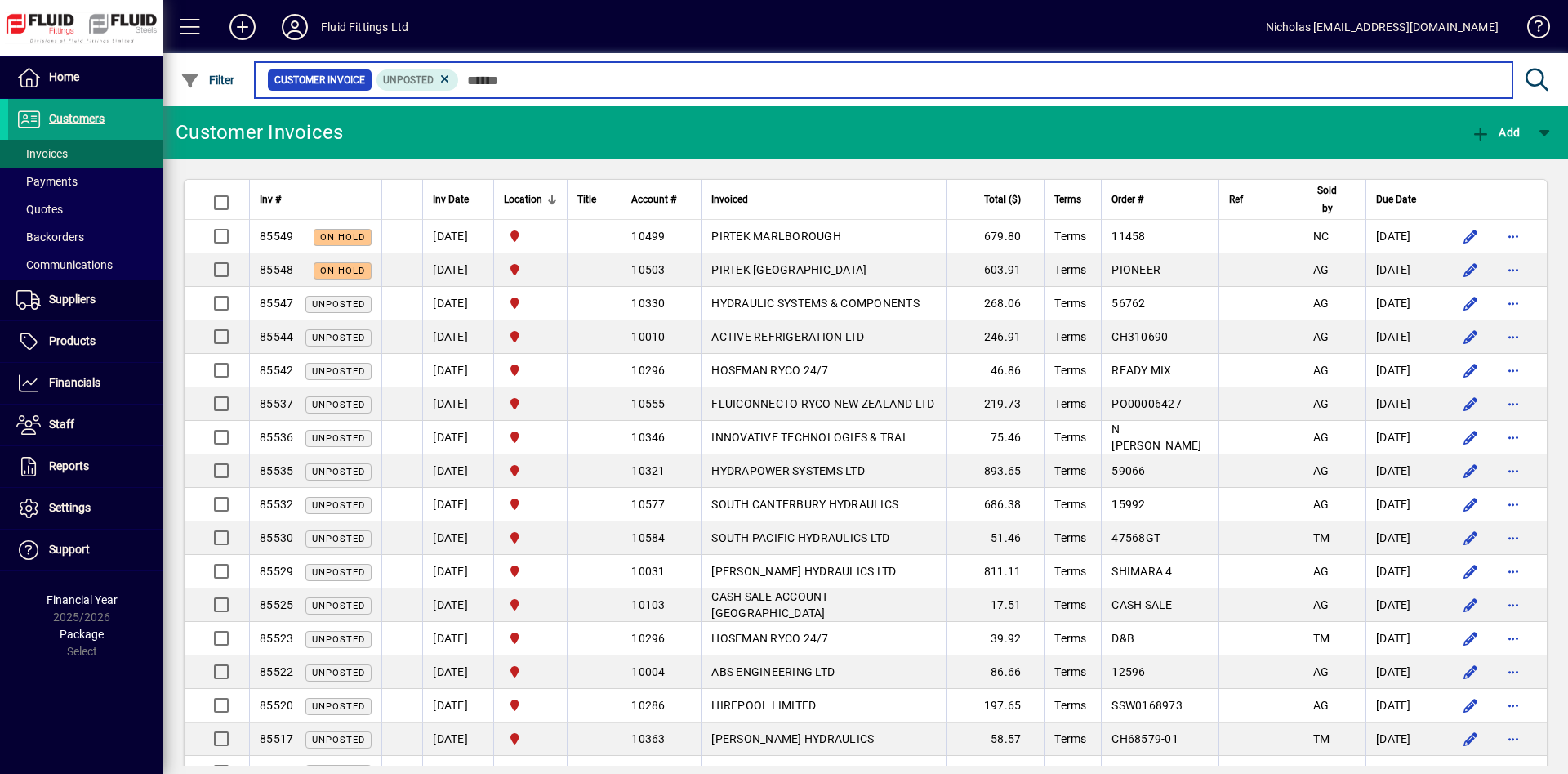
click at [602, 85] on input "text" at bounding box center [978, 79] width 1040 height 23
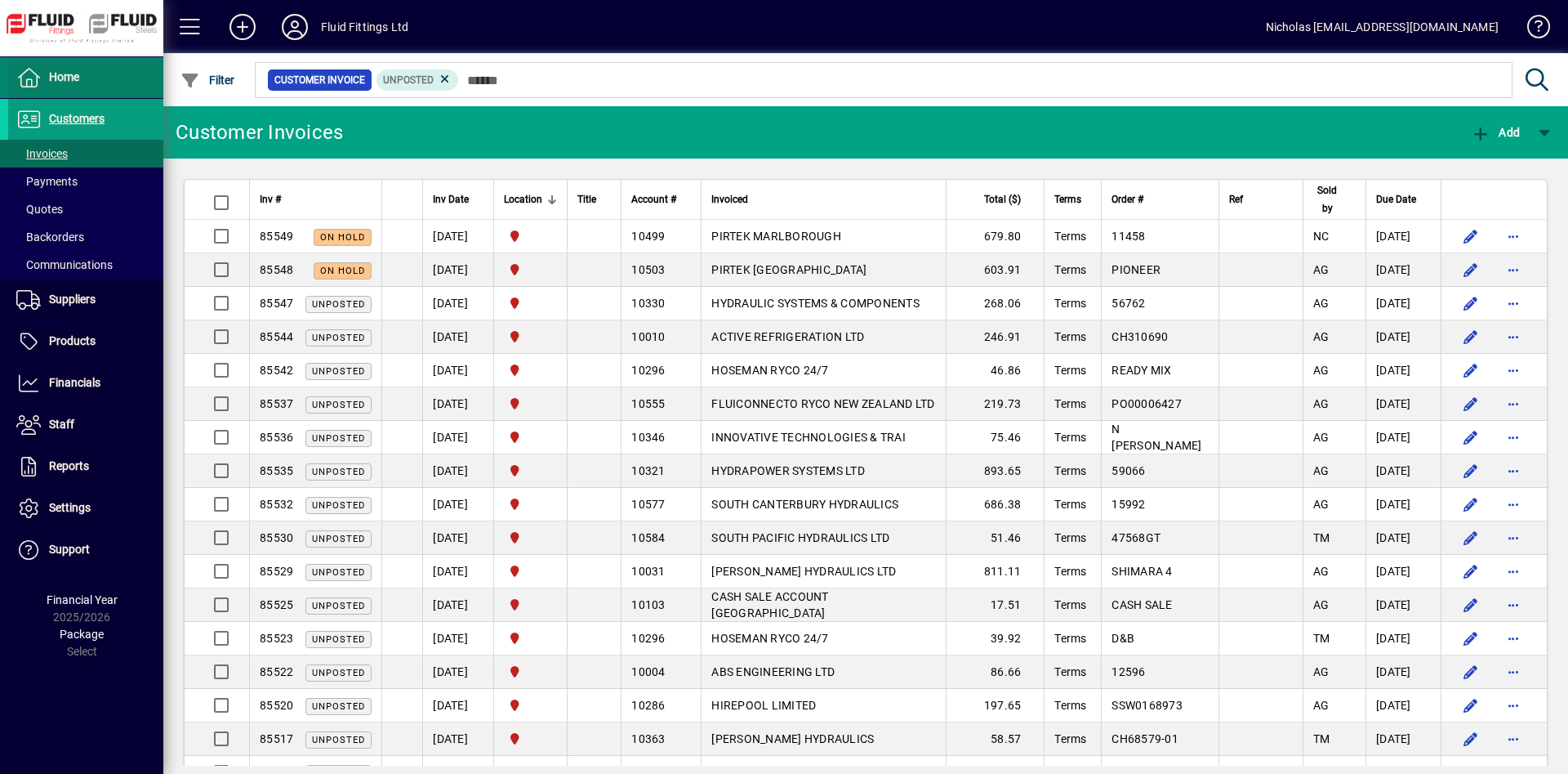
drag, startPoint x: 134, startPoint y: 64, endPoint x: 146, endPoint y: 78, distance: 18.4
click at [134, 65] on span at bounding box center [86, 77] width 156 height 39
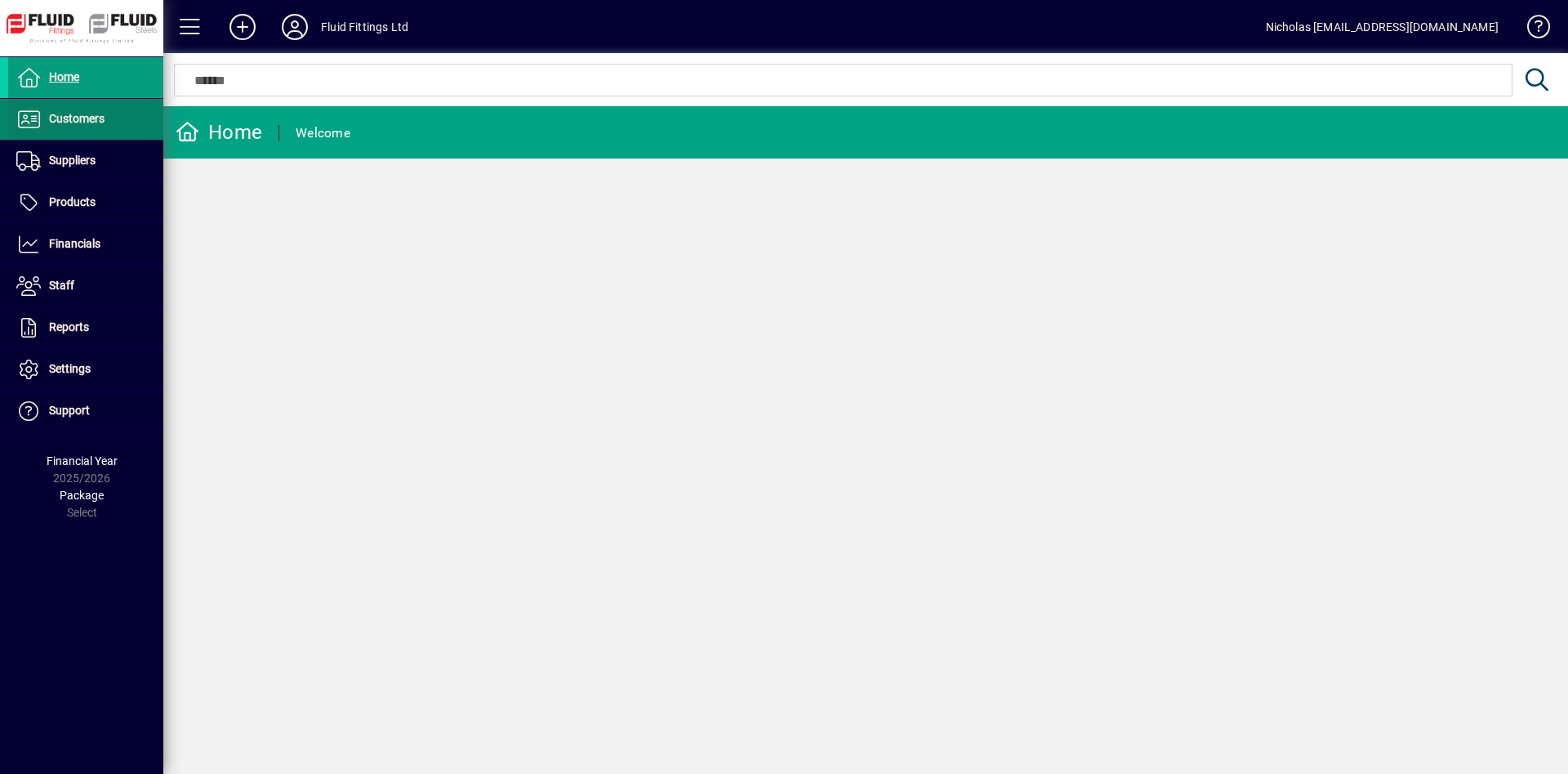
click at [118, 137] on span at bounding box center [86, 118] width 156 height 39
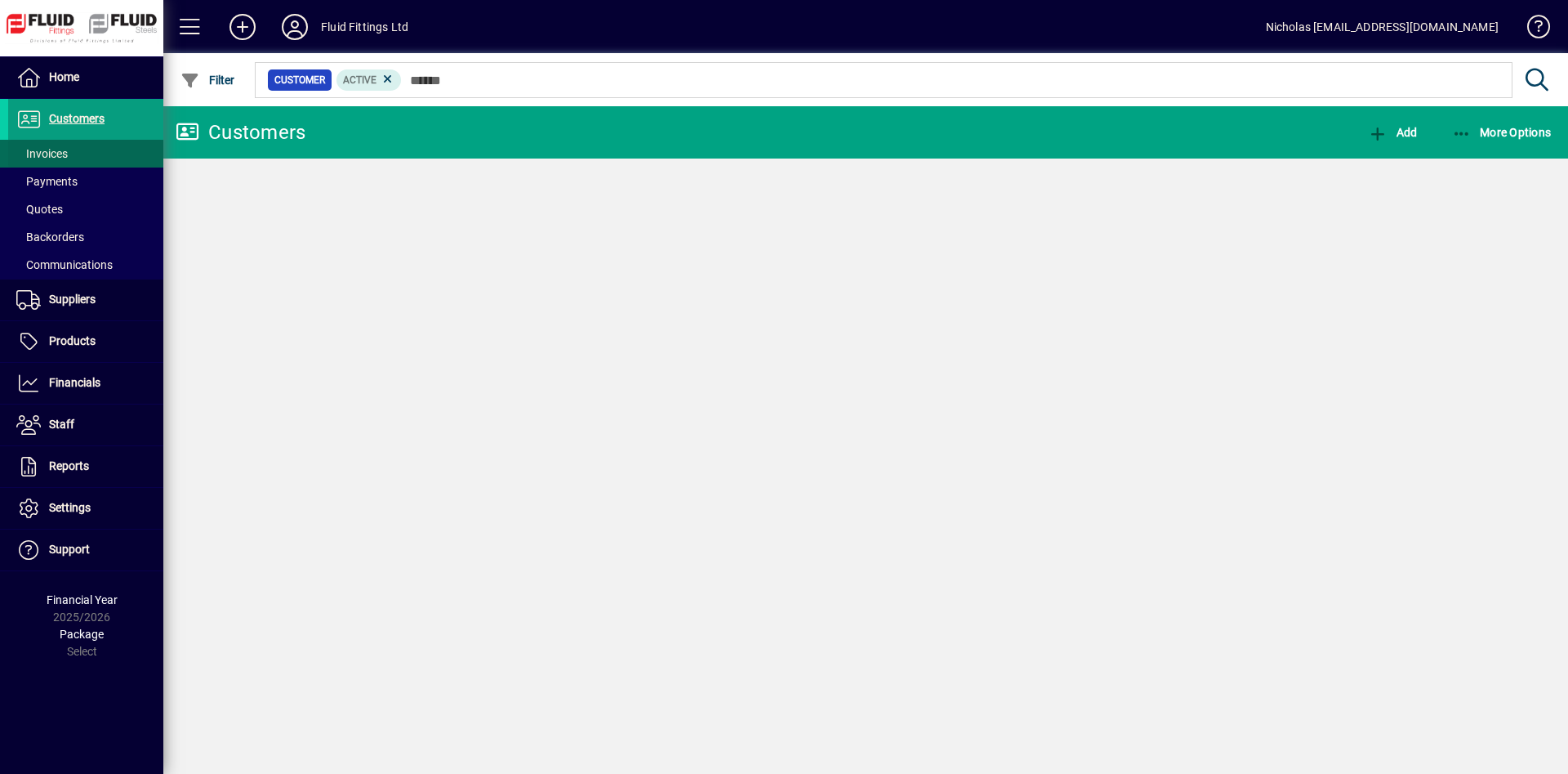
click at [113, 157] on span at bounding box center [86, 153] width 156 height 39
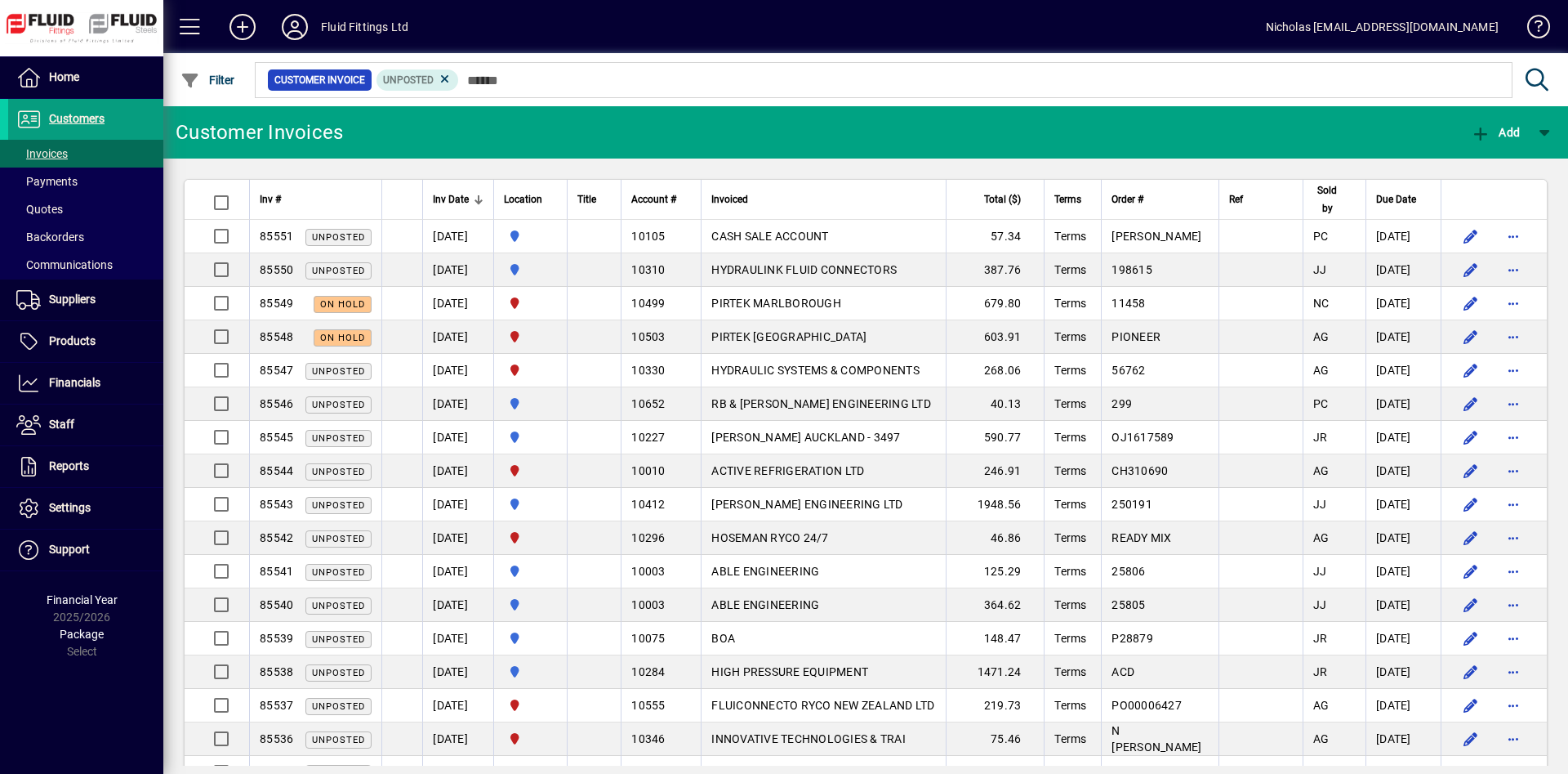
click at [554, 196] on div at bounding box center [552, 196] width 3 height 3
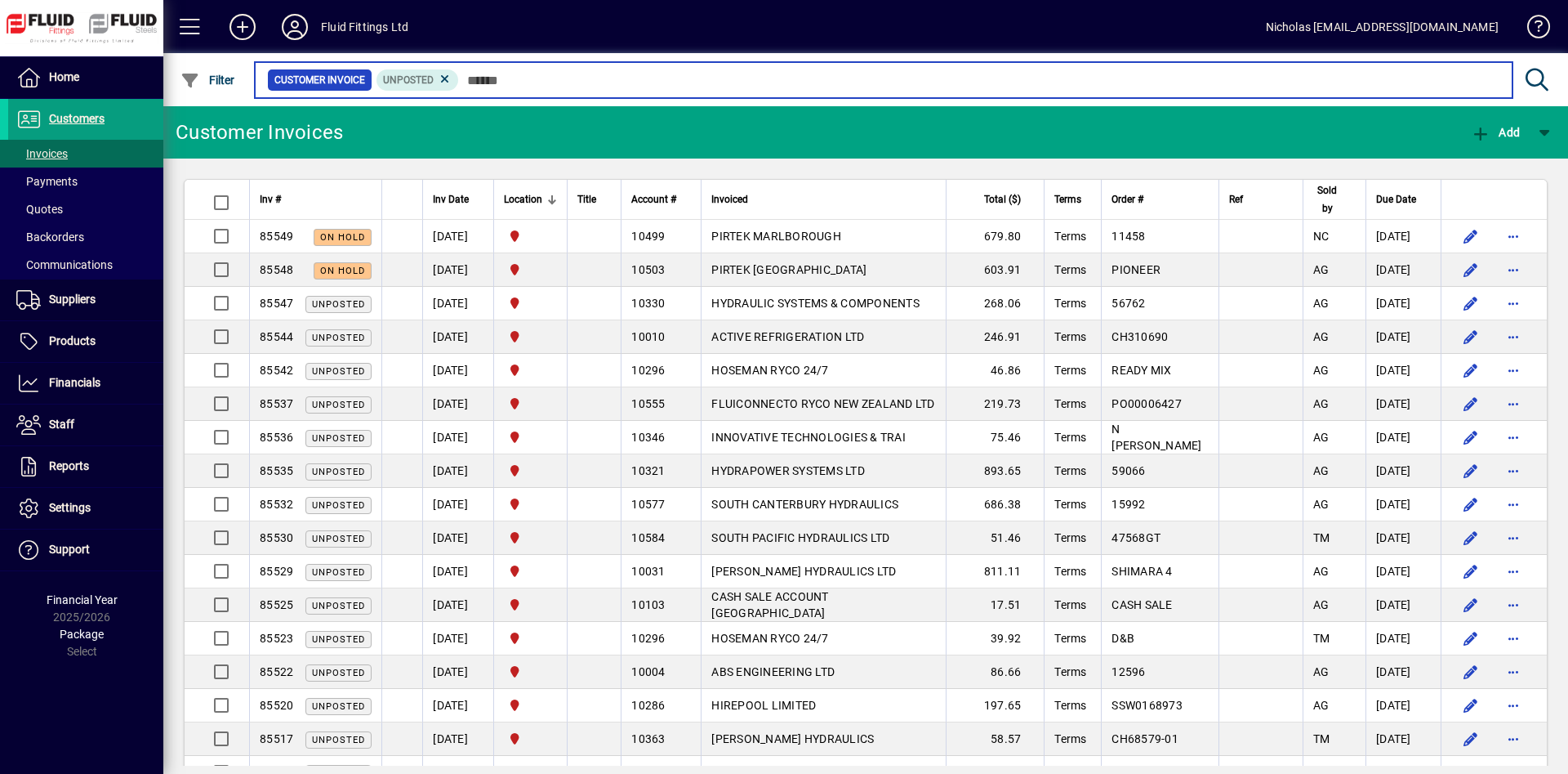
click at [638, 79] on input "text" at bounding box center [978, 79] width 1040 height 23
click at [1010, 82] on input "text" at bounding box center [978, 79] width 1040 height 23
click at [665, 76] on input "text" at bounding box center [978, 79] width 1040 height 23
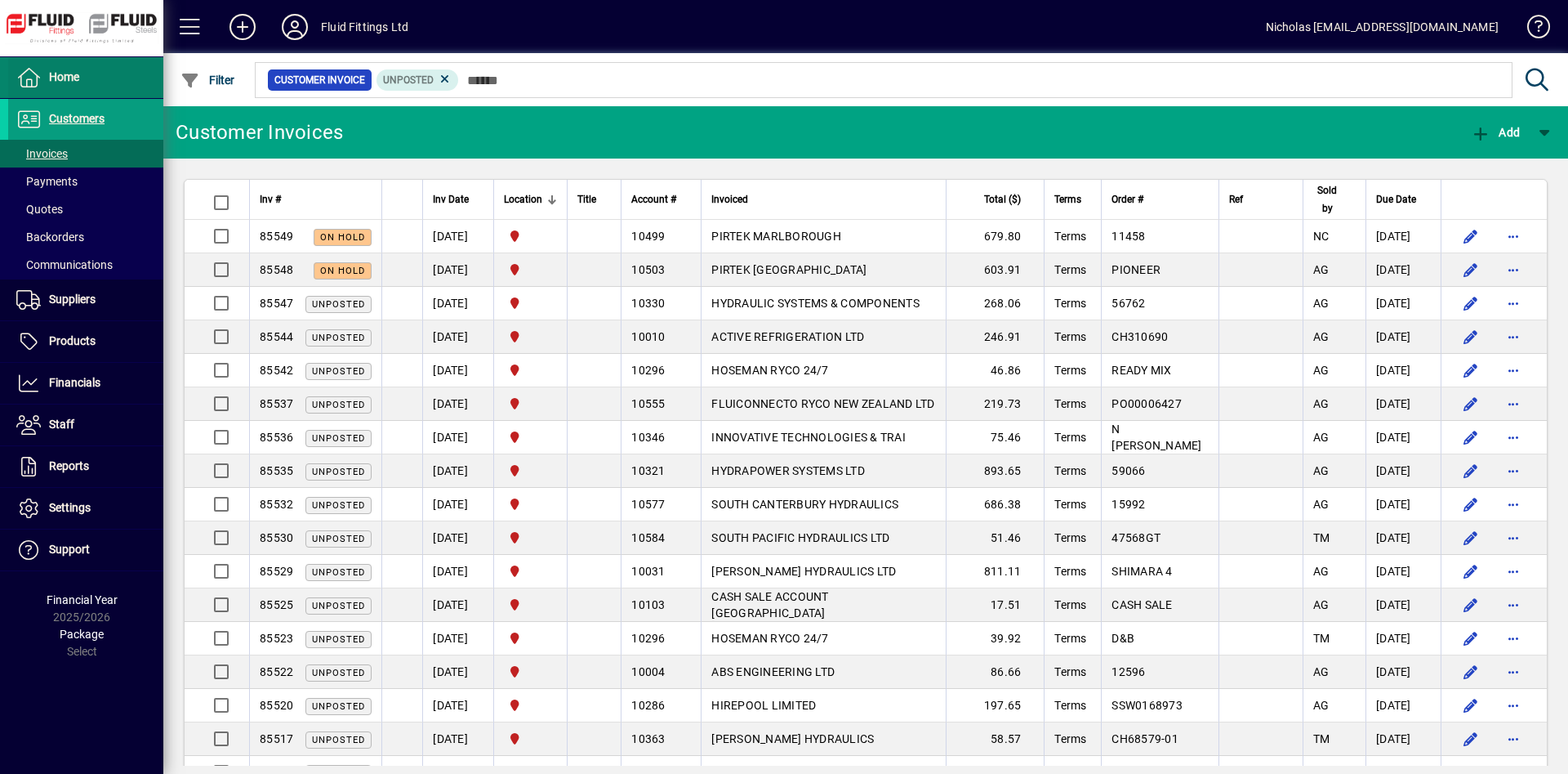
click at [80, 57] on span at bounding box center [86, 77] width 156 height 41
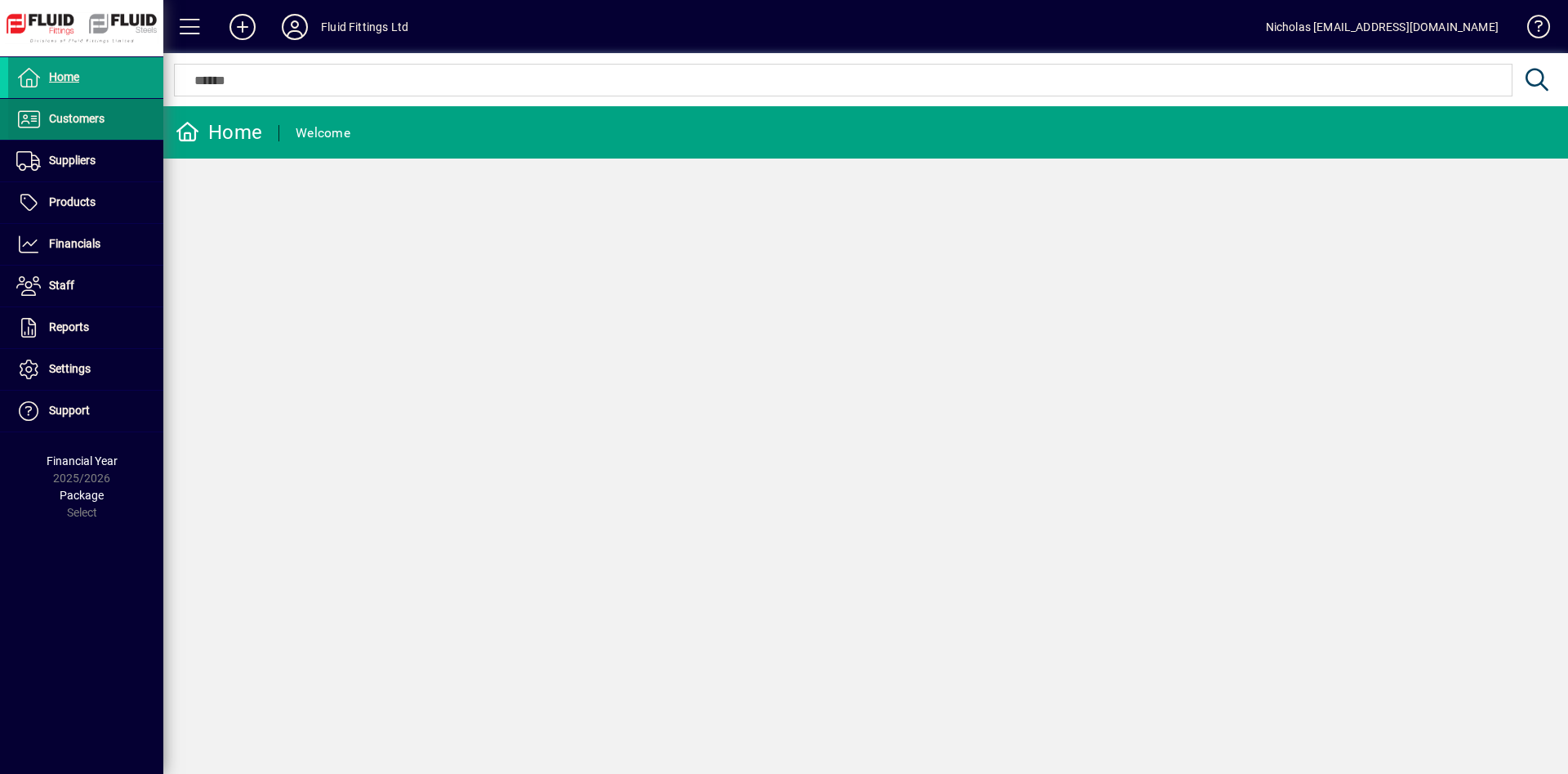
click at [116, 117] on span at bounding box center [86, 118] width 156 height 39
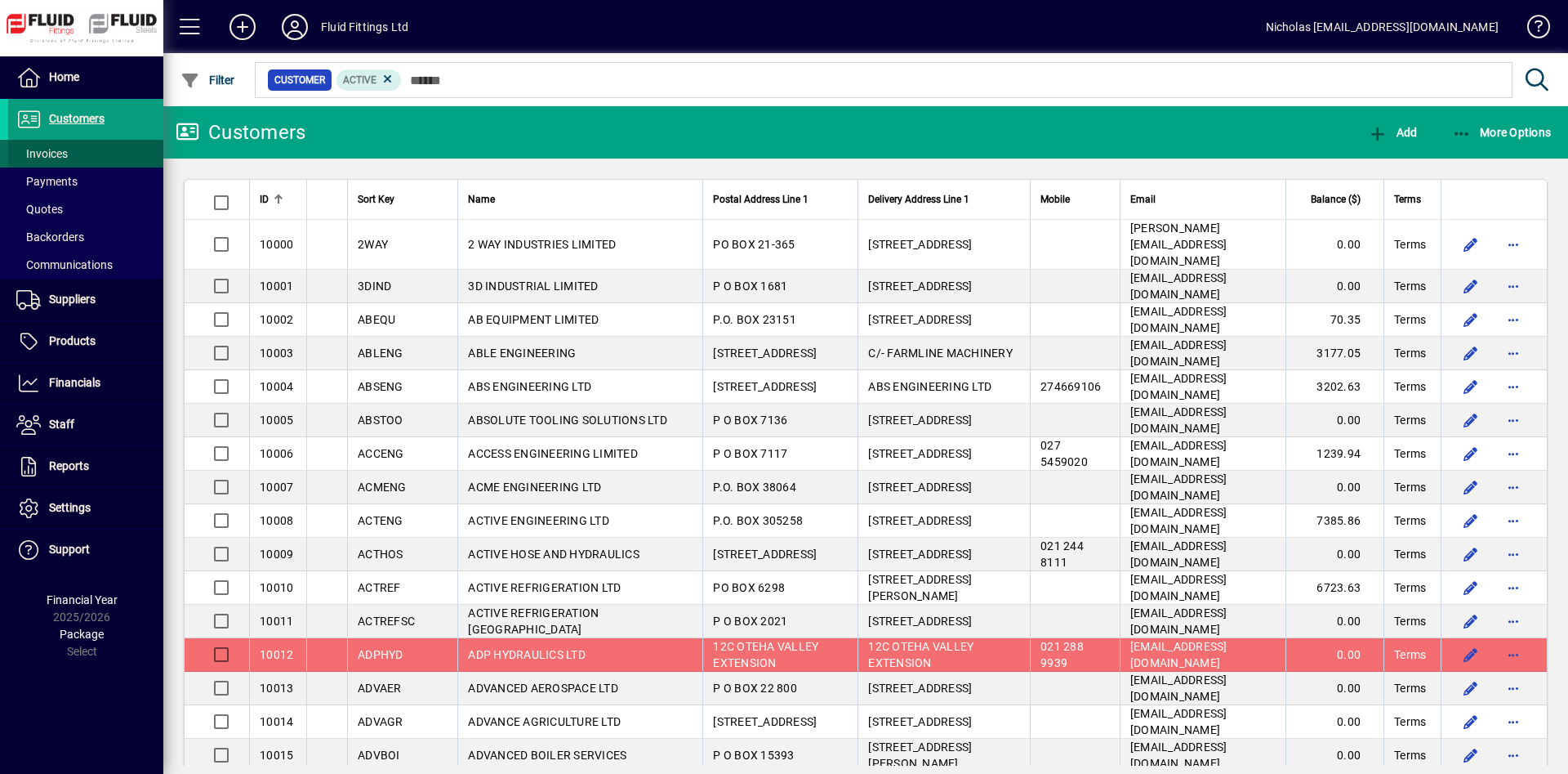
click at [99, 154] on span at bounding box center [86, 153] width 156 height 39
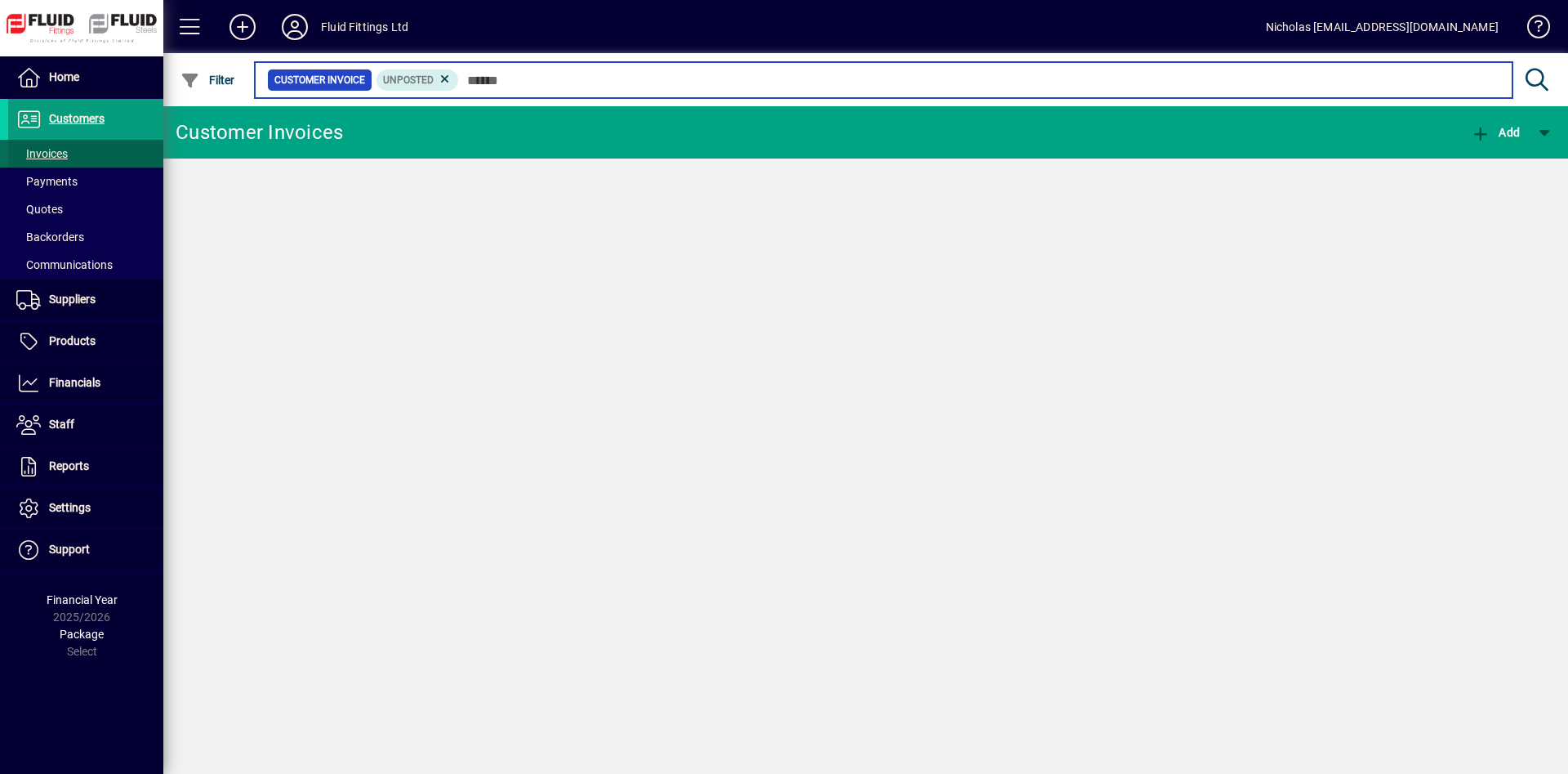
click at [545, 87] on input "text" at bounding box center [978, 79] width 1040 height 23
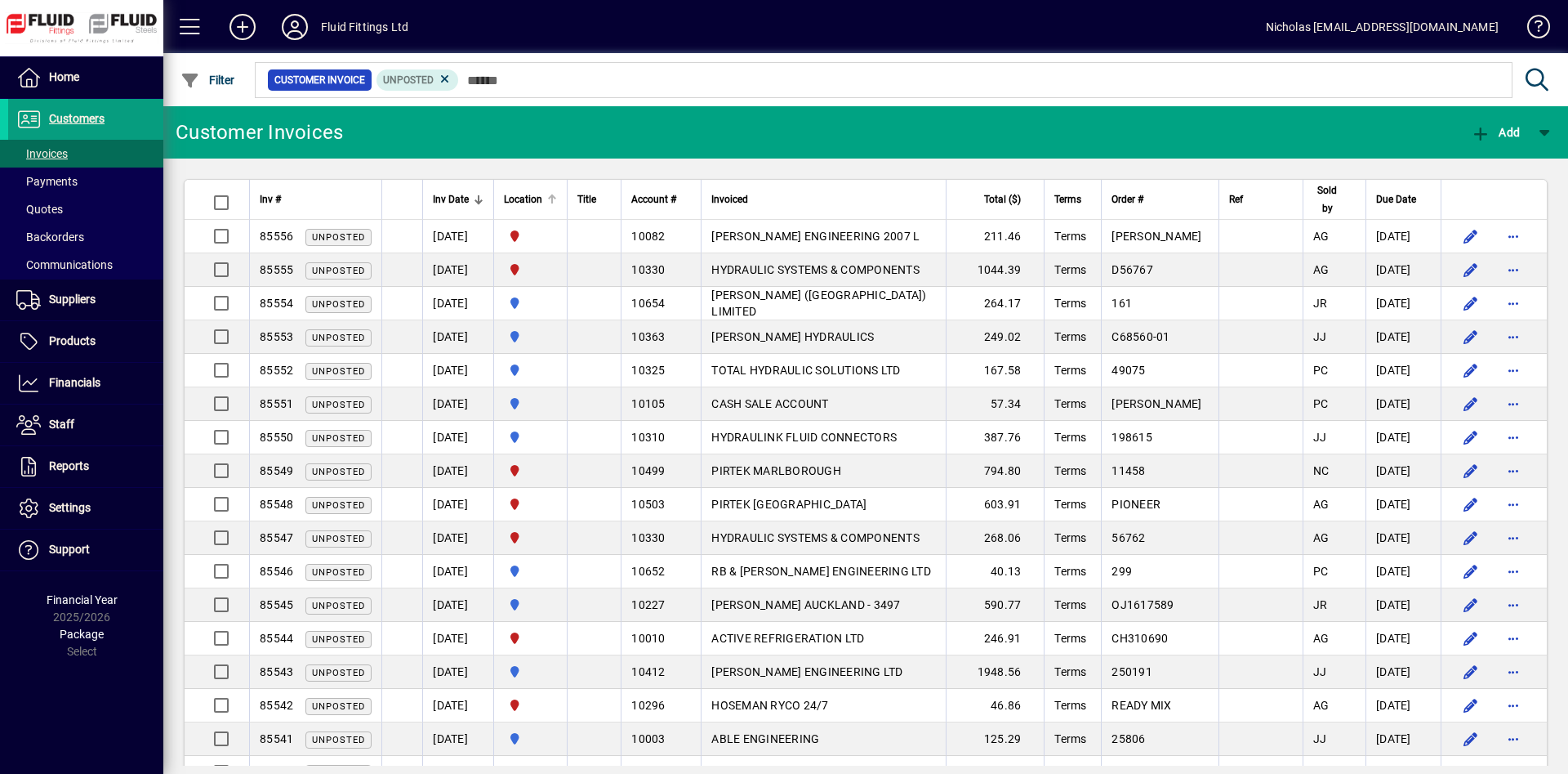
click at [553, 198] on div at bounding box center [552, 199] width 2 height 8
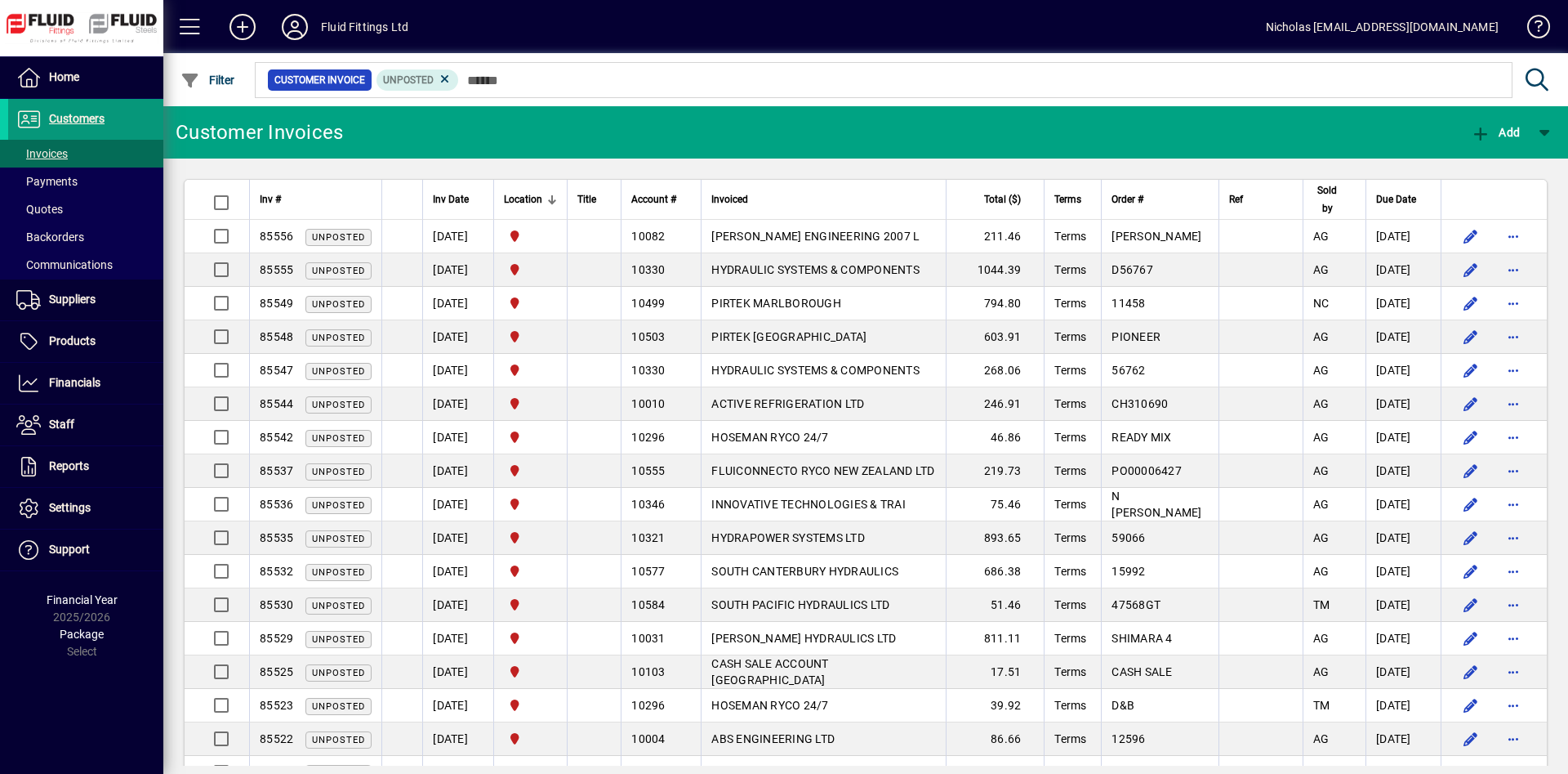
drag, startPoint x: 124, startPoint y: 116, endPoint x: 147, endPoint y: 116, distance: 23.0
click at [126, 116] on span at bounding box center [86, 118] width 156 height 39
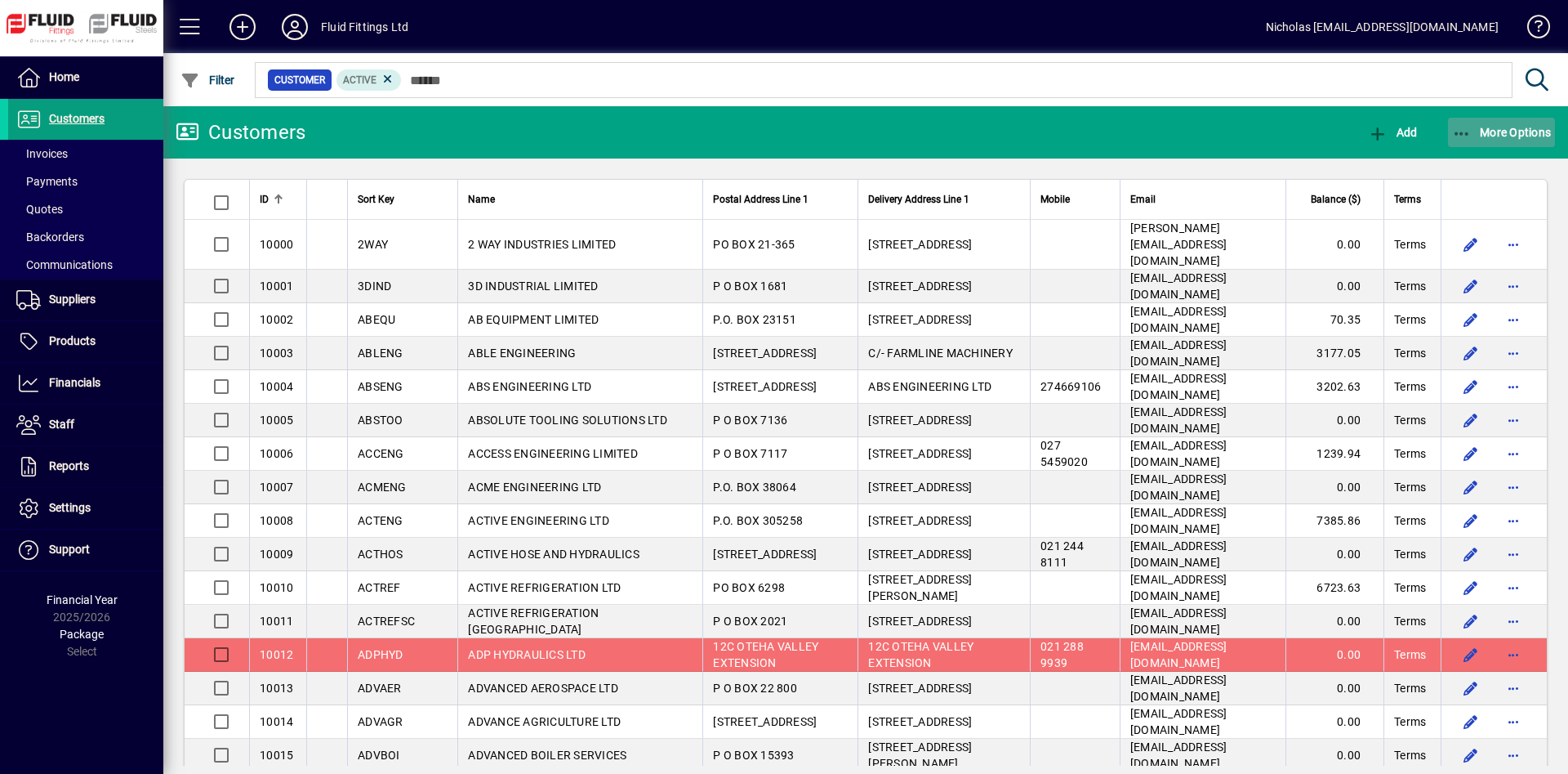
click at [1502, 140] on span "button" at bounding box center [1502, 132] width 107 height 39
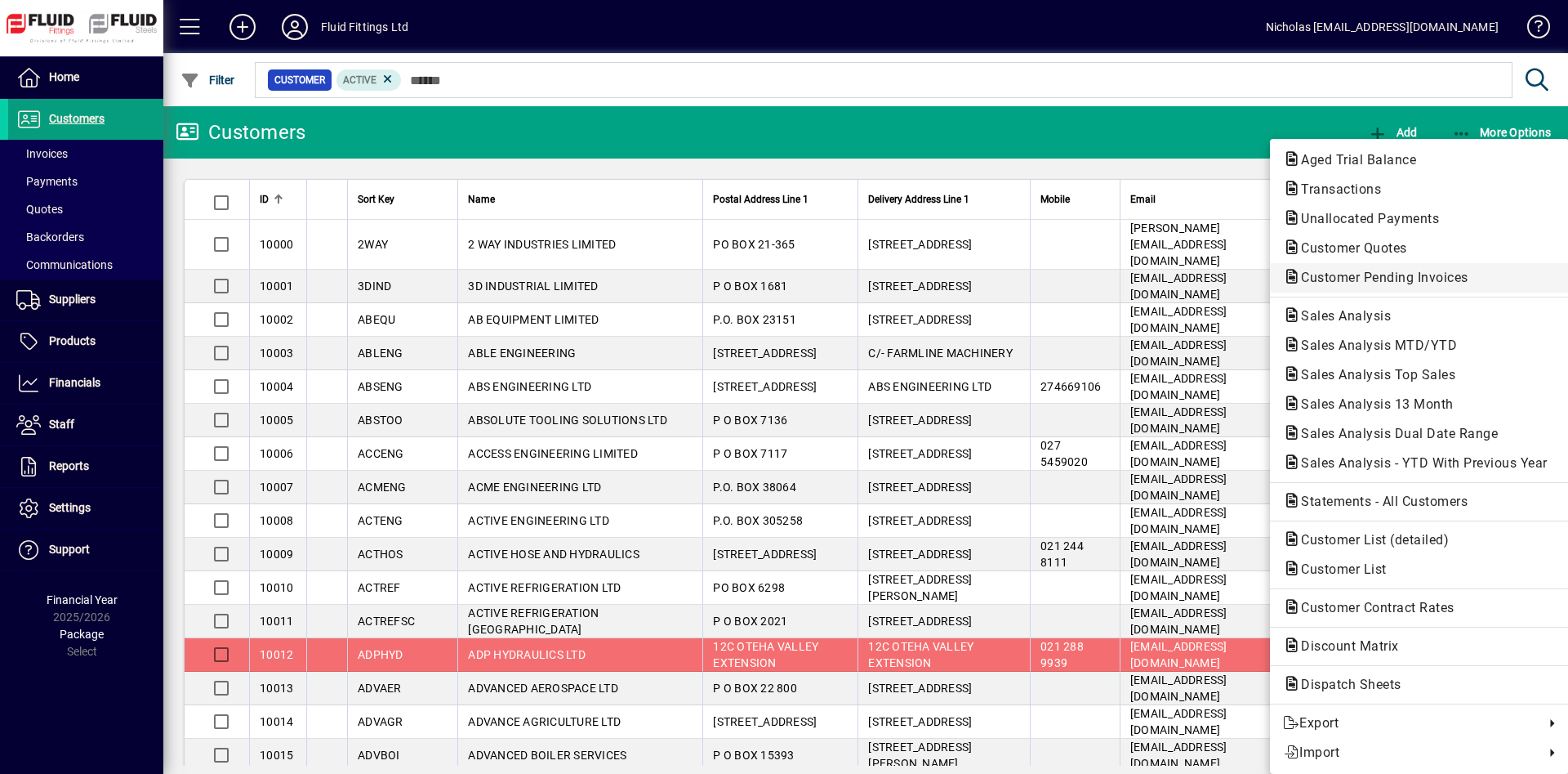
click at [1416, 280] on span "Customer Pending Invoices" at bounding box center [1380, 277] width 194 height 15
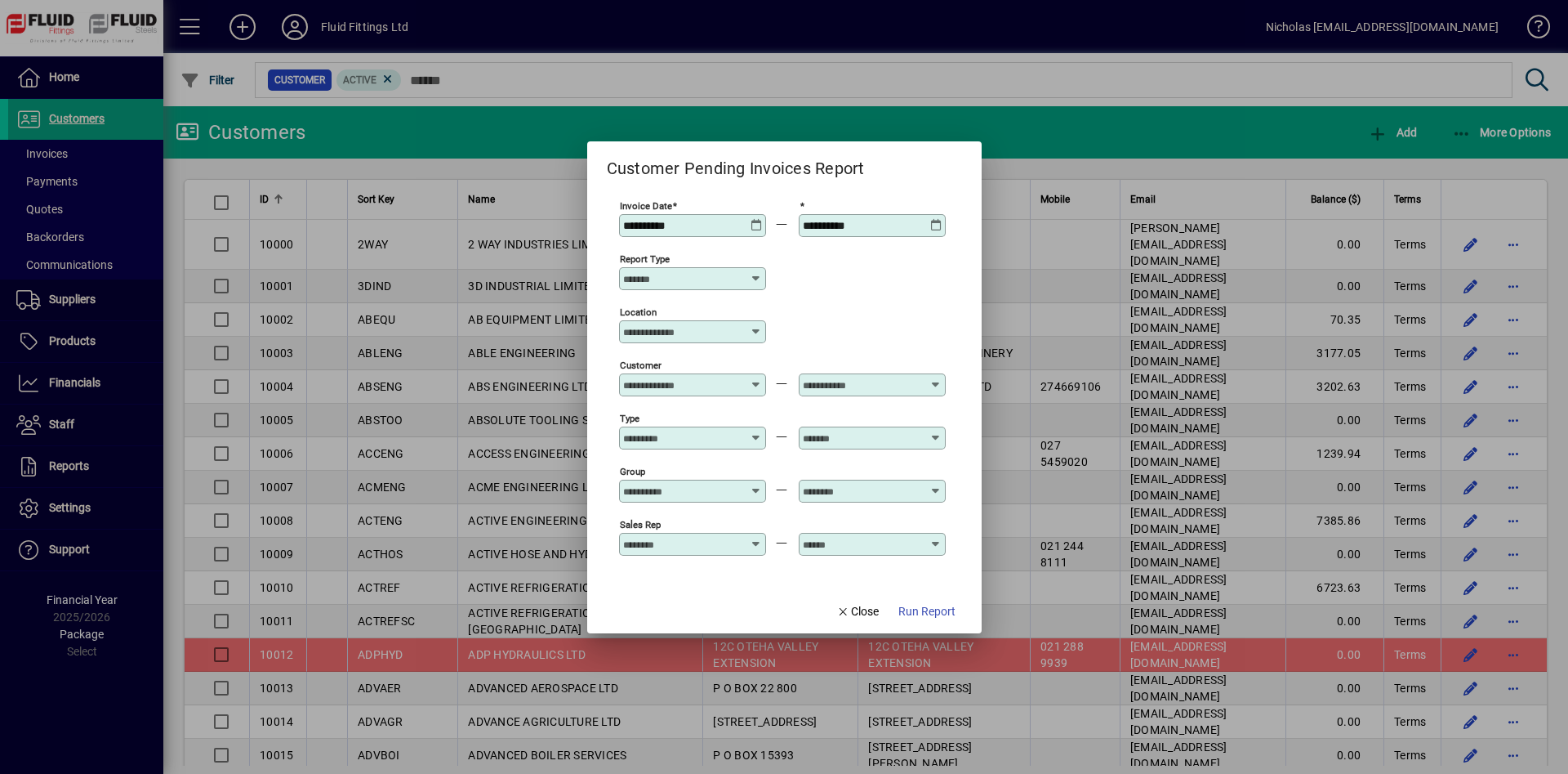
click at [692, 335] on input "Location" at bounding box center [686, 331] width 126 height 13
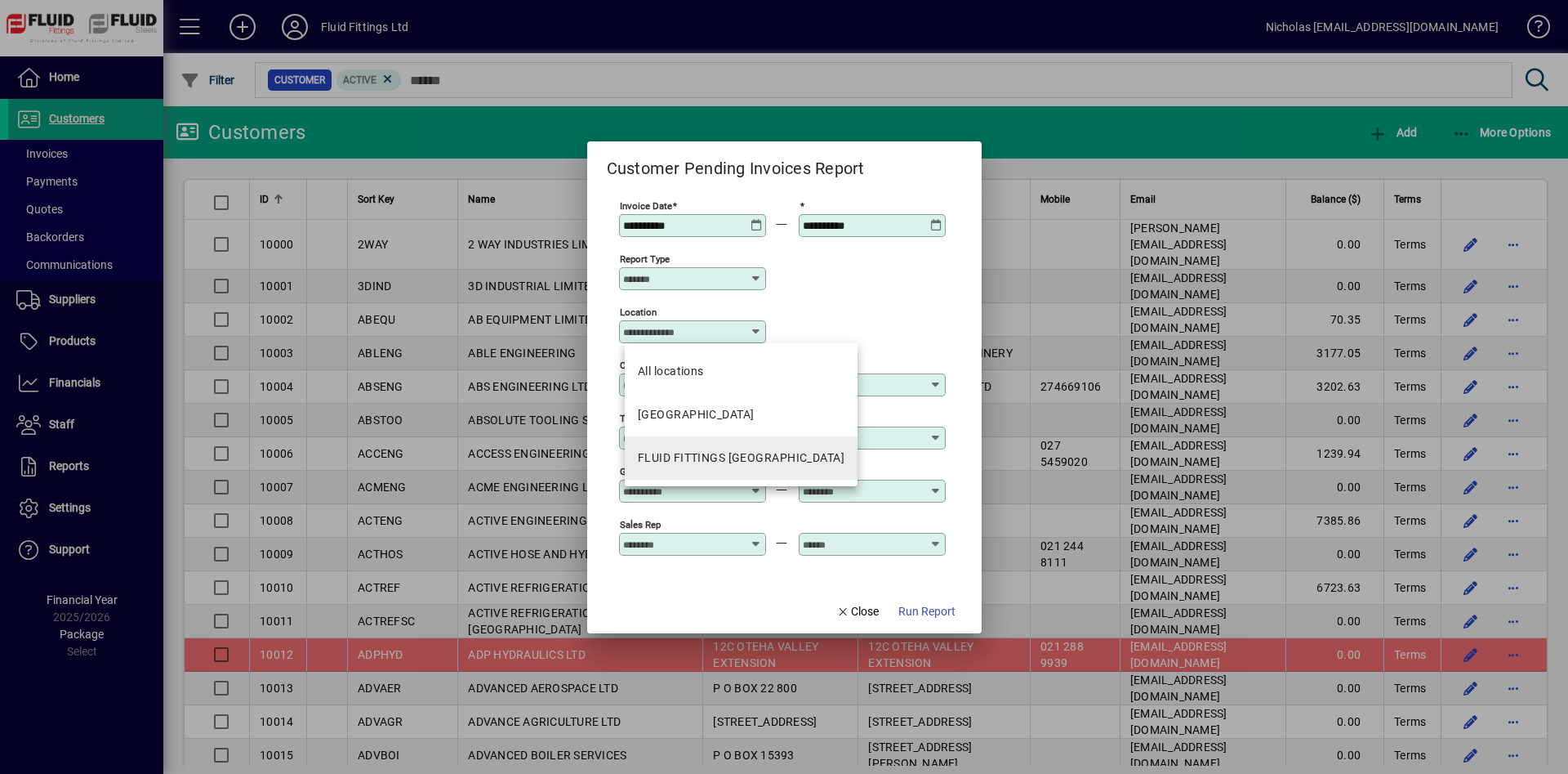
click at [755, 455] on div "FLUID FITTINGS [GEOGRAPHIC_DATA]" at bounding box center [741, 458] width 207 height 17
type input "**********"
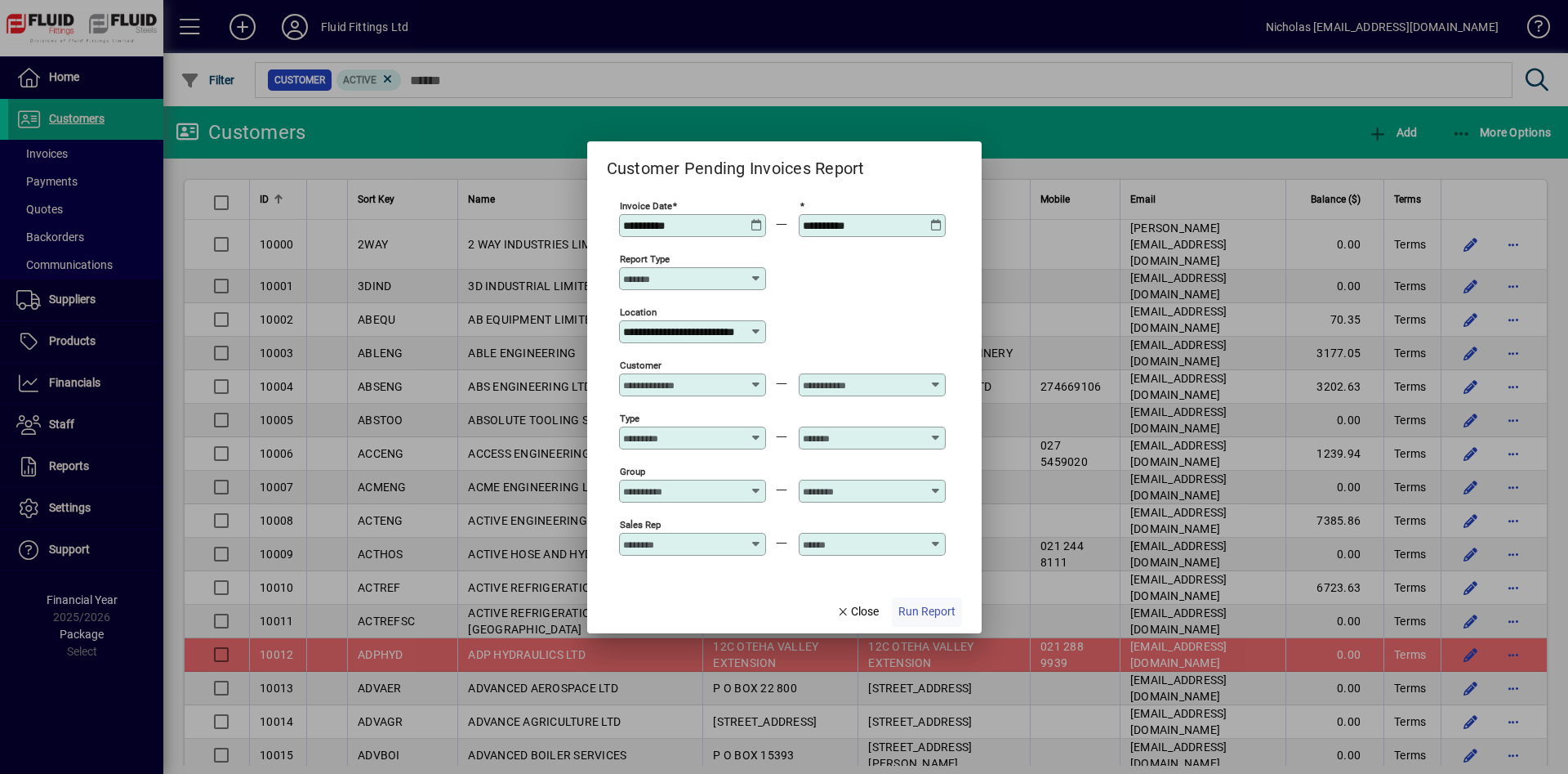
click at [947, 618] on span "Run Report" at bounding box center [926, 611] width 57 height 17
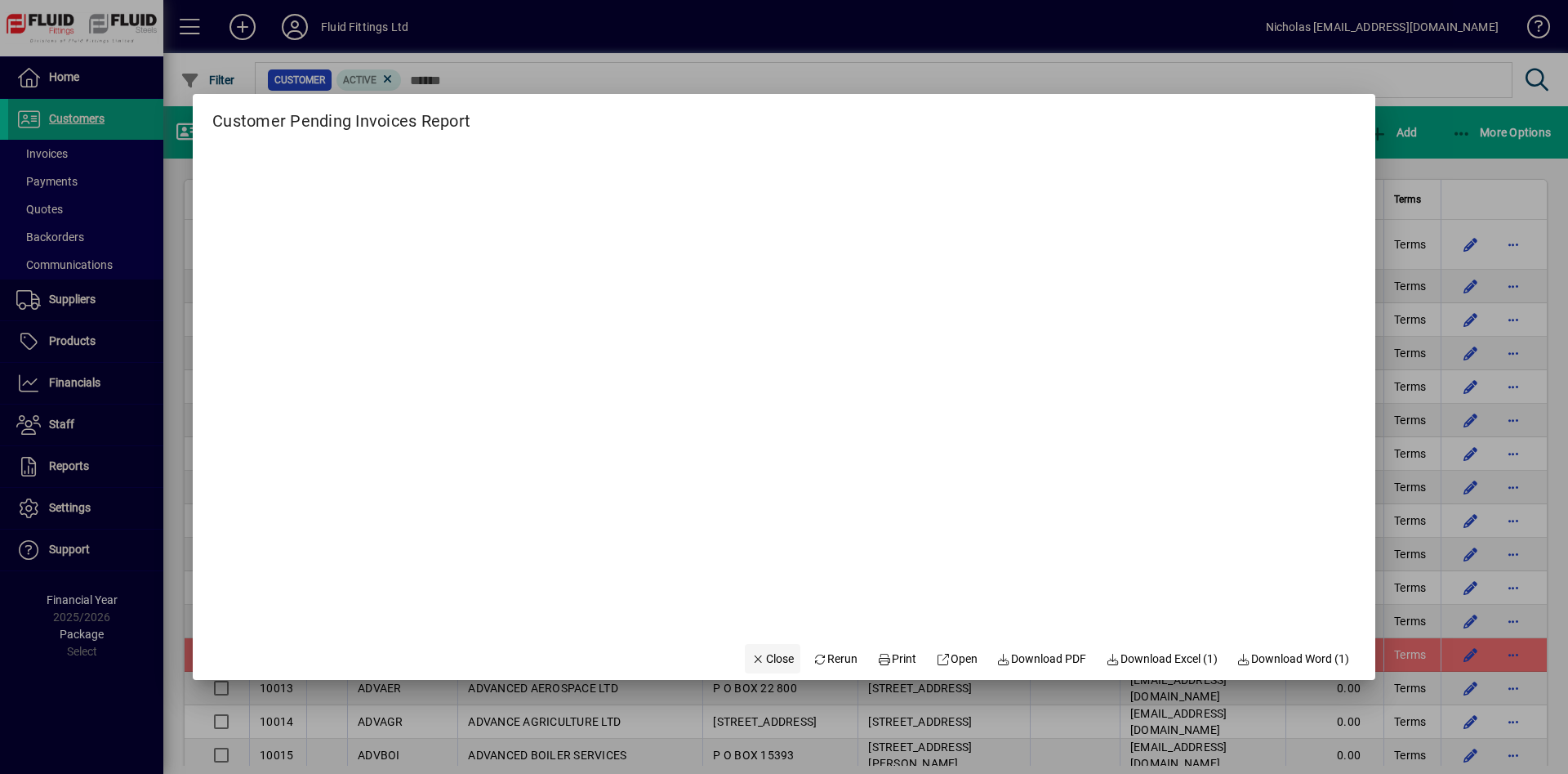
click at [754, 653] on span "Close" at bounding box center [773, 658] width 43 height 17
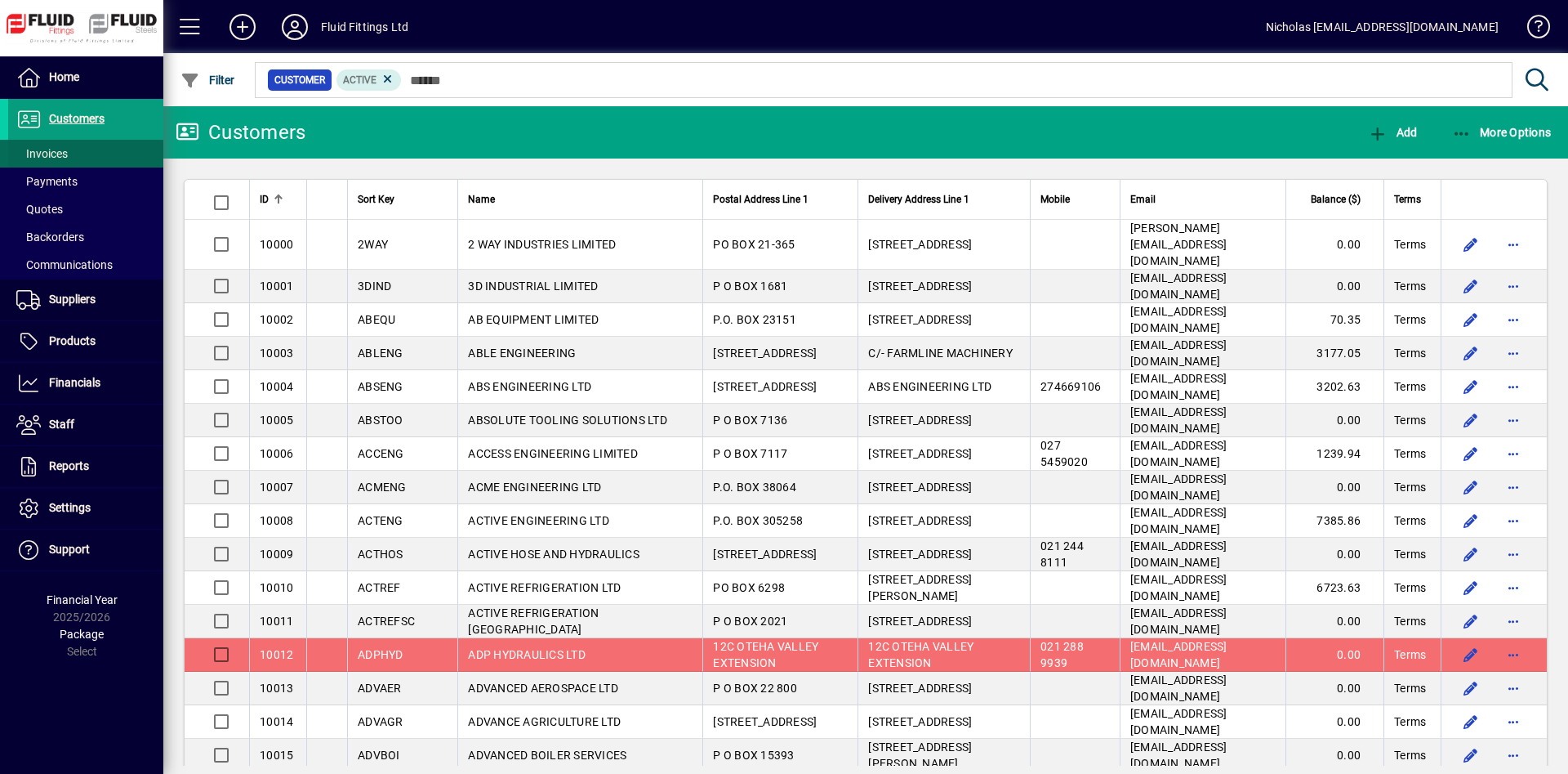
click at [81, 147] on span at bounding box center [86, 153] width 156 height 39
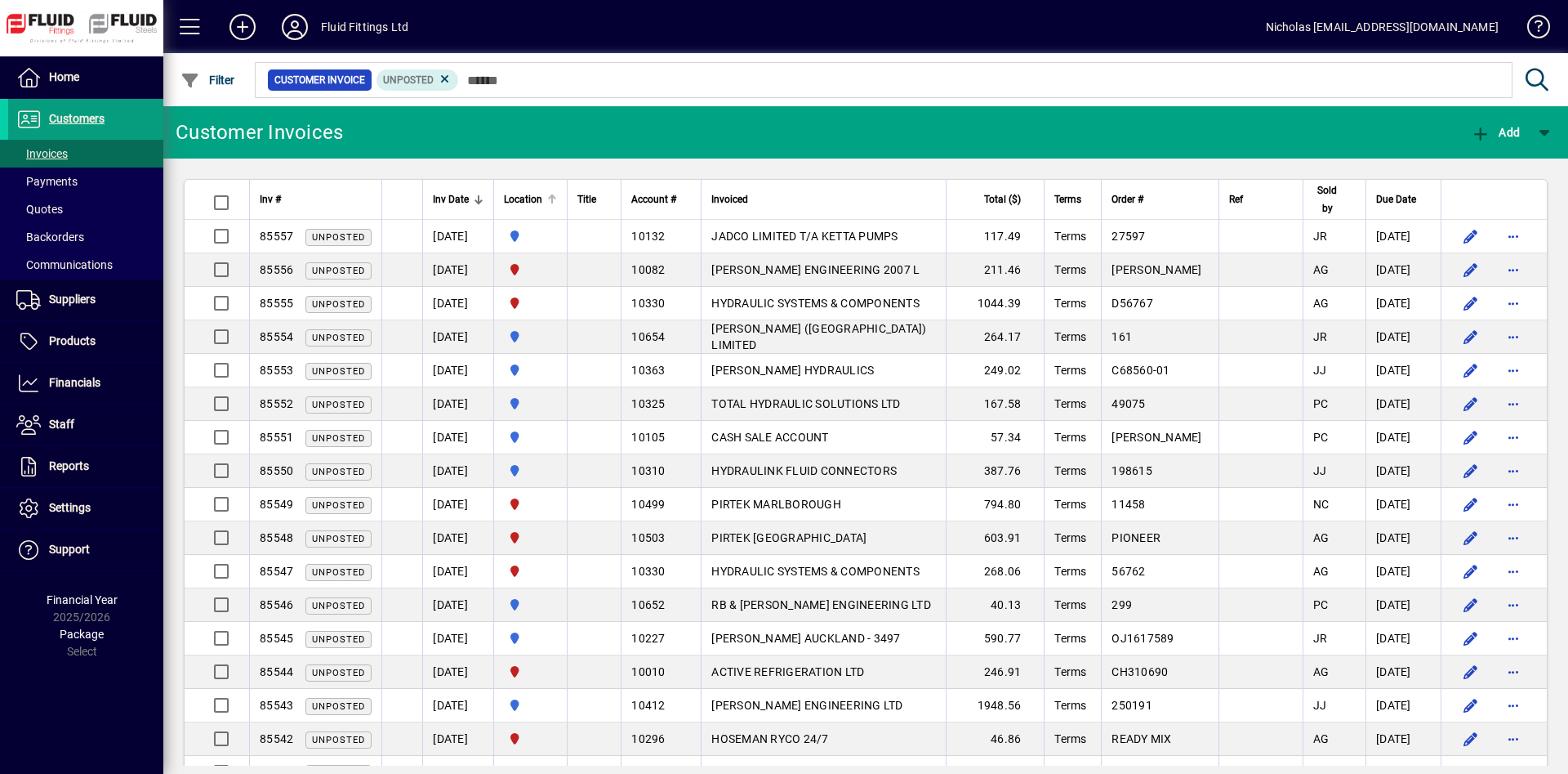
click at [567, 197] on th "Location" at bounding box center [530, 199] width 74 height 40
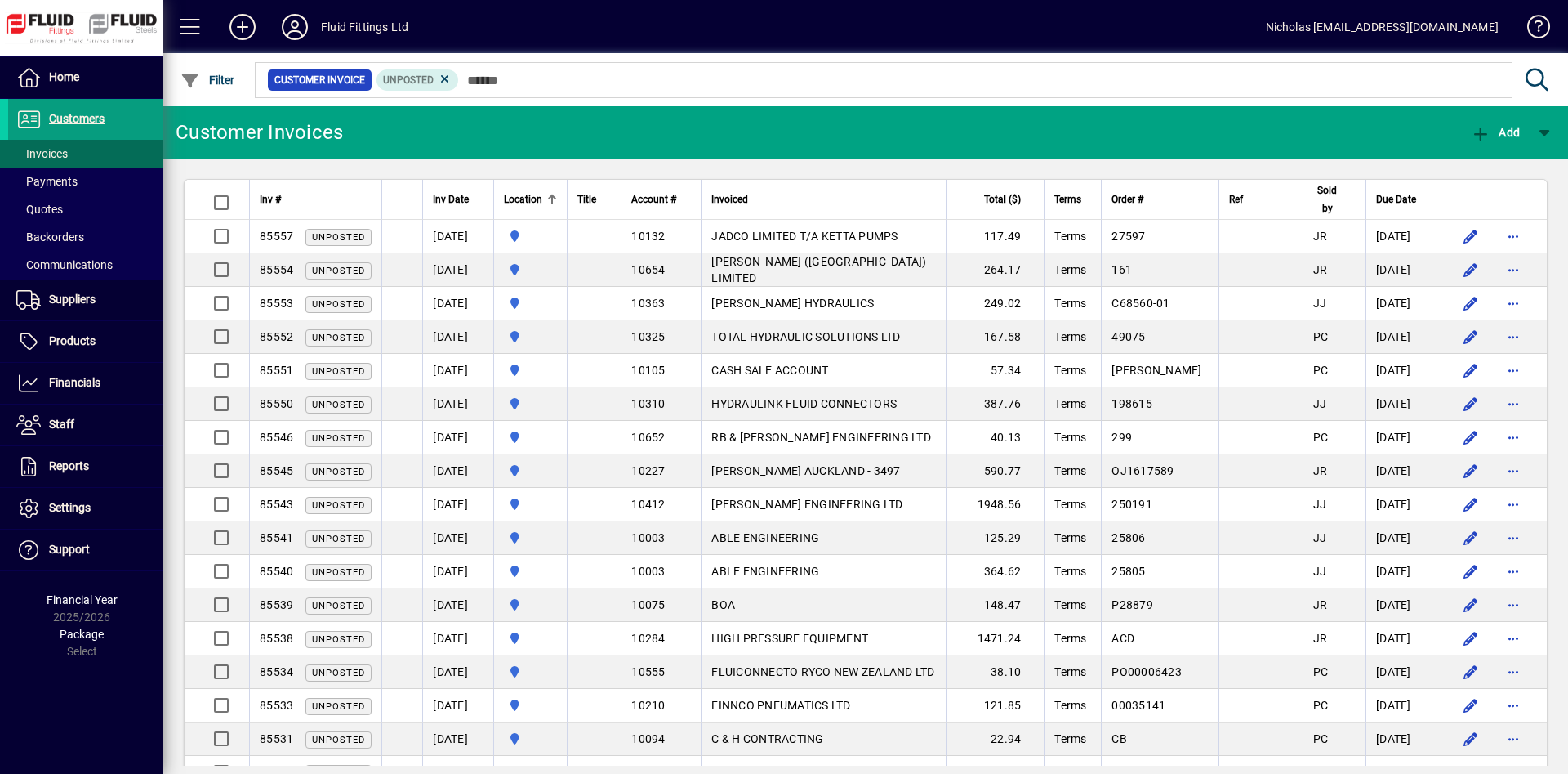
click at [557, 197] on div at bounding box center [554, 197] width 5 height 5
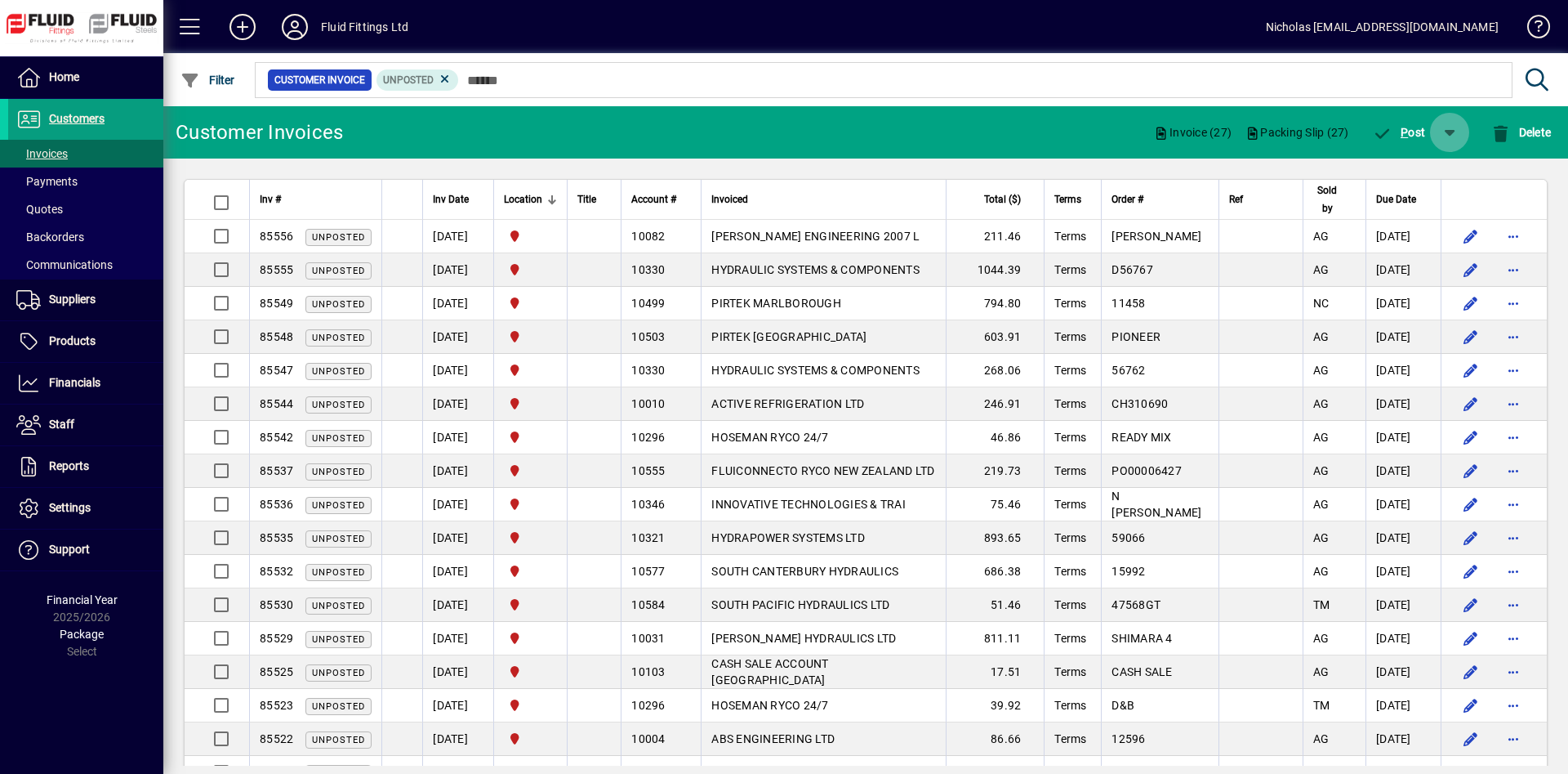
click at [1462, 126] on span "button" at bounding box center [1450, 132] width 39 height 39
click at [1443, 172] on span "P ost & Email" at bounding box center [1400, 175] width 97 height 13
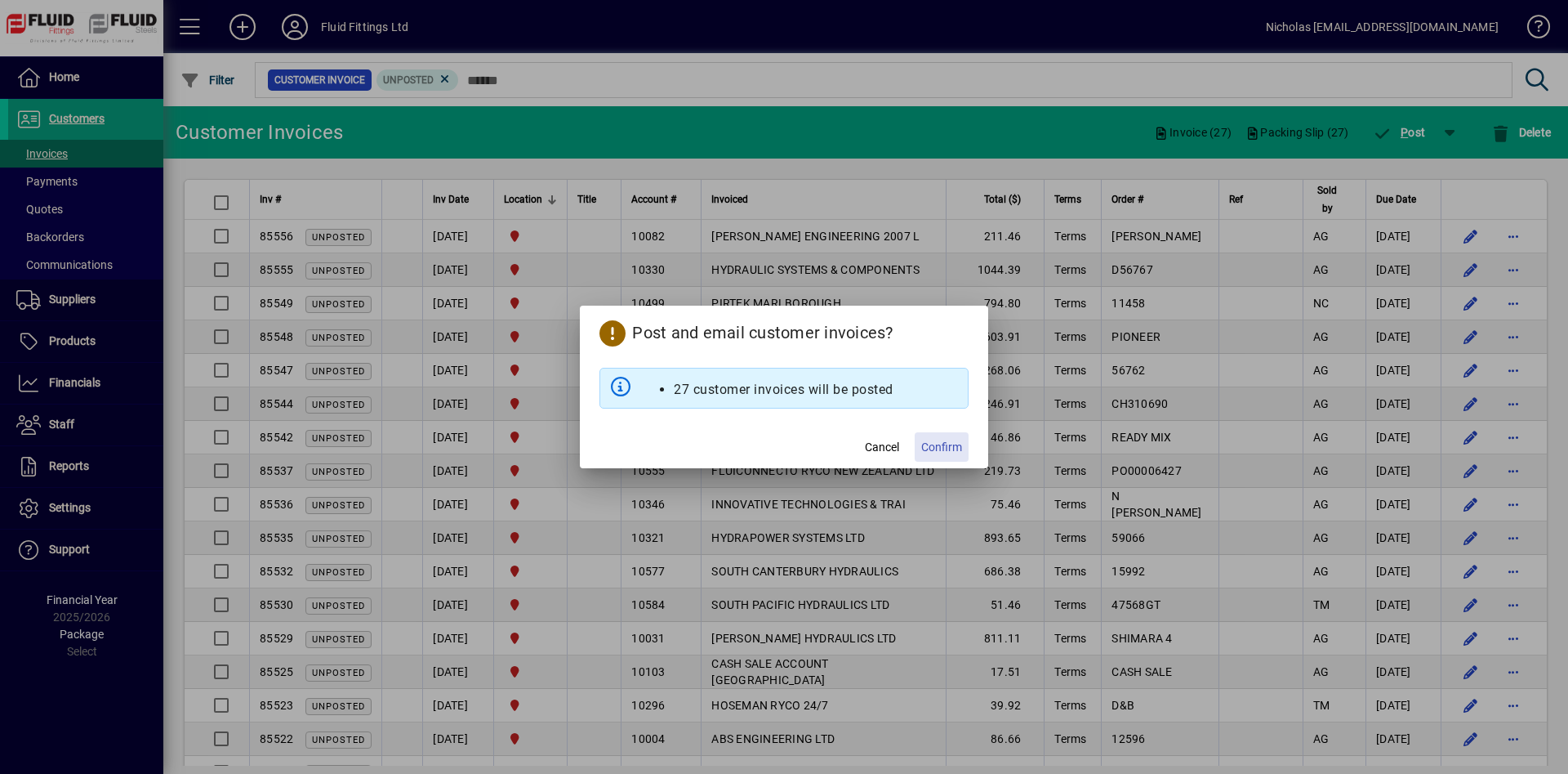
click at [946, 455] on span "Confirm" at bounding box center [941, 447] width 41 height 17
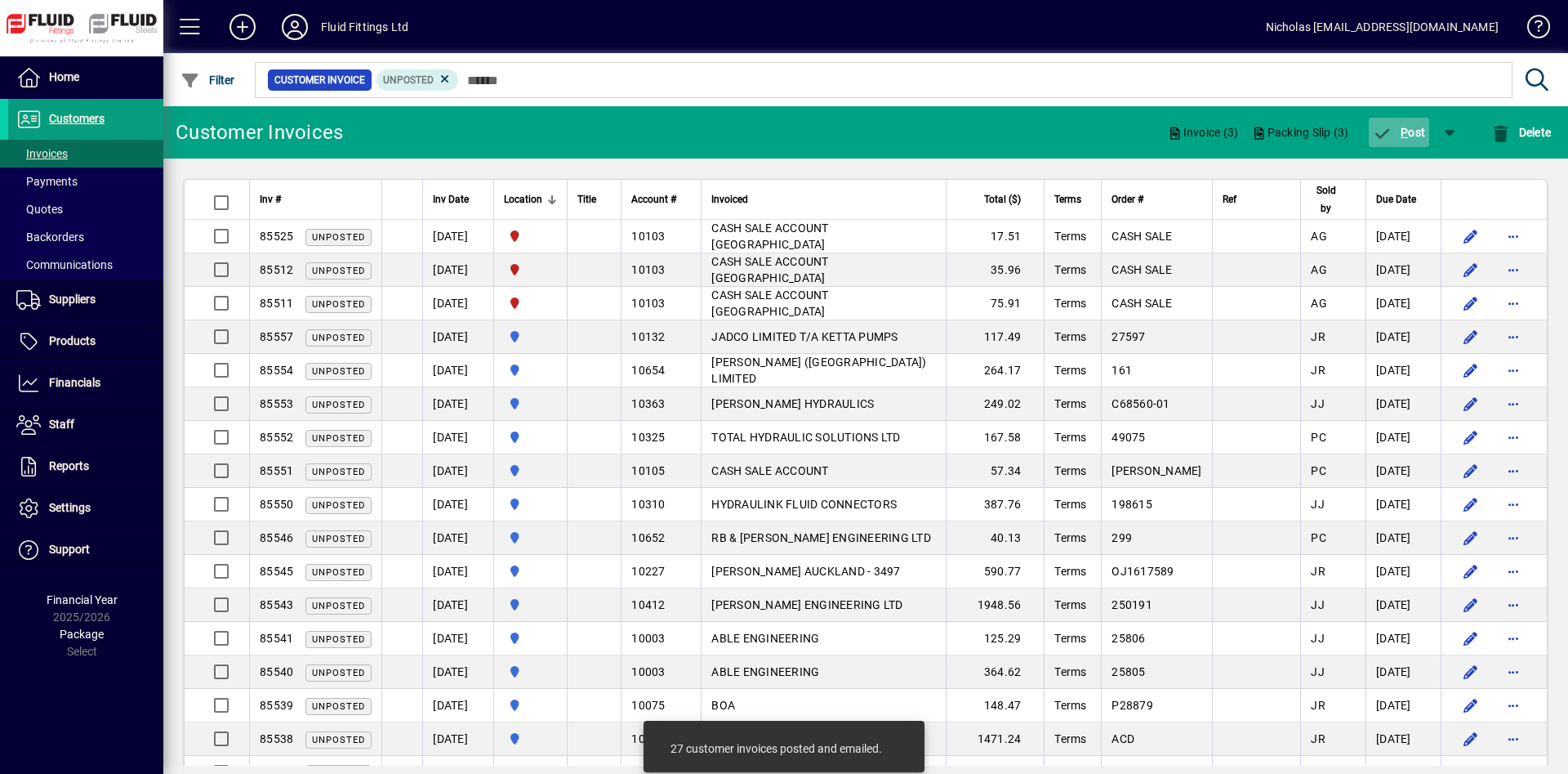
click at [1399, 124] on span "button" at bounding box center [1399, 132] width 61 height 39
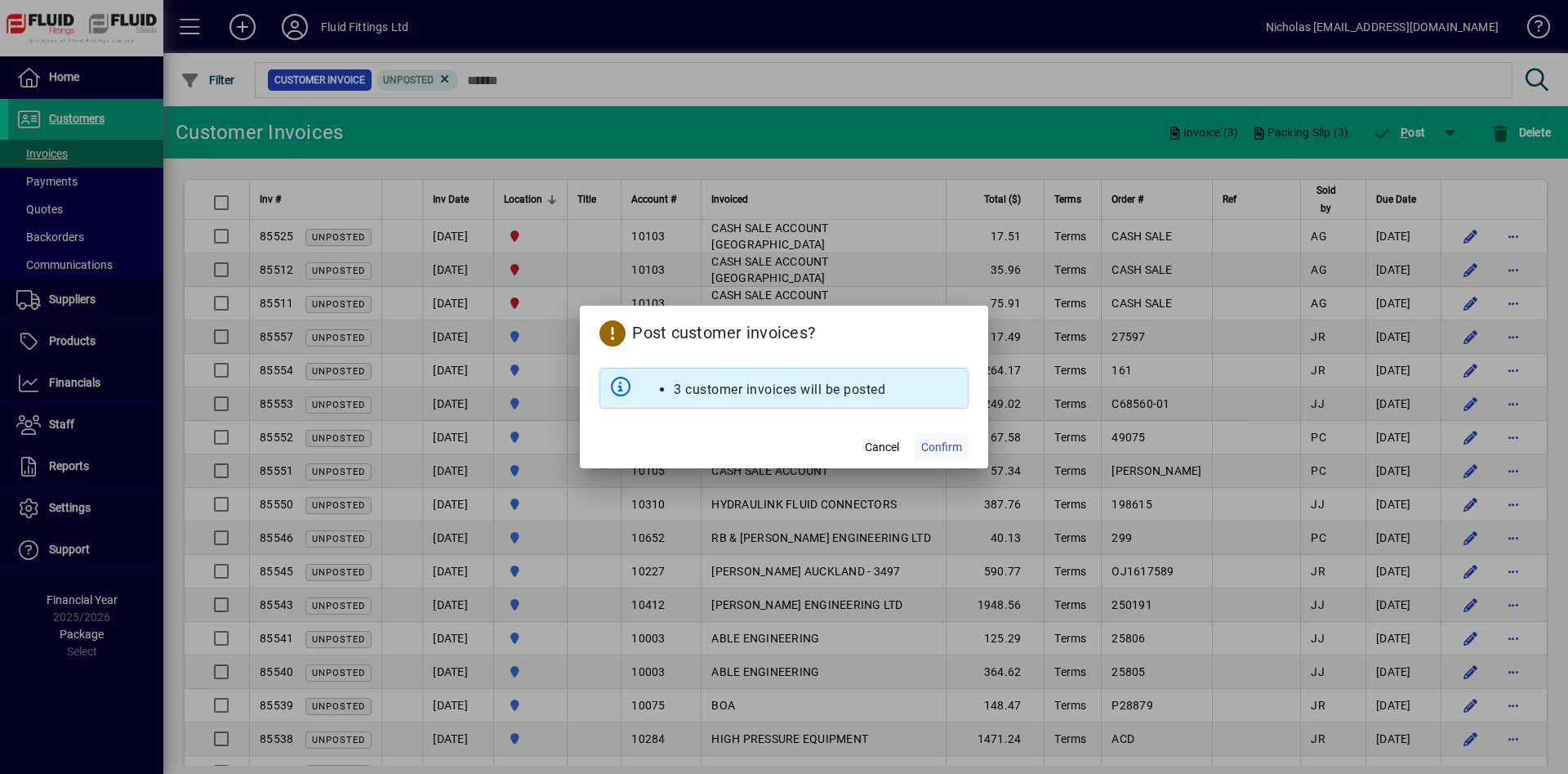
click at [944, 448] on span "Confirm" at bounding box center [941, 447] width 41 height 17
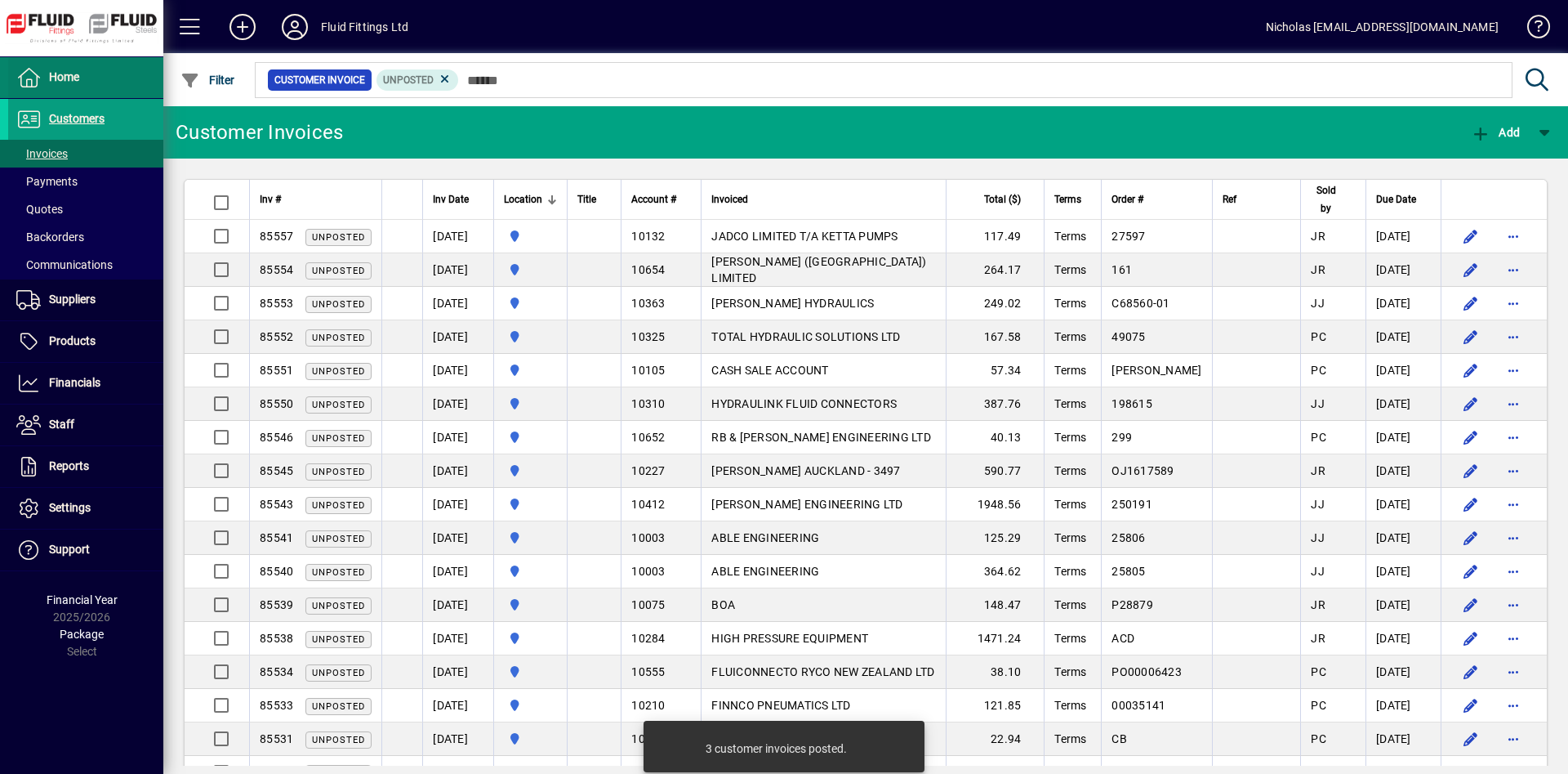
click at [107, 87] on span at bounding box center [86, 77] width 156 height 39
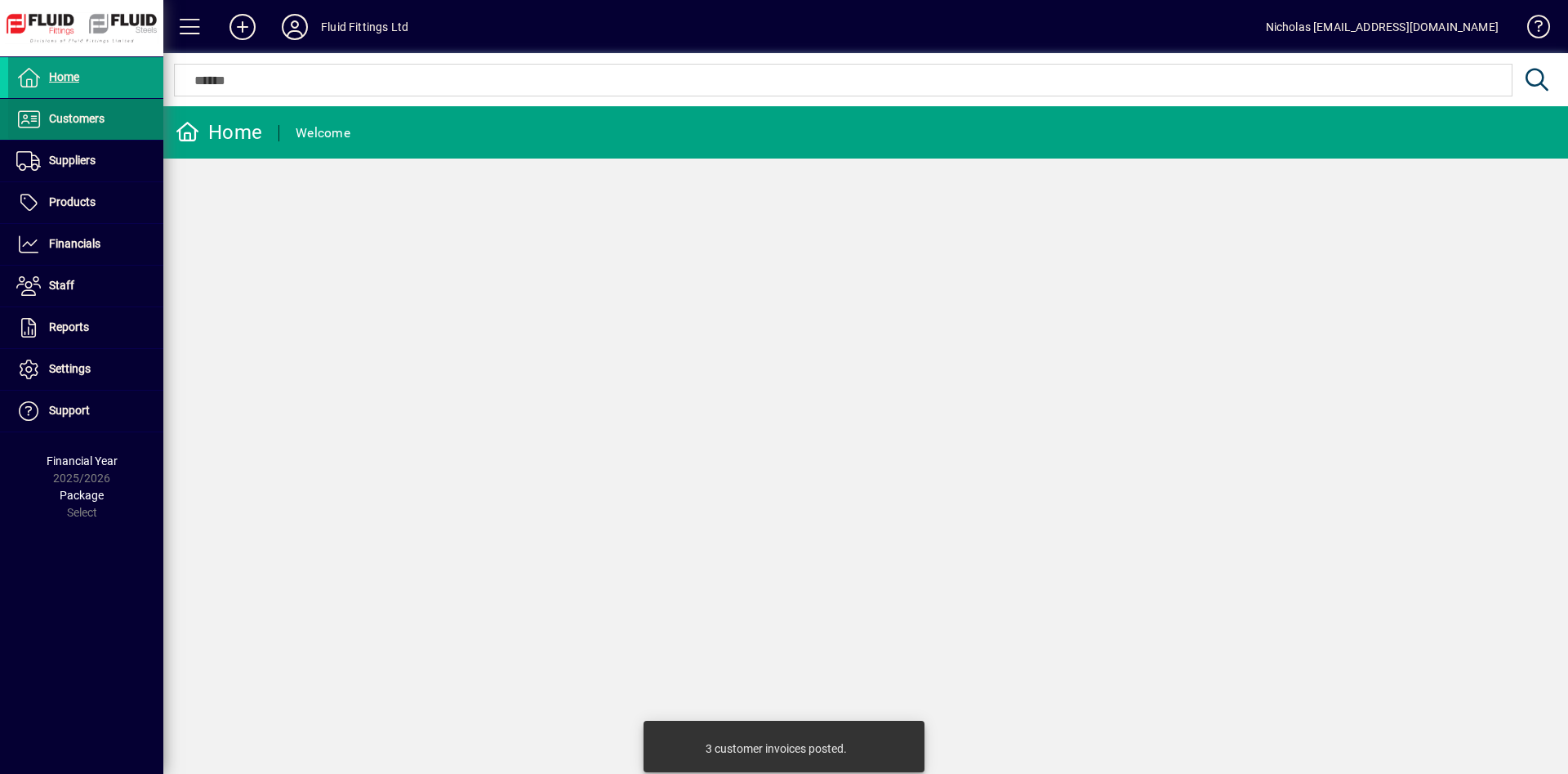
click at [96, 115] on span "Customers" at bounding box center [76, 118] width 56 height 13
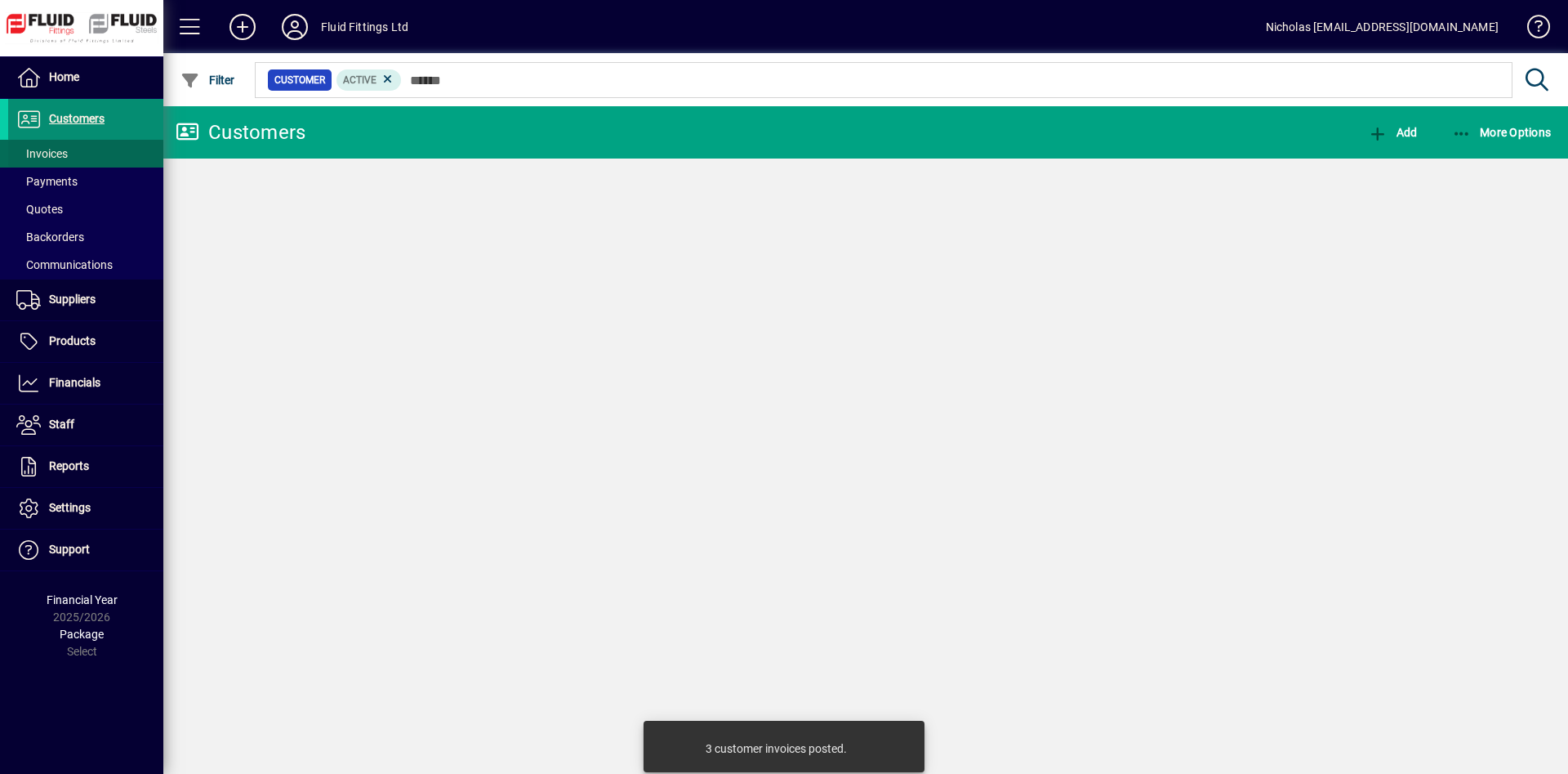
click at [84, 148] on span at bounding box center [86, 153] width 156 height 39
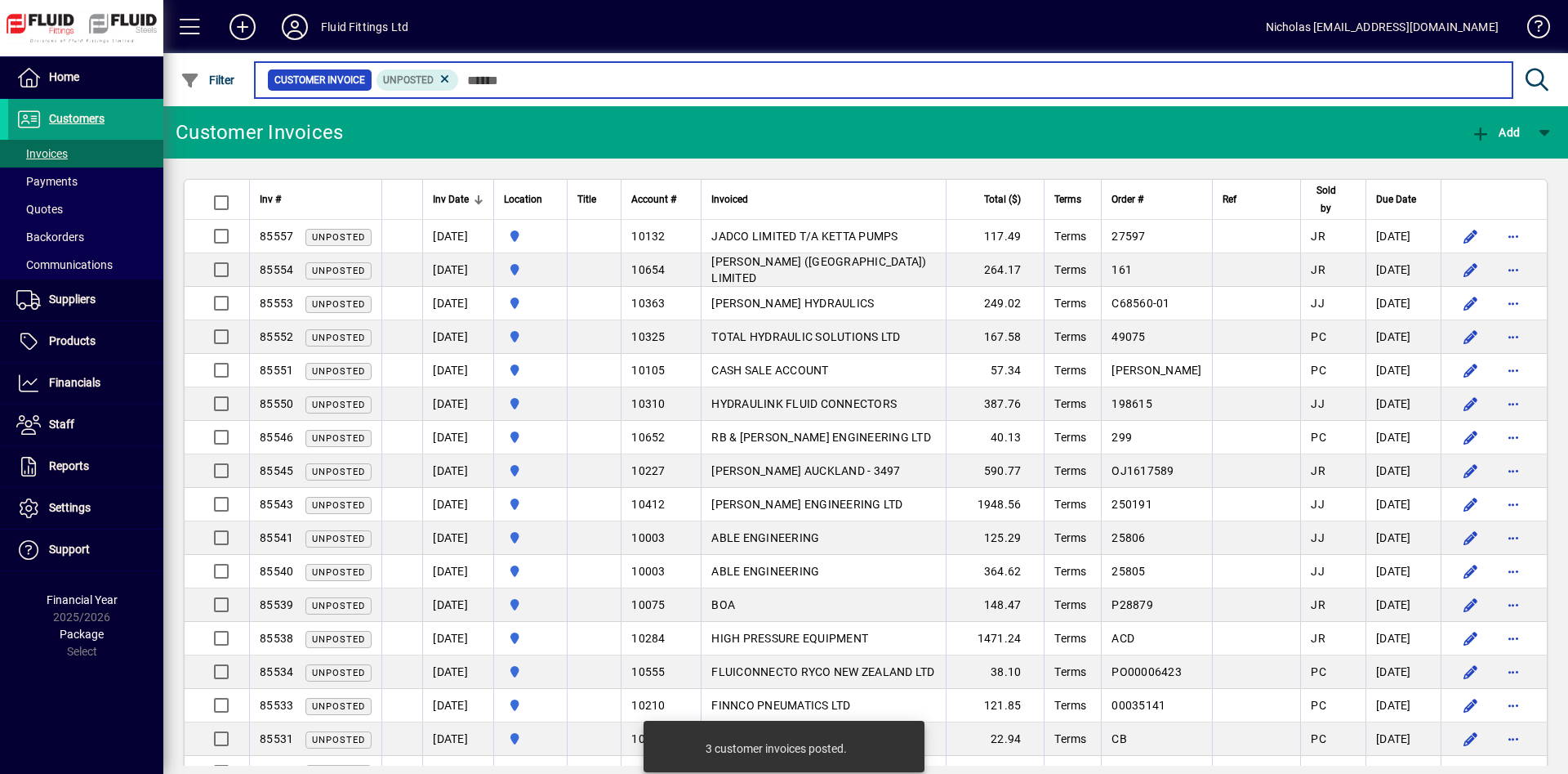
click at [613, 80] on input "text" at bounding box center [978, 79] width 1040 height 23
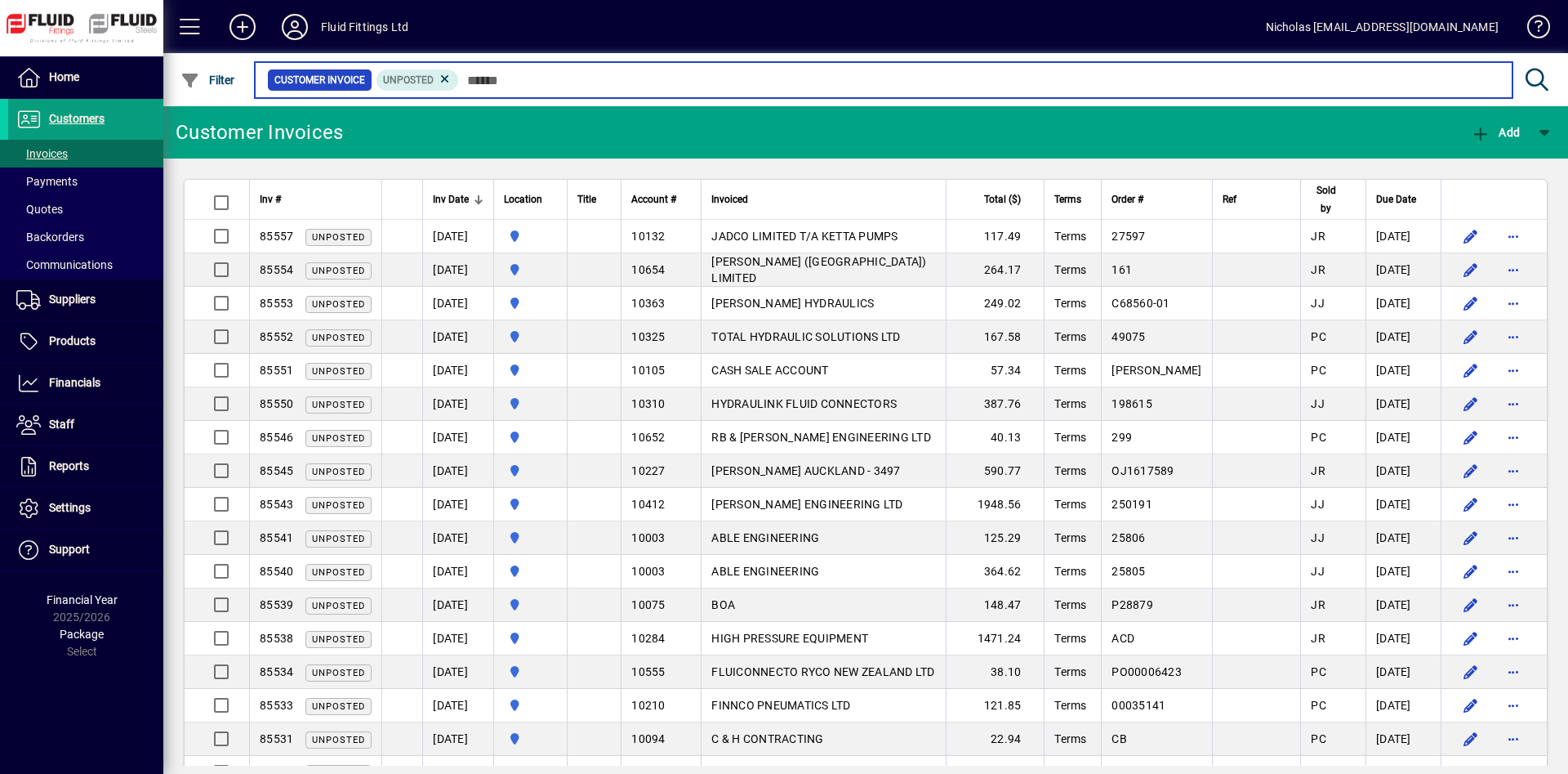
click at [725, 79] on input "text" at bounding box center [978, 79] width 1040 height 23
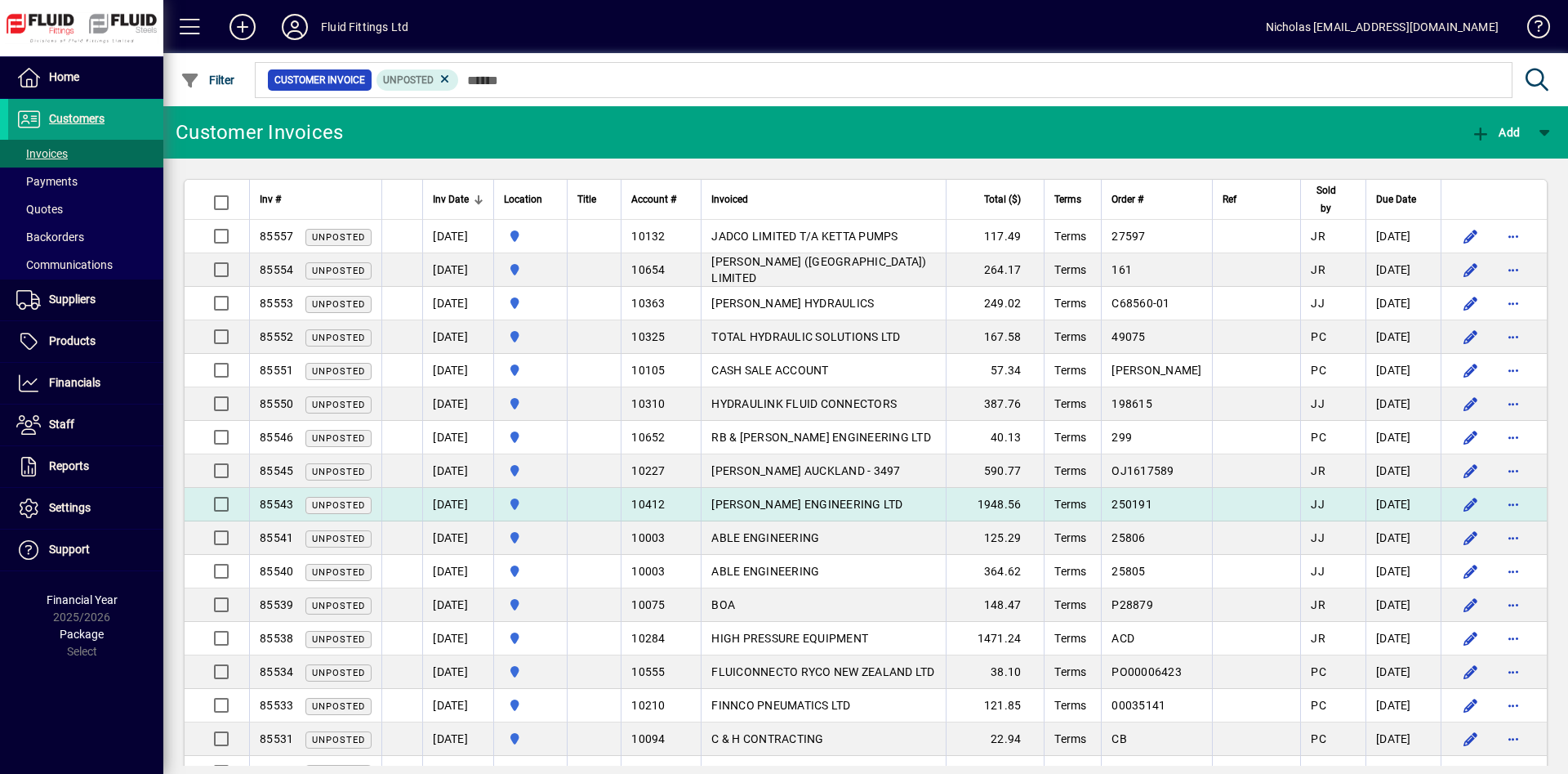
click at [937, 513] on td "[PERSON_NAME] ENGINEERING LTD" at bounding box center [823, 504] width 245 height 34
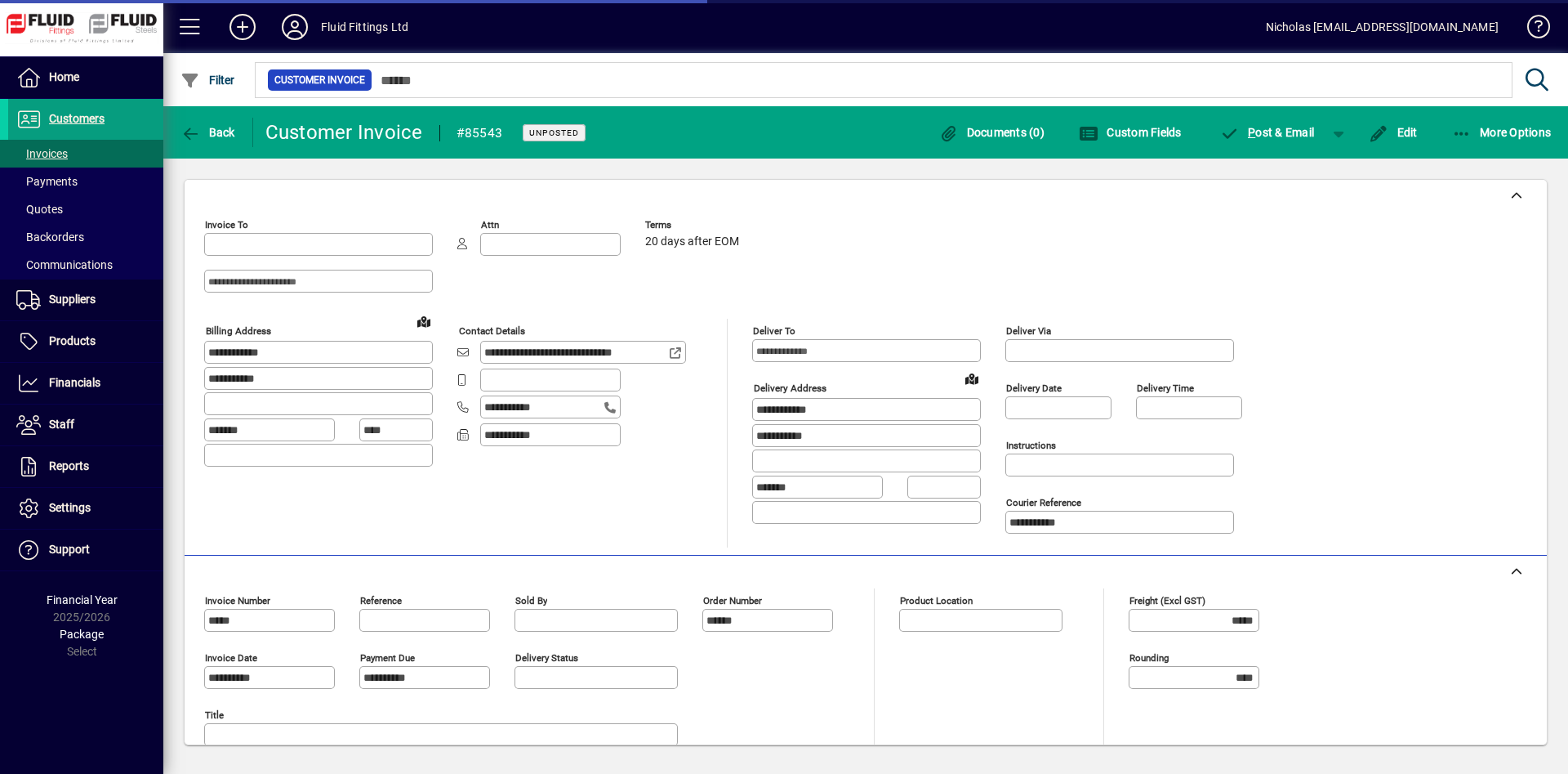
type input "**********"
type input "********"
type input "*********"
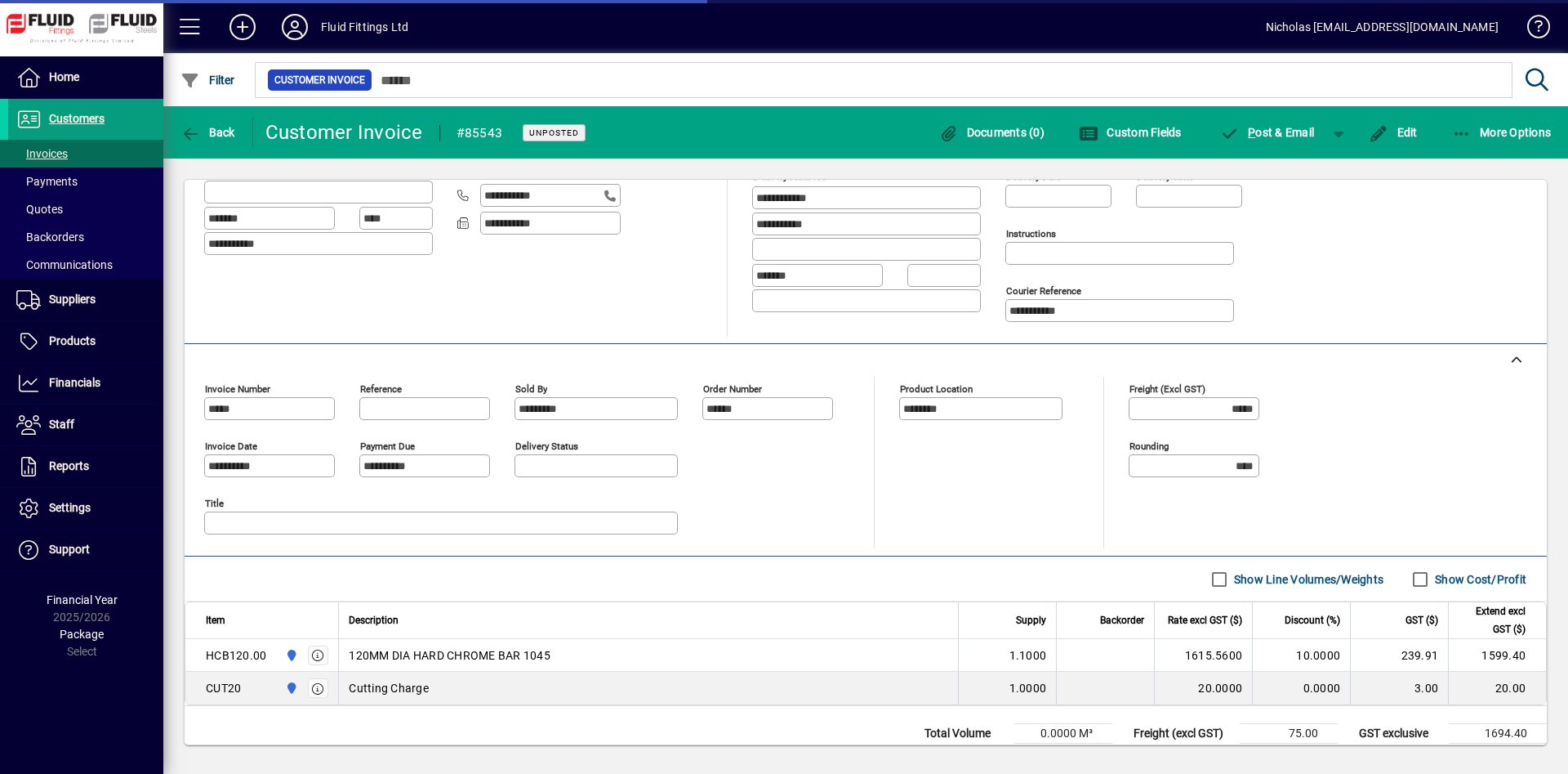
scroll to position [265, 0]
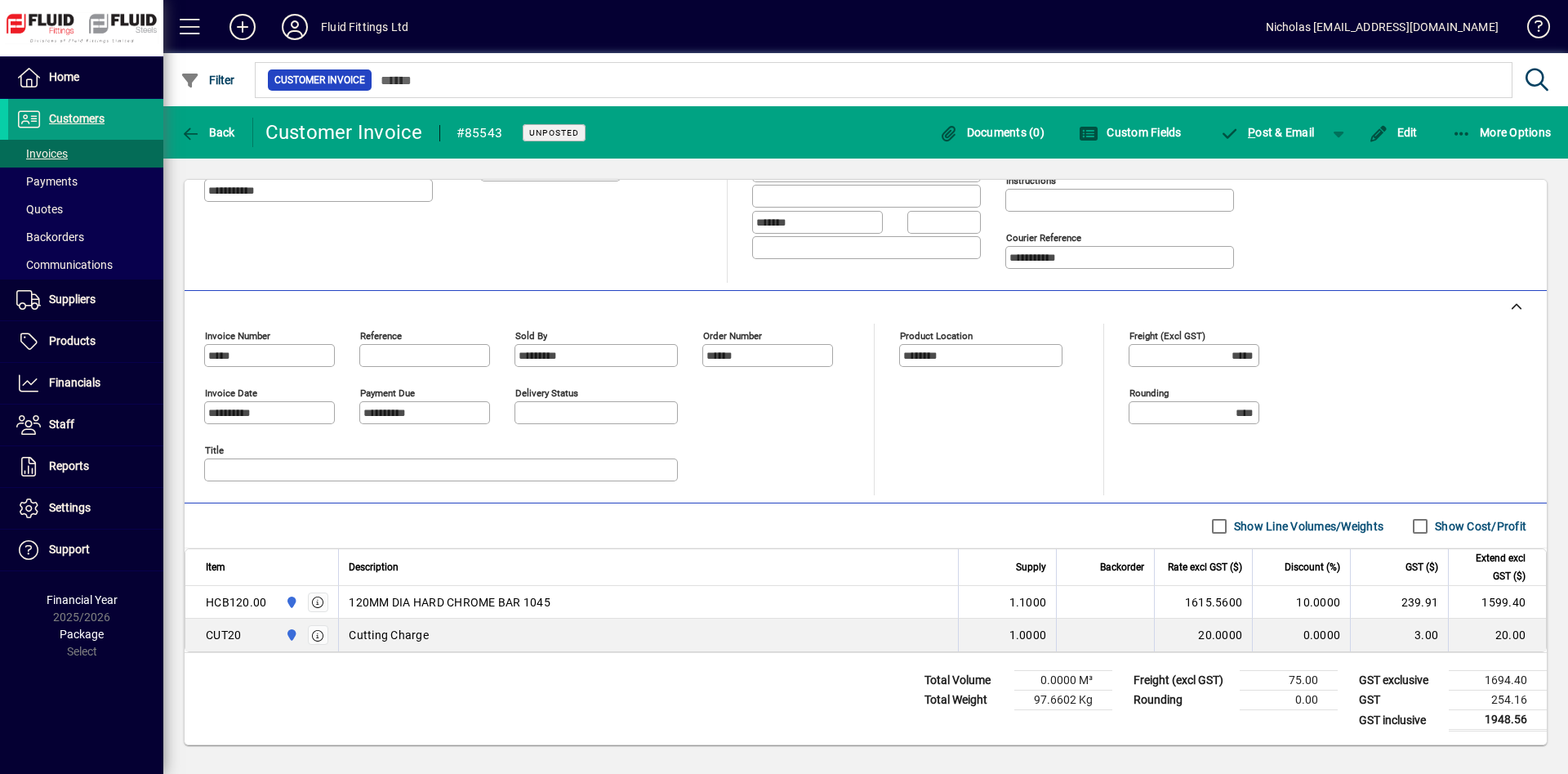
click at [242, 124] on div "Back" at bounding box center [208, 132] width 90 height 29
click at [241, 124] on div "Back" at bounding box center [208, 132] width 90 height 29
click at [237, 125] on span "button" at bounding box center [207, 132] width 63 height 39
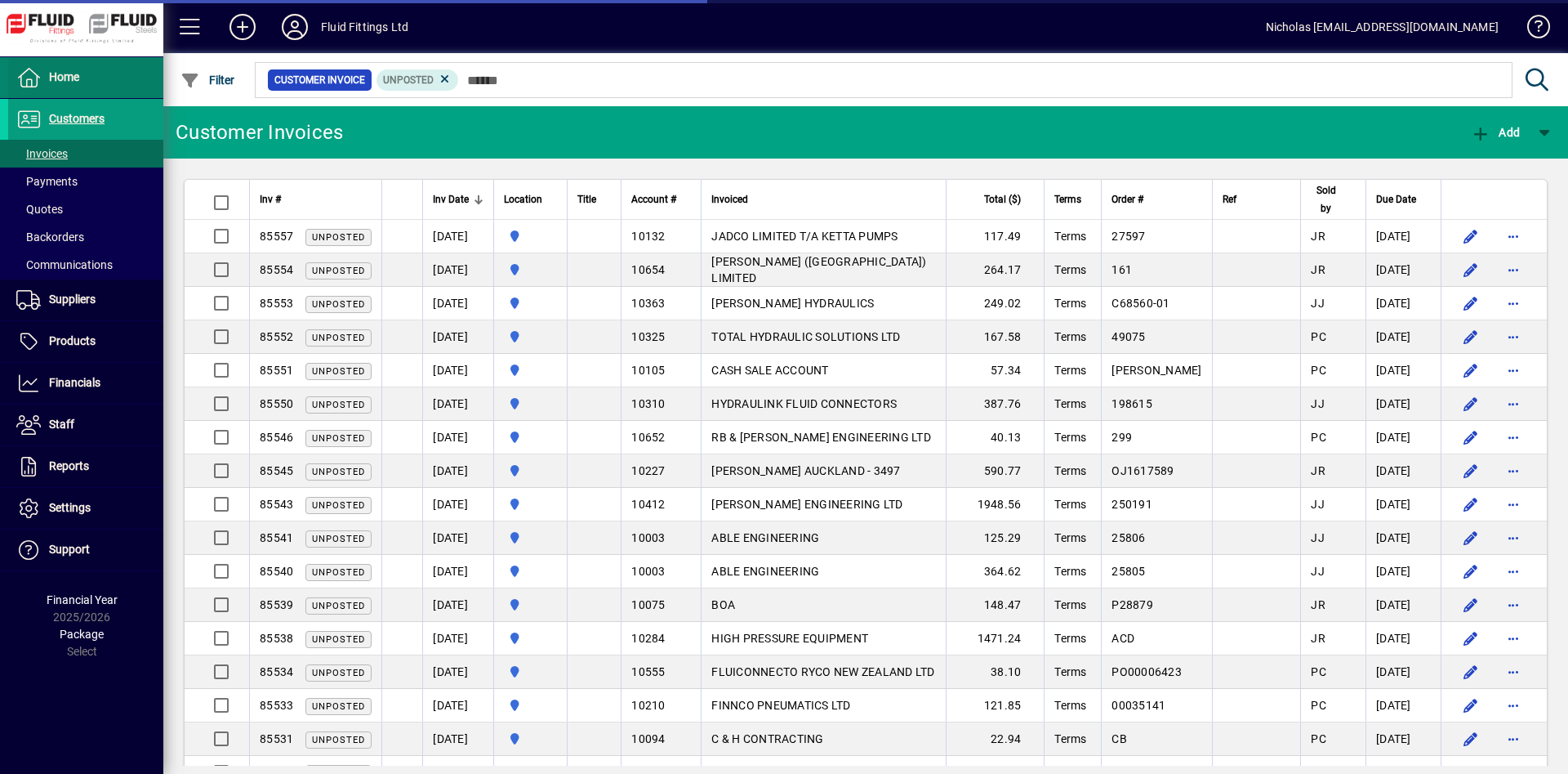
click at [96, 89] on span at bounding box center [86, 77] width 156 height 39
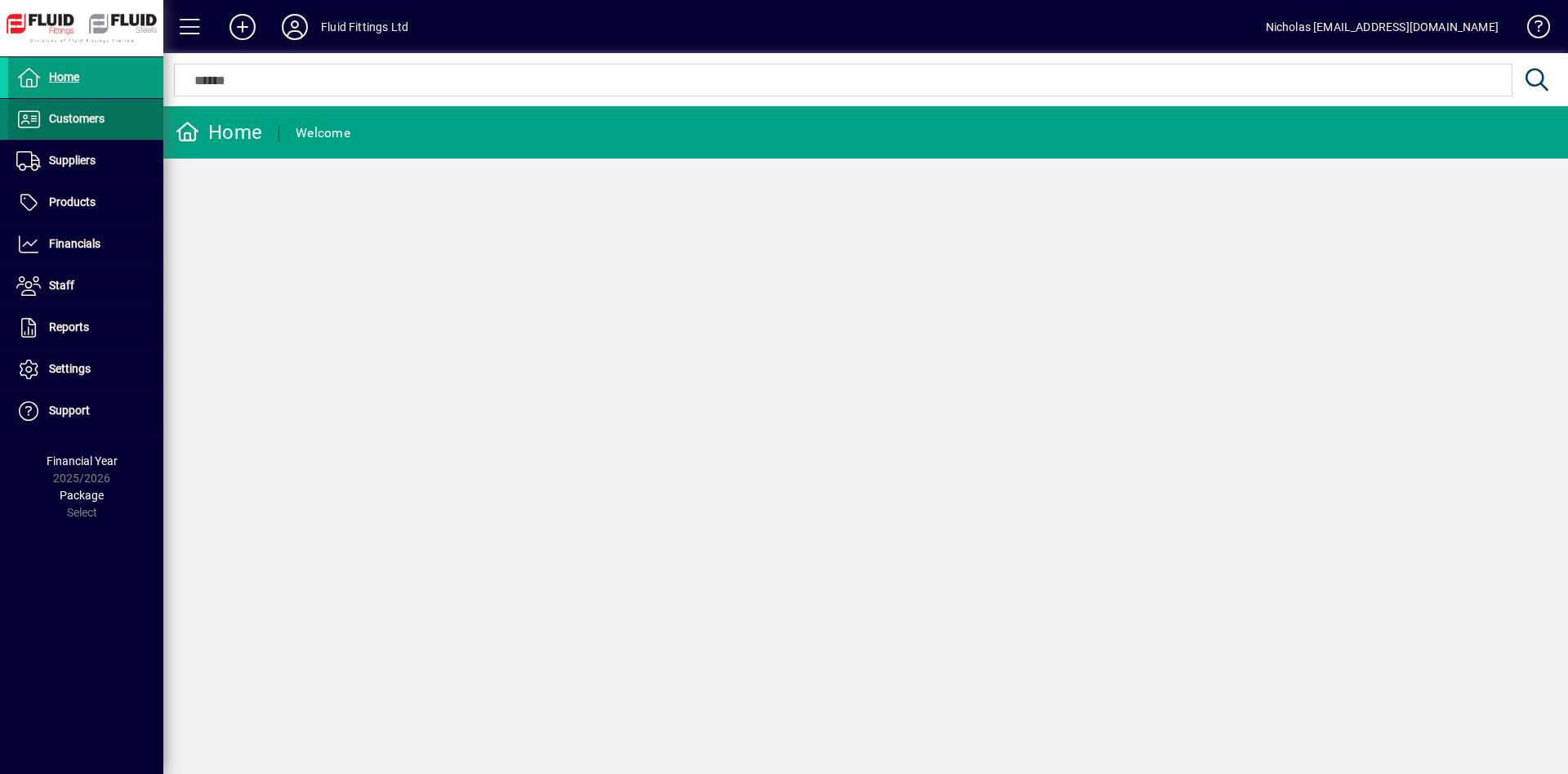
click at [104, 122] on span "Customers" at bounding box center [76, 118] width 56 height 13
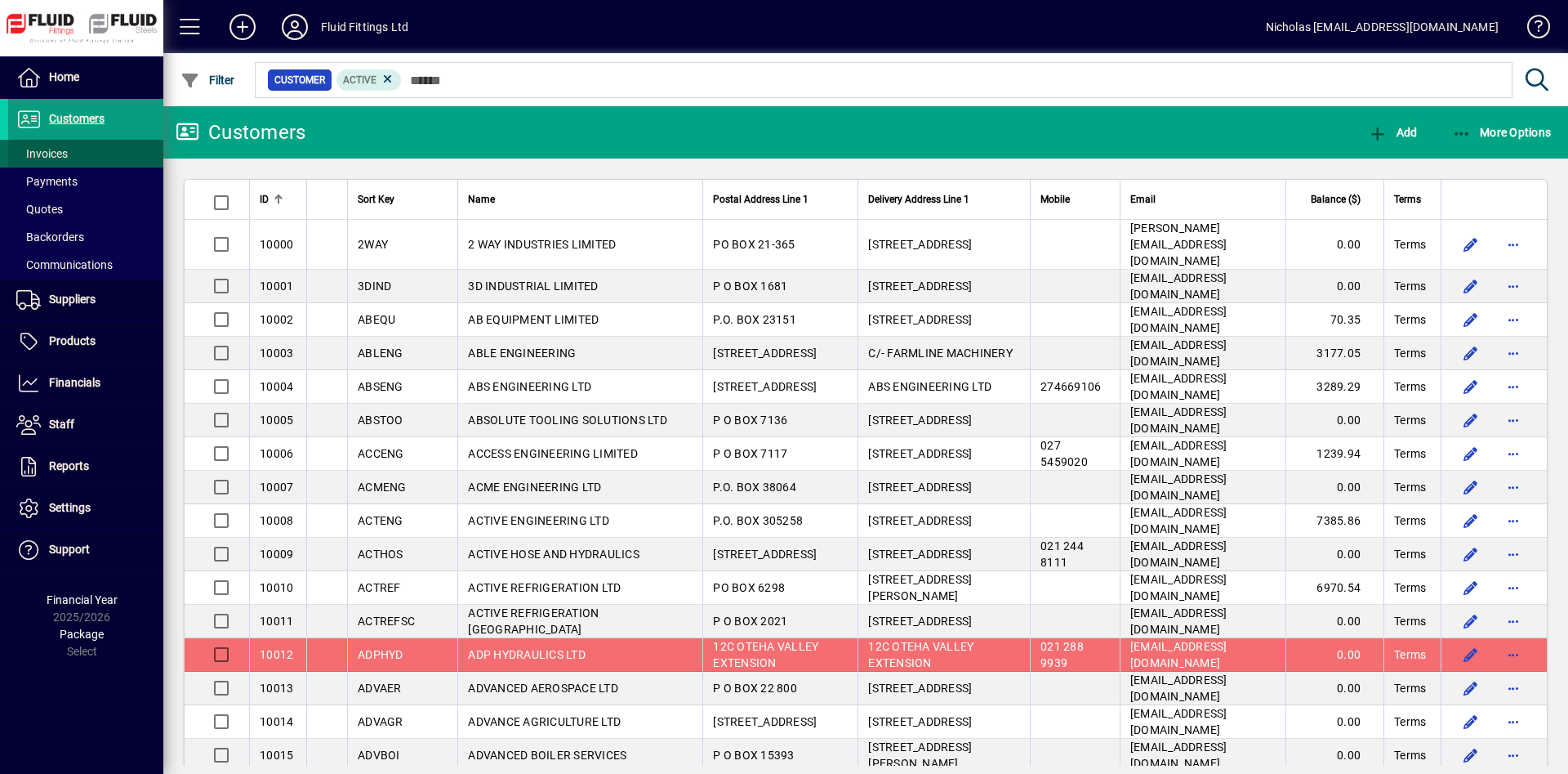
click at [103, 155] on span at bounding box center [86, 153] width 156 height 39
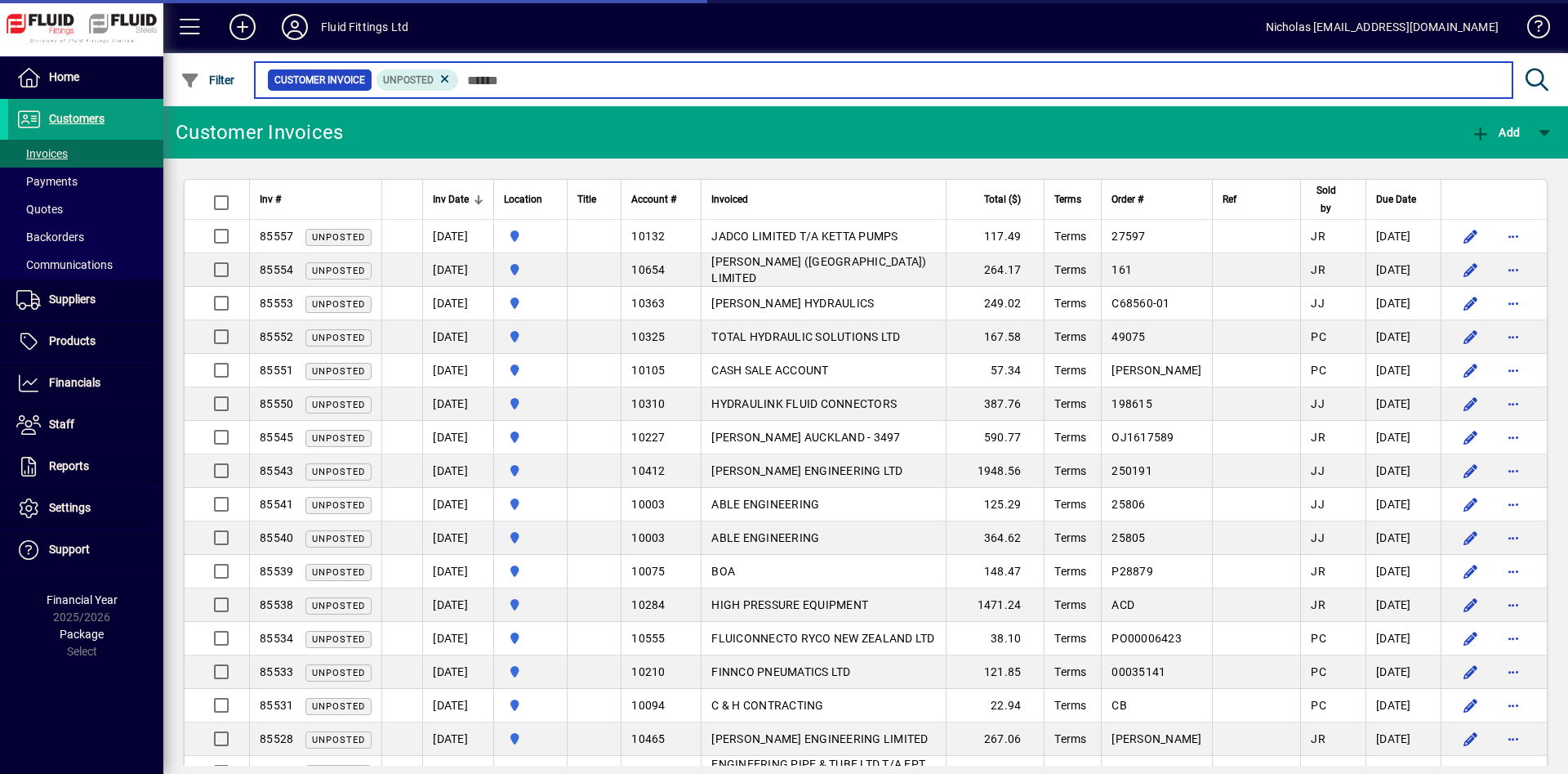
click at [583, 80] on input "text" at bounding box center [978, 79] width 1040 height 23
click at [684, 76] on input "text" at bounding box center [978, 79] width 1040 height 23
click at [828, 72] on input "text" at bounding box center [978, 79] width 1040 height 23
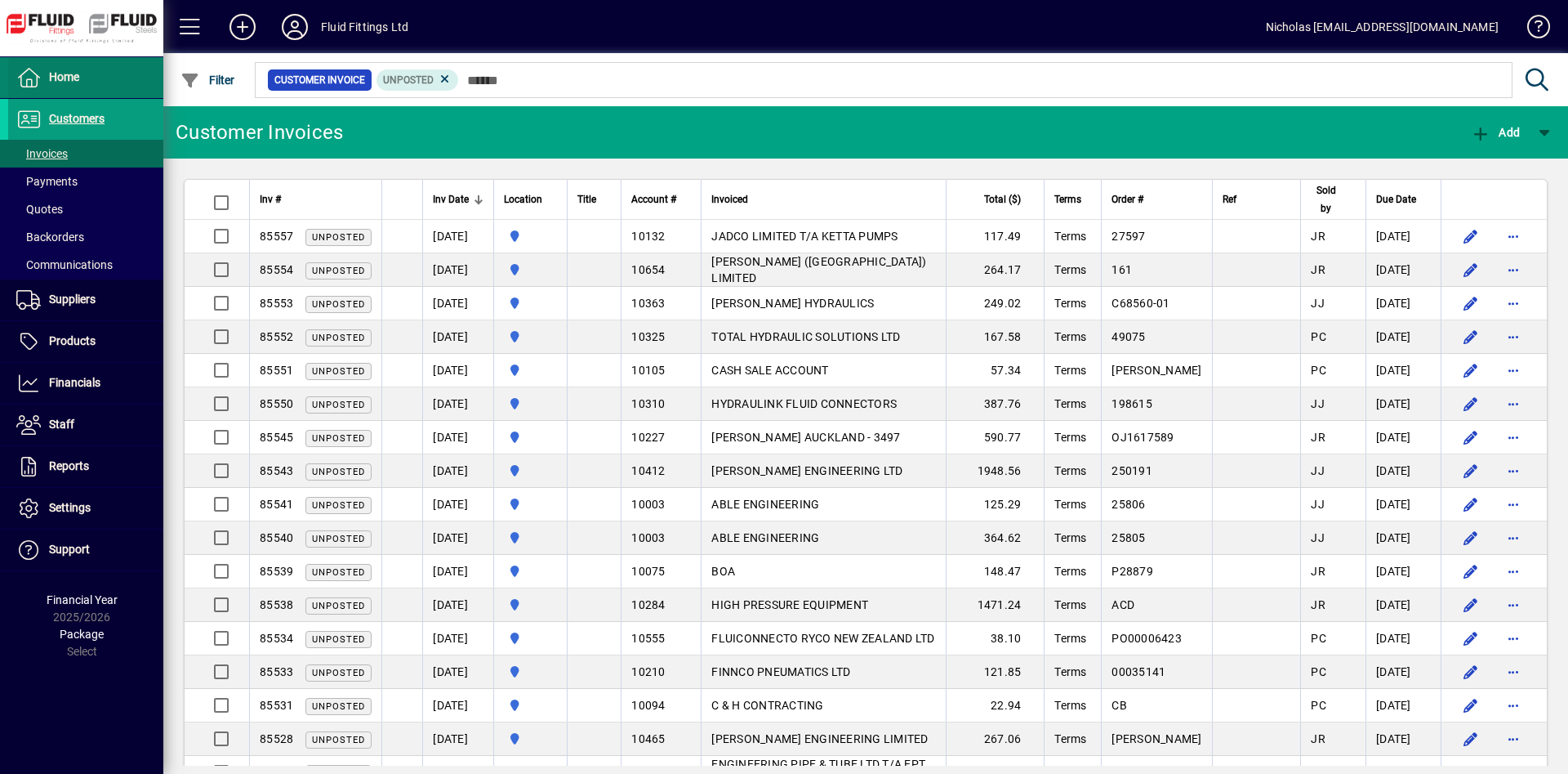
click at [96, 76] on span at bounding box center [86, 77] width 156 height 39
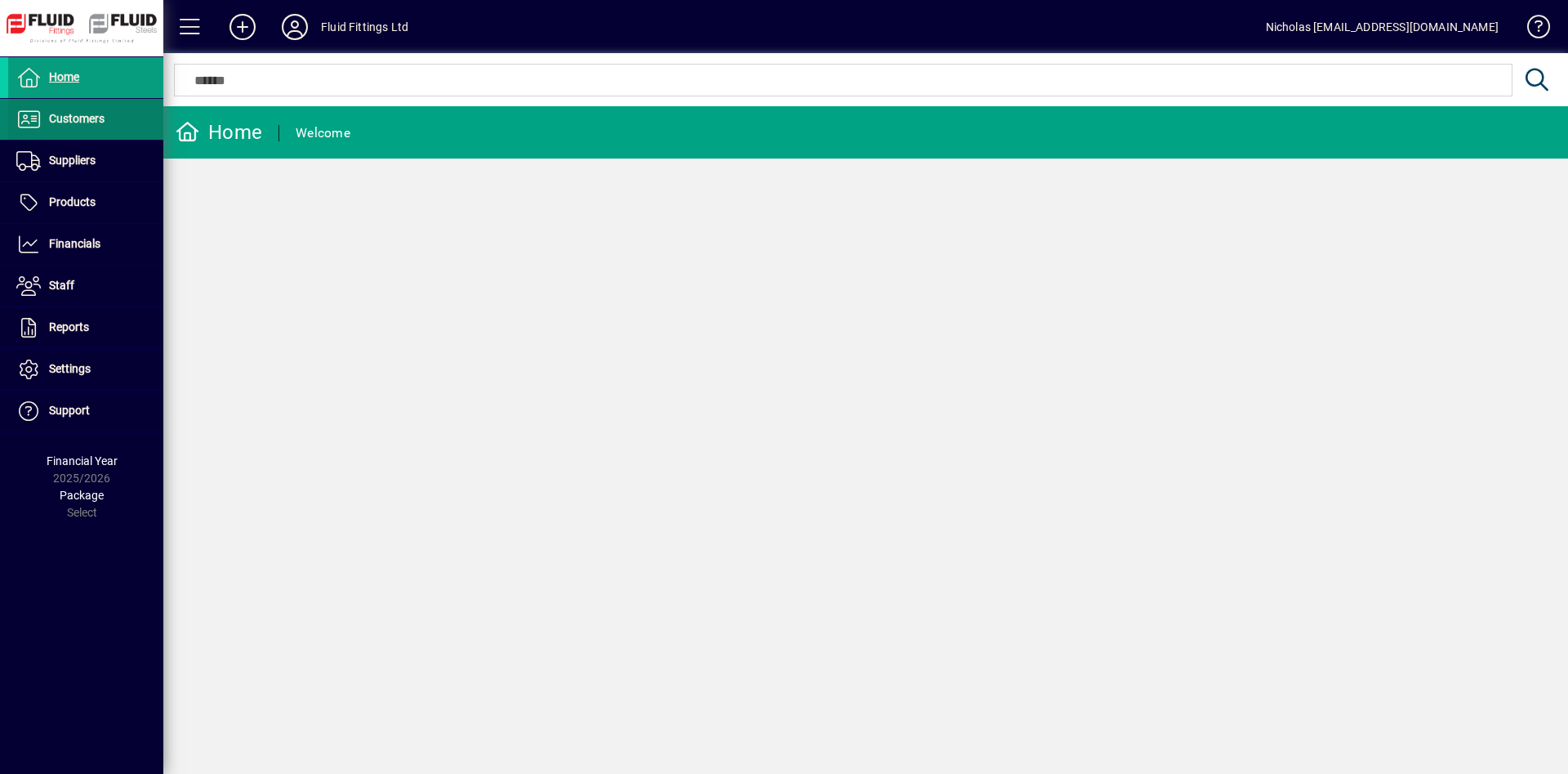
click at [103, 114] on span "Customers" at bounding box center [76, 118] width 56 height 13
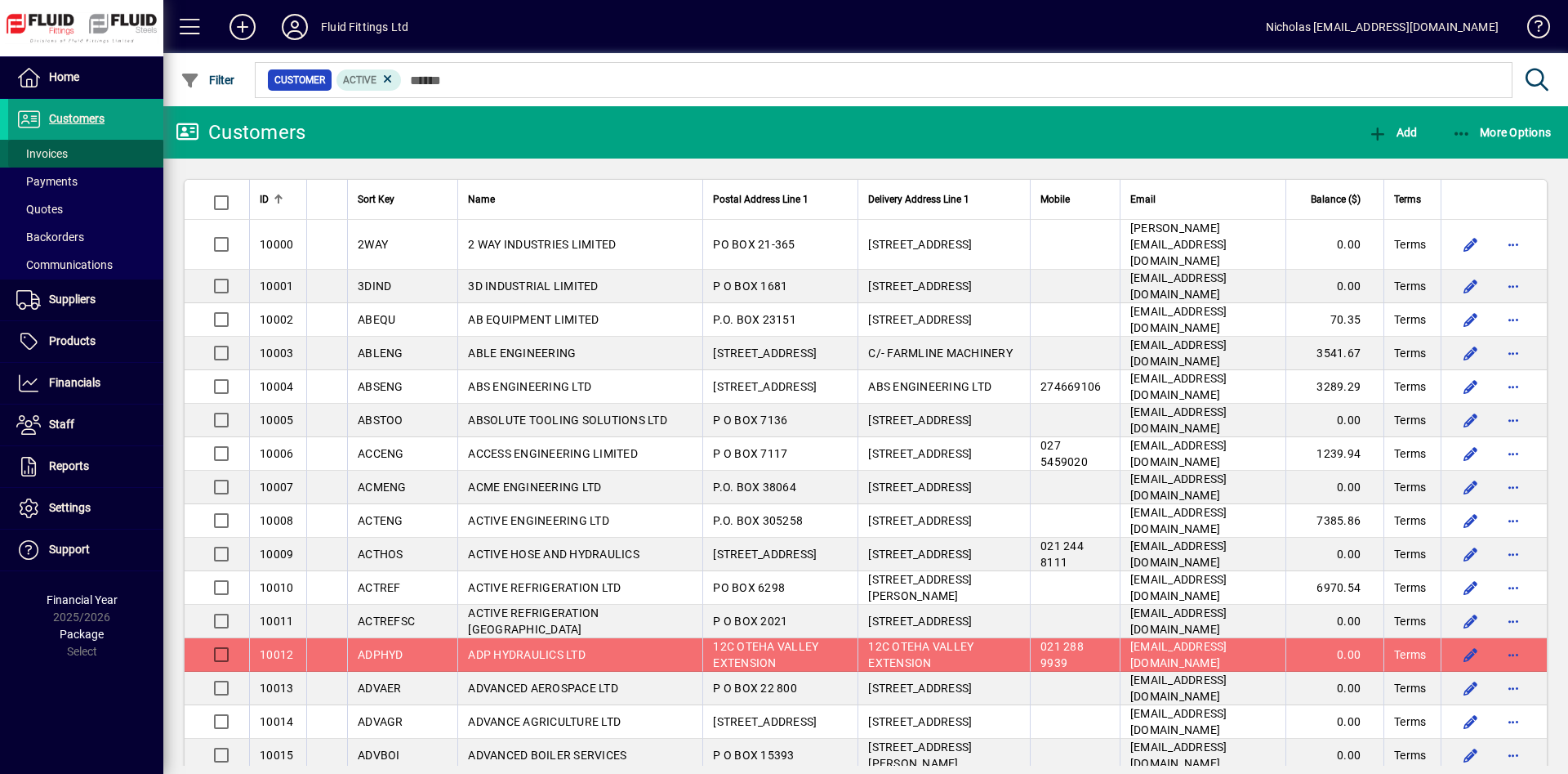
click at [97, 148] on span at bounding box center [86, 153] width 156 height 39
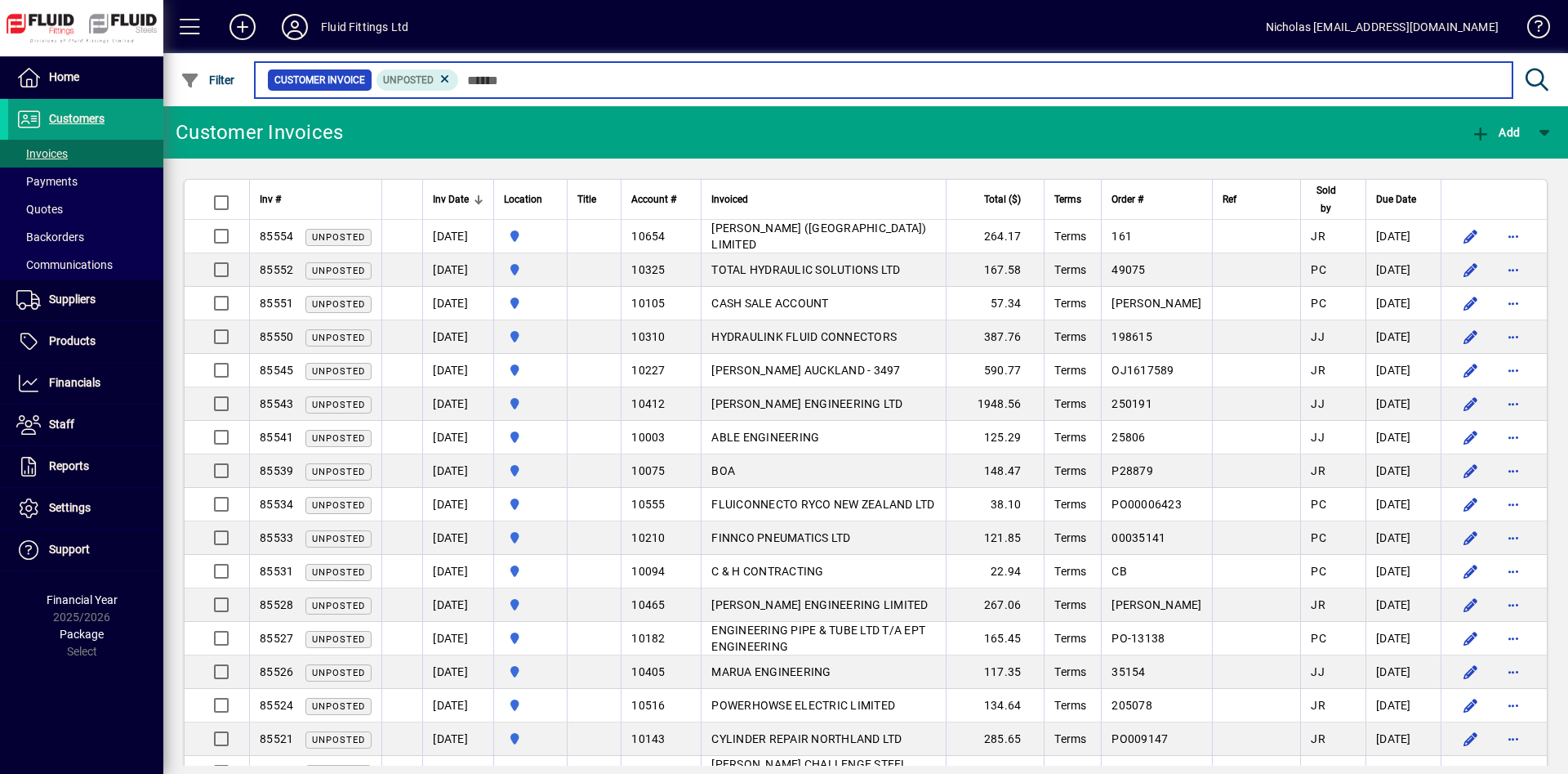
click at [533, 78] on input "text" at bounding box center [978, 79] width 1040 height 23
drag, startPoint x: 560, startPoint y: 82, endPoint x: 586, endPoint y: 82, distance: 26.0
click at [561, 82] on input "text" at bounding box center [978, 79] width 1040 height 23
click at [545, 84] on input "text" at bounding box center [978, 79] width 1040 height 23
click at [610, 86] on input "text" at bounding box center [978, 79] width 1040 height 23
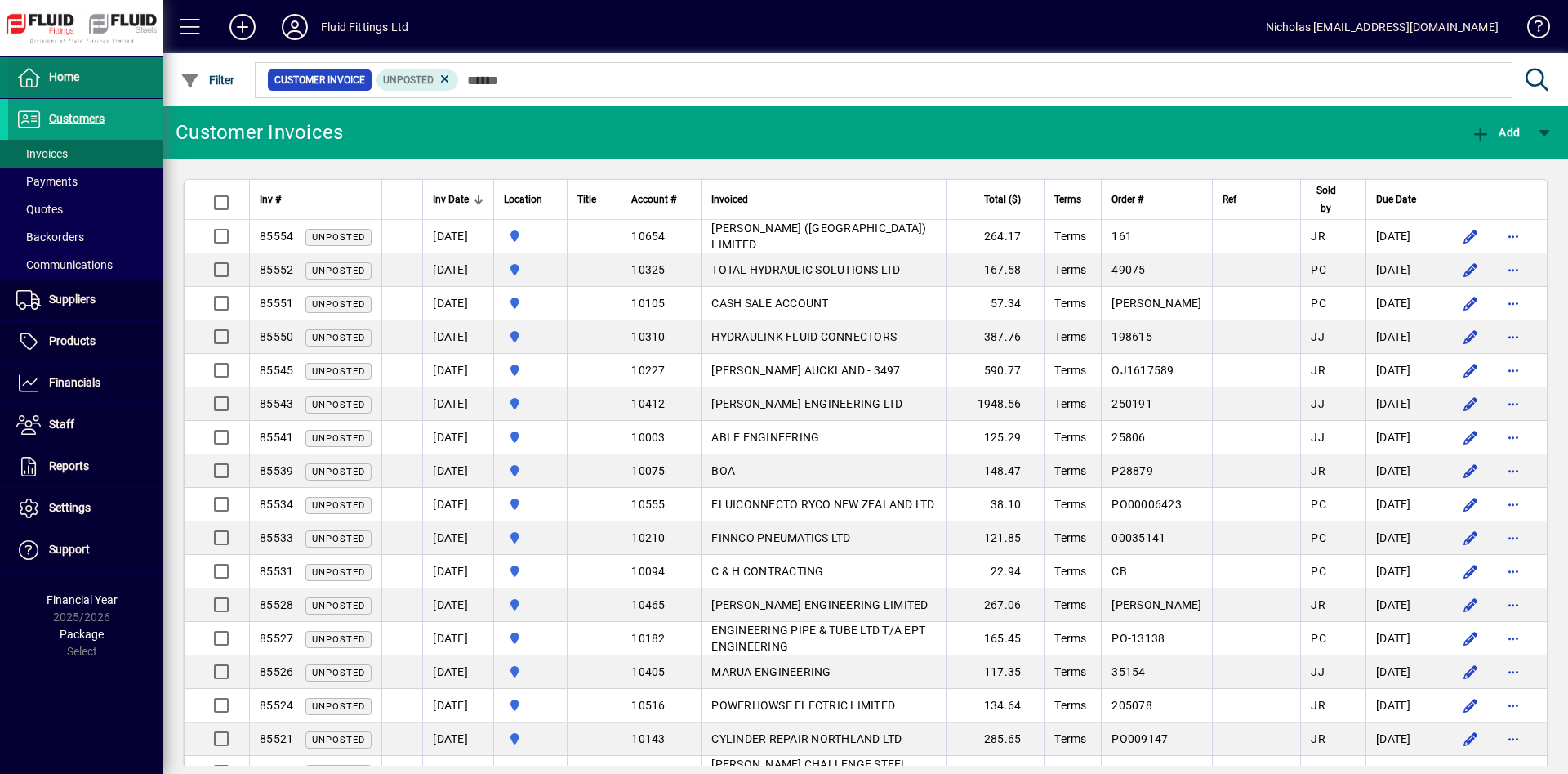
click at [116, 74] on span at bounding box center [86, 77] width 156 height 39
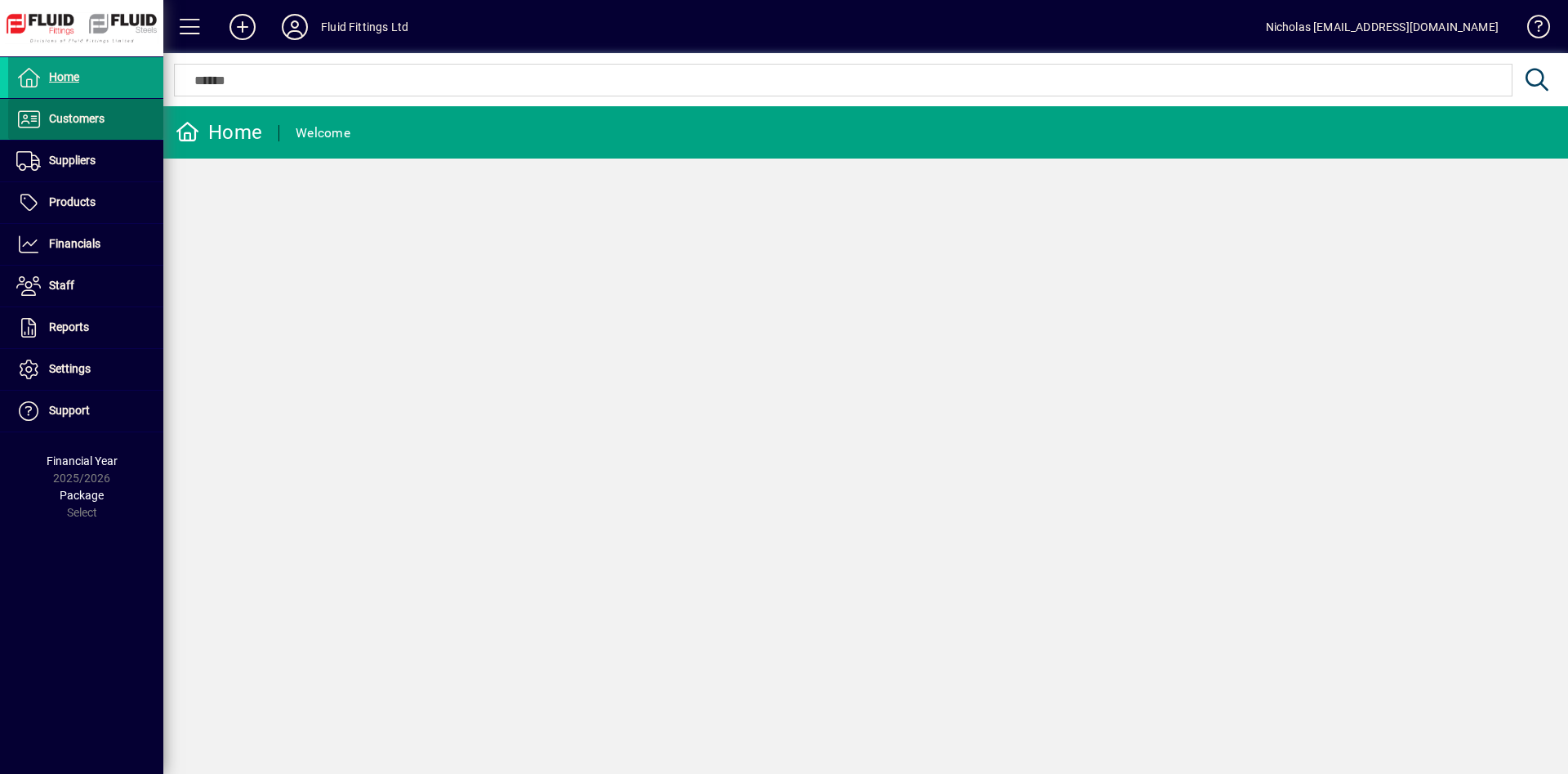
click at [105, 120] on span "Customers" at bounding box center [76, 118] width 56 height 13
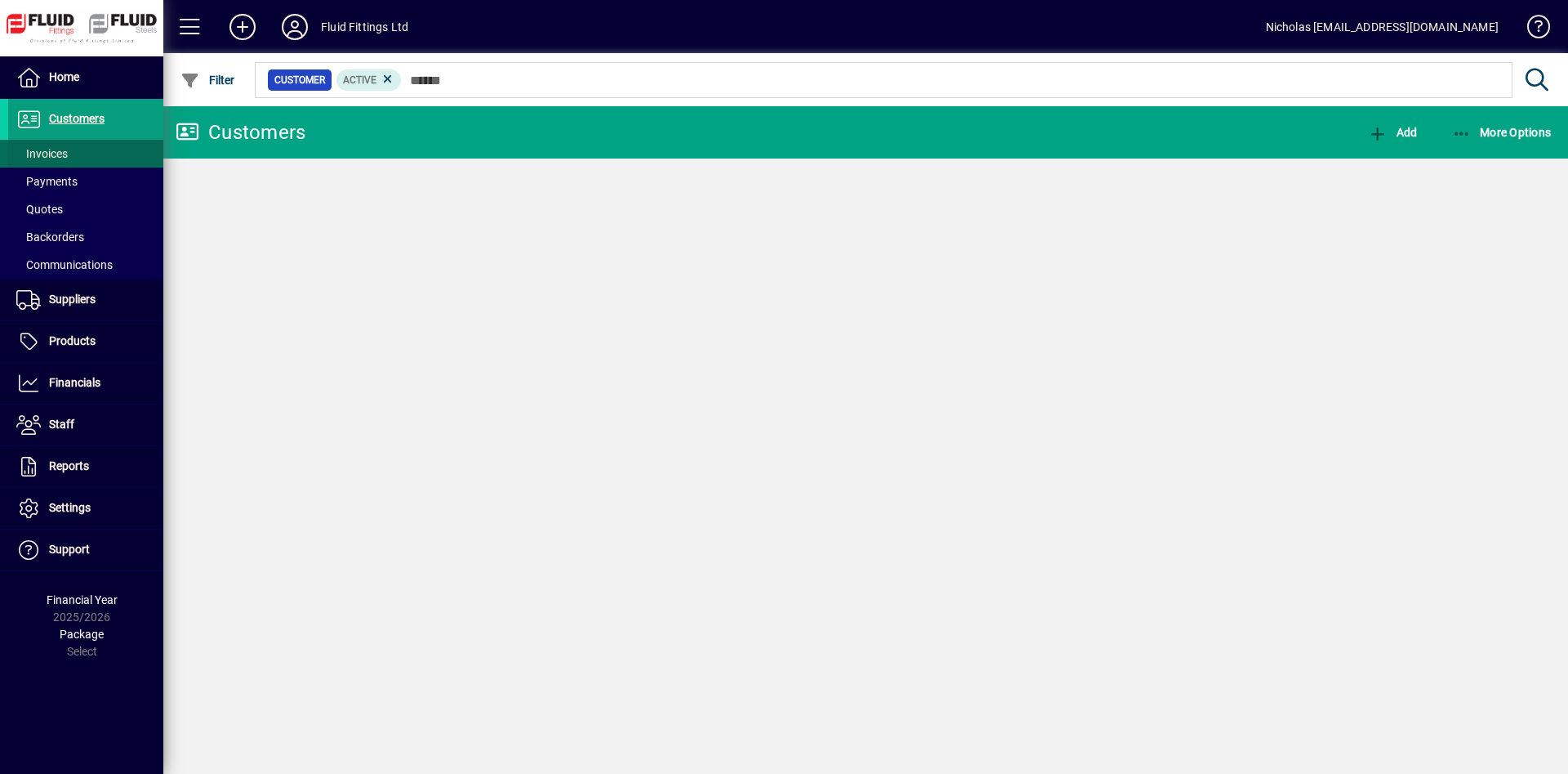
click at [92, 148] on span at bounding box center [86, 153] width 156 height 39
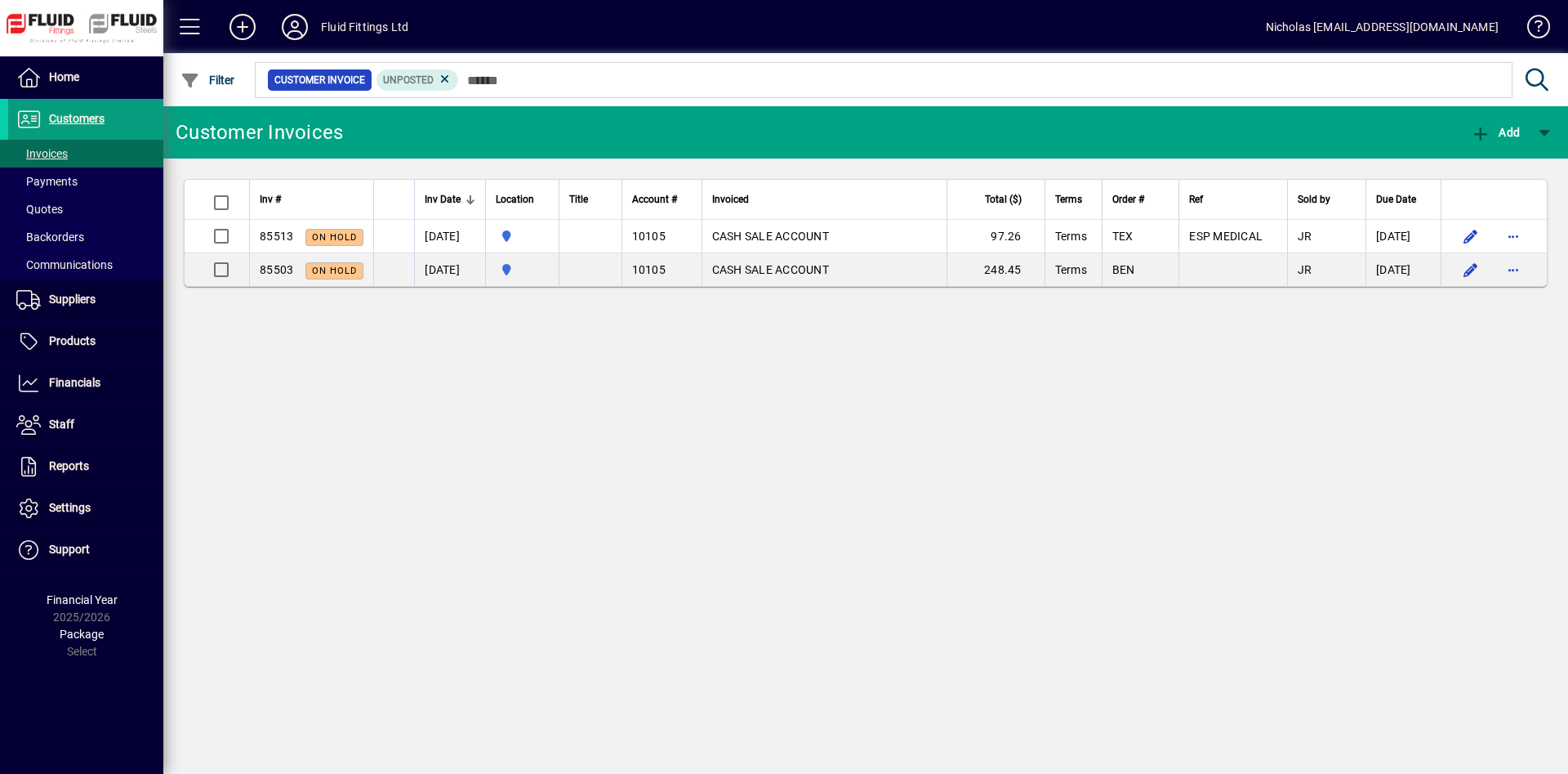
click at [541, 70] on div at bounding box center [955, 62] width 1405 height 18
click at [73, 91] on span at bounding box center [86, 77] width 156 height 39
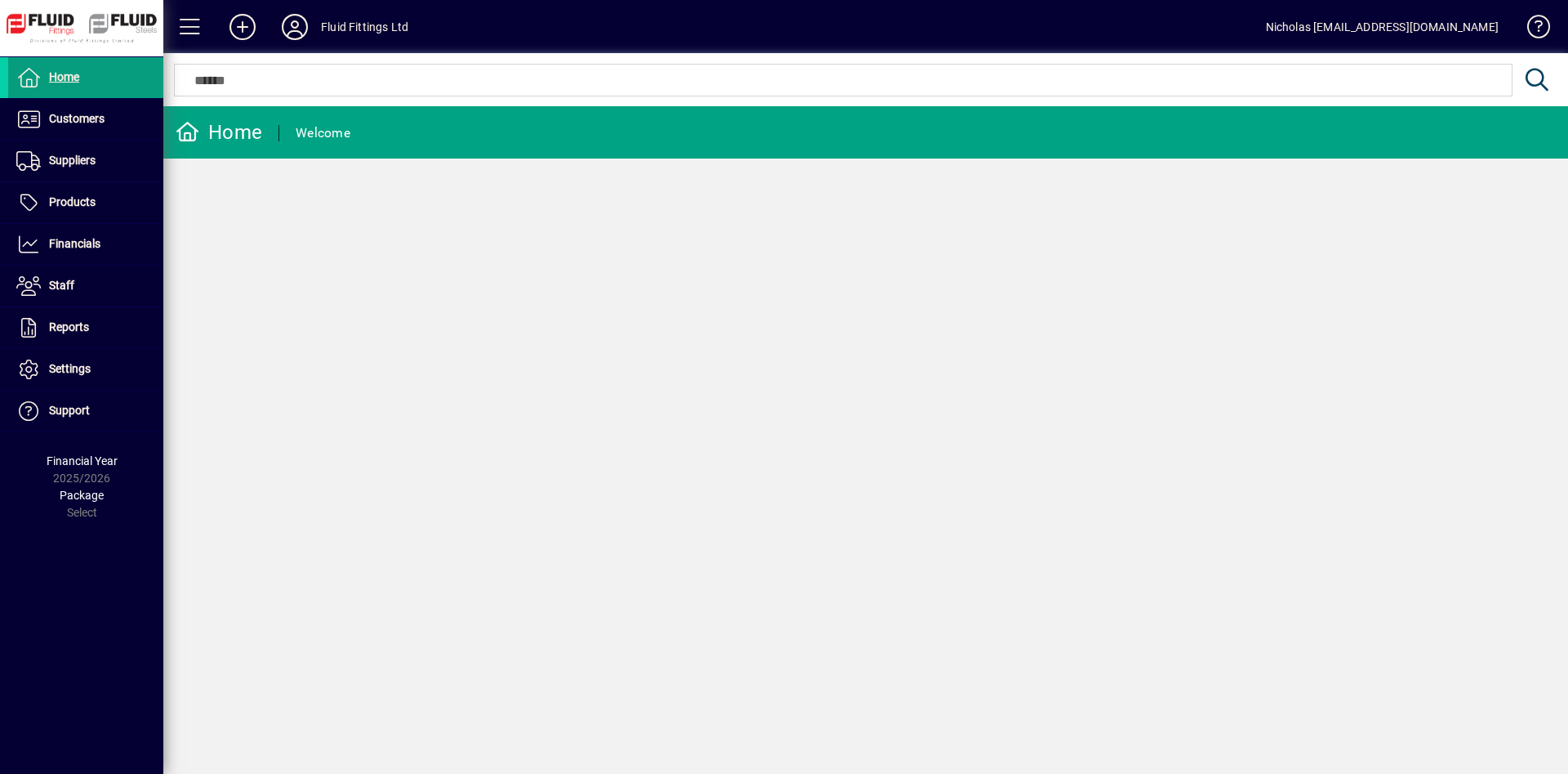
click at [297, 26] on icon at bounding box center [295, 26] width 33 height 26
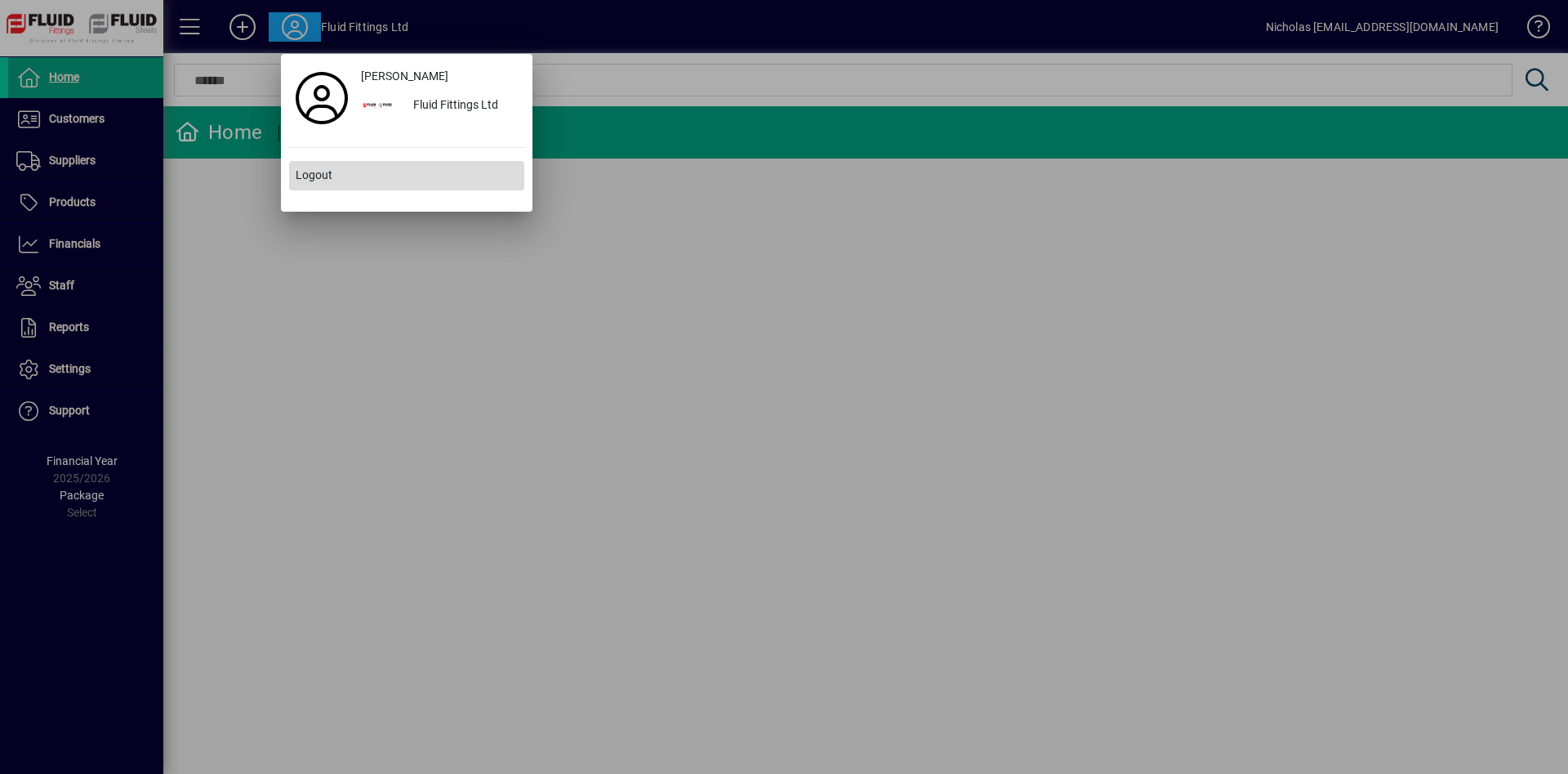
click at [383, 173] on span at bounding box center [407, 175] width 235 height 39
